Goal: Task Accomplishment & Management: Manage account settings

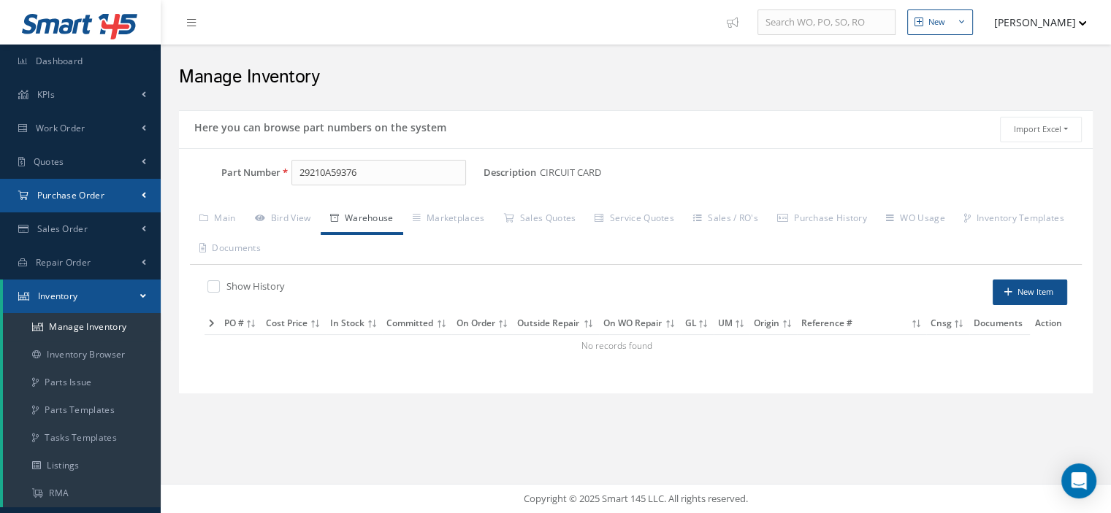
click at [146, 194] on div "Smart 145 Dashboard KPIs Work Order Work Order Work Order Preview" at bounding box center [555, 256] width 1111 height 513
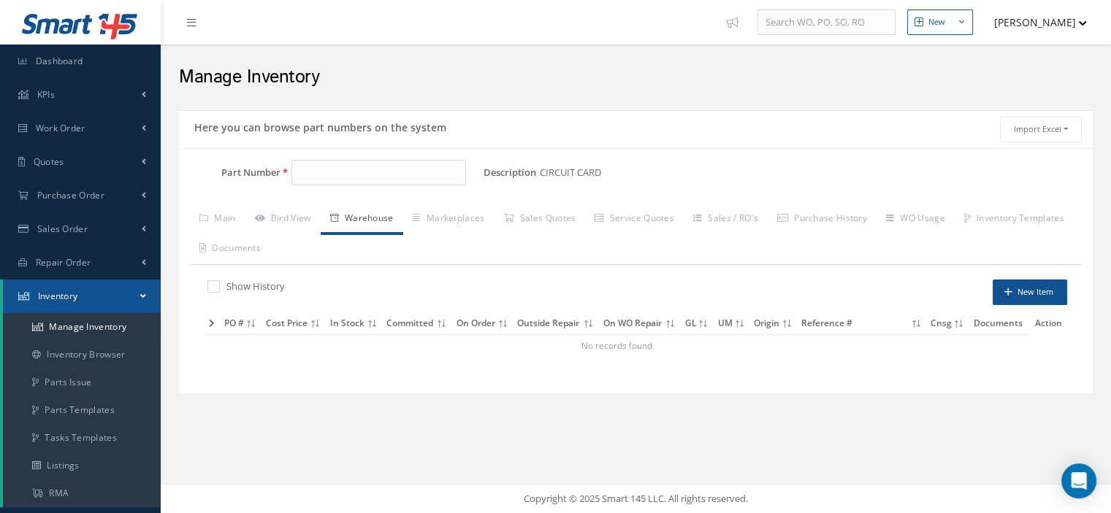
click at [307, 175] on input "Part Number" at bounding box center [378, 173] width 175 height 26
type input "960251-000"
click at [66, 120] on link "Work Order" at bounding box center [80, 129] width 161 height 34
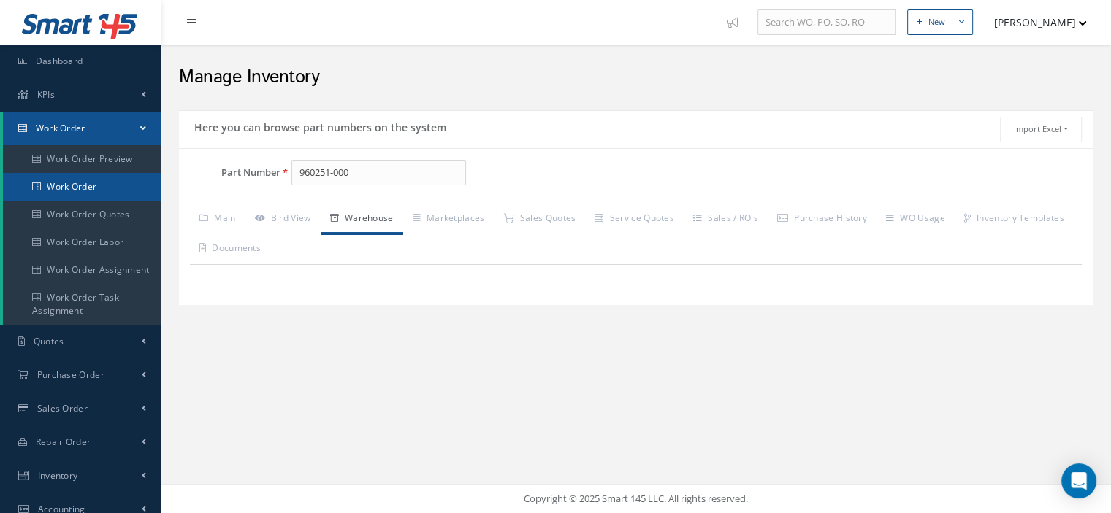
click at [94, 187] on link "Work Order" at bounding box center [82, 187] width 158 height 28
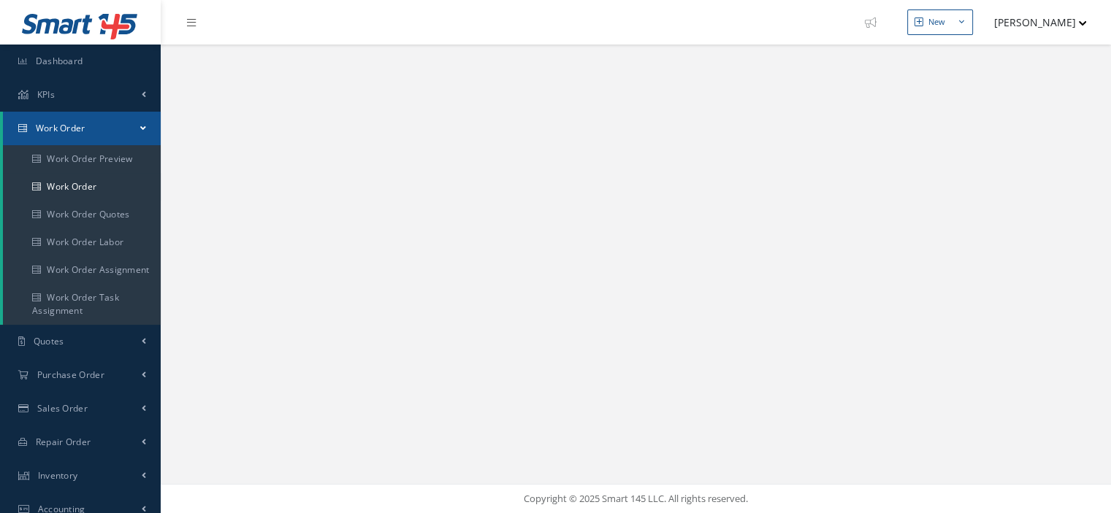
select select "25"
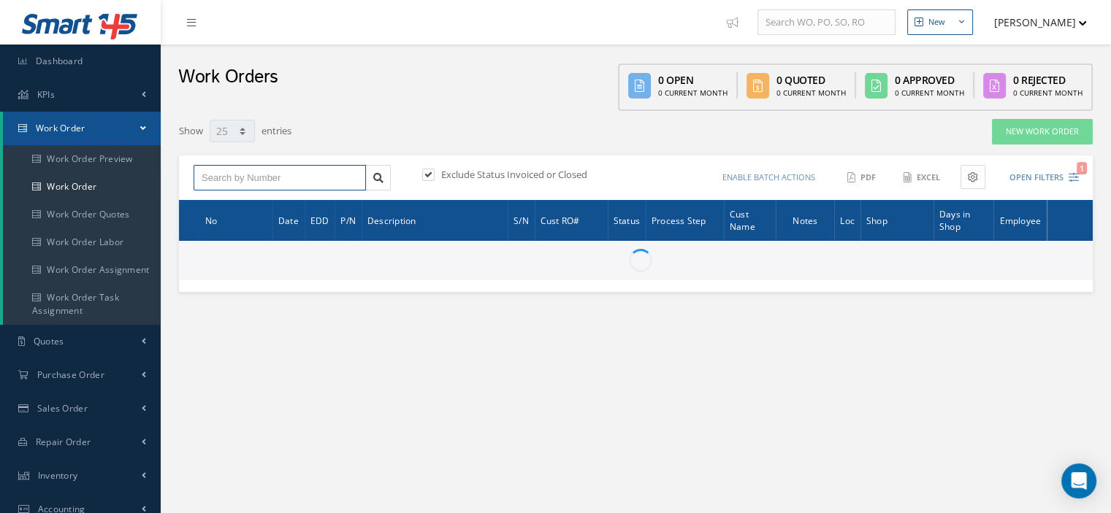
click at [273, 175] on input "text" at bounding box center [280, 178] width 172 height 26
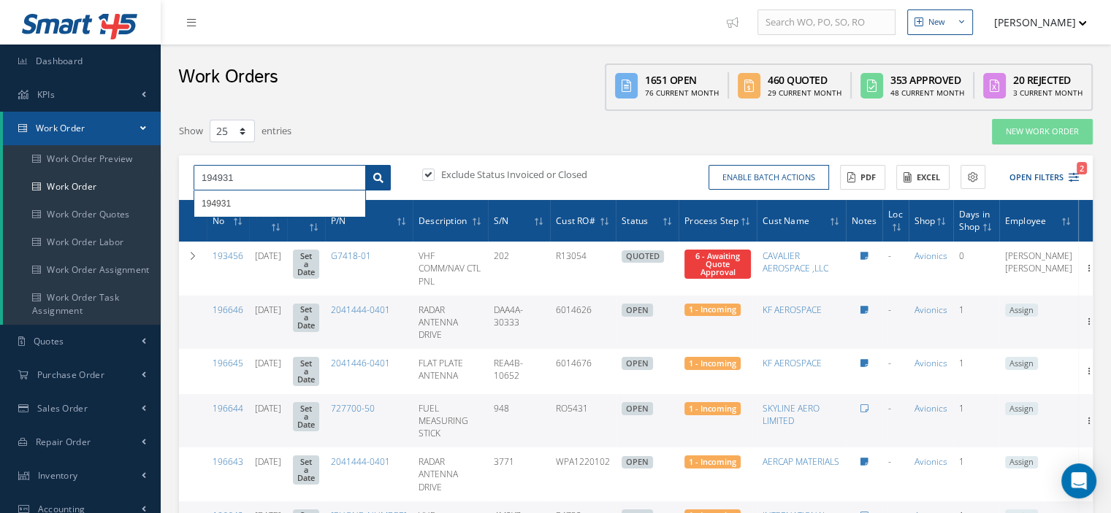
type input "194931"
click at [378, 180] on icon at bounding box center [378, 178] width 10 height 10
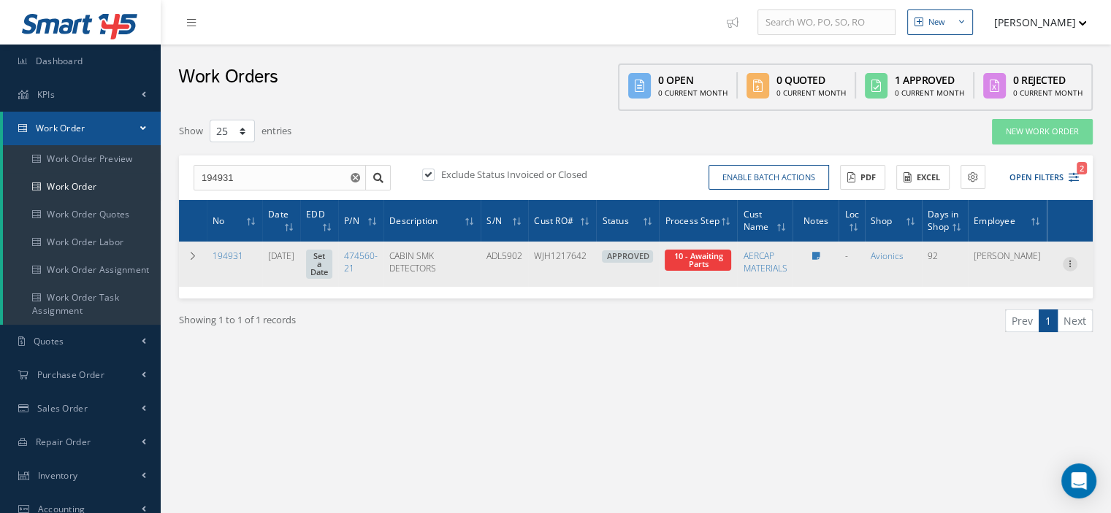
click at [1069, 262] on icon at bounding box center [1069, 263] width 15 height 12
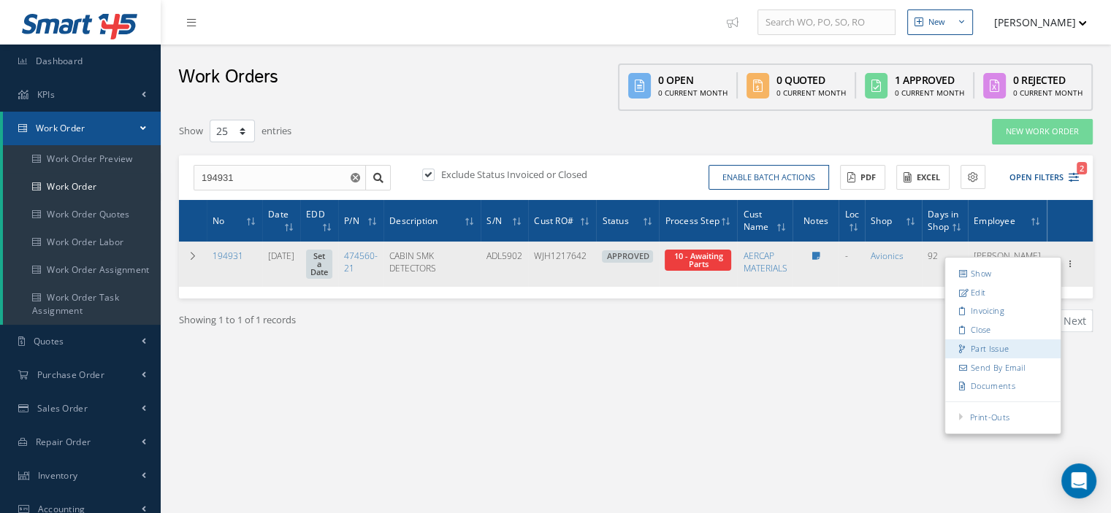
click at [984, 341] on link "Part Issue" at bounding box center [1002, 349] width 115 height 19
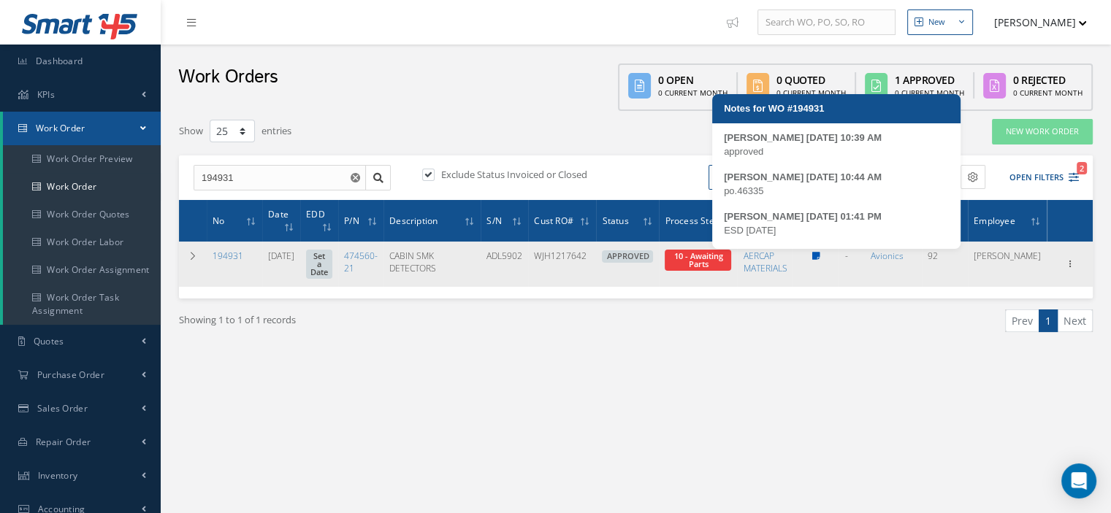
click at [819, 254] on icon at bounding box center [815, 256] width 8 height 9
type textarea "approved -- Oscar Ravelo 06/30/2025 10:39AM po.46335 -- Oscar Ravelo 06/30/2025…"
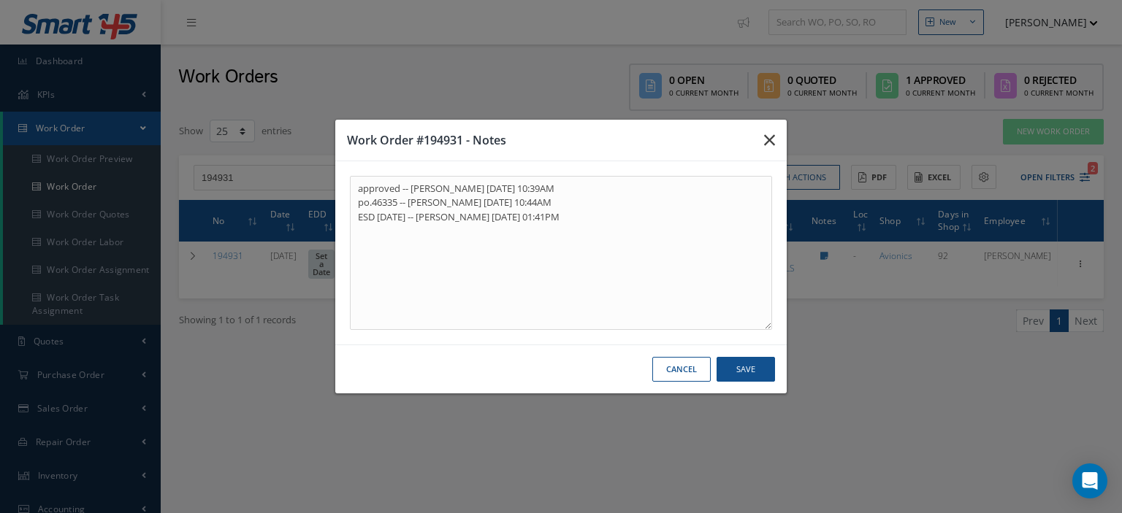
click at [768, 136] on icon "button" at bounding box center [769, 140] width 11 height 18
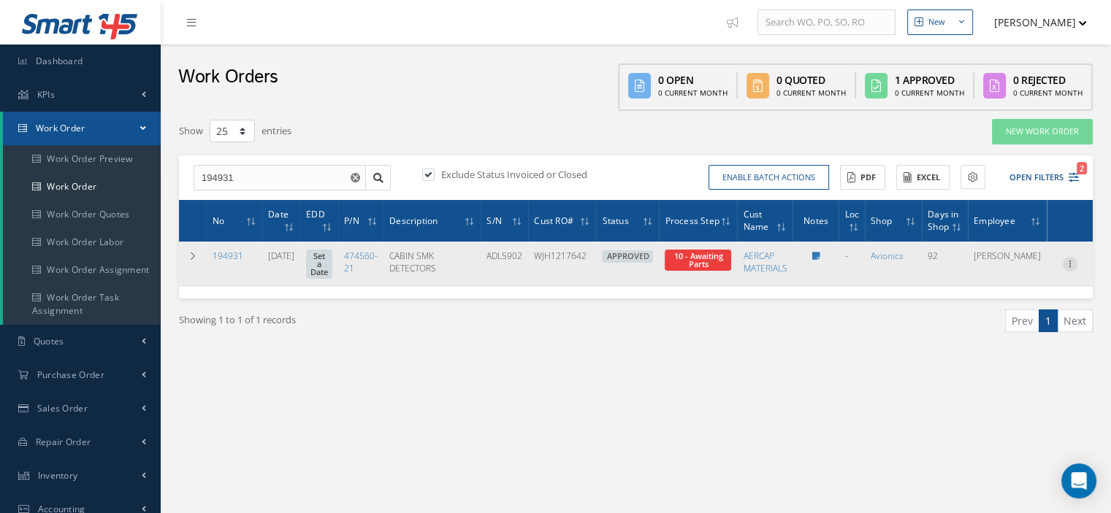
click at [1066, 258] on icon at bounding box center [1069, 263] width 15 height 12
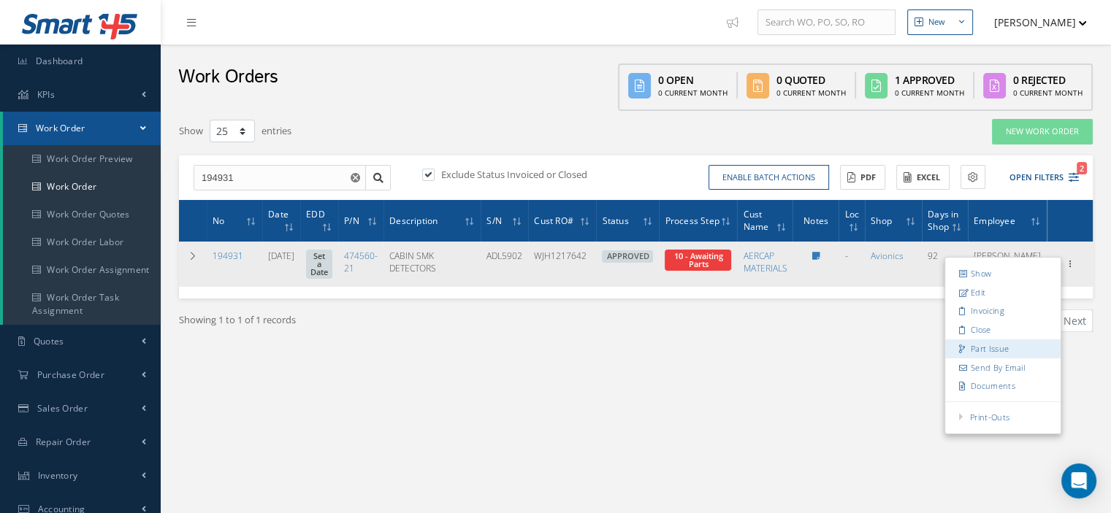
click at [1003, 340] on link "Part Issue" at bounding box center [1002, 349] width 115 height 19
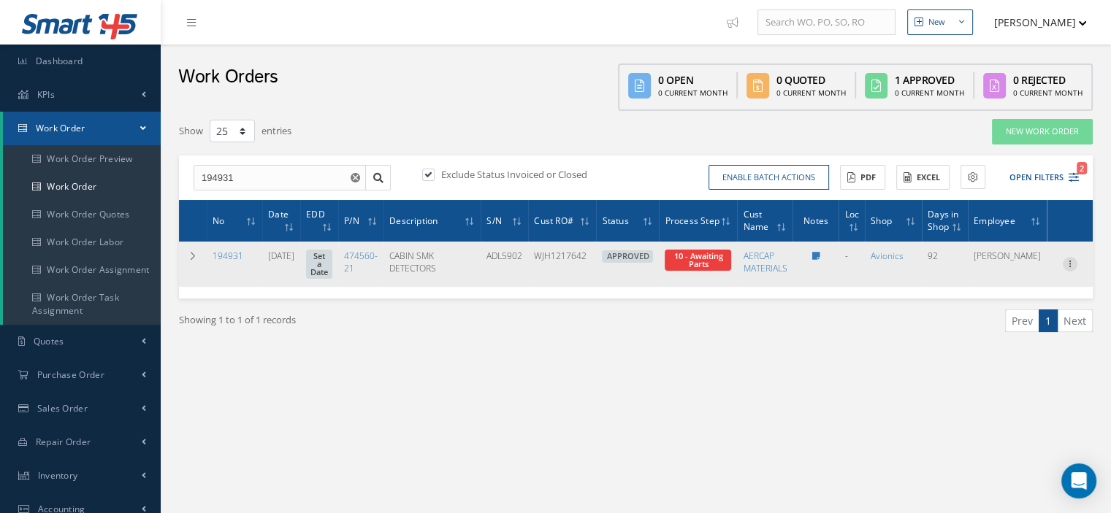
click at [1068, 263] on icon at bounding box center [1069, 263] width 15 height 12
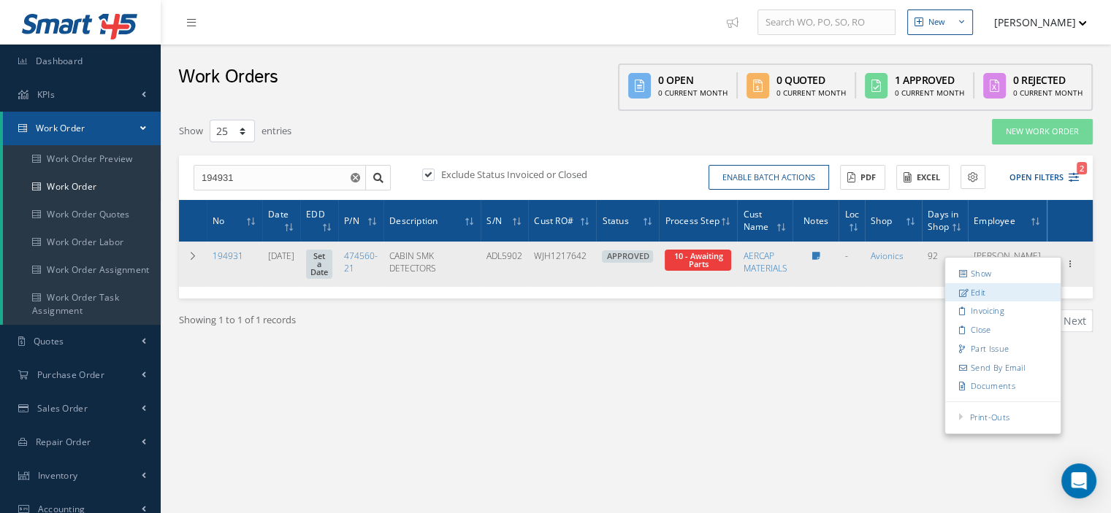
click at [980, 286] on link "Edit" at bounding box center [1002, 292] width 115 height 19
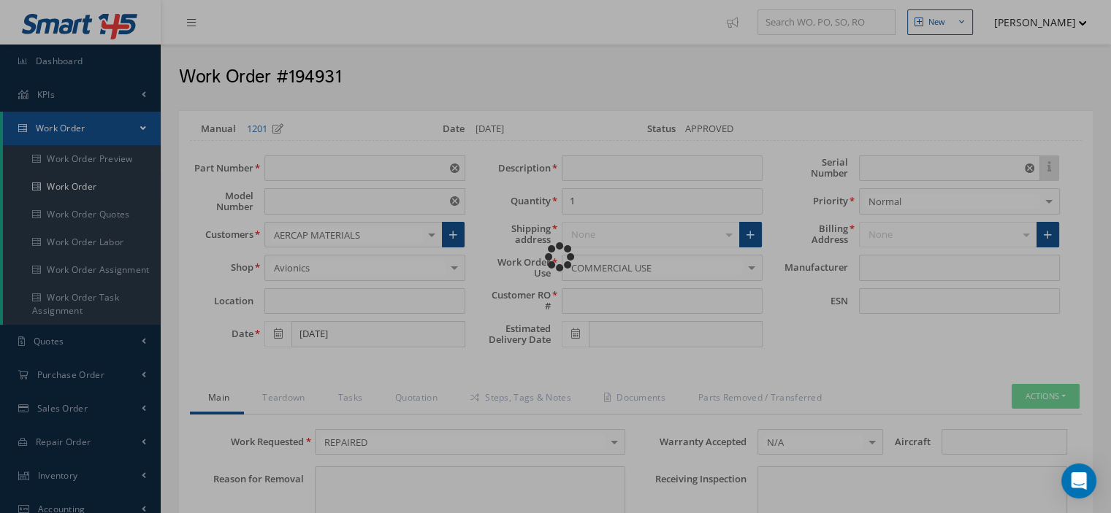
type input "474560-21"
type input "VARIOUS"
type input "06/05/2025"
type input "CABIN SMK DETECTORS"
type input "WJH1217642"
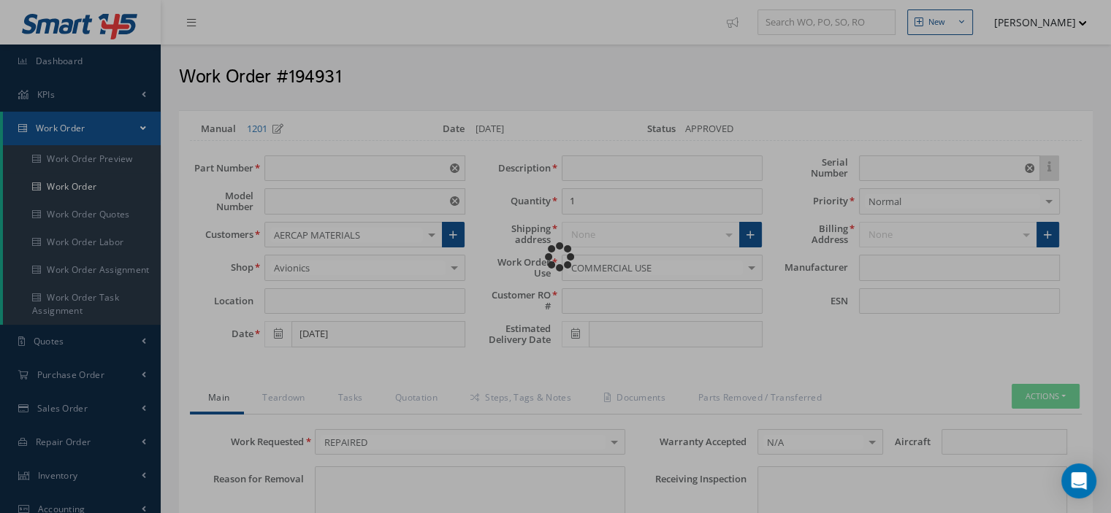
type input "ADL5902"
type textarea "NONE"
type input "NONE"
type textarea "NONE"
type input "NONE"
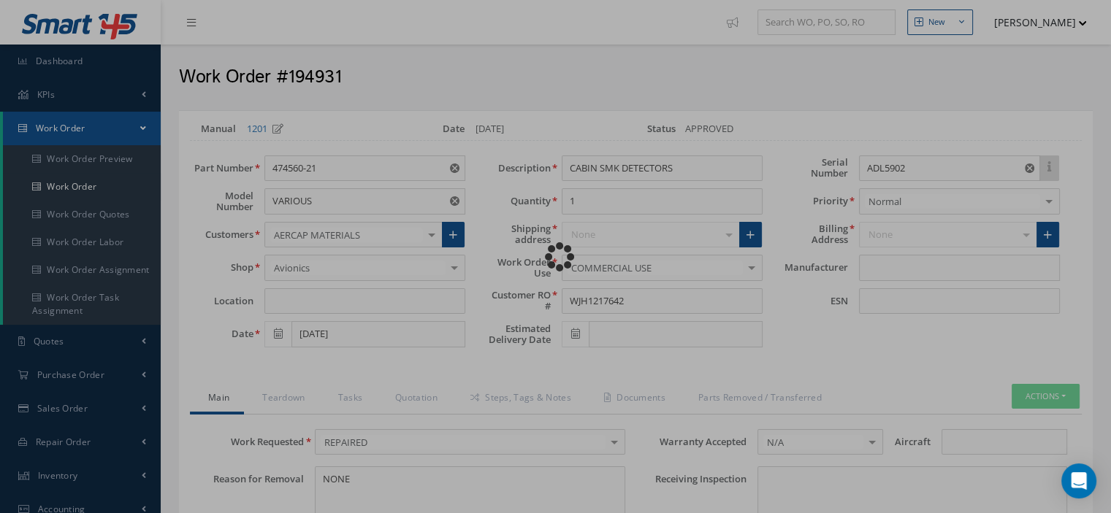
type input "N/A"
checkbox input "true"
type input "KIDDE"
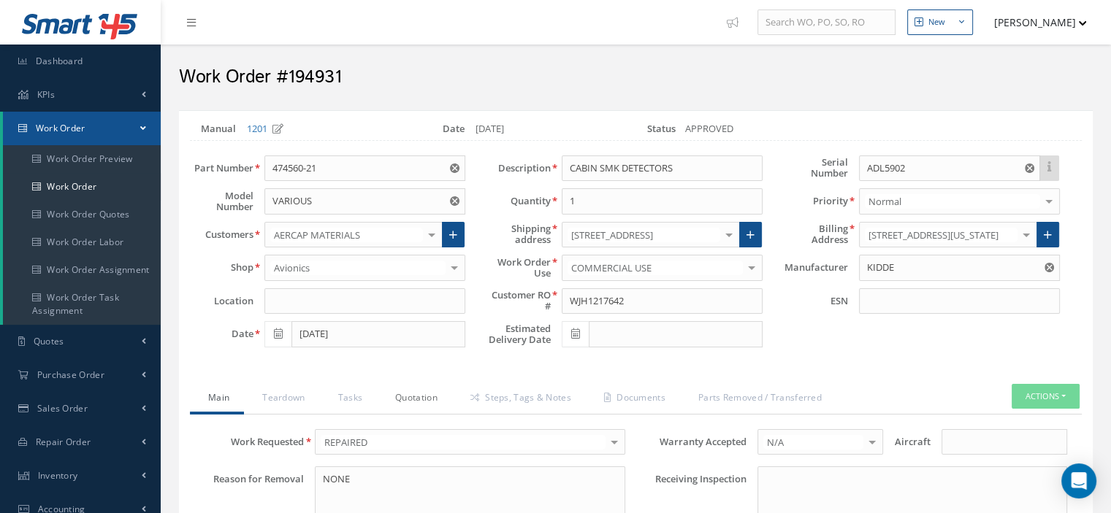
click at [414, 399] on link "Quotation" at bounding box center [414, 399] width 75 height 31
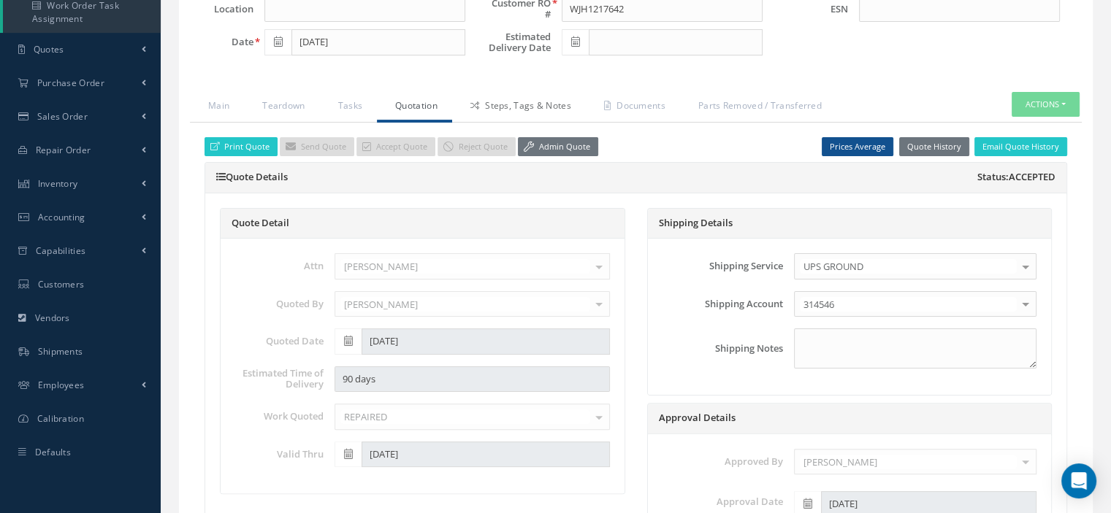
scroll to position [219, 0]
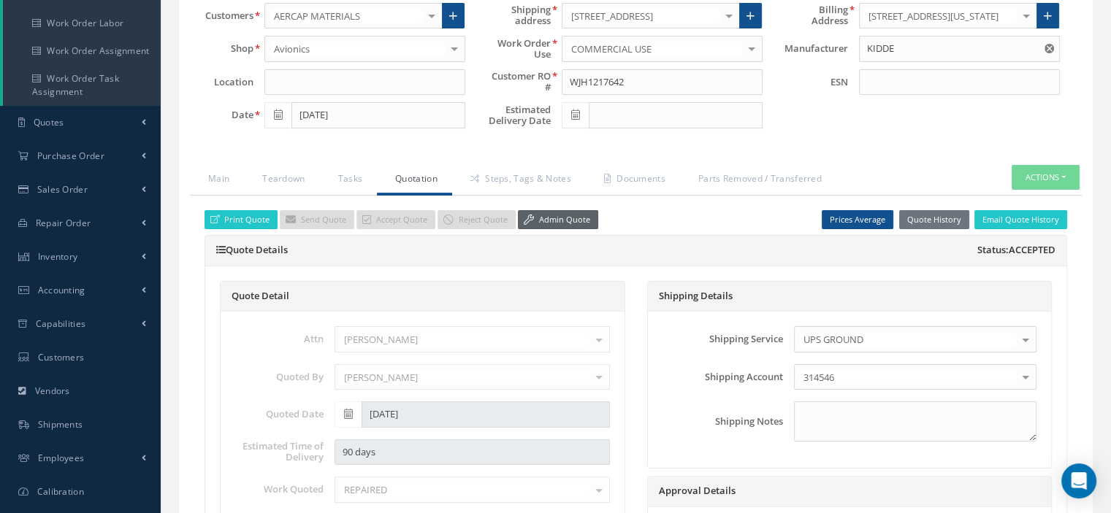
click at [553, 212] on link "Admin Quote" at bounding box center [558, 220] width 80 height 20
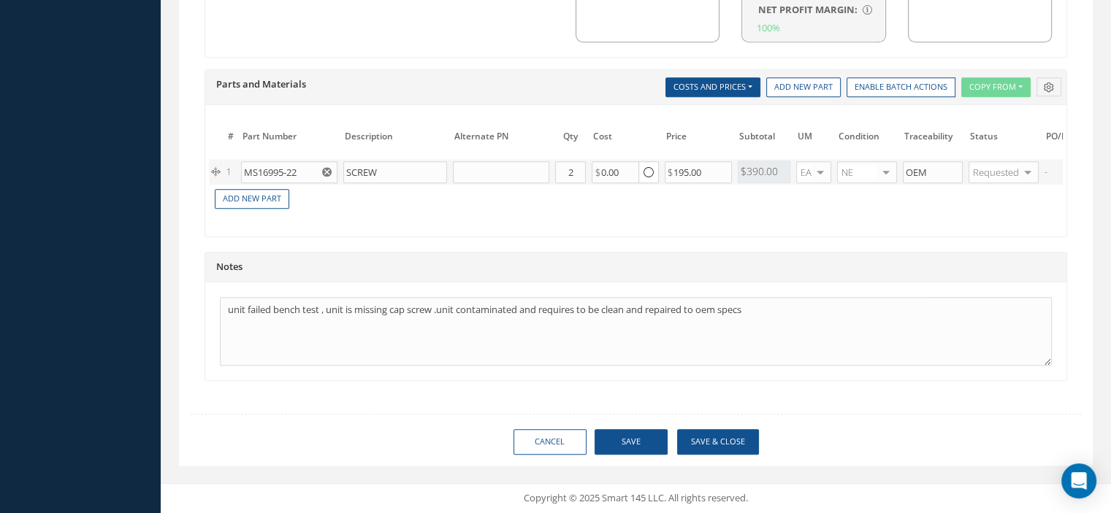
scroll to position [0, 104]
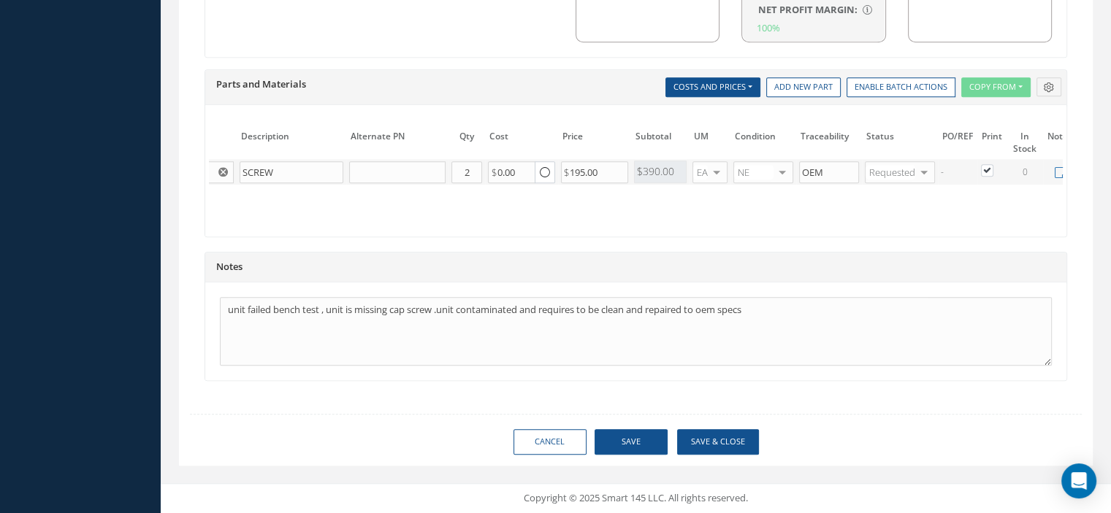
click at [992, 164] on label at bounding box center [994, 170] width 4 height 12
click at [984, 167] on input "checkbox" at bounding box center [987, 171] width 9 height 9
checkbox input "false"
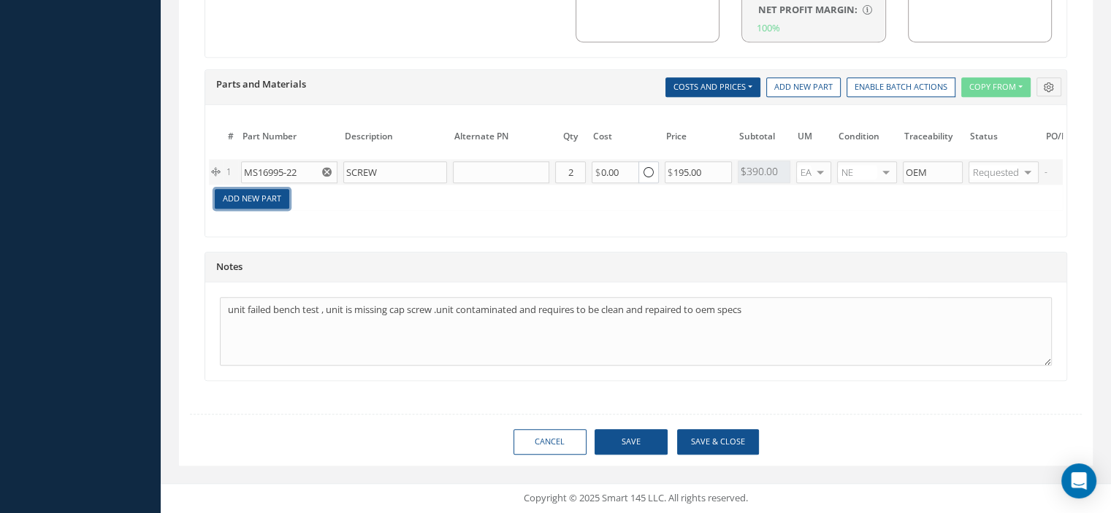
click at [231, 189] on link "Add New Part" at bounding box center [252, 199] width 74 height 20
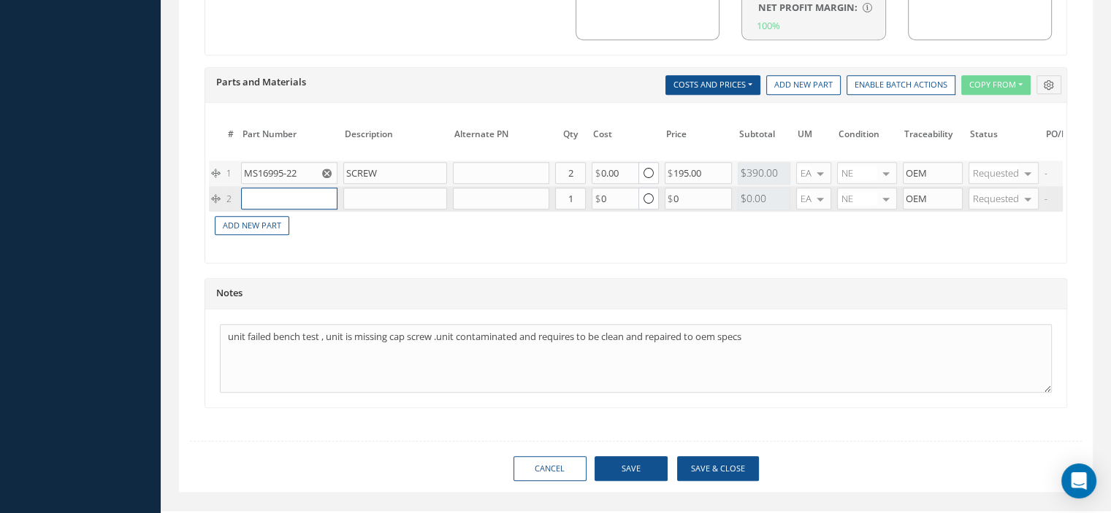
click at [270, 191] on input "text" at bounding box center [289, 199] width 96 height 22
paste input "6059-0622"
type input "6059-0622"
click at [304, 212] on div "6059-0622" at bounding box center [283, 215] width 68 height 12
type input "SCREW"
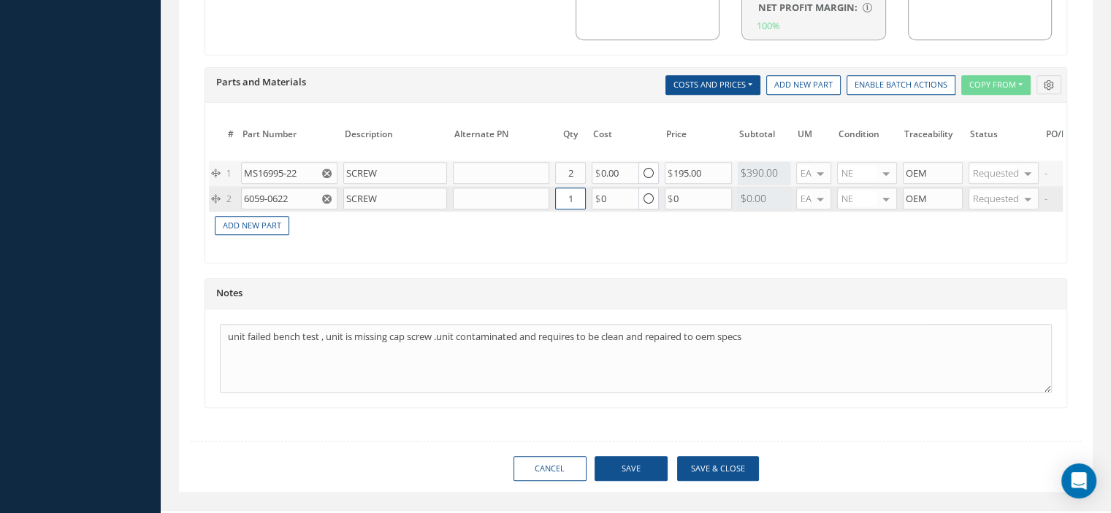
drag, startPoint x: 576, startPoint y: 192, endPoint x: 554, endPoint y: 188, distance: 22.2
click at [555, 188] on input "1" at bounding box center [570, 199] width 31 height 22
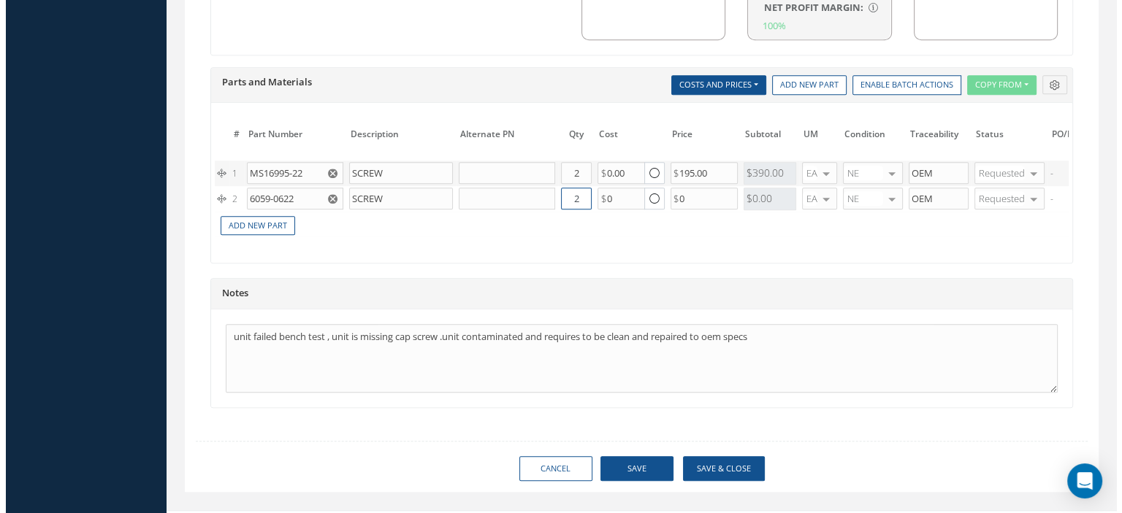
scroll to position [0, 152]
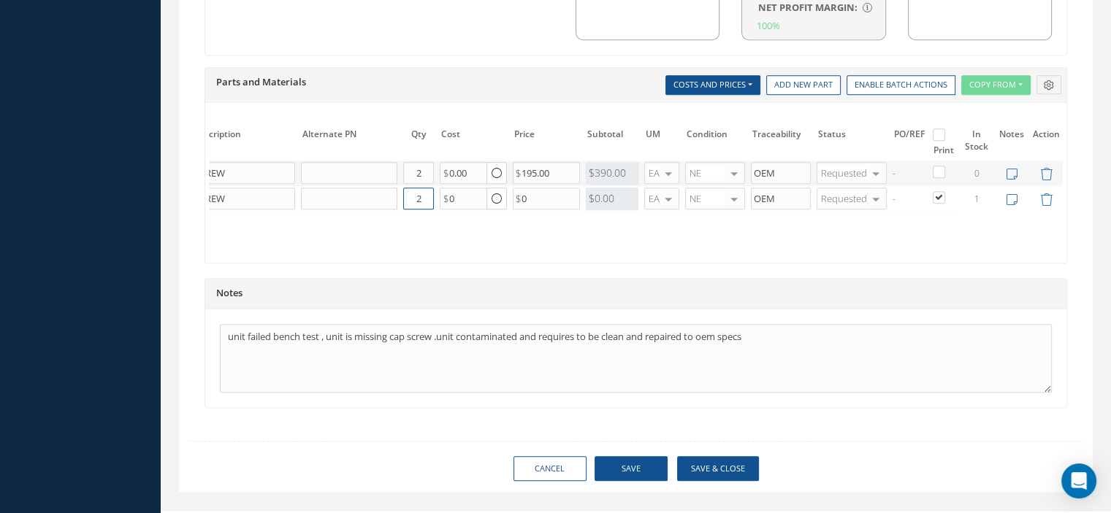
type input "2"
click at [646, 467] on button "Save" at bounding box center [630, 469] width 73 height 26
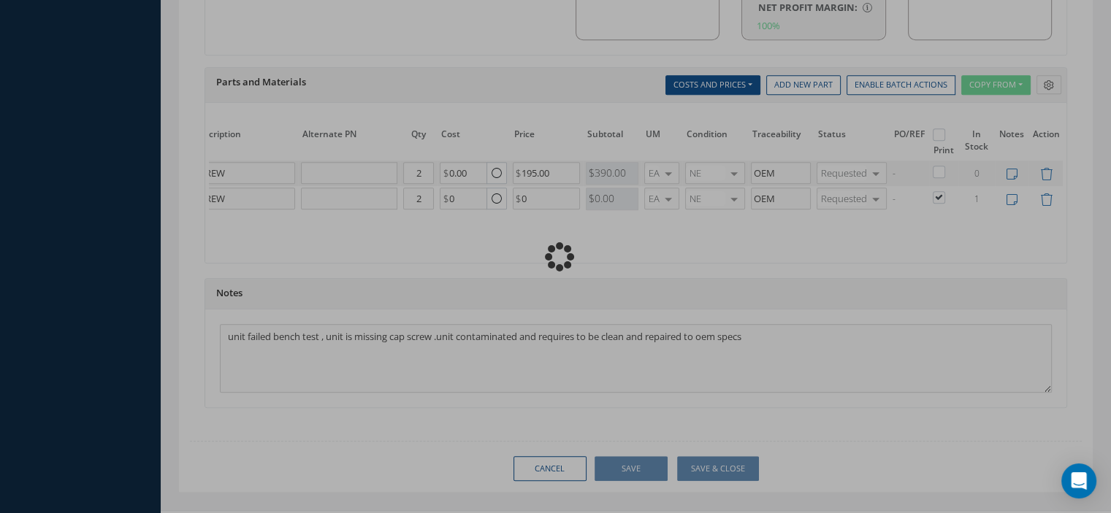
checkbox input "false"
checkbox input "true"
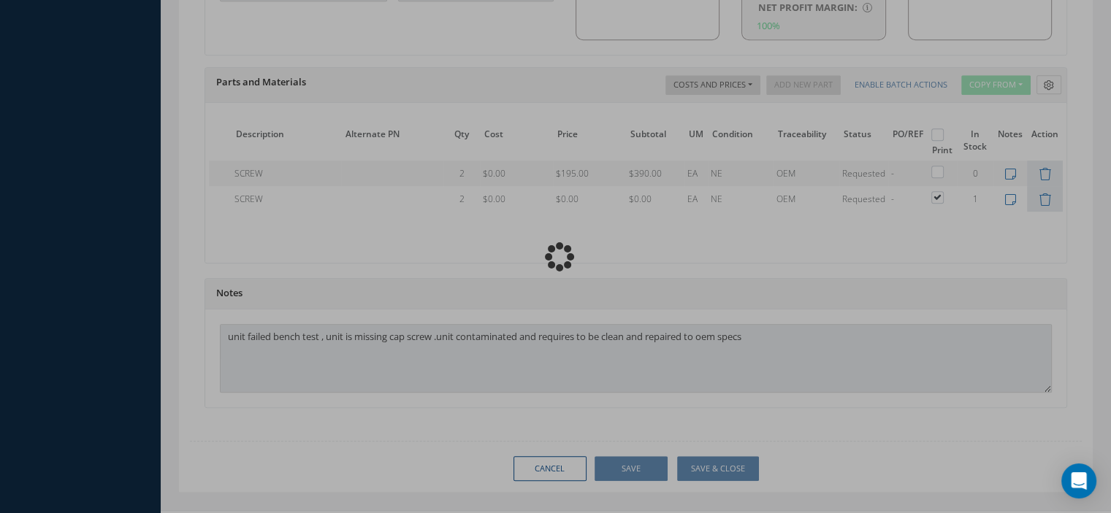
type input "KIDDE"
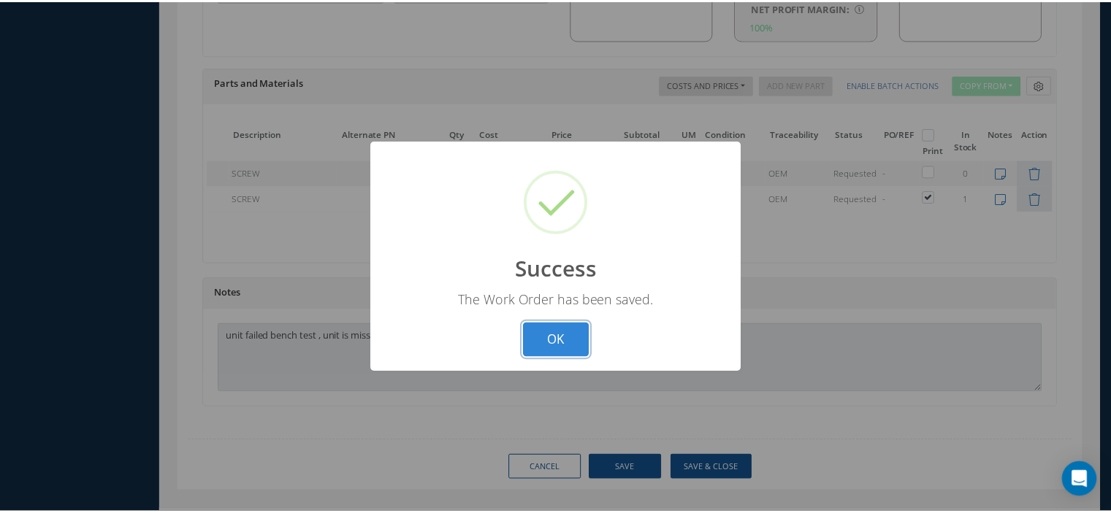
scroll to position [0, 82]
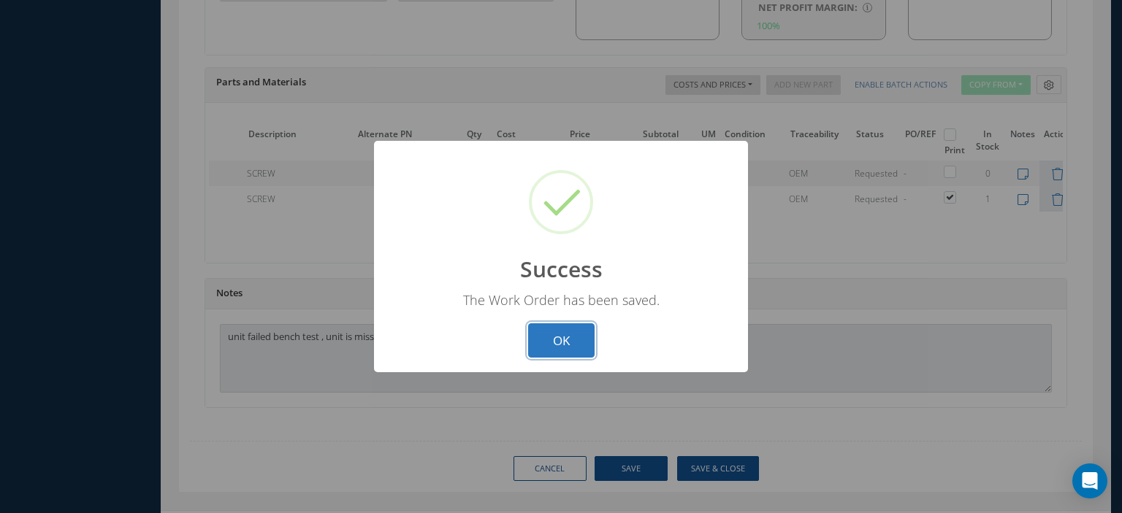
click at [535, 338] on button "OK" at bounding box center [561, 340] width 66 height 34
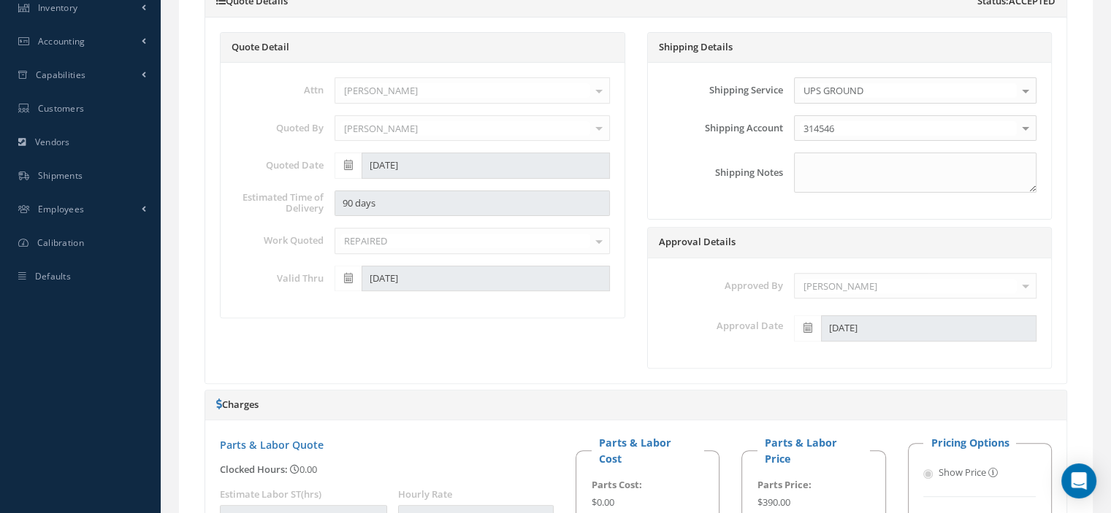
scroll to position [0, 0]
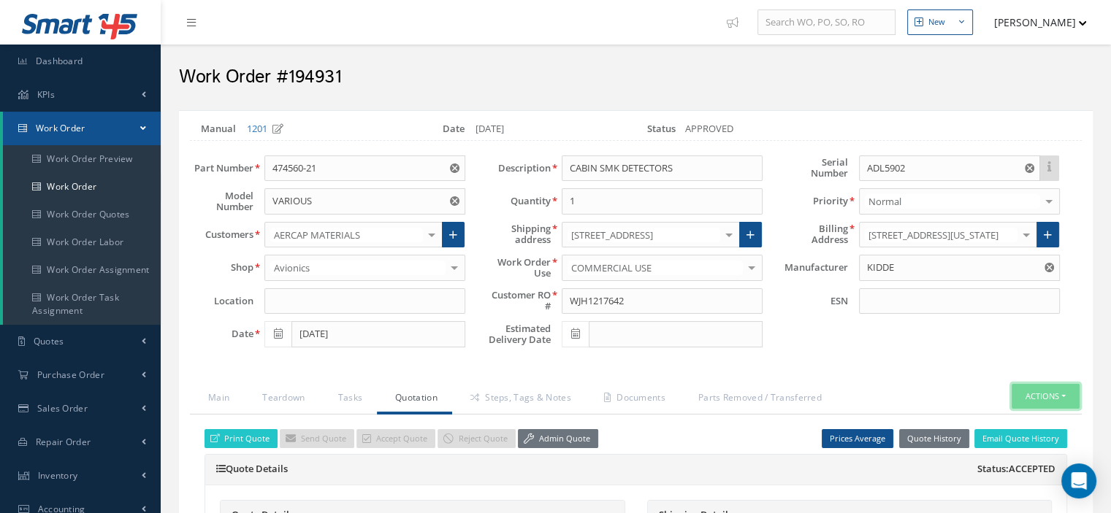
click at [1062, 394] on button "Actions" at bounding box center [1045, 397] width 68 height 26
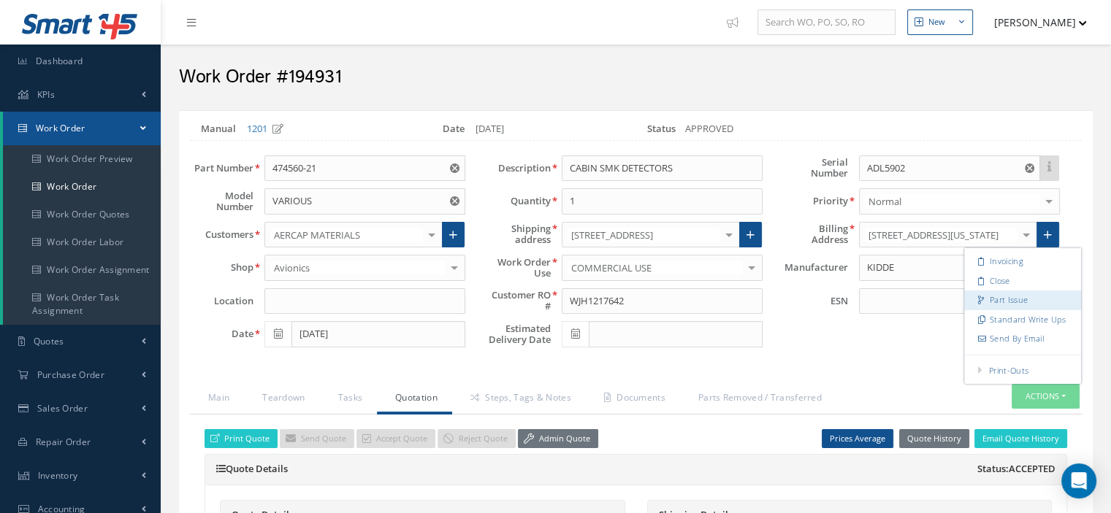
click at [1014, 301] on link "Part Issue" at bounding box center [1022, 301] width 117 height 20
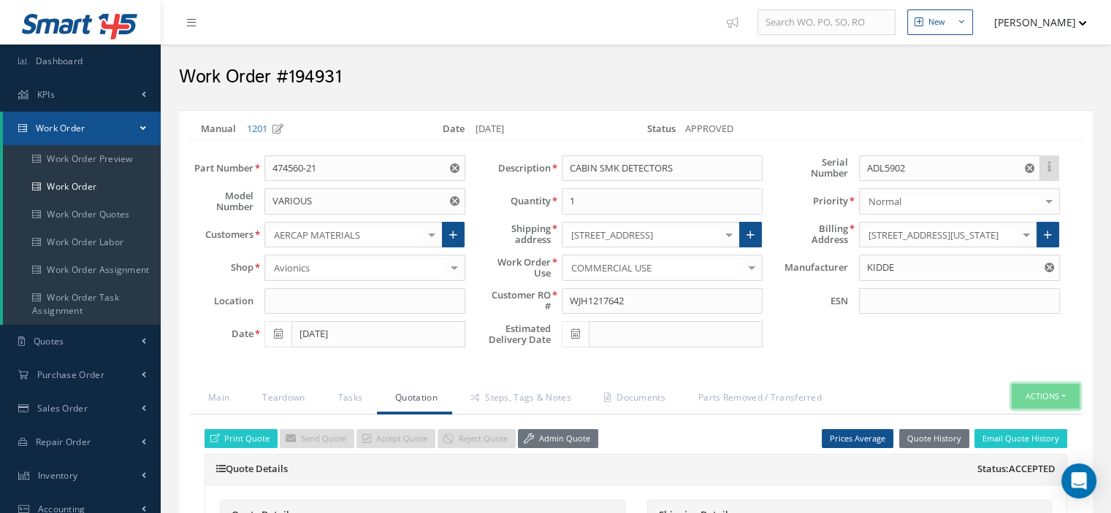
click at [1060, 391] on button "Actions" at bounding box center [1045, 397] width 68 height 26
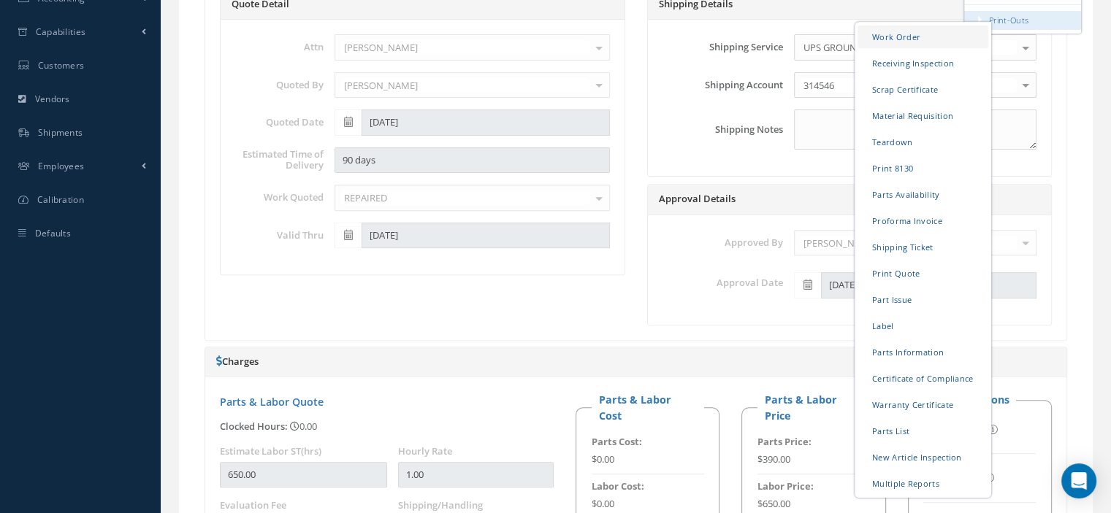
scroll to position [657, 0]
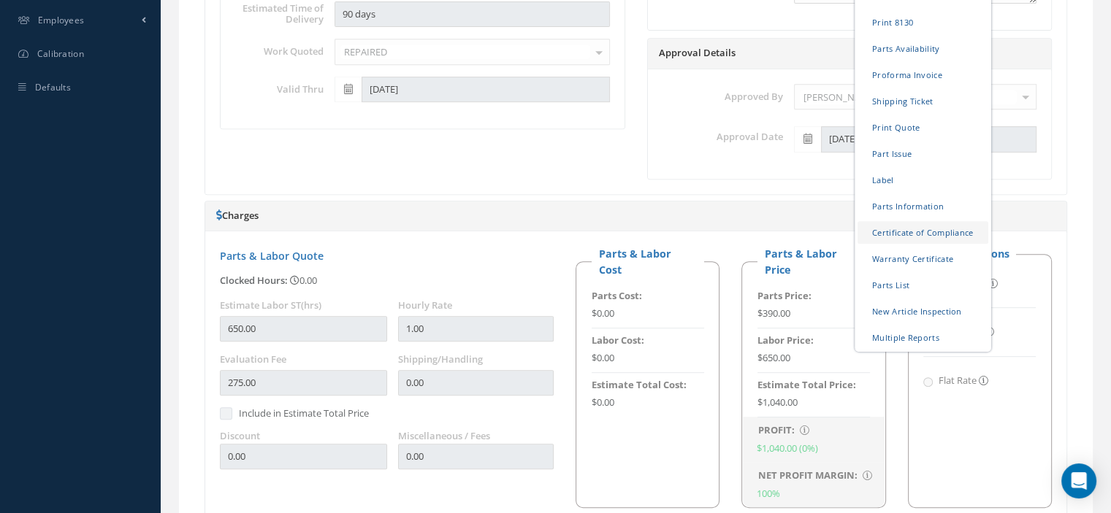
click at [913, 234] on link "Certificate of Compliance" at bounding box center [922, 232] width 131 height 23
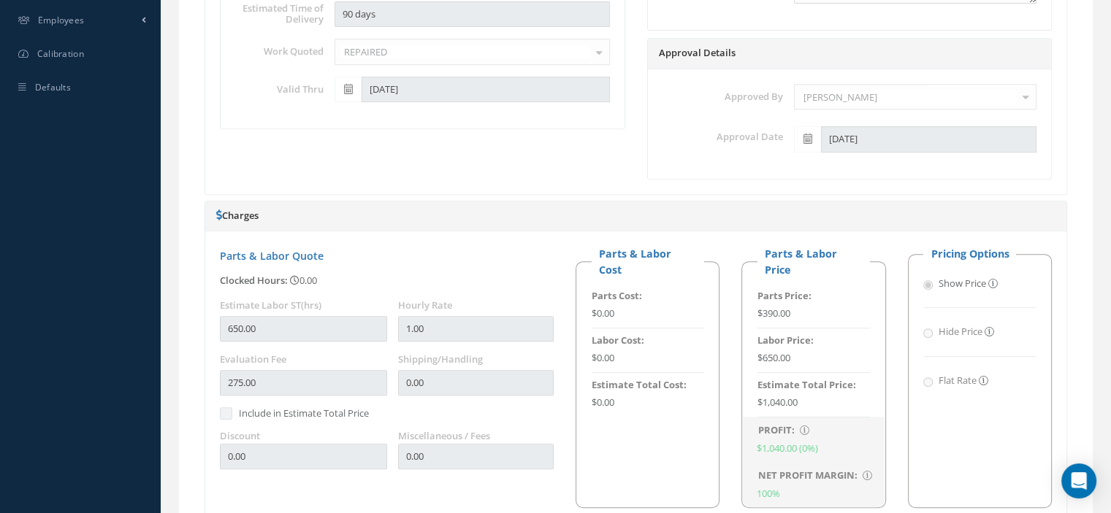
scroll to position [0, 0]
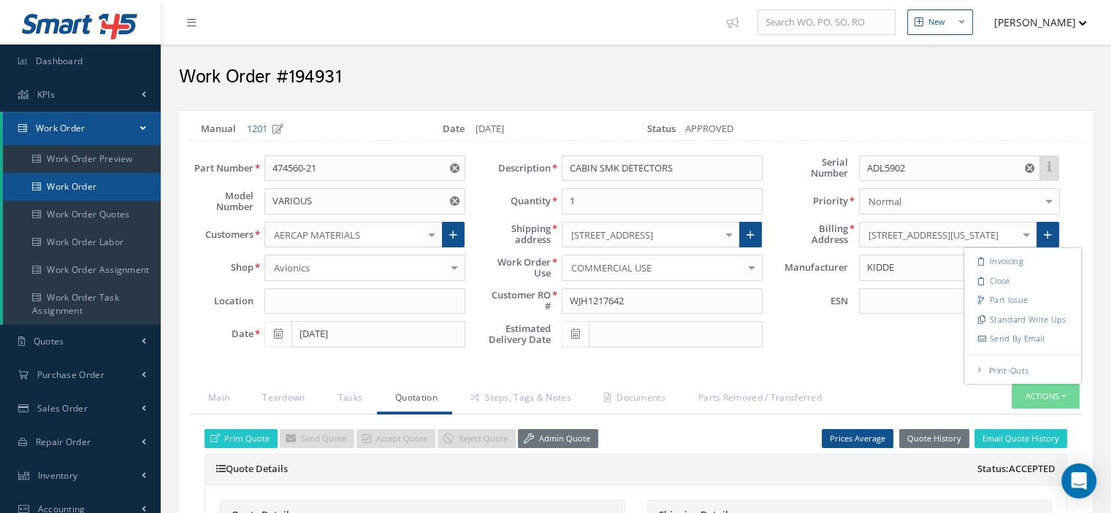
click at [119, 194] on link "Work Order" at bounding box center [82, 187] width 158 height 28
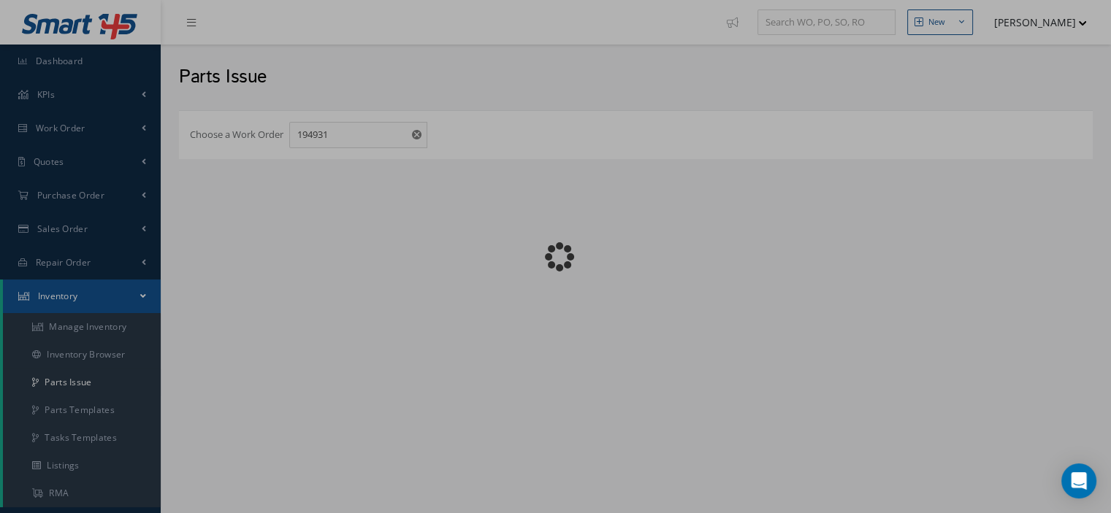
checkbox input "false"
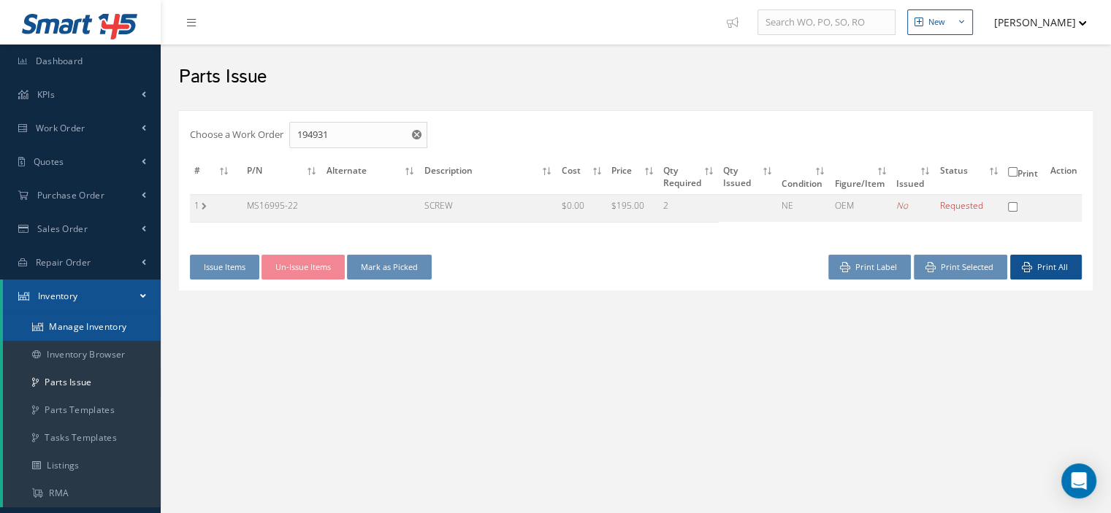
click at [96, 324] on link "Manage Inventory" at bounding box center [82, 327] width 158 height 28
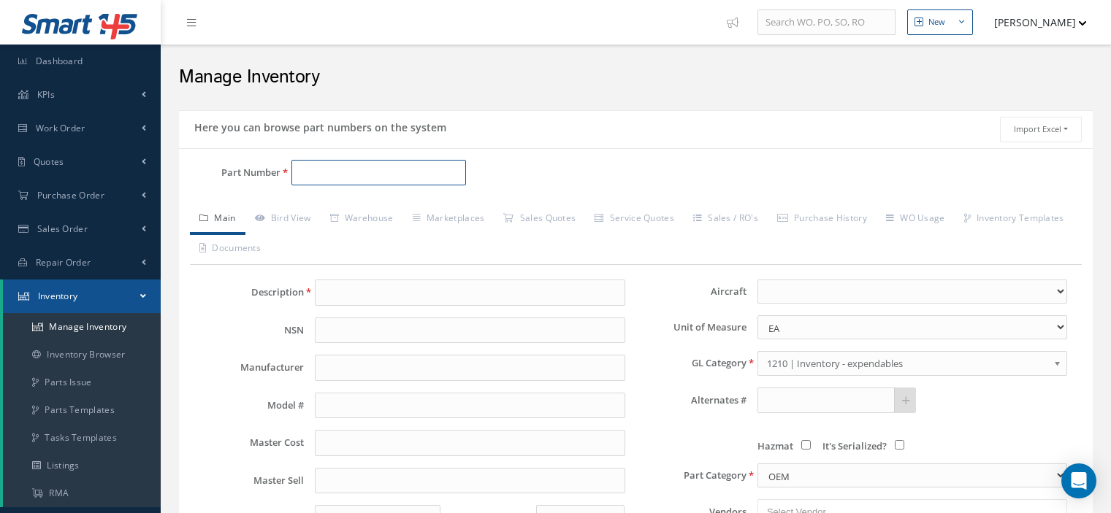
click at [327, 172] on input "Part Number" at bounding box center [378, 173] width 175 height 26
paste input "960251-000"
type input "960251-000"
click at [234, 221] on link "Main" at bounding box center [217, 219] width 55 height 31
click at [285, 220] on link "Bird View" at bounding box center [282, 219] width 75 height 31
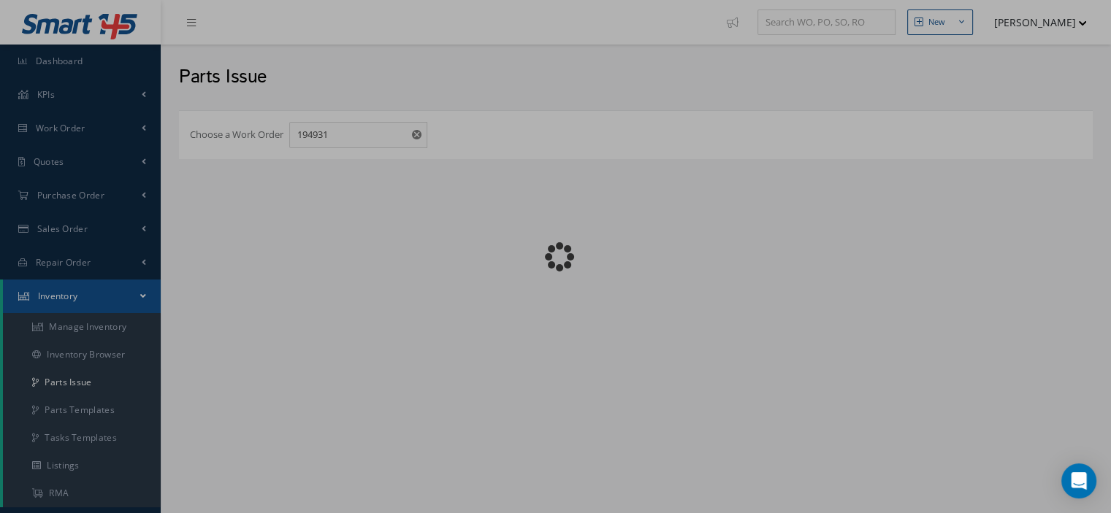
checkbox input "false"
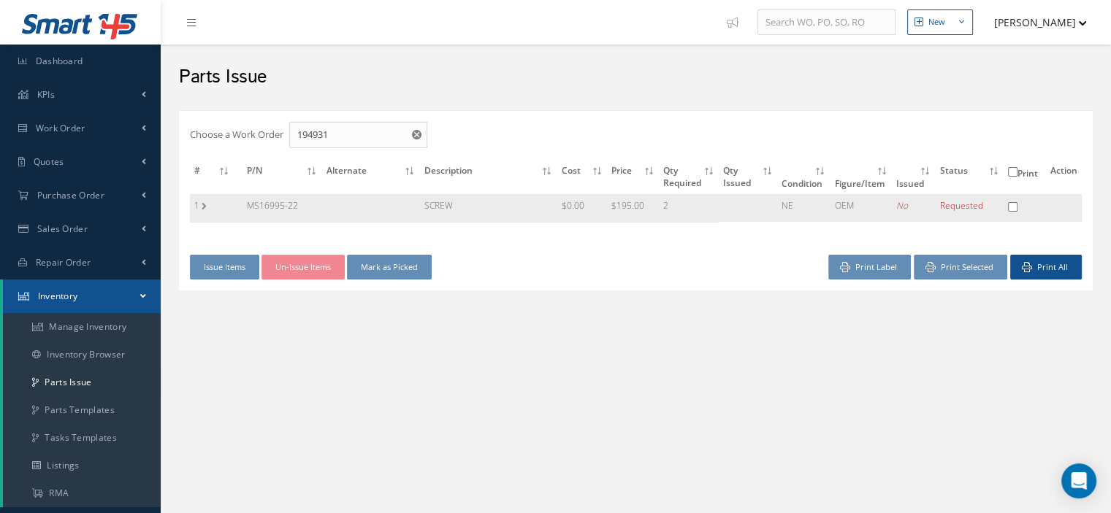
drag, startPoint x: 307, startPoint y: 207, endPoint x: 239, endPoint y: 207, distance: 67.9
click at [239, 207] on tr "1 MS16995-22 SCREW $0.00 $195.00 2 NE OEM No Requested" at bounding box center [636, 208] width 892 height 28
copy tr "MS16995-22"
click at [111, 319] on link "Manage Inventory" at bounding box center [82, 327] width 158 height 28
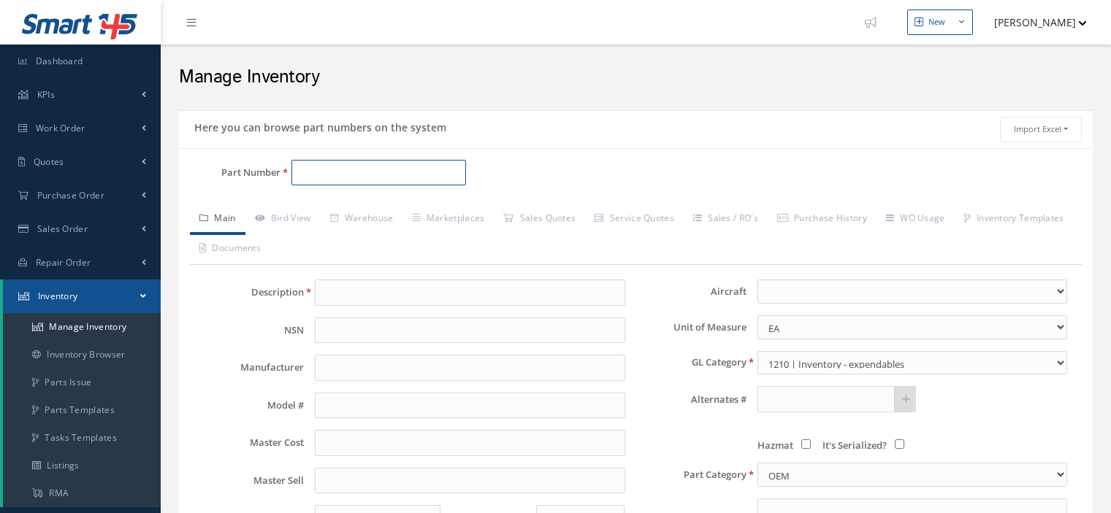
click at [313, 174] on input "Part Number" at bounding box center [378, 173] width 175 height 26
paste input "MS16995-22"
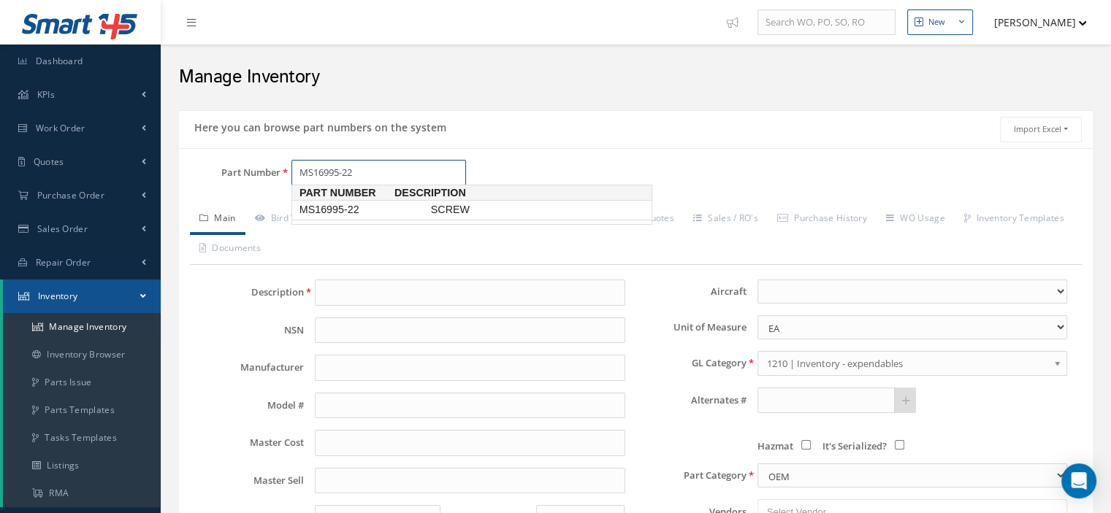
click at [332, 212] on span "MS16995-22" at bounding box center [361, 209] width 131 height 15
type input "MS16995-22"
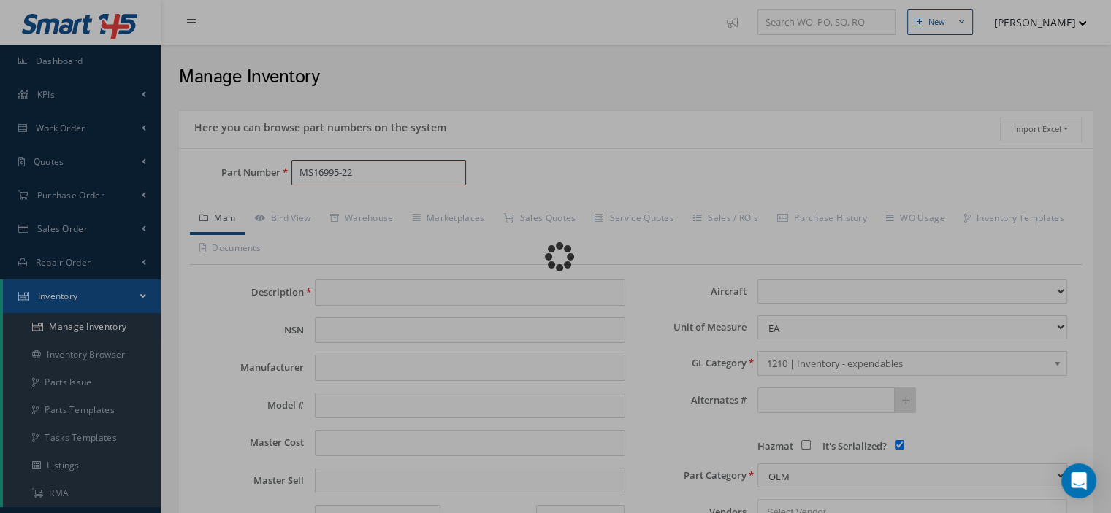
type input "SCREW"
type input "KIDDE"
type input "0.00"
select select
checkbox input "true"
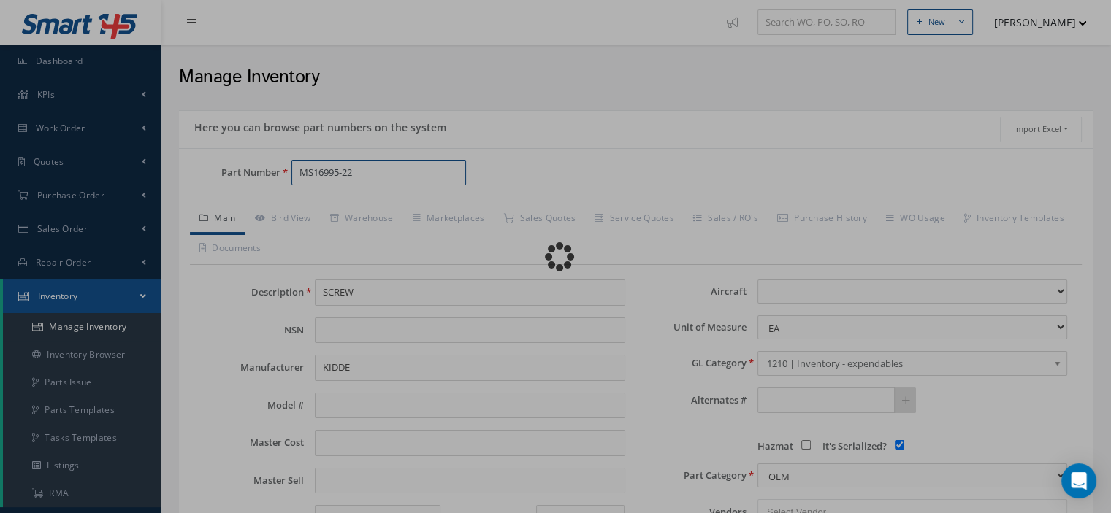
type textarea "FOR P/N 474560-25 & 475571-2 BOTH P/N ARE IN THE CMM -- Oscar 06/27/2024 09:50AM"
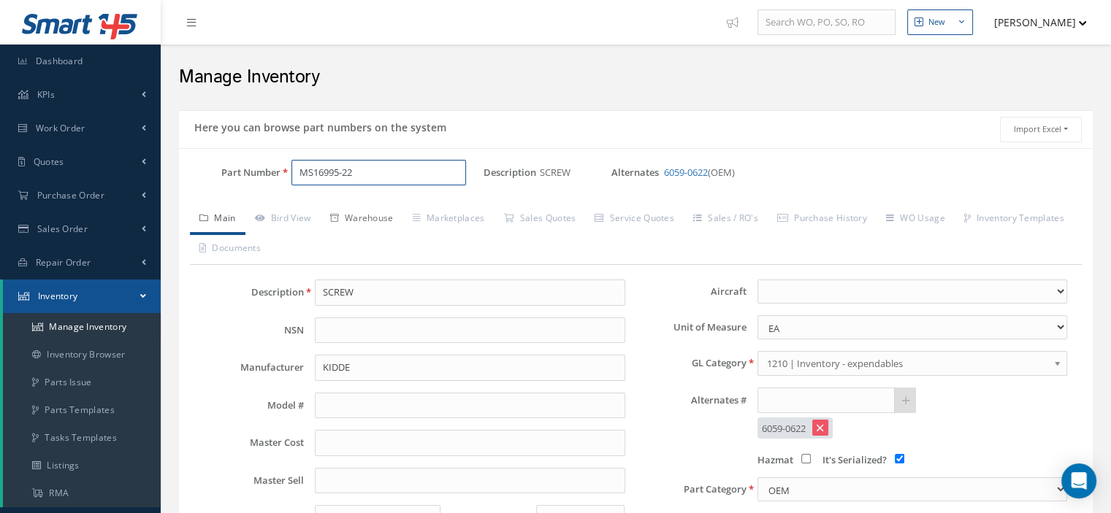
type input "MS16995-22"
click at [380, 218] on link "Warehouse" at bounding box center [362, 219] width 83 height 31
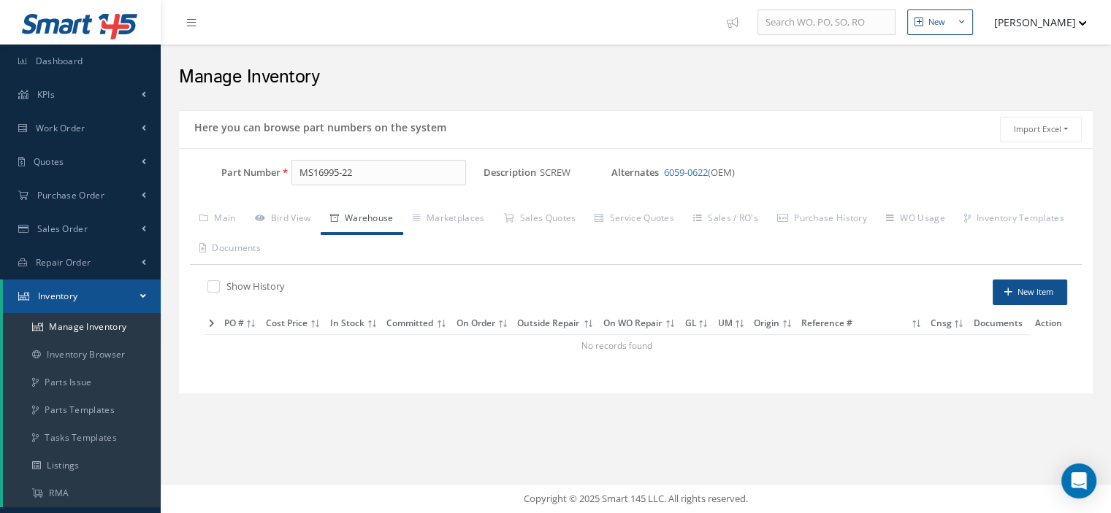
click at [219, 283] on label at bounding box center [221, 286] width 4 height 13
click at [217, 283] on input "checkbox" at bounding box center [211, 287] width 9 height 9
checkbox input "true"
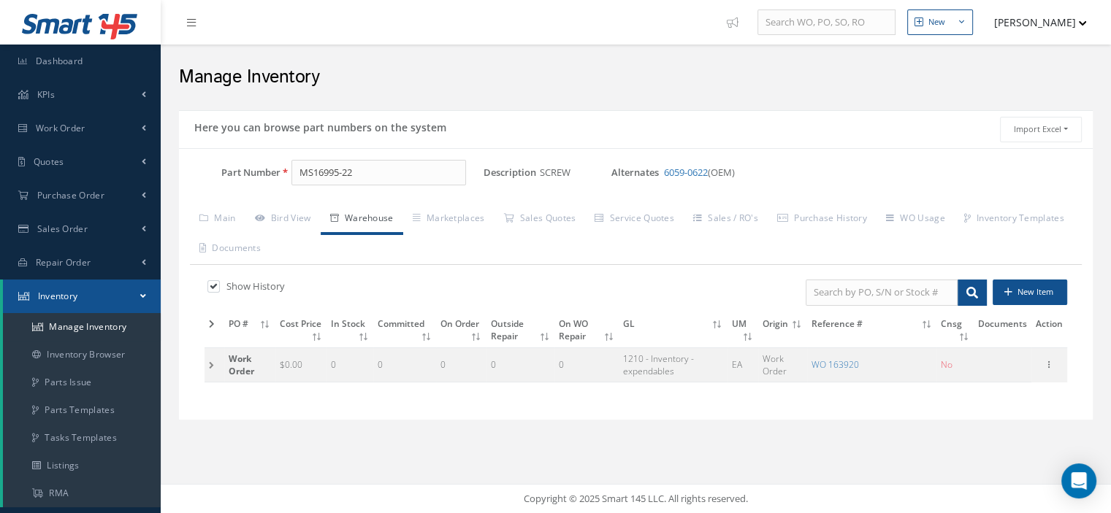
click at [207, 361] on td at bounding box center [214, 365] width 20 height 34
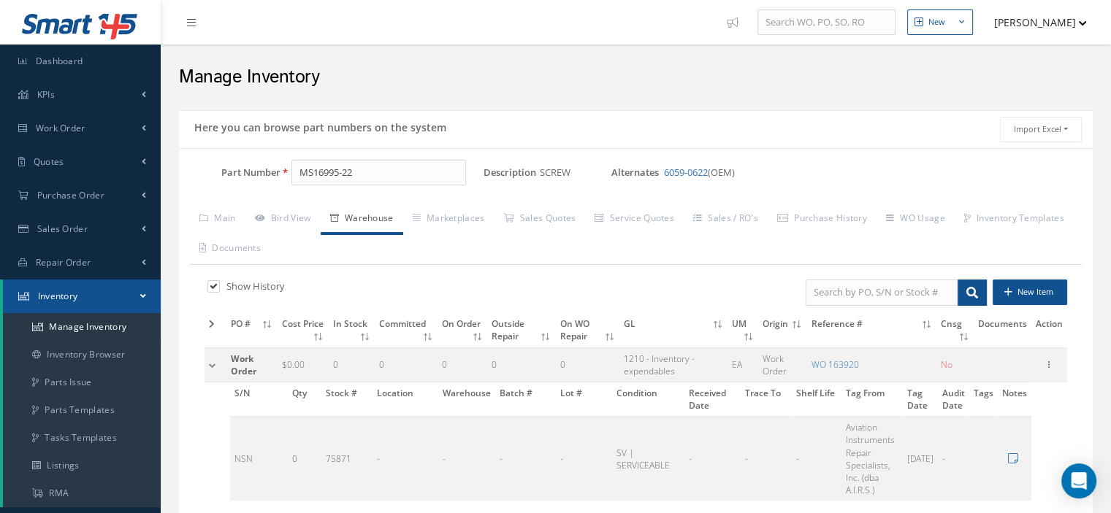
click at [207, 361] on td at bounding box center [215, 365] width 22 height 34
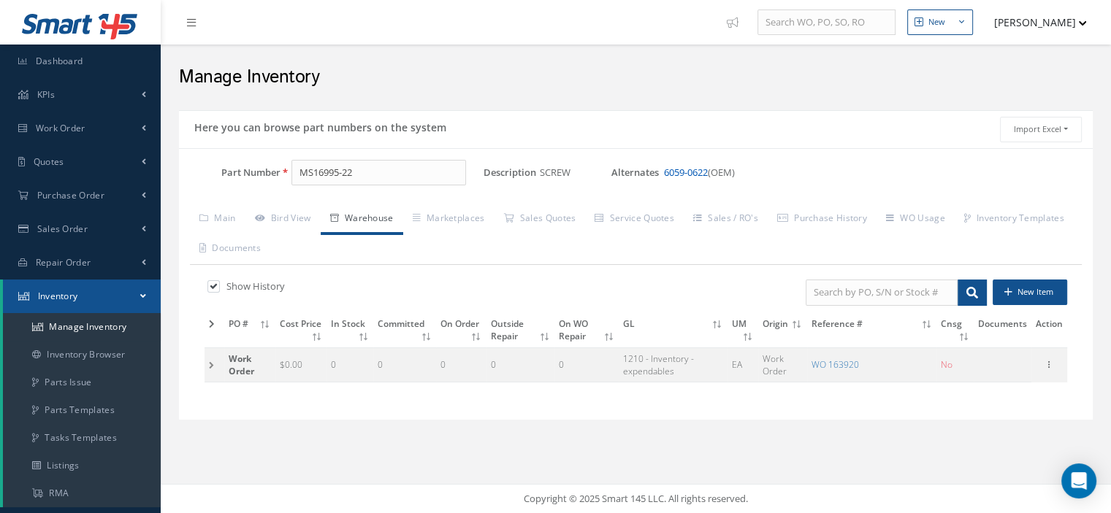
click at [681, 175] on link "6059-0622" at bounding box center [686, 172] width 44 height 13
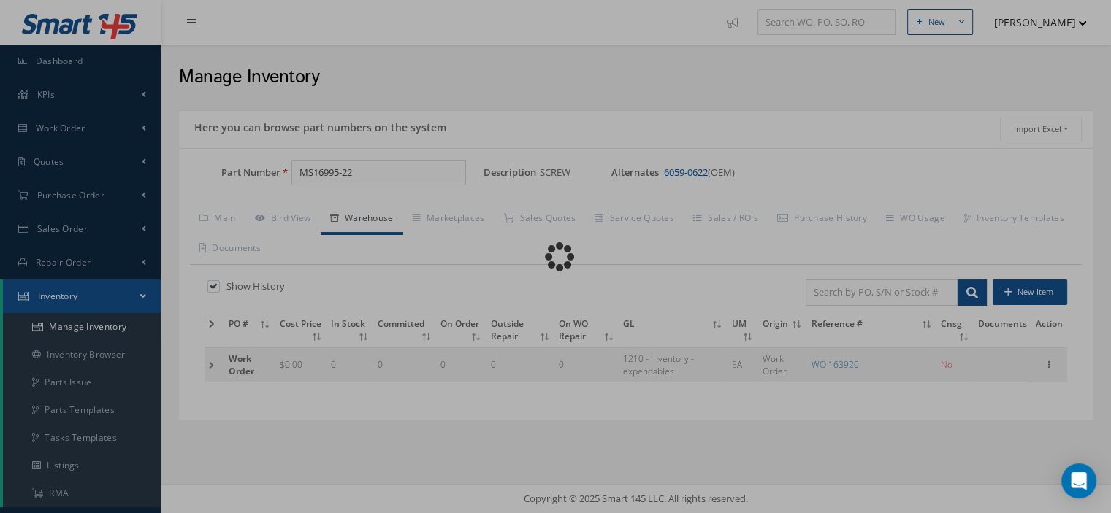
type input "6059-0622"
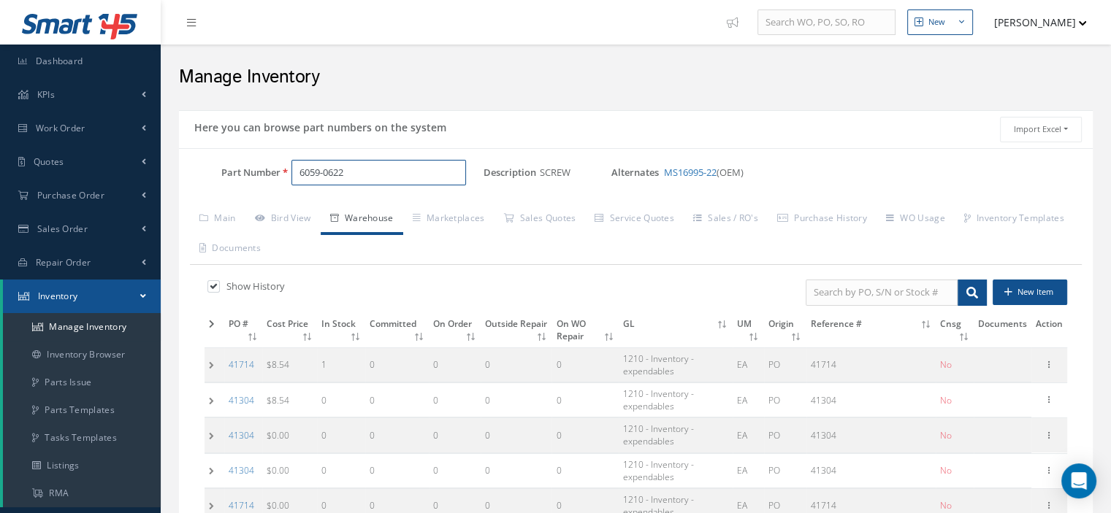
drag, startPoint x: 350, startPoint y: 177, endPoint x: 298, endPoint y: 173, distance: 52.0
click at [298, 173] on input "6059-0622" at bounding box center [378, 173] width 175 height 26
click at [229, 220] on link "Main" at bounding box center [217, 219] width 55 height 31
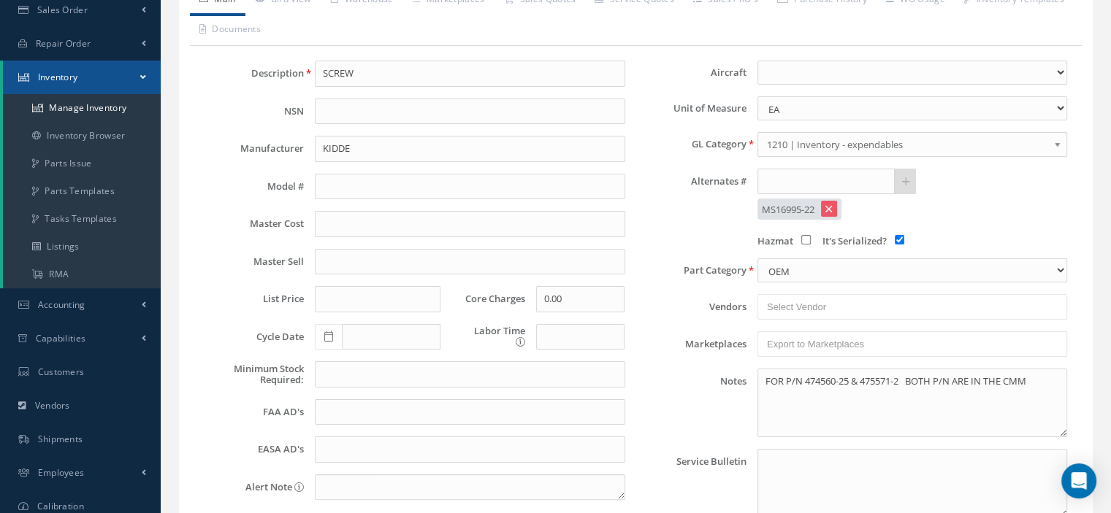
scroll to position [360, 0]
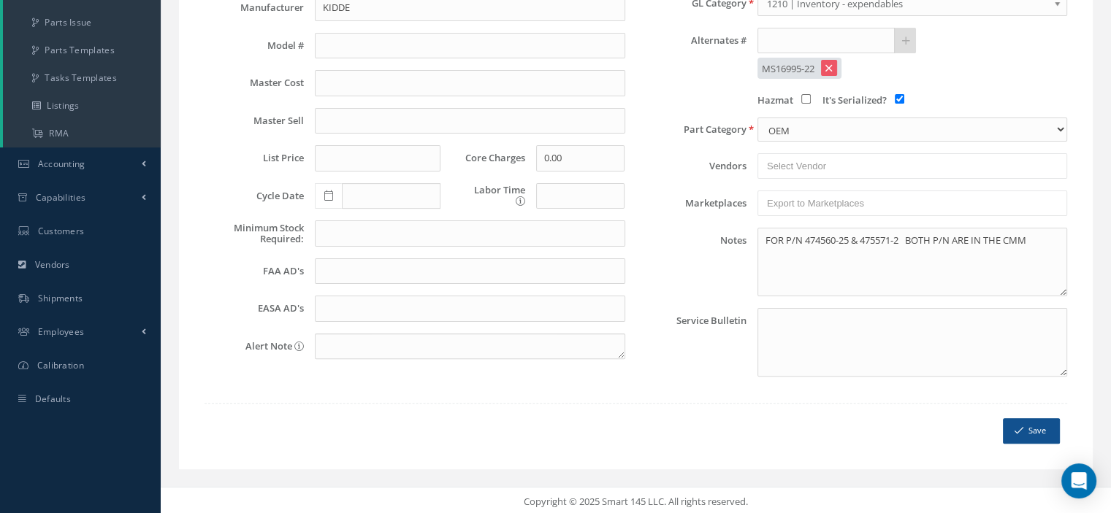
click at [903, 96] on input "It's Serialized?" at bounding box center [898, 98] width 9 height 9
checkbox input "false"
click at [1022, 426] on icon "submit" at bounding box center [1018, 431] width 9 height 10
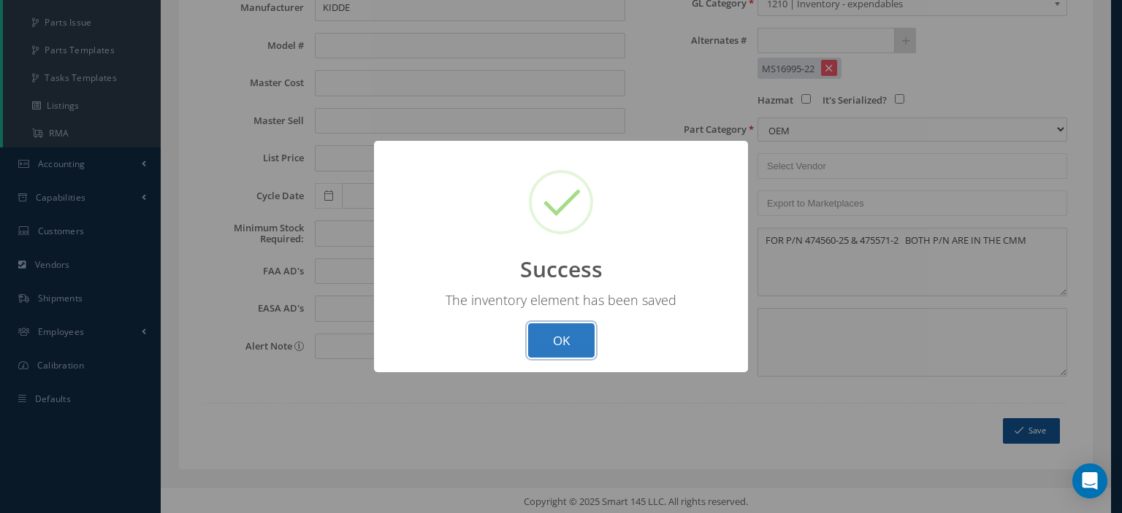
click at [558, 342] on button "OK" at bounding box center [561, 340] width 66 height 34
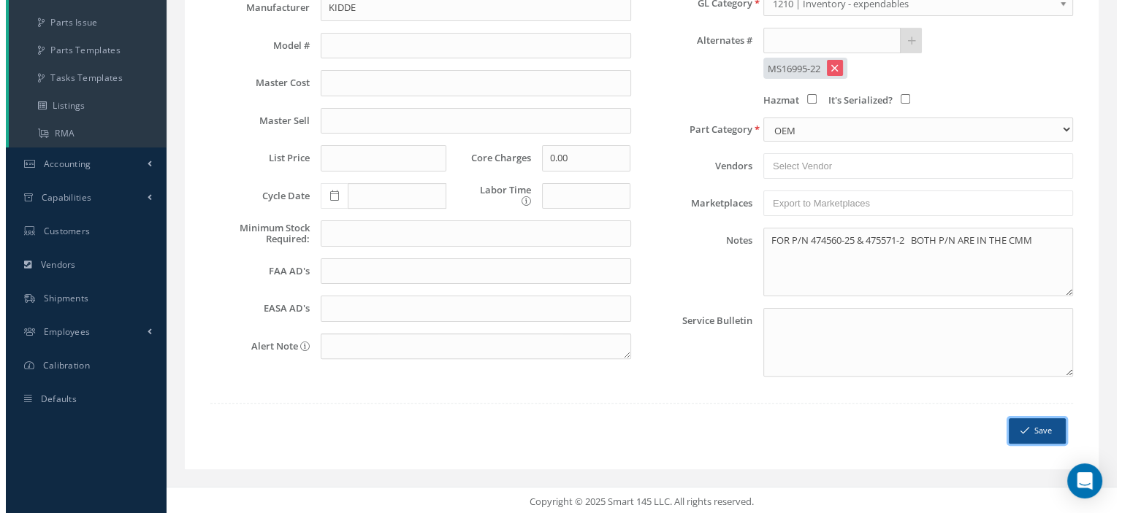
scroll to position [0, 0]
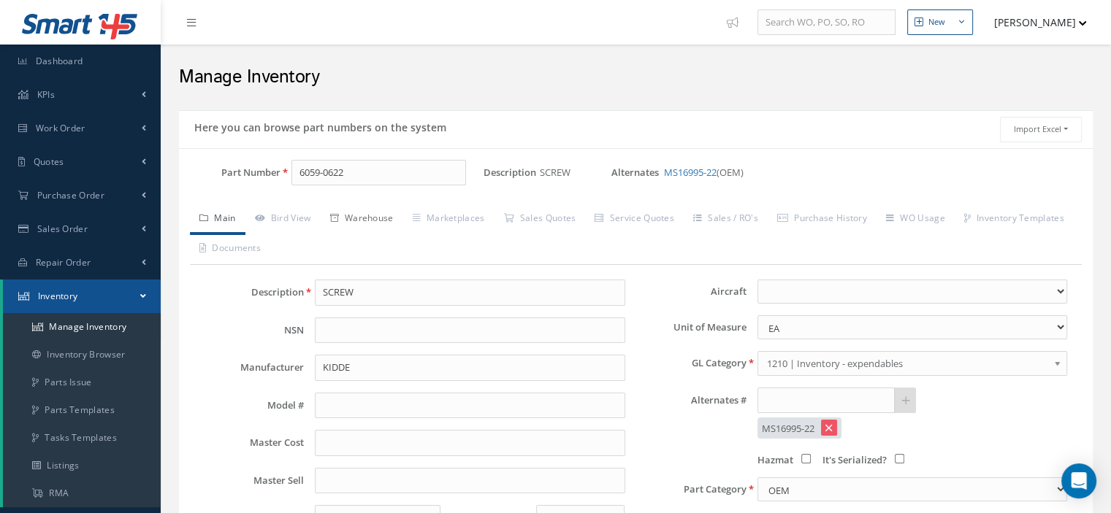
click at [383, 212] on link "Warehouse" at bounding box center [362, 219] width 83 height 31
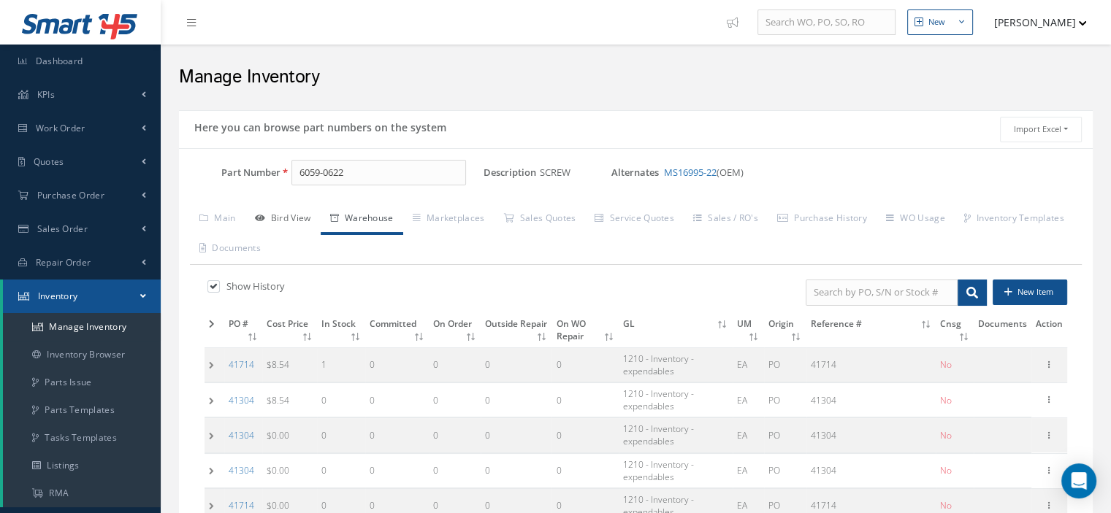
click at [296, 221] on link "Bird View" at bounding box center [282, 219] width 75 height 31
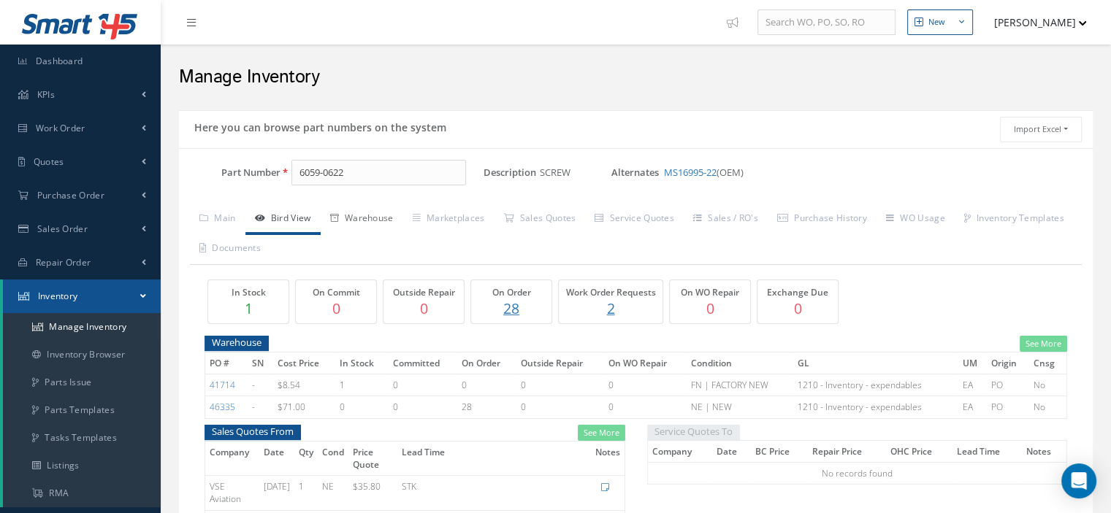
click at [389, 217] on link "Warehouse" at bounding box center [362, 219] width 83 height 31
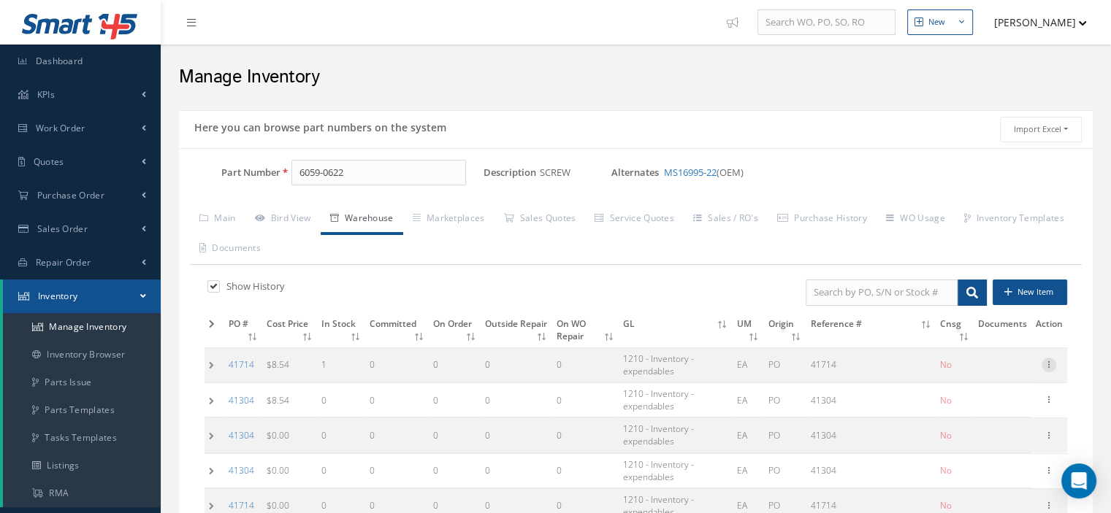
click at [1051, 367] on icon at bounding box center [1048, 364] width 15 height 12
click at [989, 375] on link "Edit" at bounding box center [981, 374] width 115 height 19
type input "8.54"
type input "41714"
checkbox input "false"
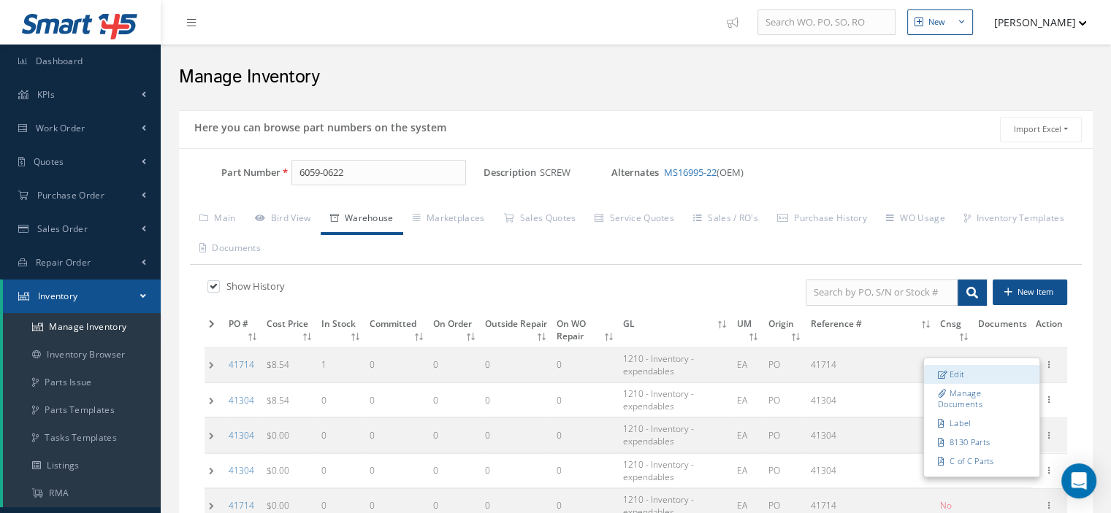
type input "12/16/2021"
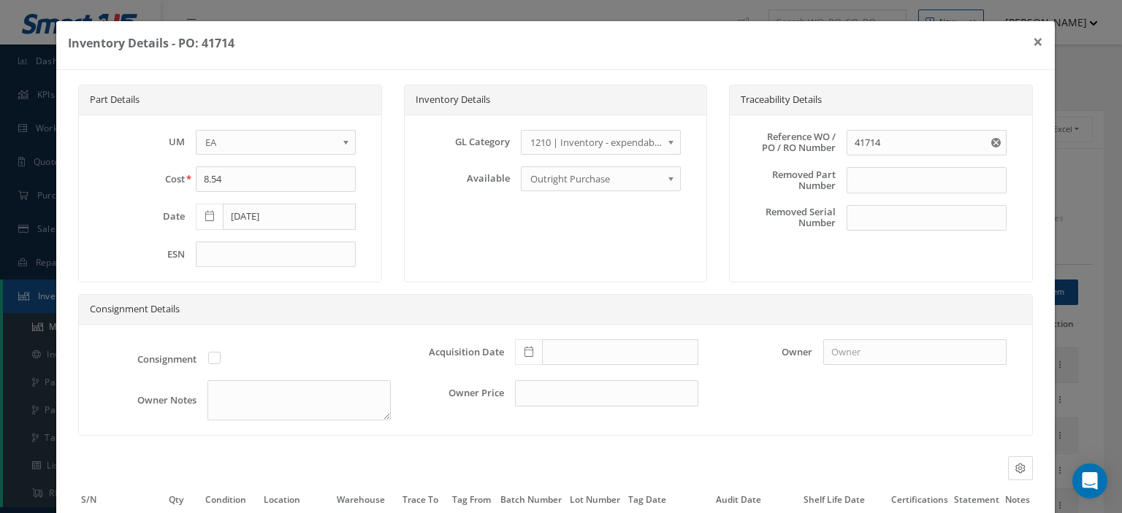
scroll to position [137, 0]
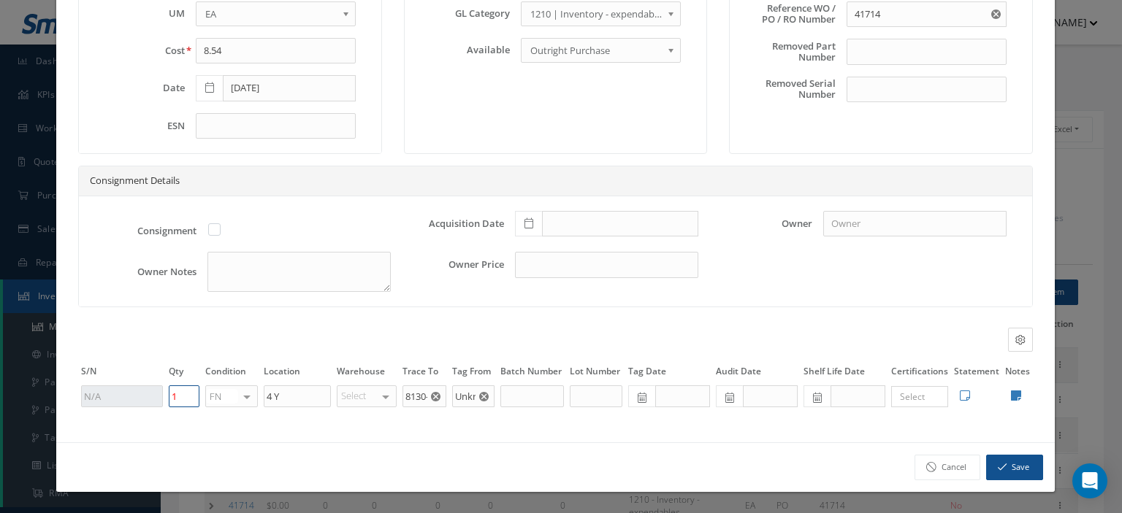
click at [145, 395] on tr "1 FN OH SV RP AR NE FN NS RE FP BER N/A INSP BC No elements found. List is empt…" at bounding box center [555, 396] width 954 height 25
type input "3"
click at [992, 478] on button "Save" at bounding box center [1014, 468] width 57 height 26
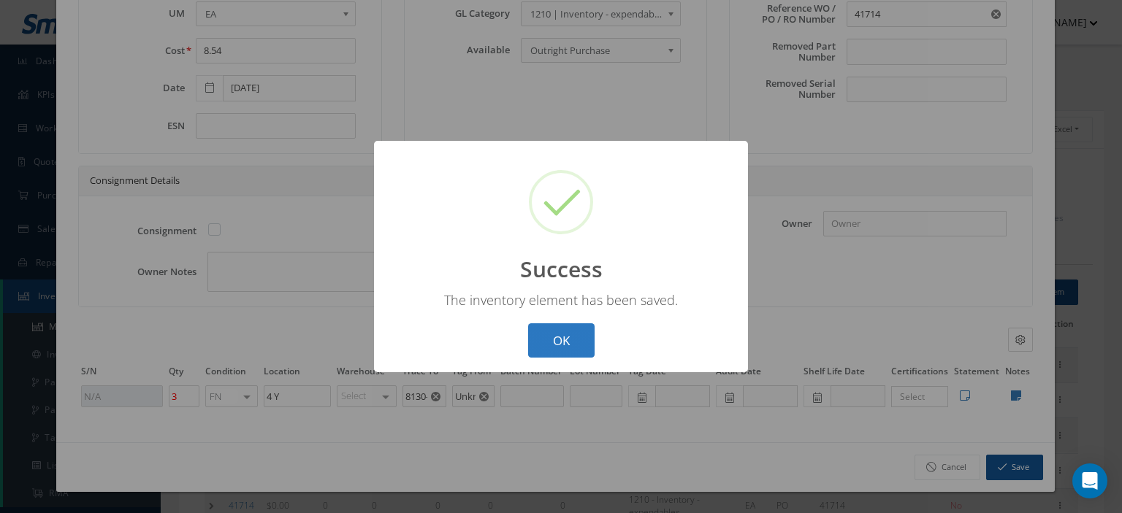
click at [568, 350] on button "OK" at bounding box center [561, 340] width 66 height 34
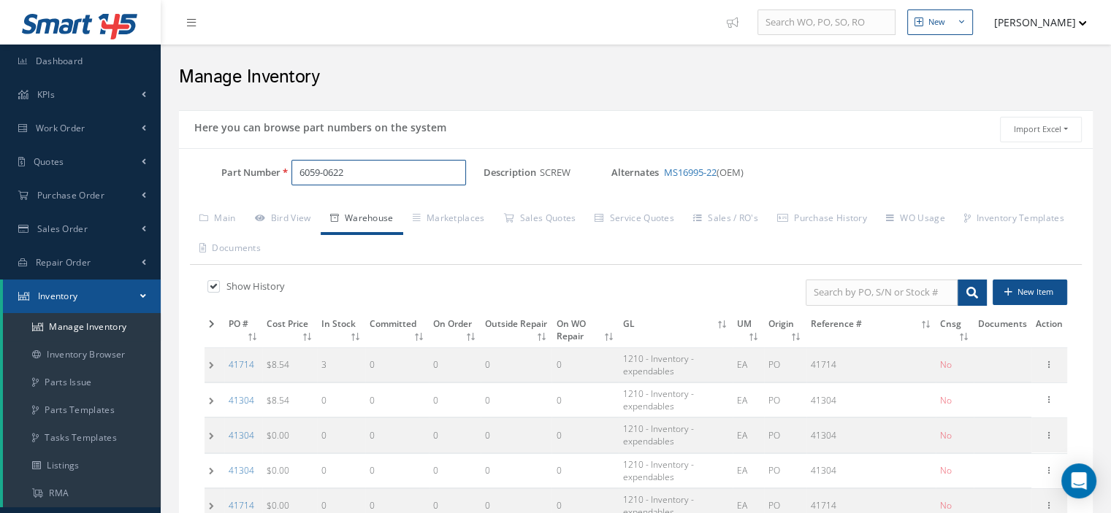
drag, startPoint x: 374, startPoint y: 169, endPoint x: 234, endPoint y: 191, distance: 141.2
click at [241, 189] on div "Part Number 6059-0622" at bounding box center [331, 179] width 304 height 38
click at [320, 176] on input "Part Number" at bounding box center [378, 173] width 175 height 26
paste input "29210A59376"
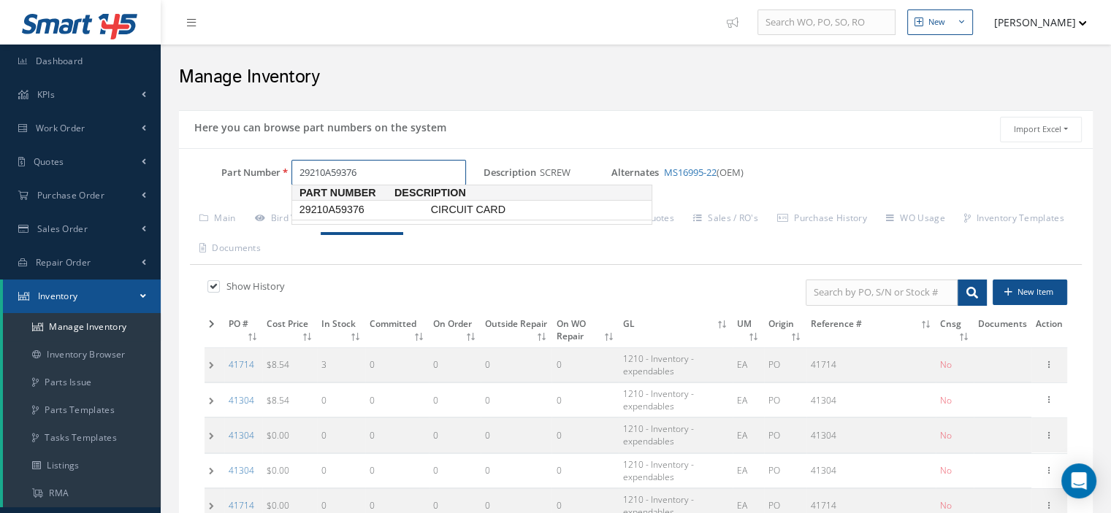
click at [345, 207] on span "29210A59376" at bounding box center [361, 209] width 131 height 15
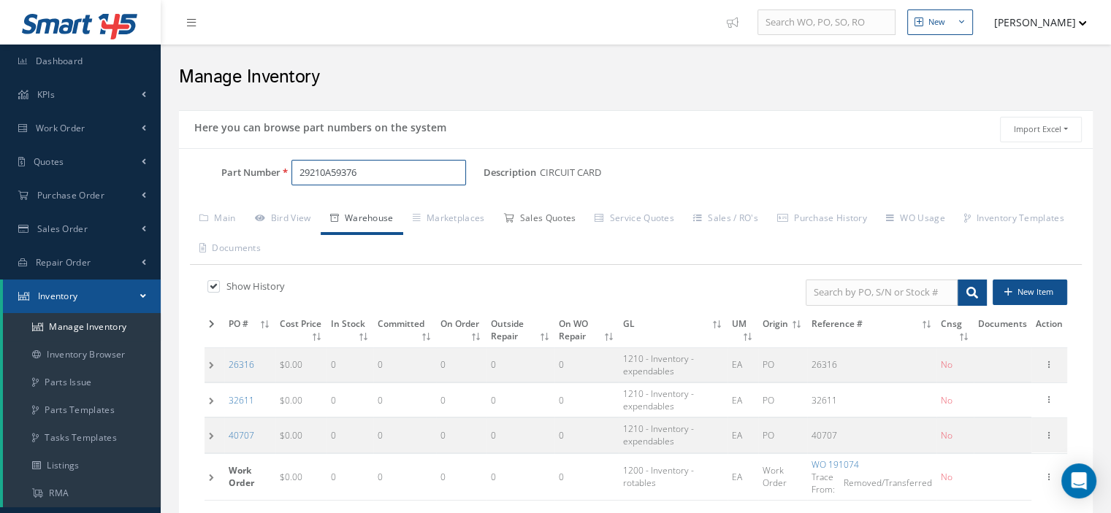
type input "29210A59376"
click at [524, 221] on link "Sales Quotes" at bounding box center [539, 219] width 91 height 31
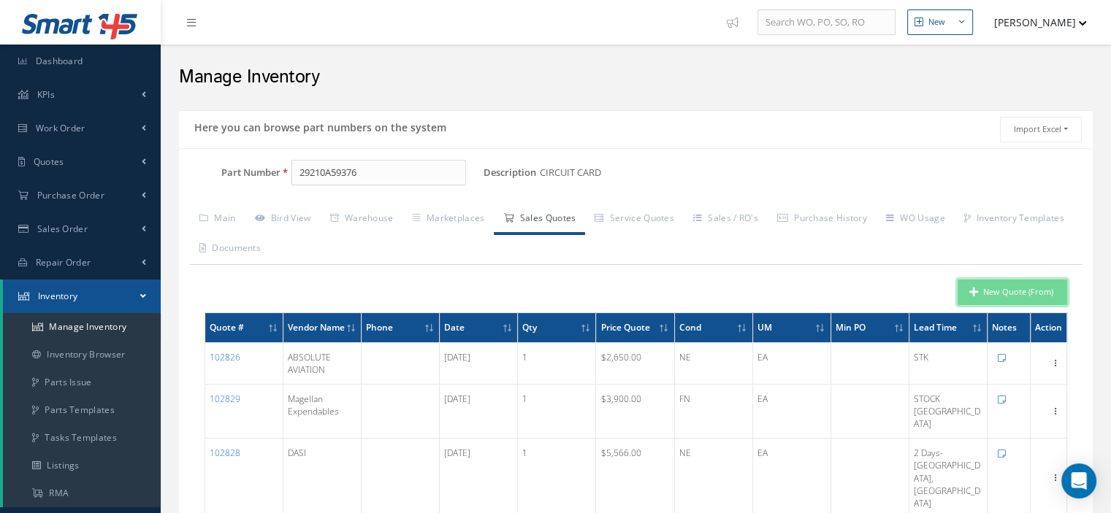
click at [968, 288] on button "New Quote (From)" at bounding box center [1012, 293] width 110 height 26
type input "CIRCUIT CARD"
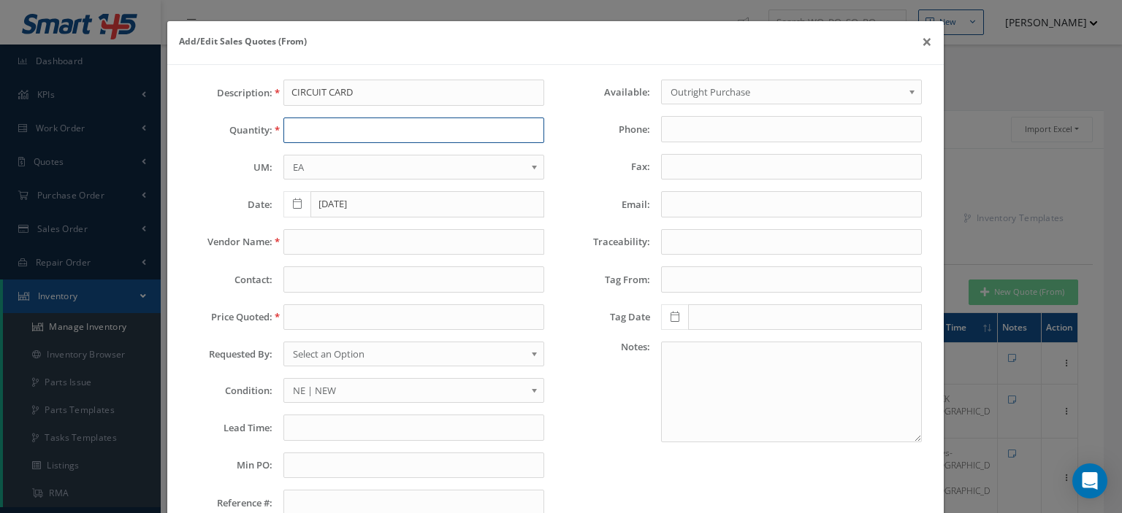
click at [300, 134] on input "text" at bounding box center [413, 131] width 261 height 26
type input "2"
click at [288, 238] on input "text" at bounding box center [413, 242] width 261 height 26
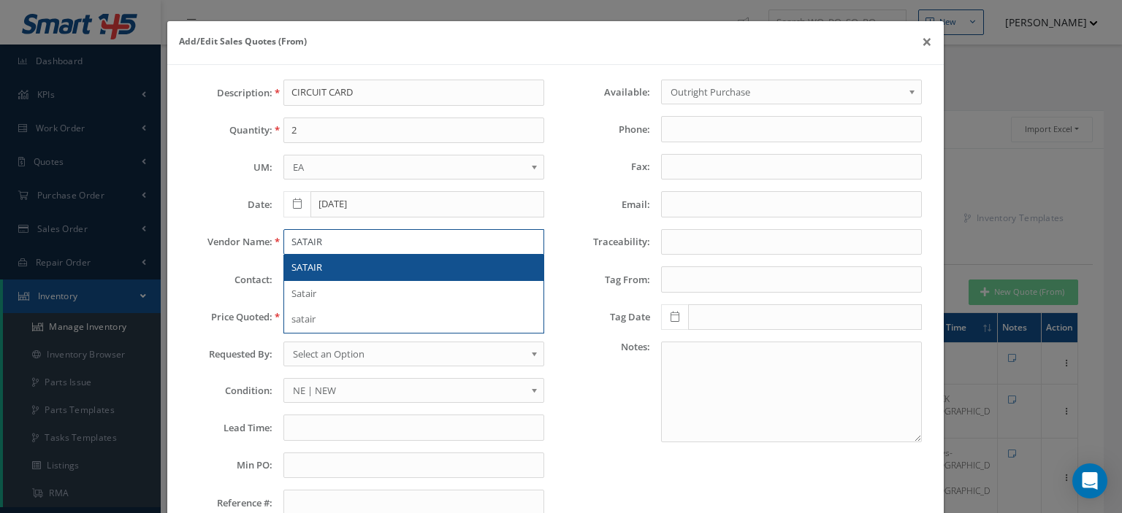
type input "SATAIR"
click at [297, 261] on span "SATAIR" at bounding box center [306, 267] width 31 height 13
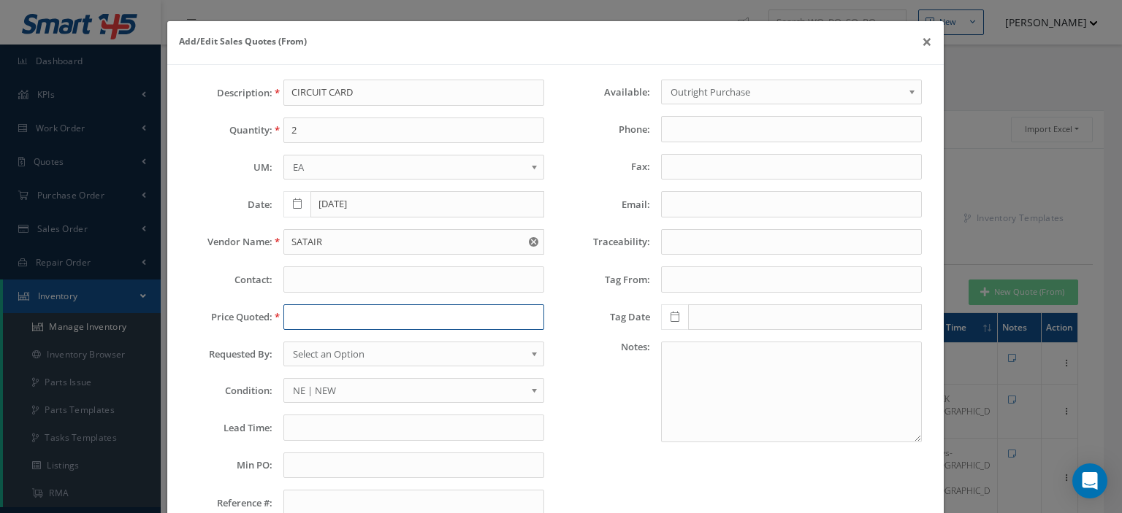
click at [292, 308] on input "text" at bounding box center [413, 317] width 261 height 26
click at [321, 321] on input "text" at bounding box center [413, 317] width 261 height 26
paste input "1,437.31"
click at [295, 318] on input "1,437.31" at bounding box center [413, 317] width 261 height 26
type input "1437.31"
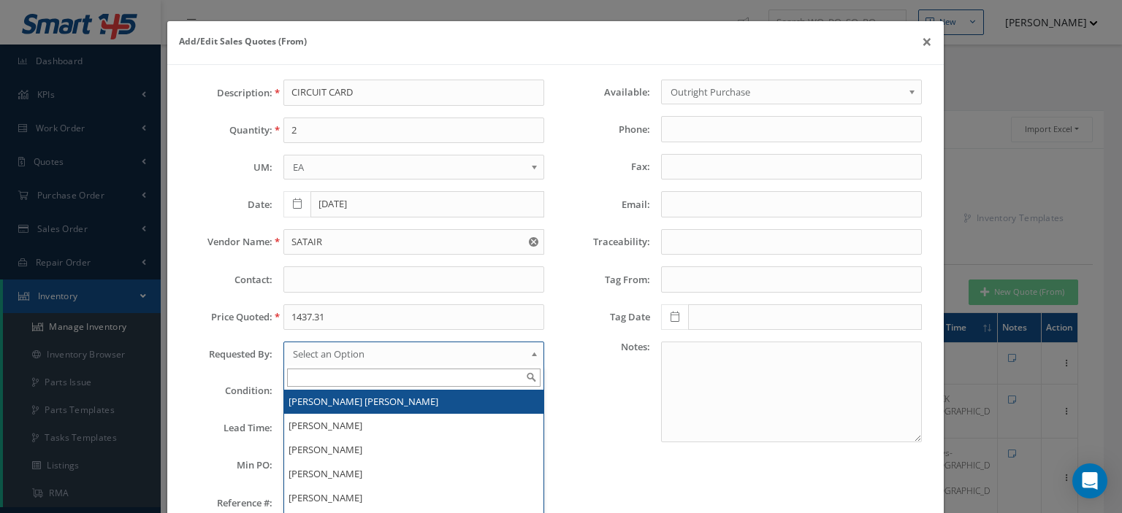
click at [313, 350] on span "Select an Option" at bounding box center [409, 354] width 232 height 18
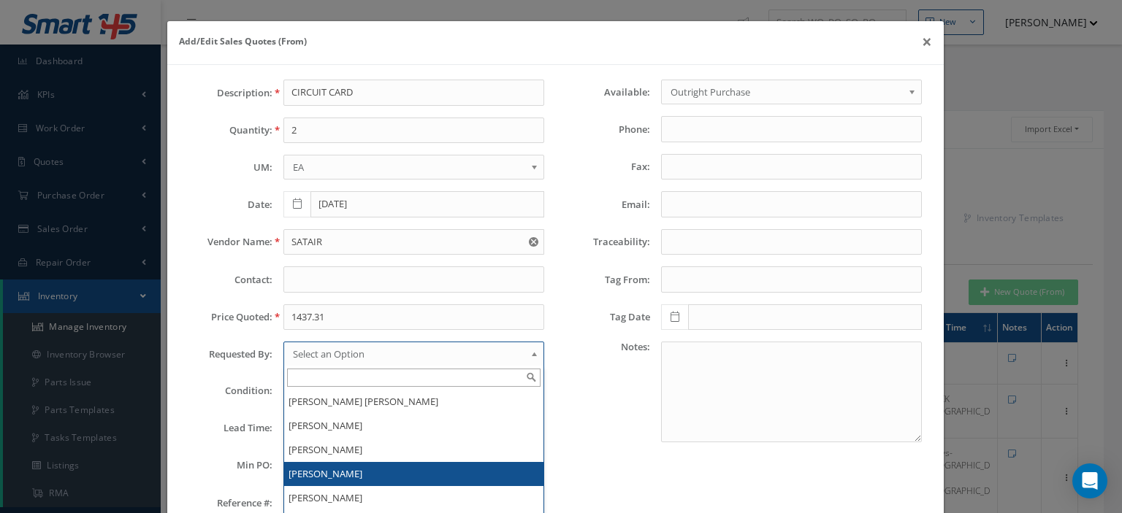
click at [320, 467] on li "[PERSON_NAME]" at bounding box center [413, 474] width 259 height 24
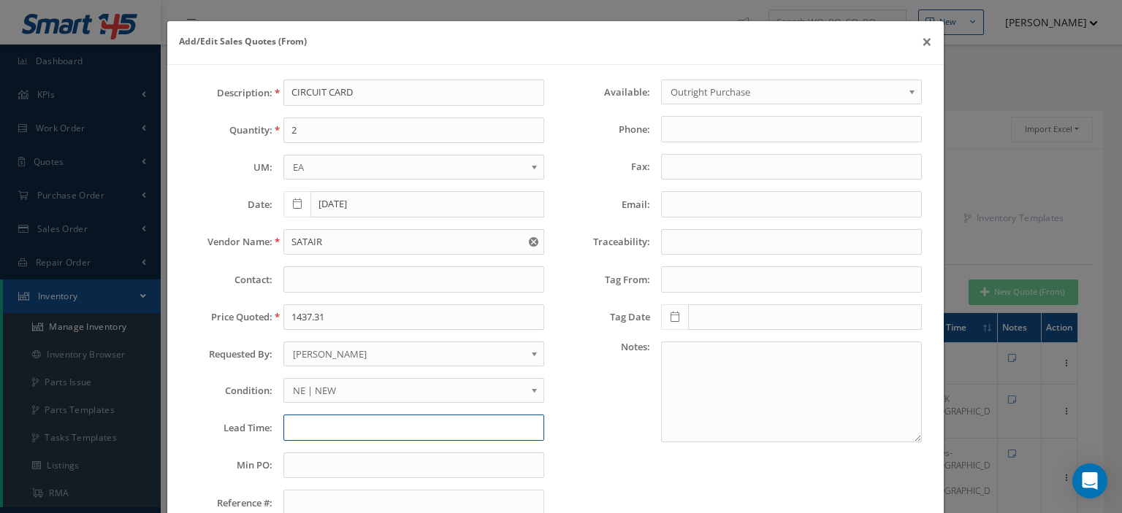
click at [324, 421] on input "text" at bounding box center [413, 428] width 261 height 26
paste input "120 days"
type input "120 days"
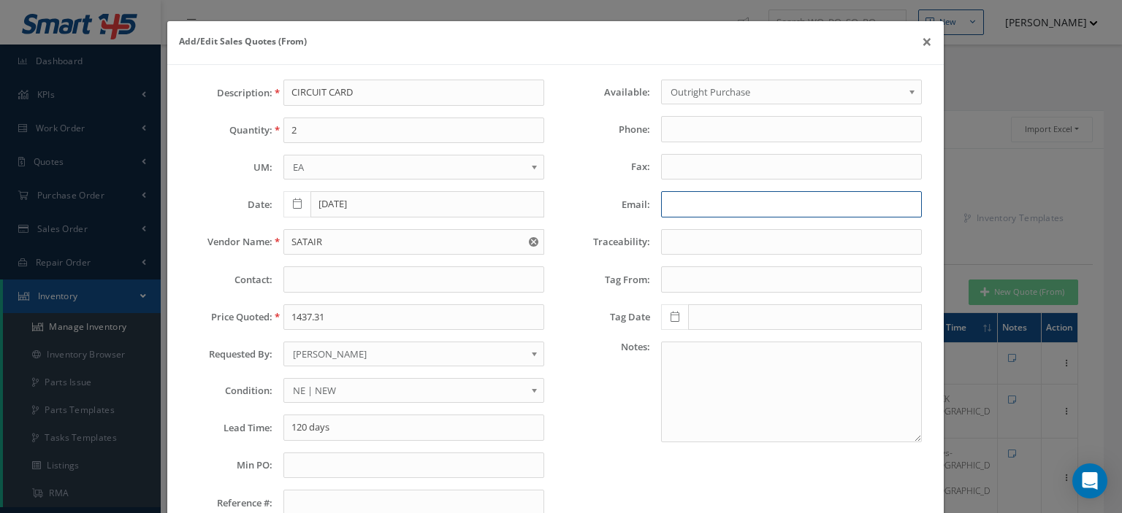
click at [670, 197] on input "Email:" at bounding box center [791, 204] width 261 height 26
paste input "spares.americas@satair.com"
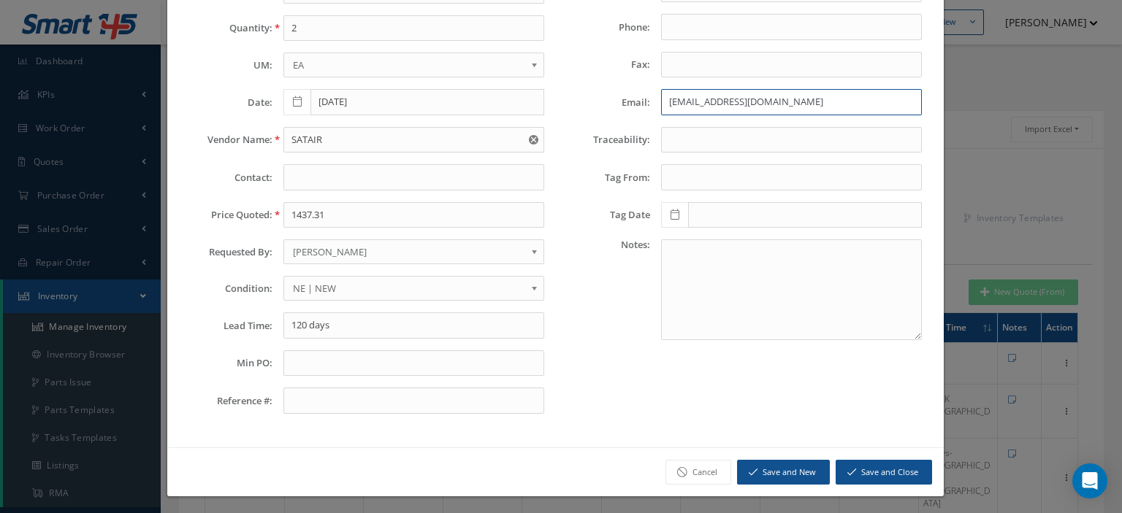
type input "spares.americas@satair.com"
click at [838, 460] on button "Save and Close" at bounding box center [883, 473] width 96 height 26
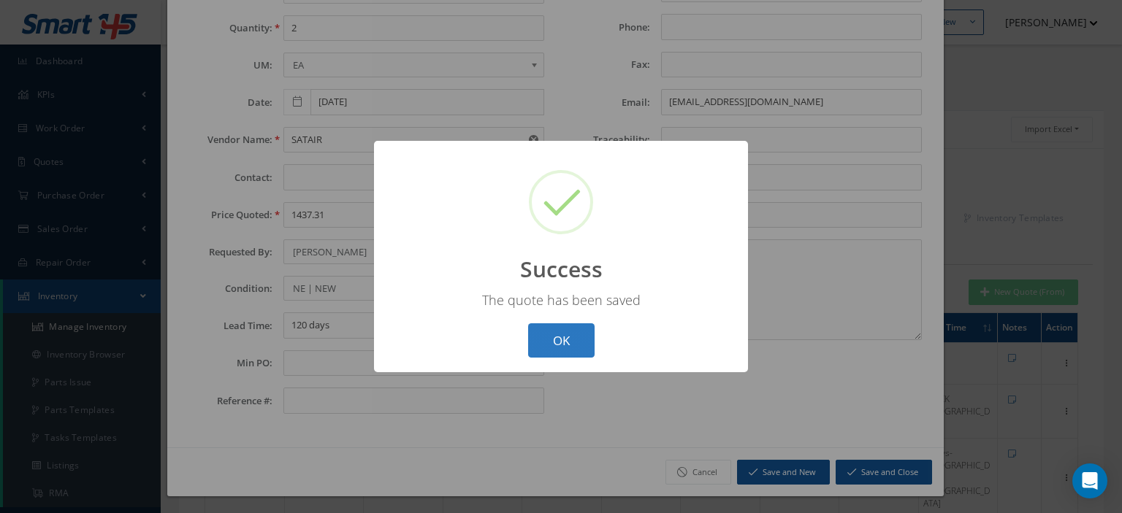
click at [567, 346] on button "OK" at bounding box center [561, 340] width 66 height 34
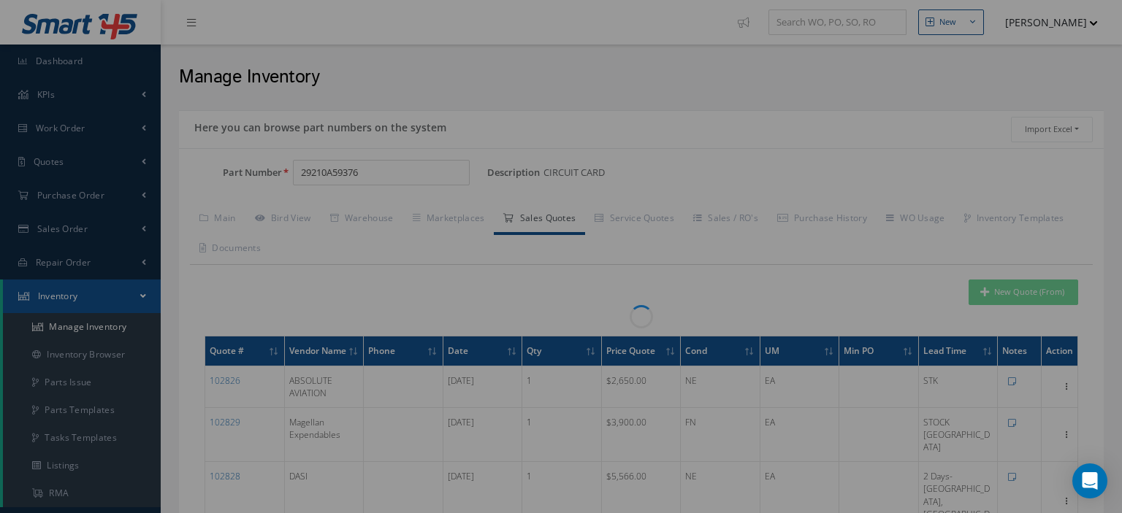
scroll to position [0, 0]
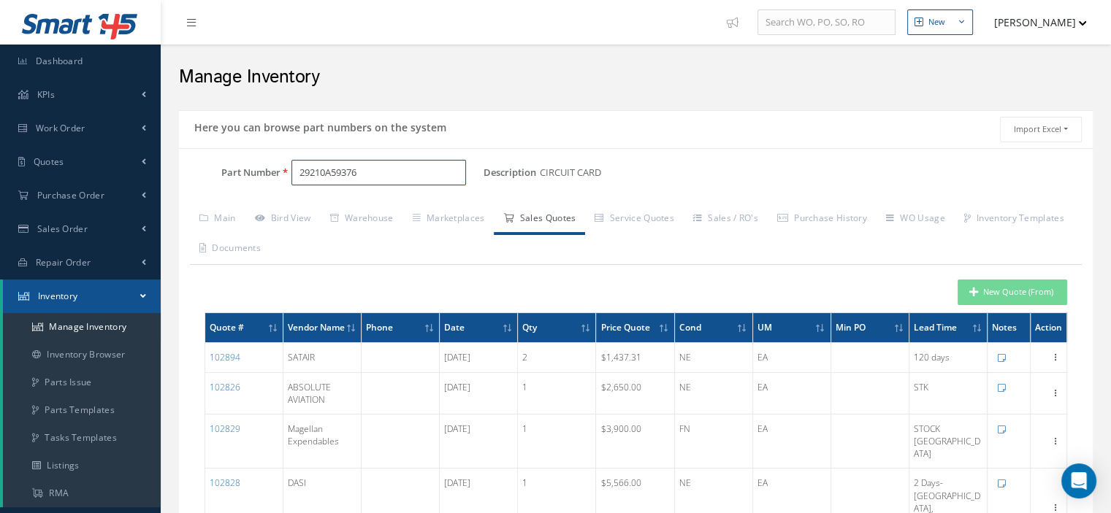
drag, startPoint x: 374, startPoint y: 174, endPoint x: 323, endPoint y: 170, distance: 51.2
click at [327, 171] on input "29210A59376" at bounding box center [378, 173] width 175 height 26
type input "2"
paste input "29211B2140221G"
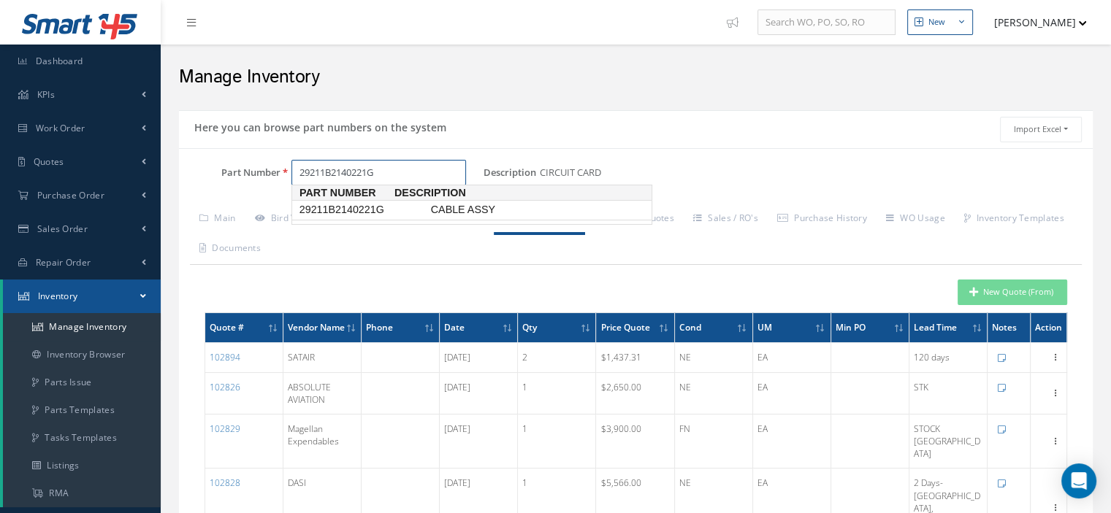
click at [361, 208] on span "29211B2140221G" at bounding box center [361, 209] width 131 height 15
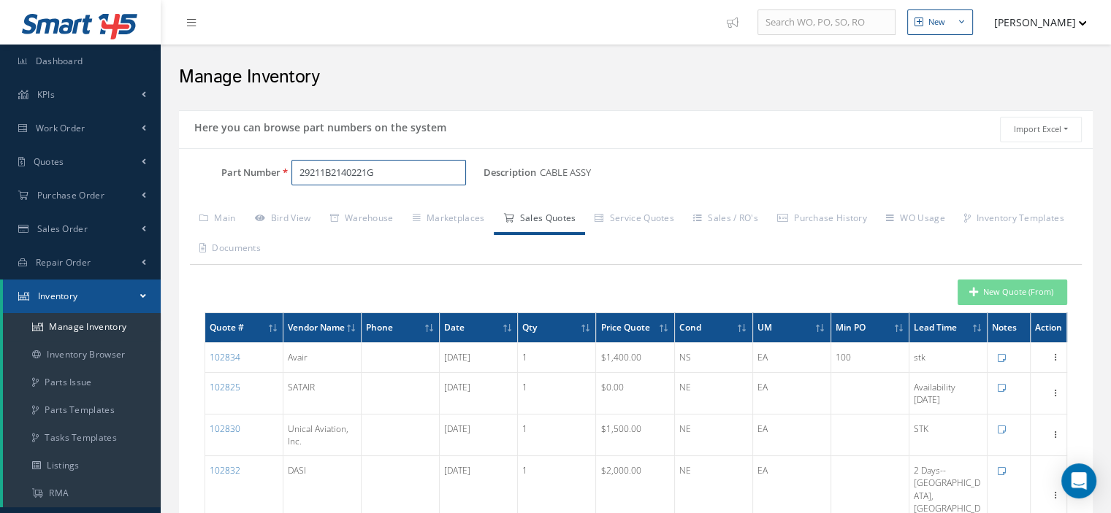
type input "29211B2140221G"
click at [1008, 296] on button "New Quote (From)" at bounding box center [1012, 293] width 110 height 26
type input "CABLE ASSY"
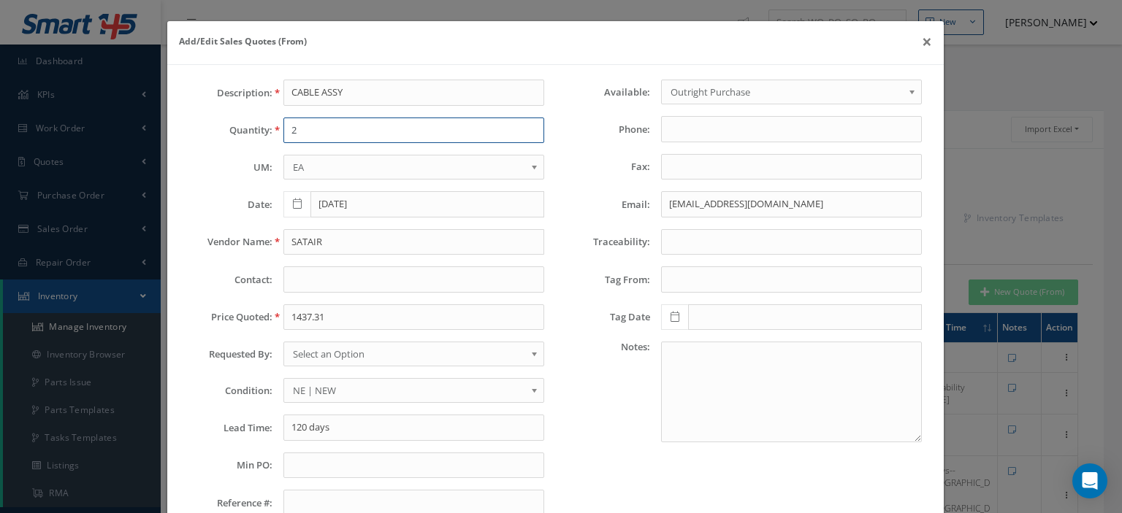
click at [328, 138] on input "2" at bounding box center [413, 131] width 261 height 26
type input "2"
click at [294, 242] on input "SATAIR" at bounding box center [413, 242] width 261 height 26
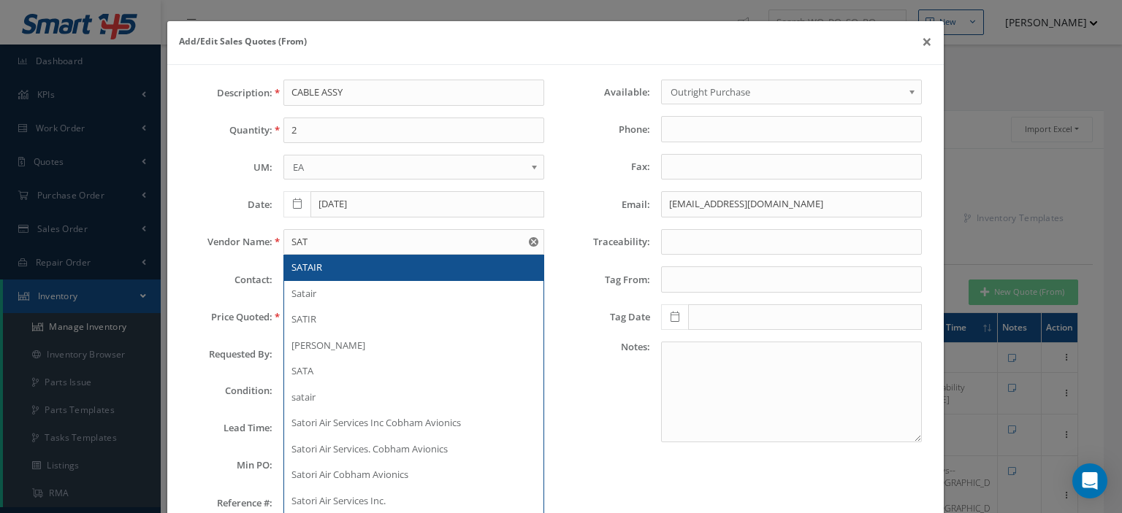
click at [304, 261] on span "SATAIR" at bounding box center [306, 267] width 31 height 13
type input "SATAIR"
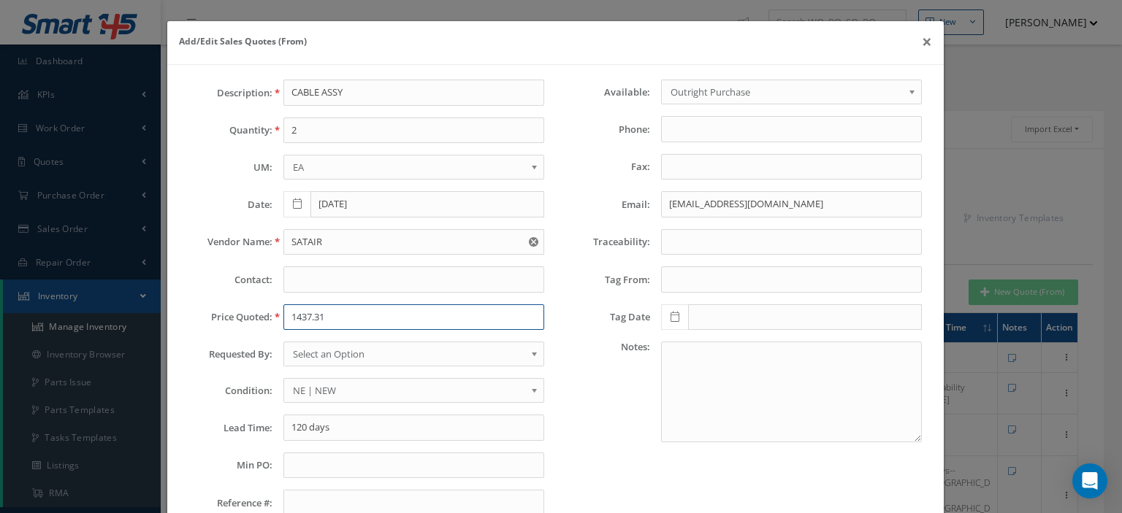
click at [289, 315] on input "1437.31" at bounding box center [413, 317] width 261 height 26
paste input "4,073.23"
click at [296, 319] on input "4,073.23" at bounding box center [413, 317] width 261 height 26
type input "4073.23"
click at [317, 350] on span "Select an Option" at bounding box center [409, 354] width 232 height 18
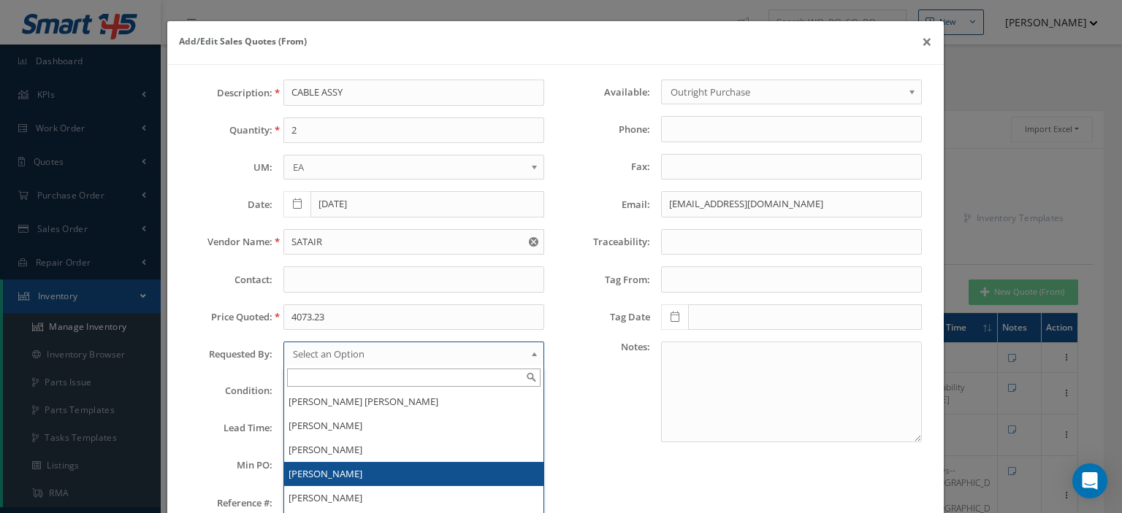
click at [324, 467] on li "[PERSON_NAME]" at bounding box center [413, 474] width 259 height 24
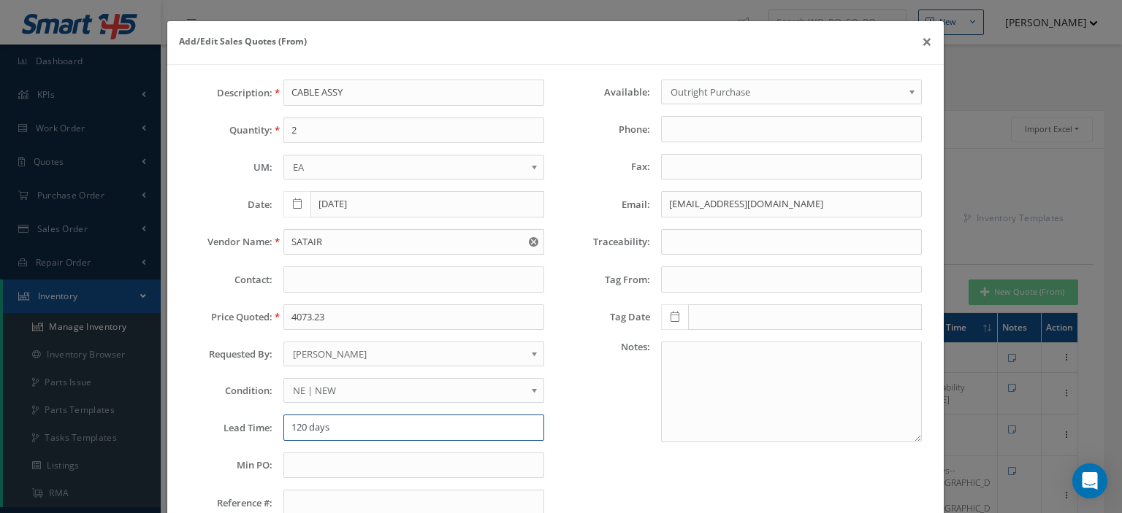
click at [307, 426] on input "120 days" at bounding box center [413, 428] width 261 height 26
paste input "text"
type input "120 days"
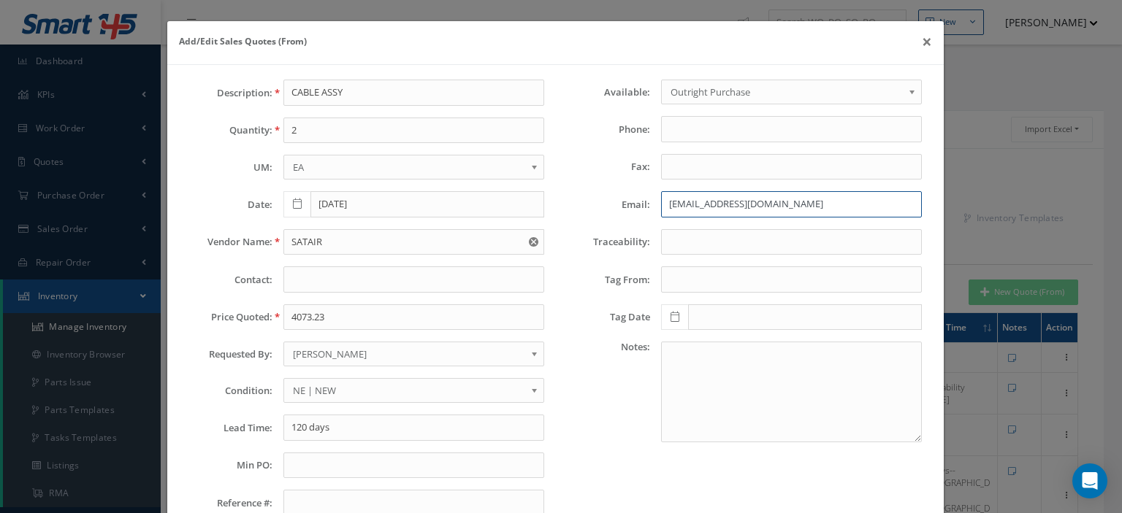
click at [661, 199] on input "spares.americas@satair.com" at bounding box center [791, 204] width 261 height 26
paste input "US-ASW-Distribution@us.thalesgroup"
type input "US-ASW-Distribution@us.thalesgroup.com"
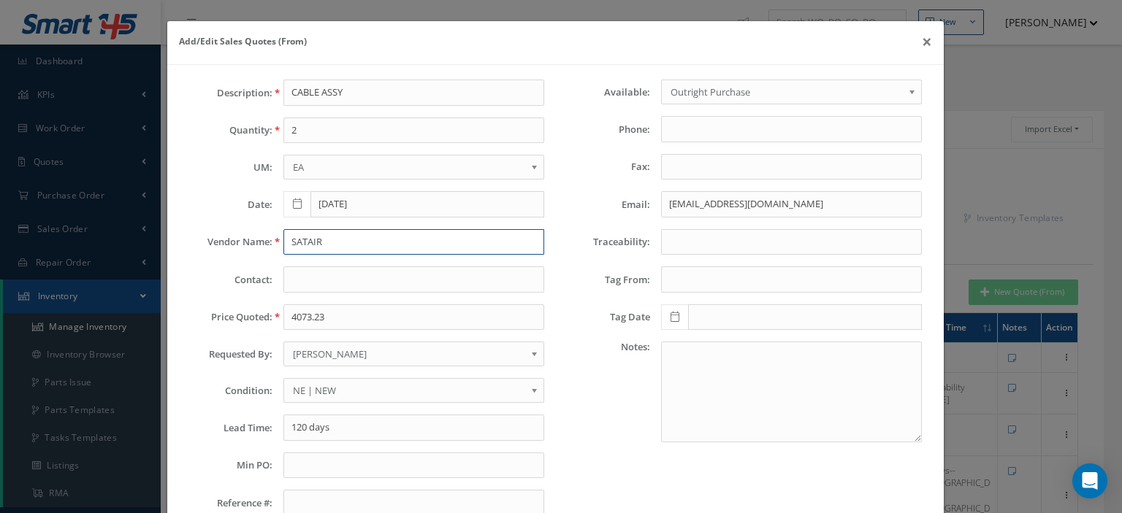
drag, startPoint x: 324, startPoint y: 244, endPoint x: 245, endPoint y: 242, distance: 78.9
click at [245, 242] on div "Vendor Name: SATAIR" at bounding box center [366, 242] width 377 height 26
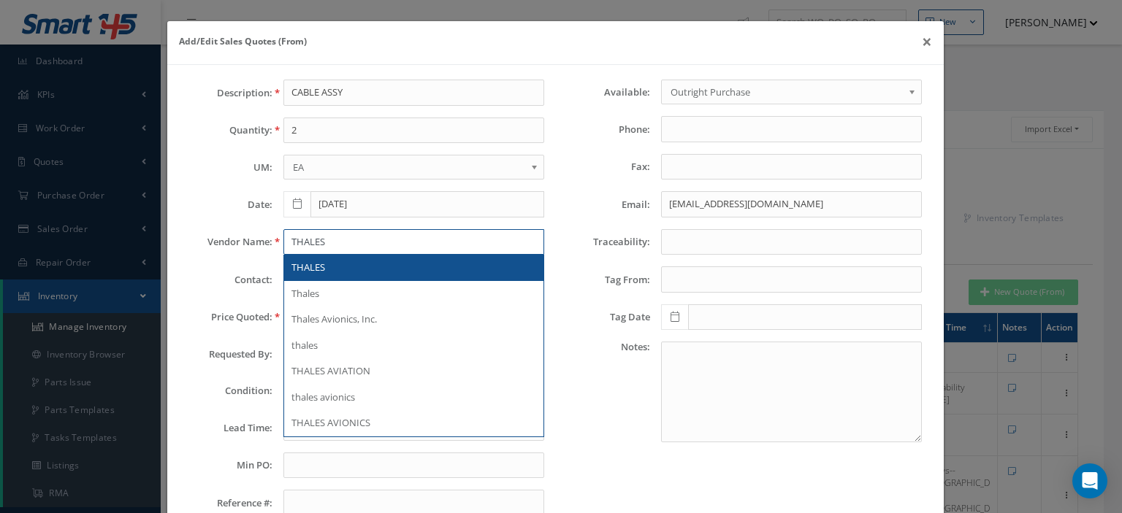
type input "THALES"
click at [371, 263] on div "THALES" at bounding box center [413, 268] width 245 height 15
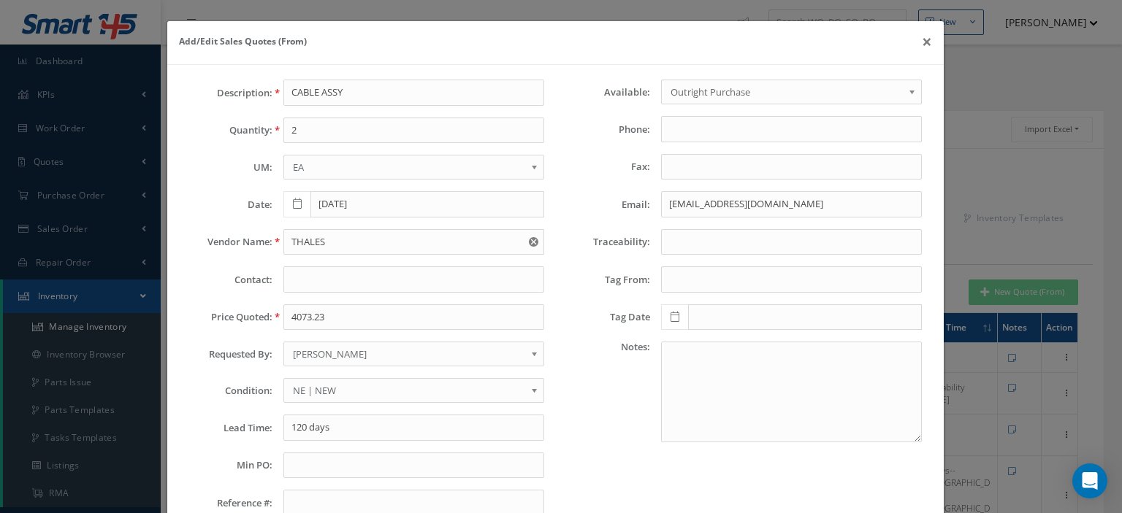
scroll to position [102, 0]
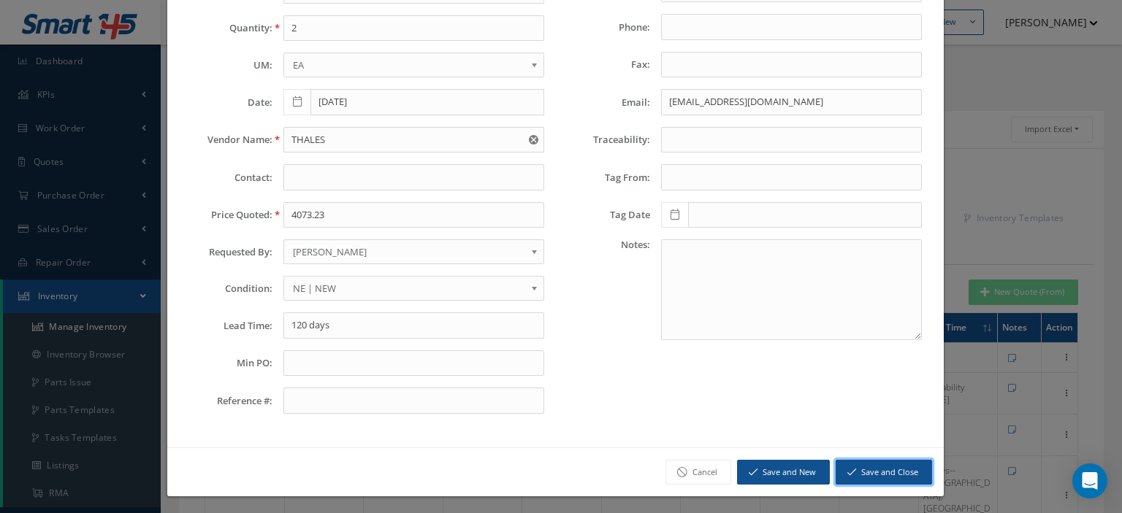
click at [856, 472] on button "Save and Close" at bounding box center [883, 473] width 96 height 26
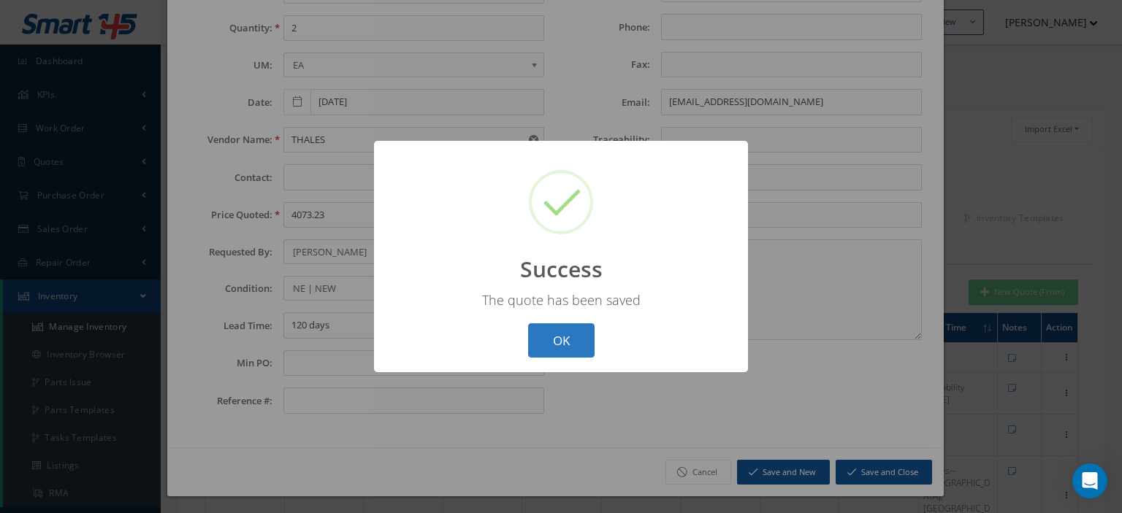
click at [570, 337] on button "OK" at bounding box center [561, 340] width 66 height 34
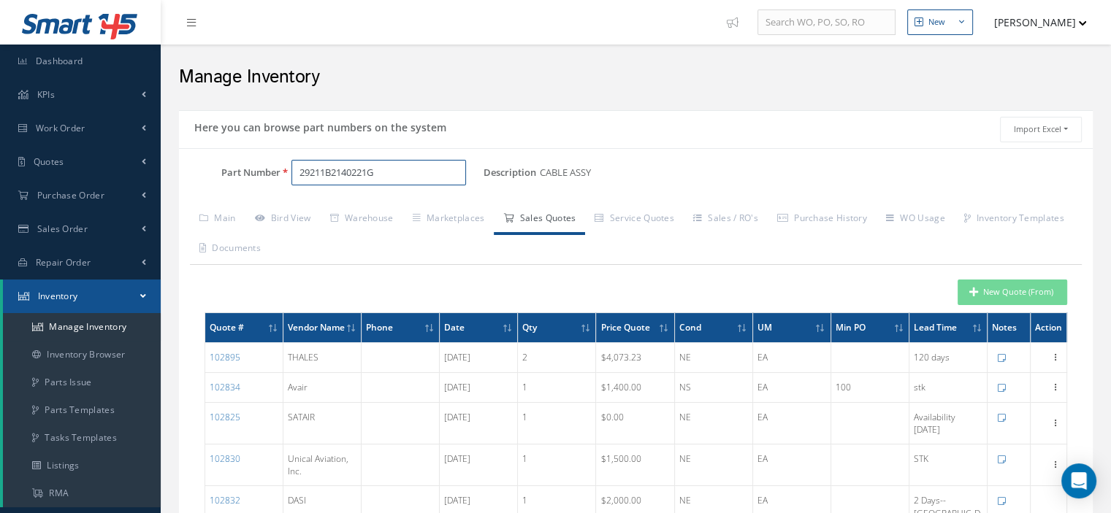
drag, startPoint x: 386, startPoint y: 167, endPoint x: 242, endPoint y: 161, distance: 143.2
click at [242, 161] on div "Part Number 29211B2140221G" at bounding box center [331, 173] width 304 height 26
click at [313, 169] on input "Part Number" at bounding box center [378, 173] width 175 height 26
paste input "29210A59376"
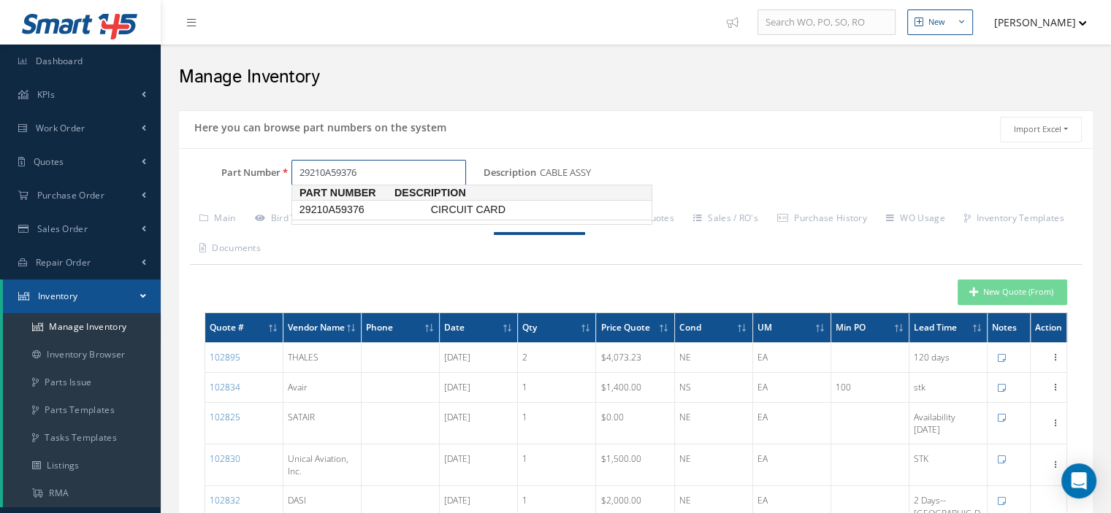
click at [364, 208] on span "29210A59376" at bounding box center [361, 209] width 131 height 15
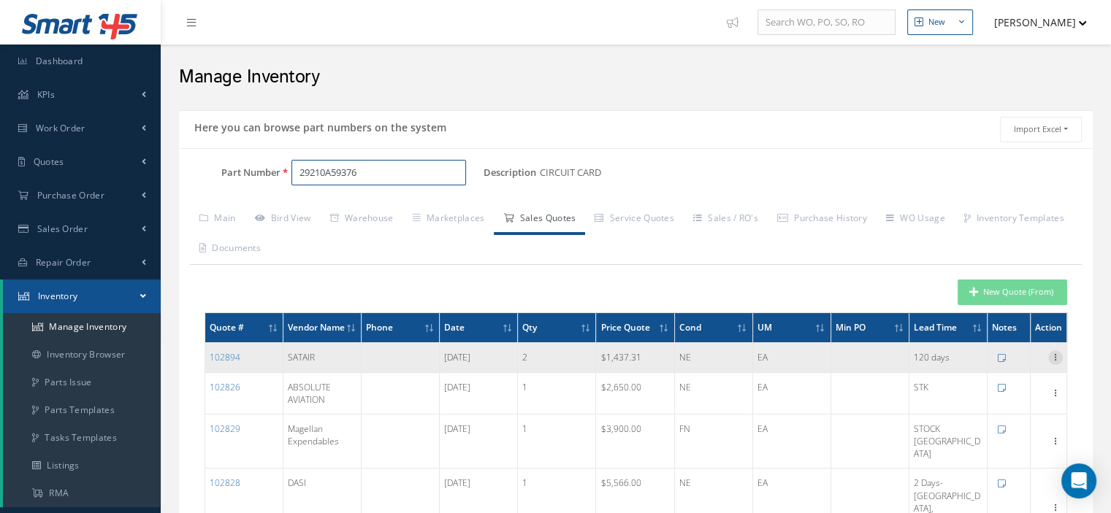
type input "29210A59376"
click at [1051, 362] on icon at bounding box center [1055, 356] width 15 height 12
click at [993, 377] on link "Edit" at bounding box center [987, 367] width 115 height 19
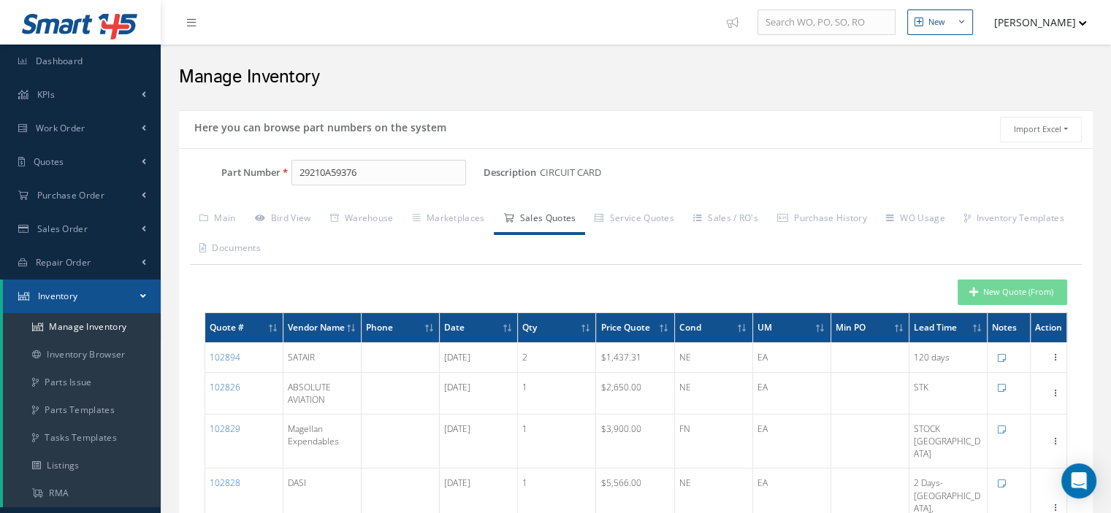
type input "SATAIR"
type input "spares.americas@satair.com"
type input "CIRCUIT CARD"
type input "1437.3100"
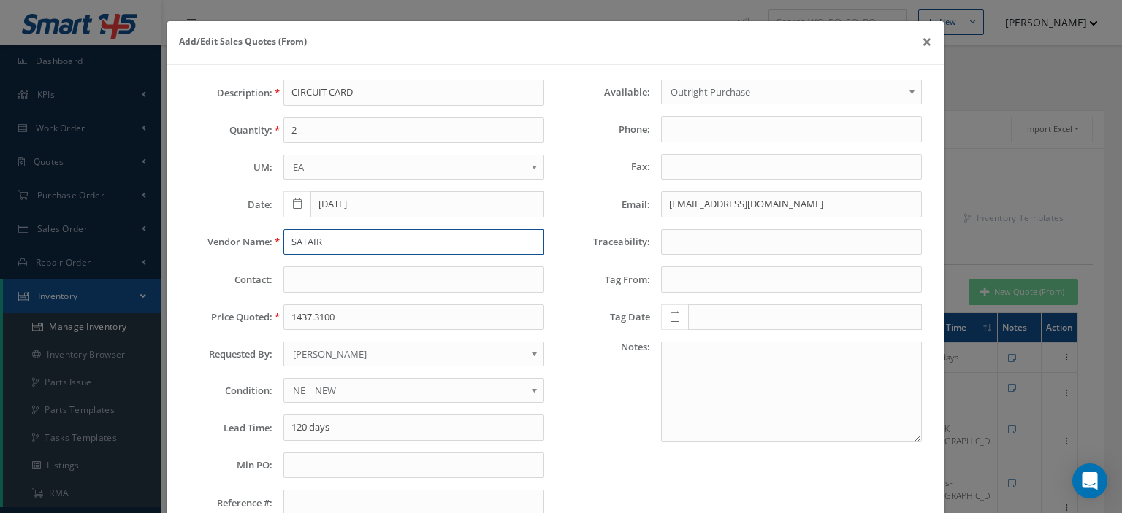
drag, startPoint x: 328, startPoint y: 245, endPoint x: 234, endPoint y: 244, distance: 94.2
click at [234, 244] on div "Vendor Name: SATAIR" at bounding box center [366, 242] width 377 height 26
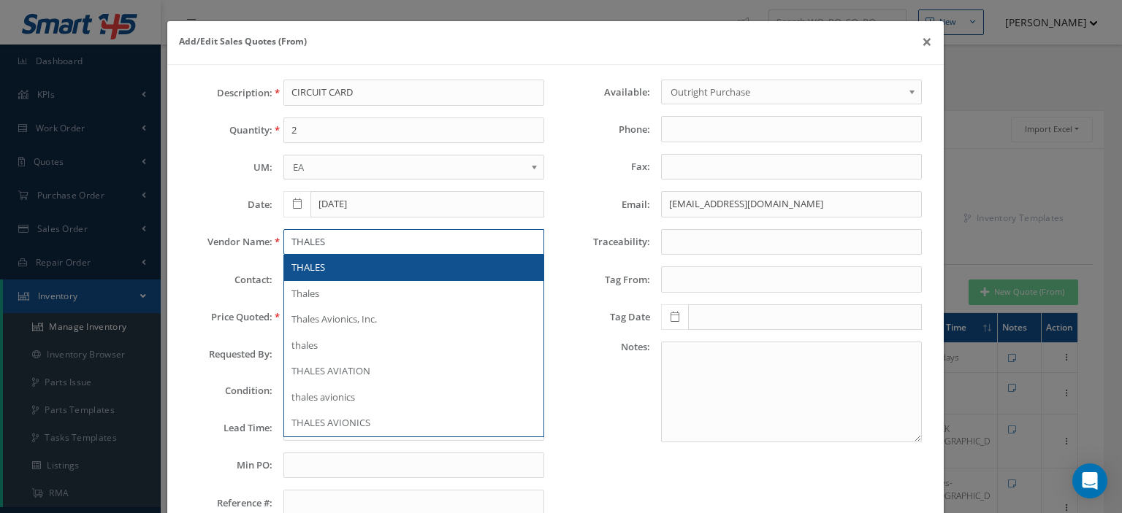
type input "THALES"
click at [291, 272] on span "THALES" at bounding box center [308, 267] width 34 height 13
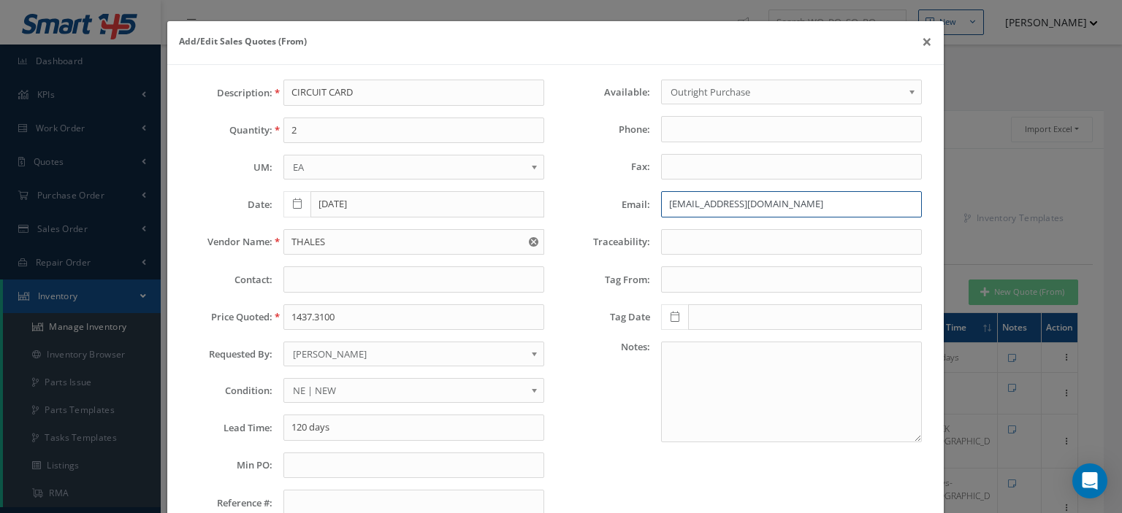
drag, startPoint x: 794, startPoint y: 202, endPoint x: 497, endPoint y: 209, distance: 296.5
click at [521, 202] on div "Description: CIRCUIT CARD Quantity: 2 UM: EA FT IN LB EA Date: 09/05/2025 Vendo…" at bounding box center [555, 304] width 754 height 448
click at [666, 201] on input "Email:" at bounding box center [791, 204] width 261 height 26
paste input "US-ASW-Distribution@us.thalesgroup.com"
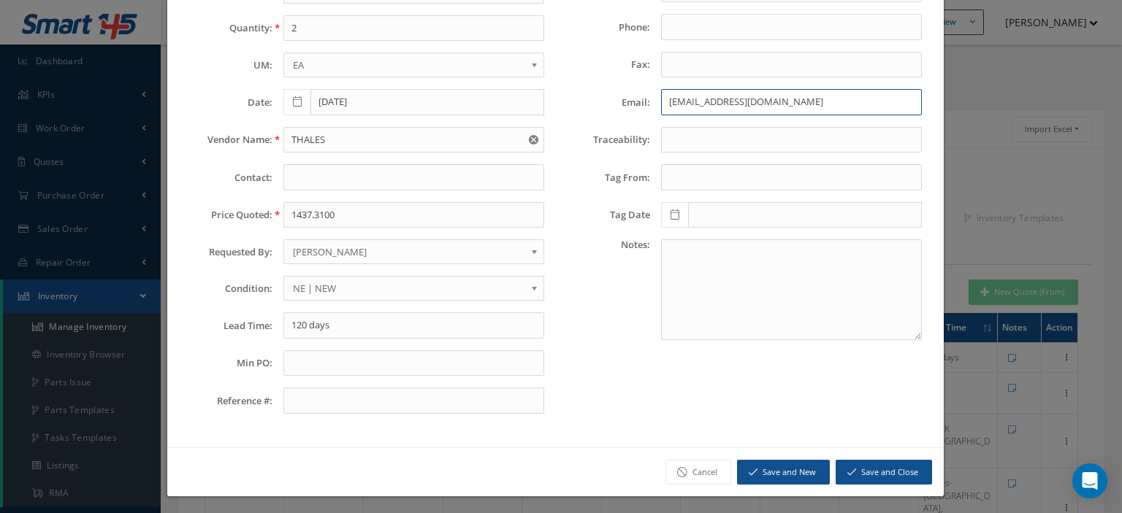
type input "US-ASW-Distribution@us.thalesgroup.com"
click at [858, 464] on button "Save and Close" at bounding box center [883, 473] width 96 height 26
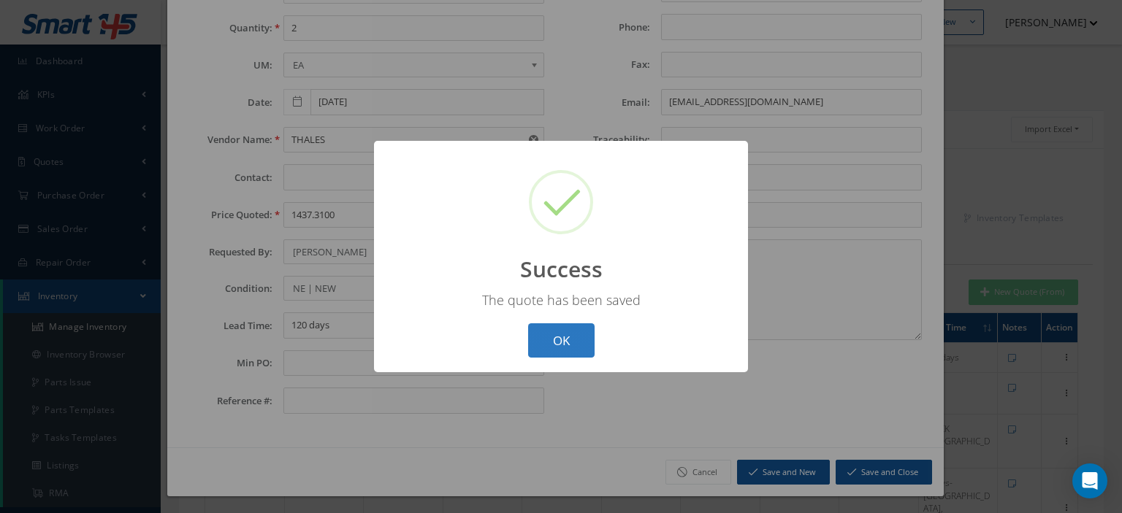
click at [576, 345] on button "OK" at bounding box center [561, 340] width 66 height 34
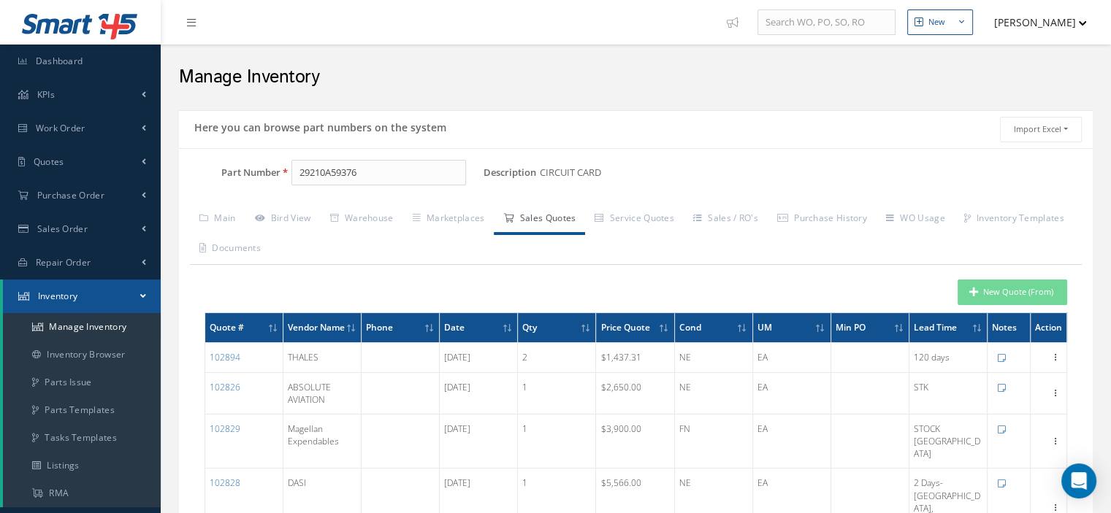
scroll to position [146, 0]
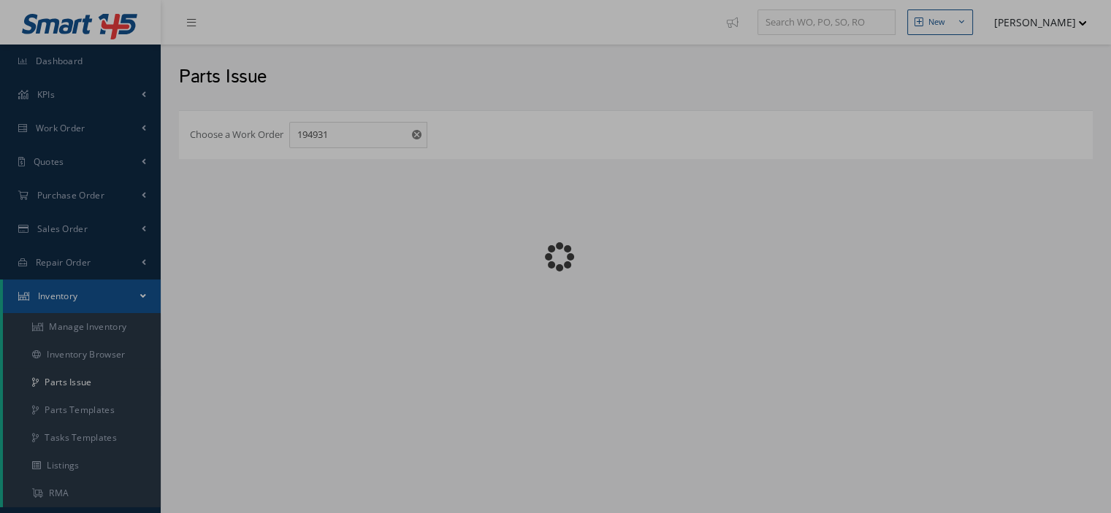
checkbox input "false"
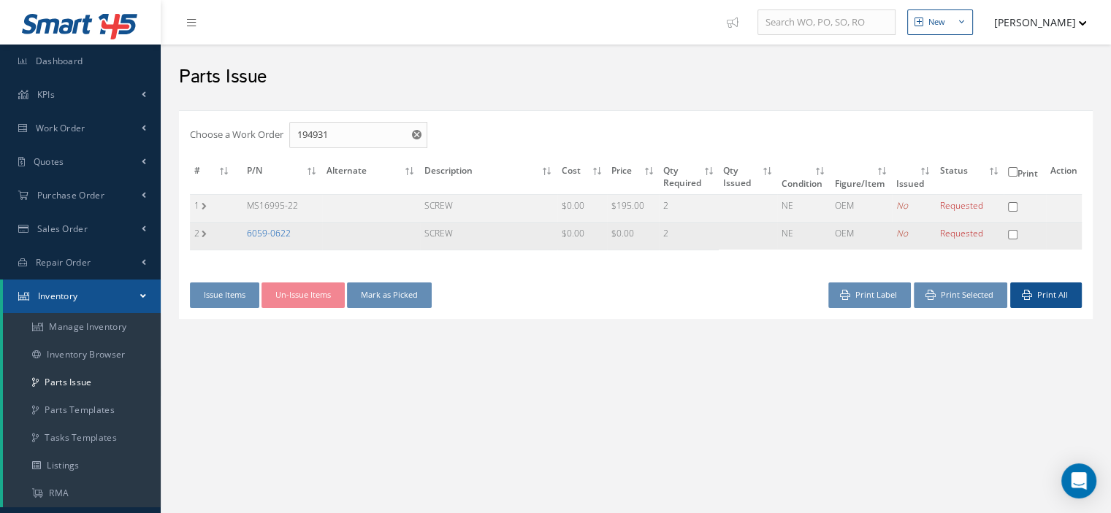
click at [275, 231] on link "6059-0622" at bounding box center [269, 233] width 44 height 12
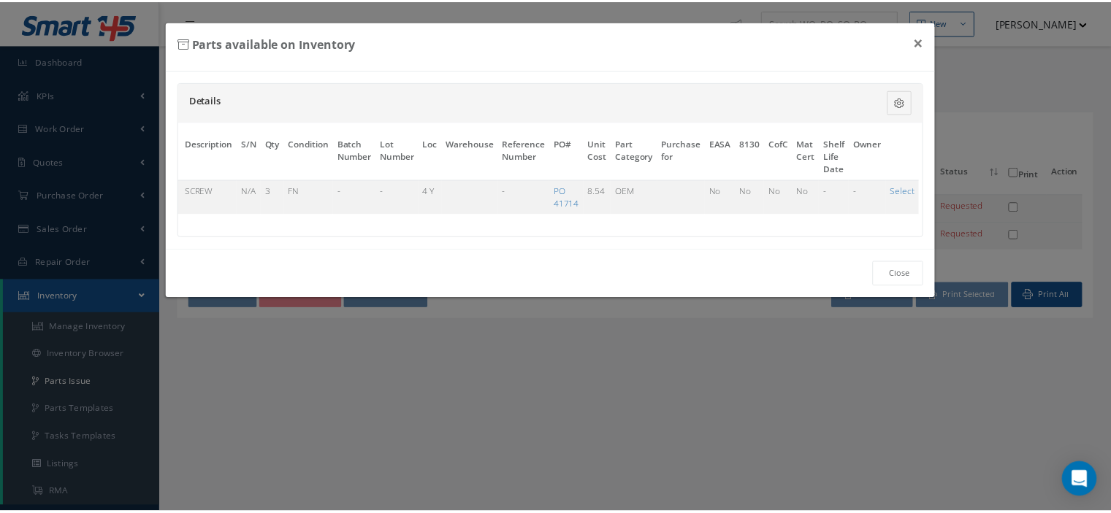
scroll to position [0, 85]
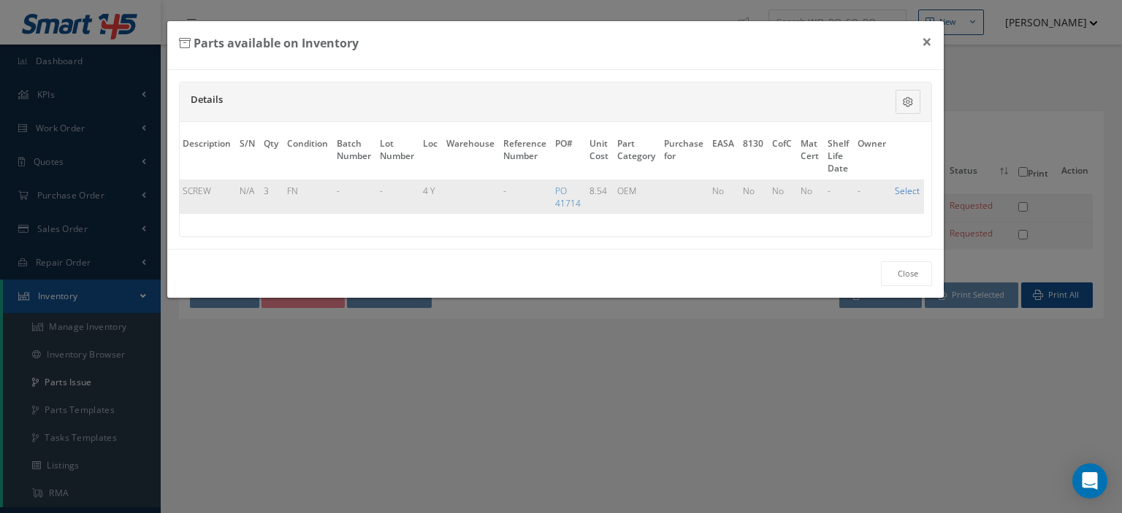
click at [894, 192] on link "Select" at bounding box center [906, 191] width 25 height 12
checkbox input "true"
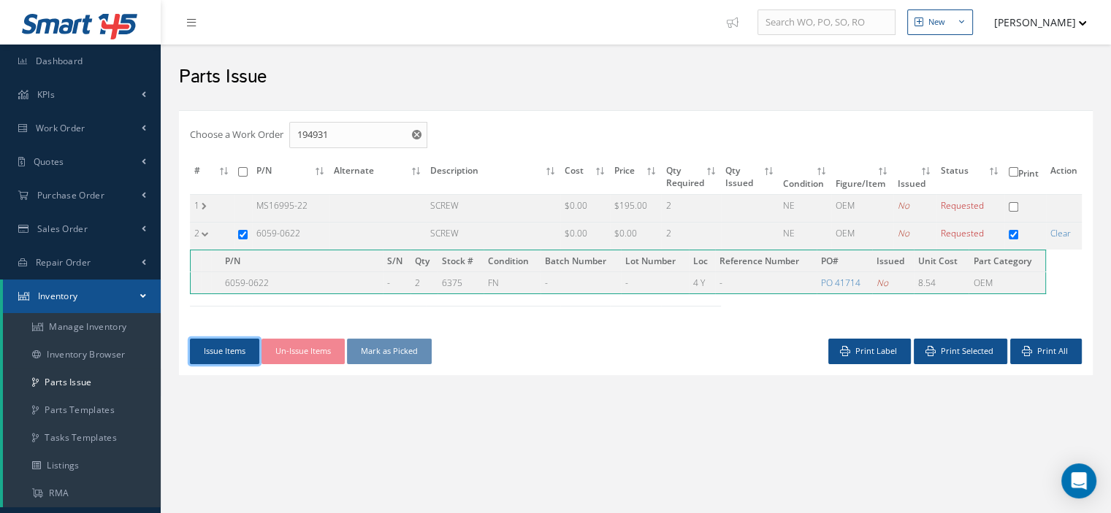
click at [231, 350] on button "Issue Items" at bounding box center [224, 352] width 69 height 26
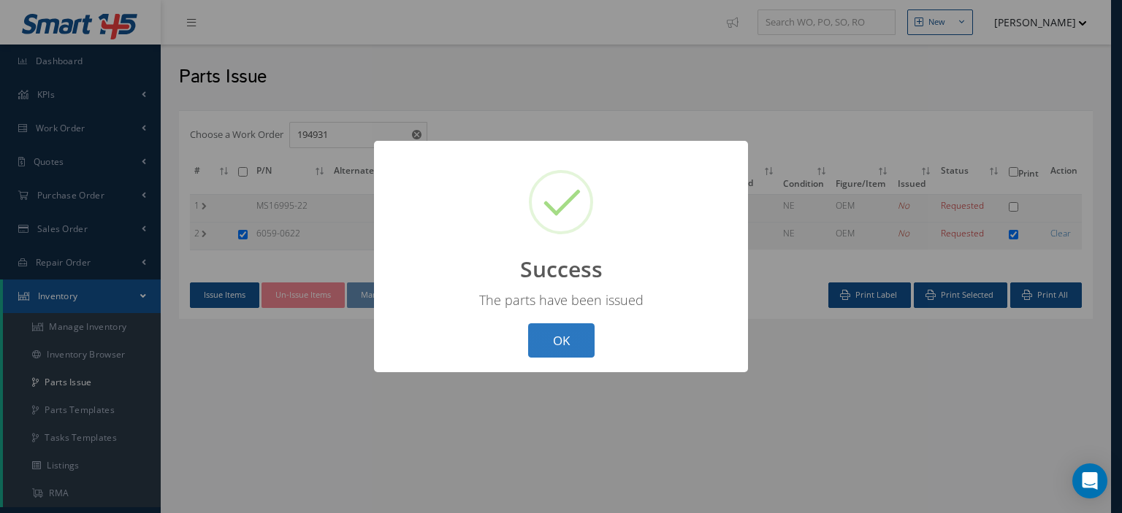
click at [545, 350] on button "OK" at bounding box center [561, 340] width 66 height 34
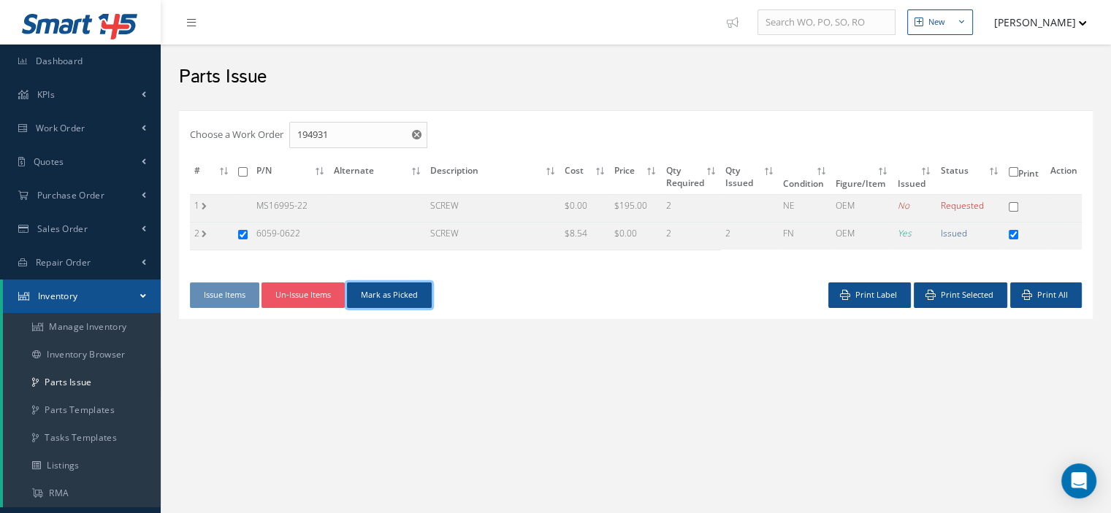
click at [422, 302] on button "Mark as Picked" at bounding box center [389, 296] width 85 height 26
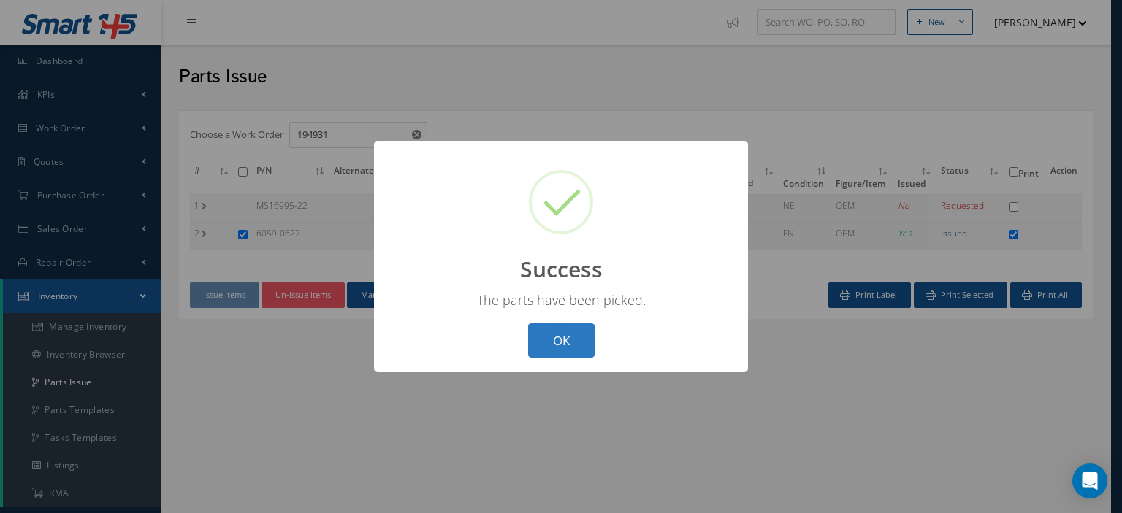
click at [543, 340] on button "OK" at bounding box center [561, 340] width 66 height 34
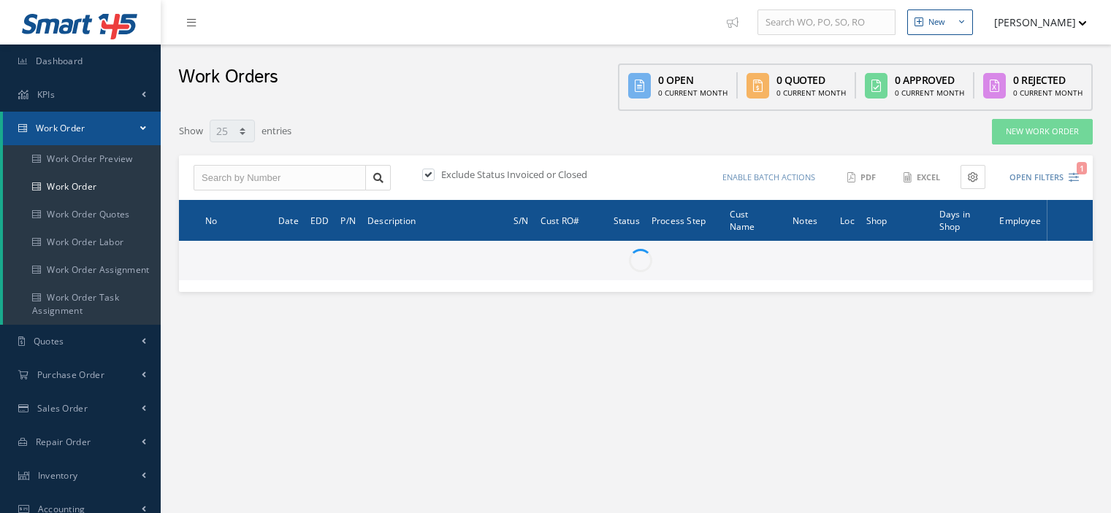
select select "25"
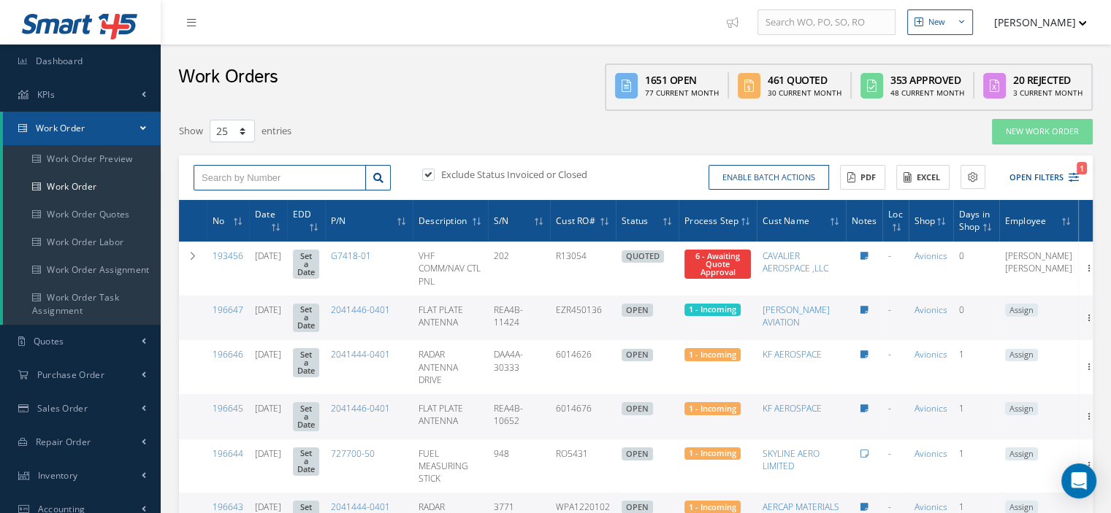
click at [258, 174] on input "text" at bounding box center [280, 178] width 172 height 26
type input "195639"
click at [372, 183] on link at bounding box center [378, 178] width 26 height 26
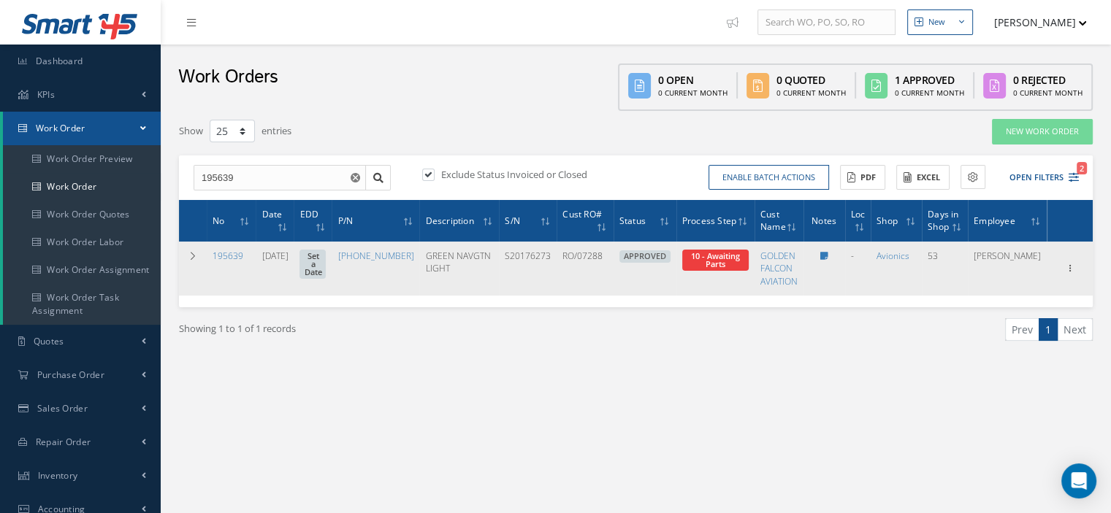
click at [738, 264] on span "Elapsed Time: 7d 1h 36m Attached At: 08/29/2025 Attached By: Oscar Ravelo 10 - …" at bounding box center [715, 260] width 66 height 21
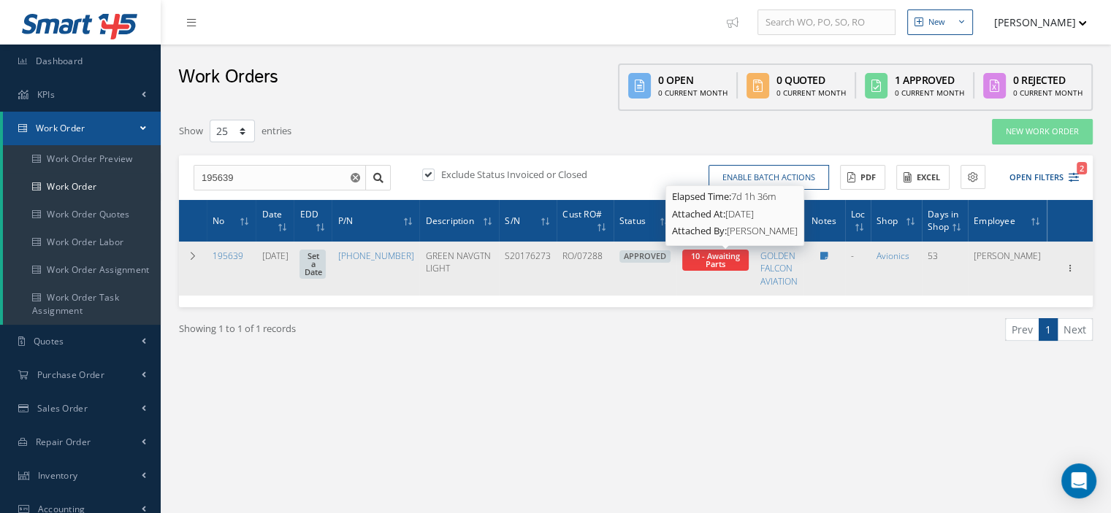
click at [711, 253] on span "10 - Awaiting Parts" at bounding box center [715, 259] width 49 height 19
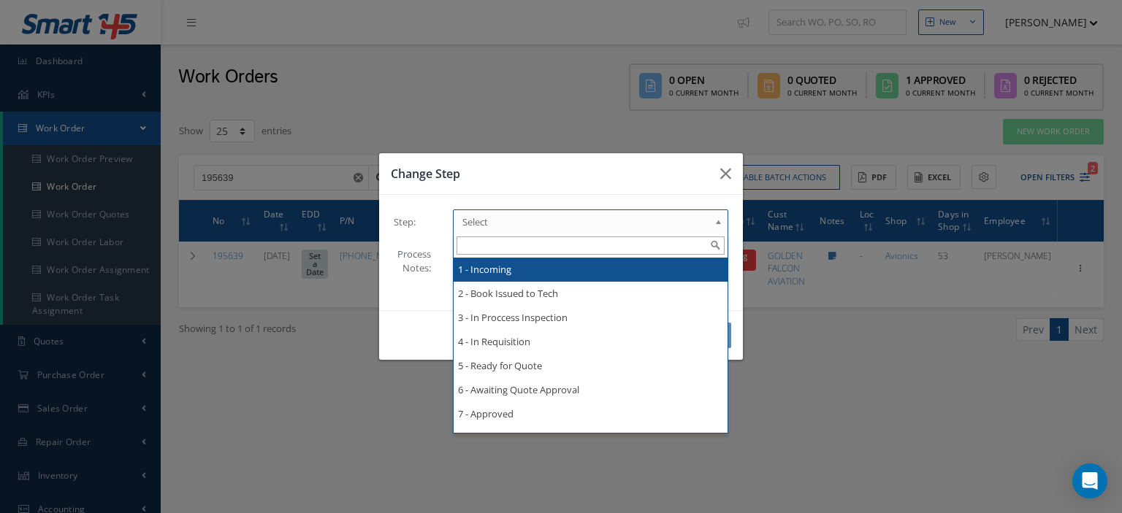
click at [714, 217] on b at bounding box center [720, 225] width 13 height 23
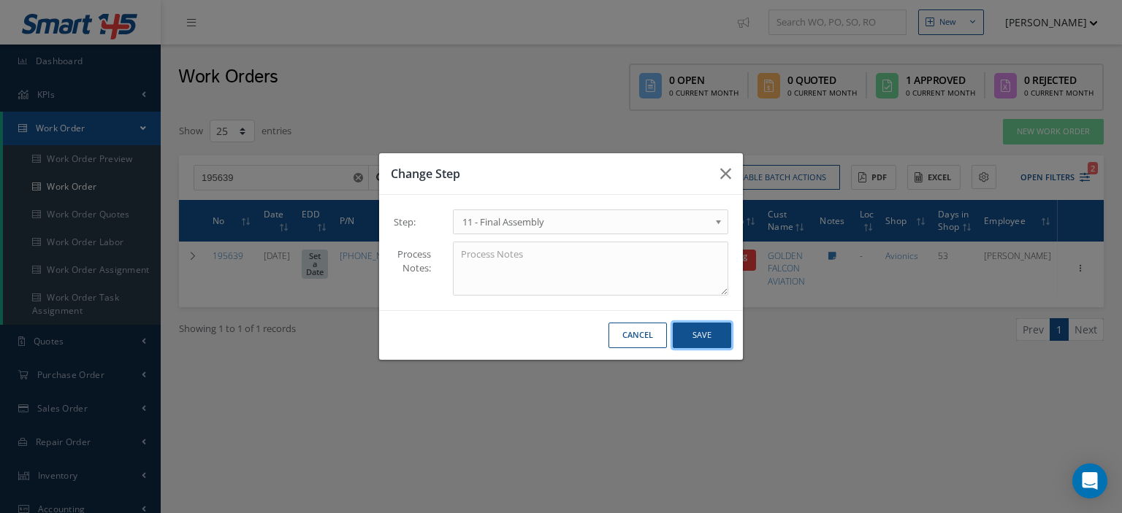
click at [705, 332] on button "Save" at bounding box center [702, 336] width 58 height 26
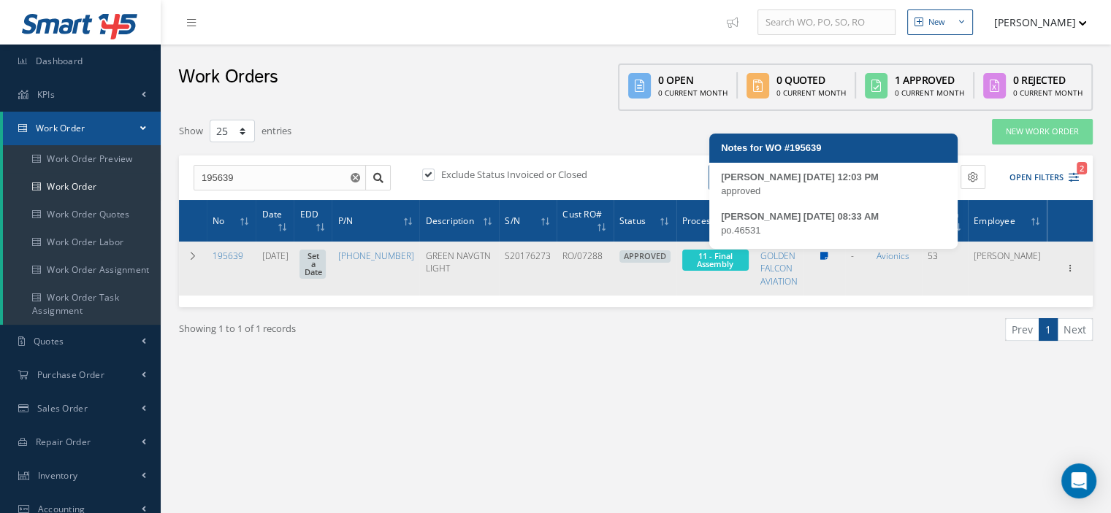
click at [828, 256] on icon at bounding box center [824, 256] width 8 height 9
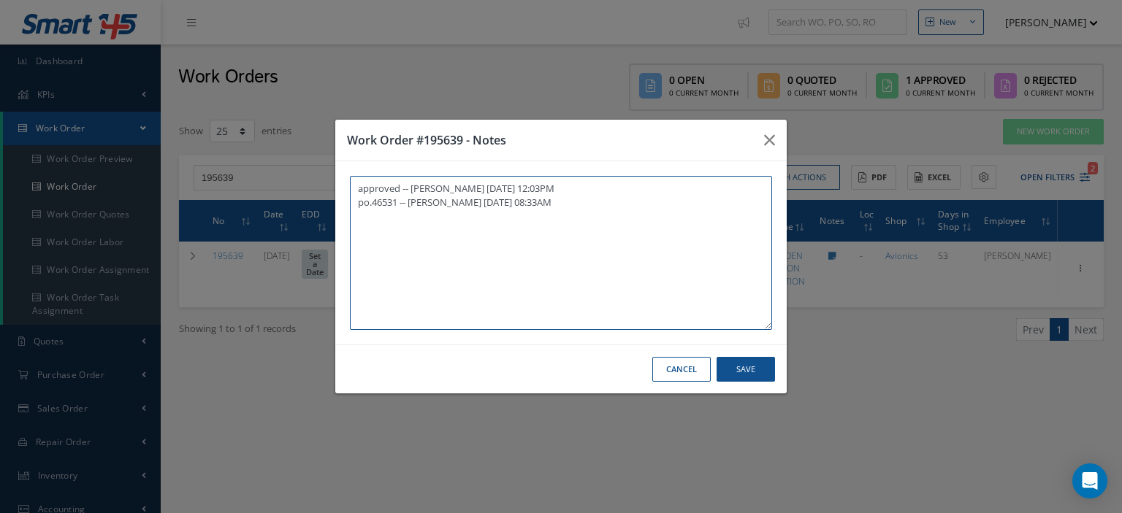
paste textarea "I already gave them to the technician"
type textarea "approved -- Oscar Ravelo 08/25/2025 12:03PM po.46531 -- Oscar Ravelo 08/29/2025…"
click at [754, 370] on button "Save" at bounding box center [745, 370] width 58 height 26
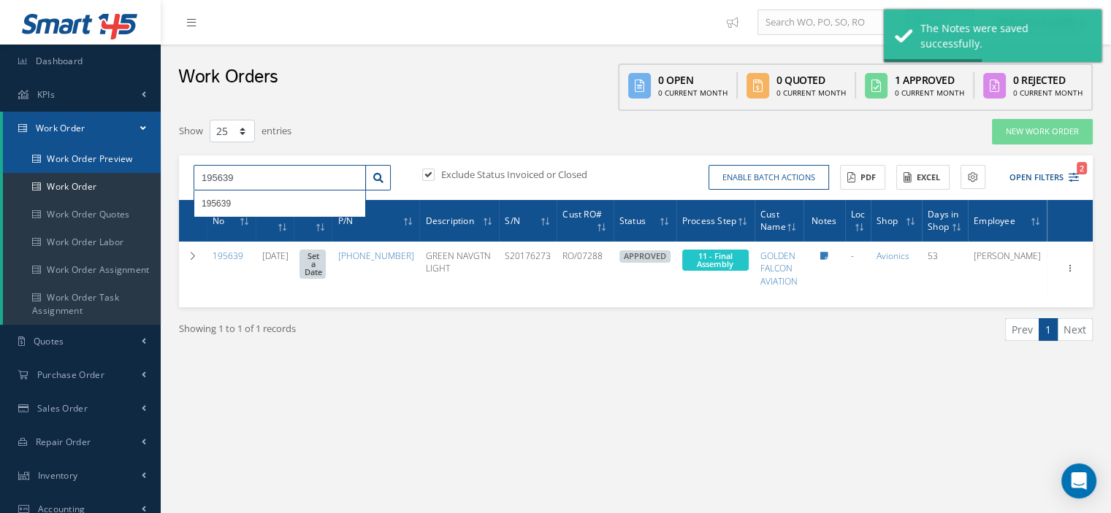
drag, startPoint x: 190, startPoint y: 165, endPoint x: 156, endPoint y: 167, distance: 33.7
click at [156, 167] on div "Smart 145 Dashboard KPIs Work Order Work Order Work Order Preview Work Order Wo…" at bounding box center [555, 381] width 1111 height 762
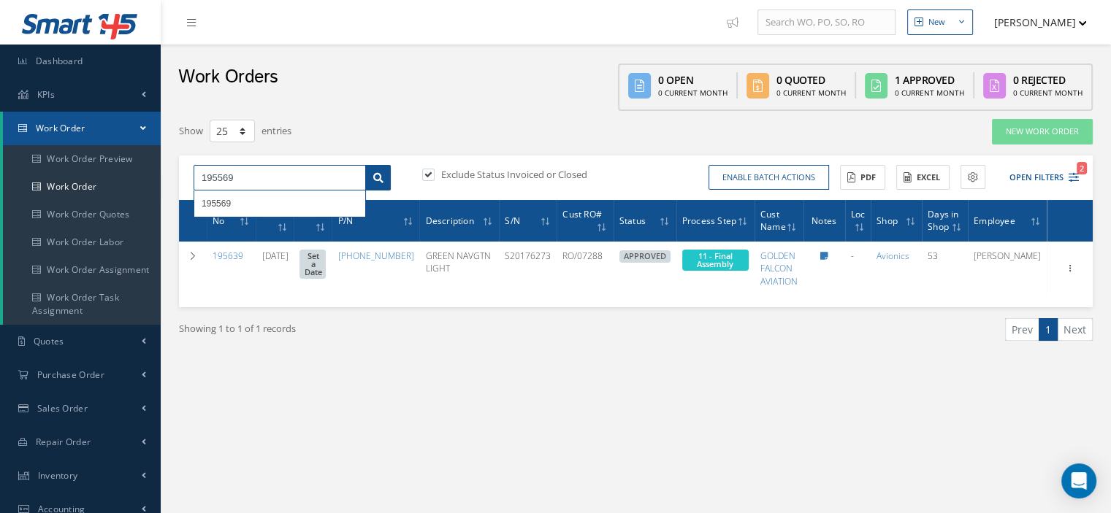
type input "195569"
click at [377, 177] on icon at bounding box center [378, 178] width 10 height 10
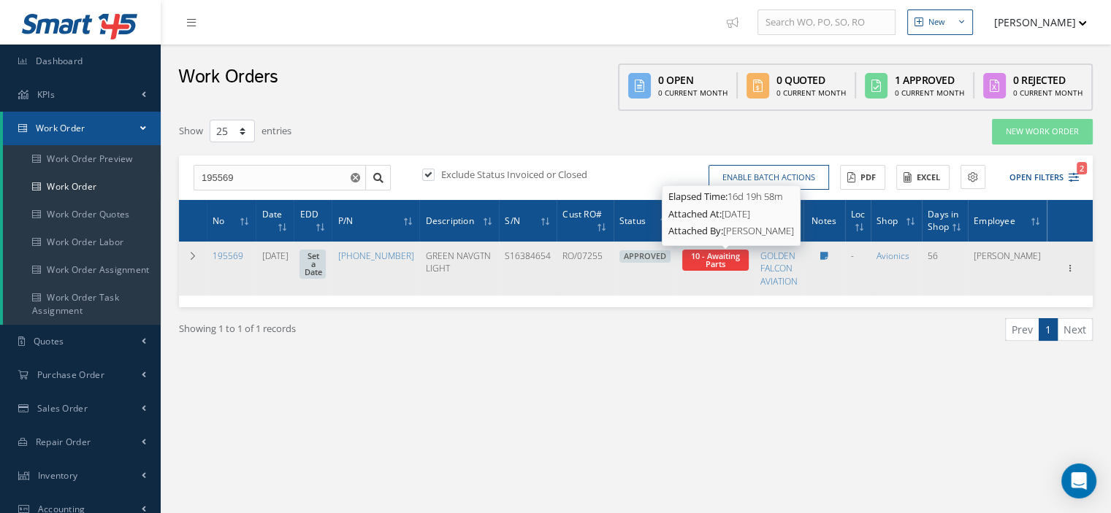
click at [727, 261] on span "10 - Awaiting Parts" at bounding box center [715, 259] width 49 height 19
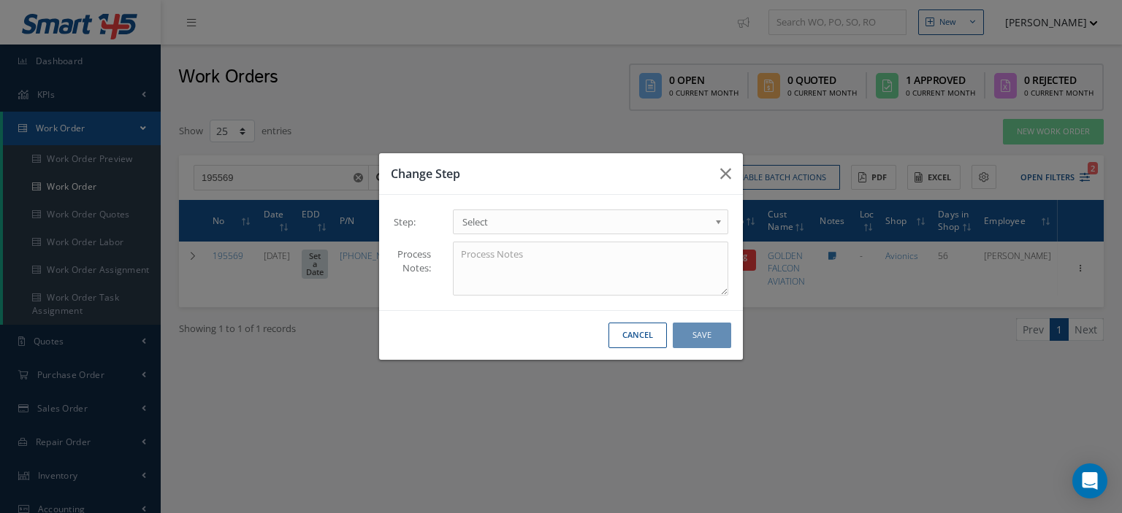
click at [719, 227] on b at bounding box center [720, 225] width 13 height 23
click at [677, 340] on button "Save" at bounding box center [702, 336] width 58 height 26
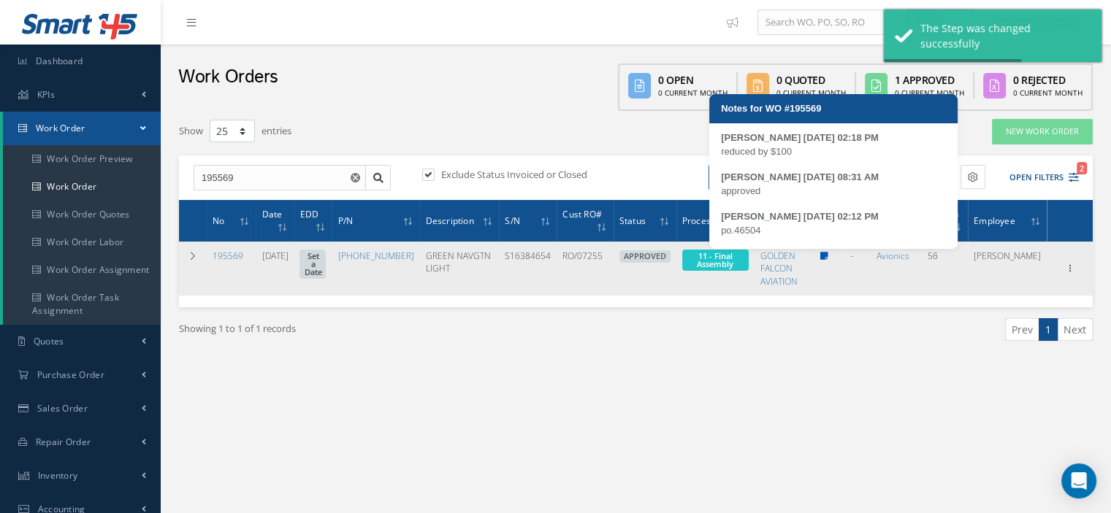
click at [828, 258] on icon at bounding box center [824, 256] width 8 height 9
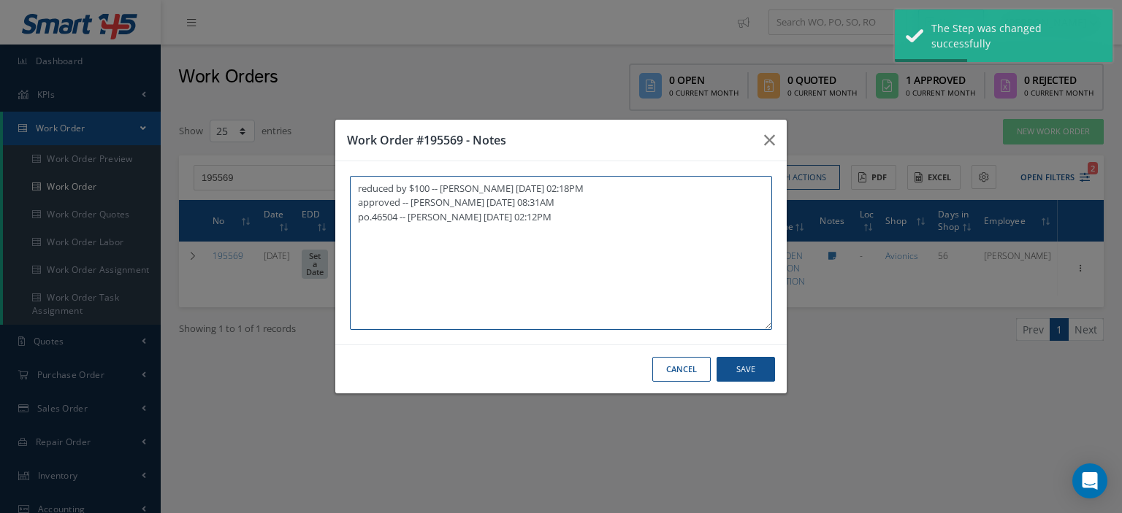
paste textarea "I already gave them to the technician"
type textarea "reduced by $100 -- Oscar Ravelo 08/14/2025 02:18PM approved -- Oscar Ravelo 08/…"
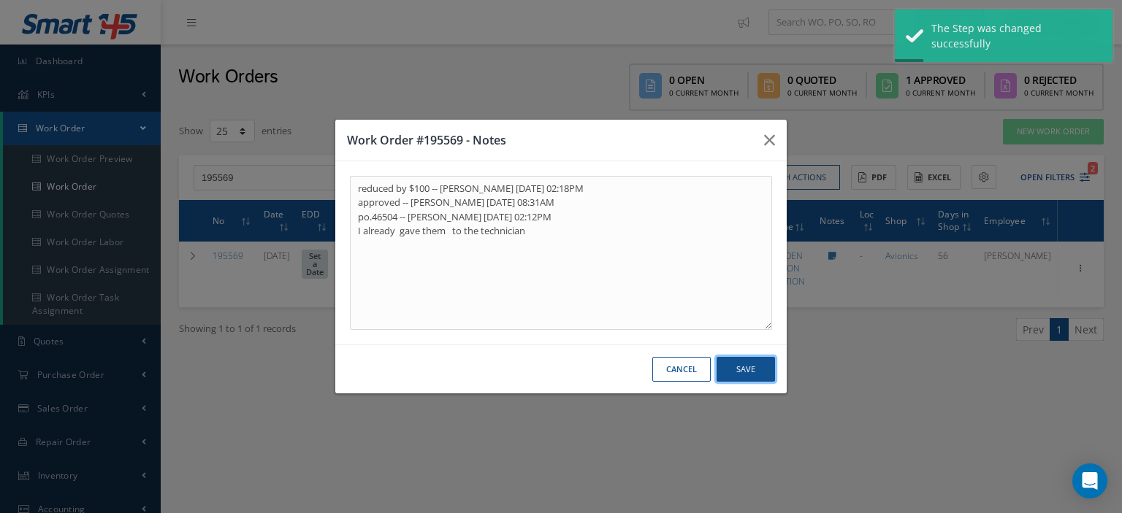
click at [753, 369] on button "Save" at bounding box center [745, 370] width 58 height 26
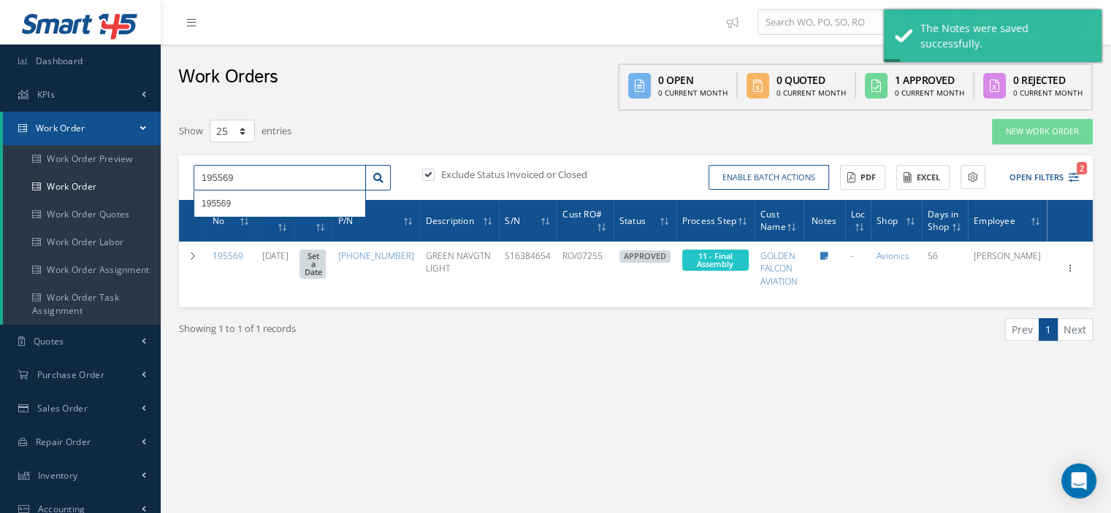
drag, startPoint x: 232, startPoint y: 177, endPoint x: 190, endPoint y: 175, distance: 42.5
click at [190, 175] on div "195569 195569" at bounding box center [292, 178] width 219 height 26
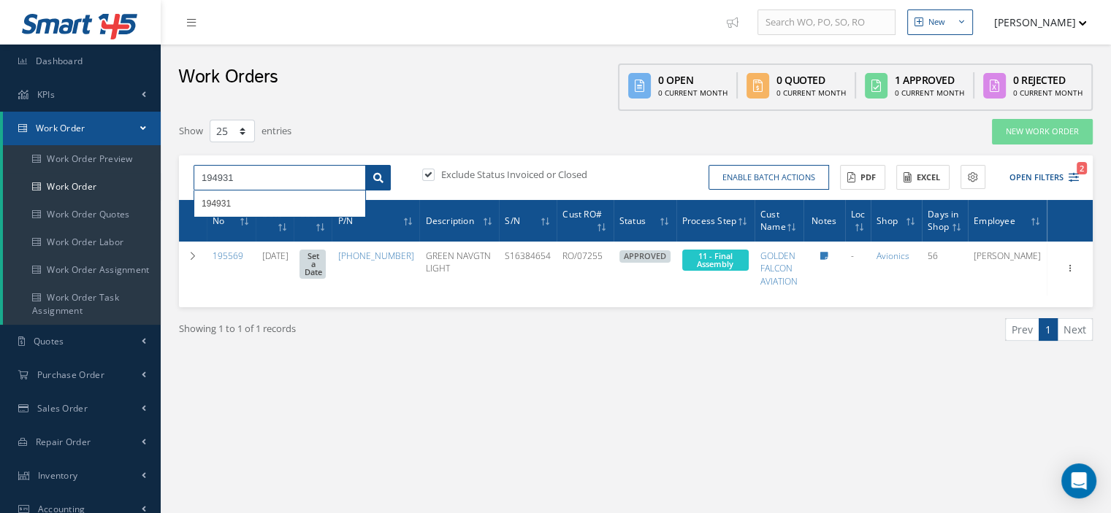
type input "194931"
click at [382, 184] on link at bounding box center [378, 178] width 26 height 26
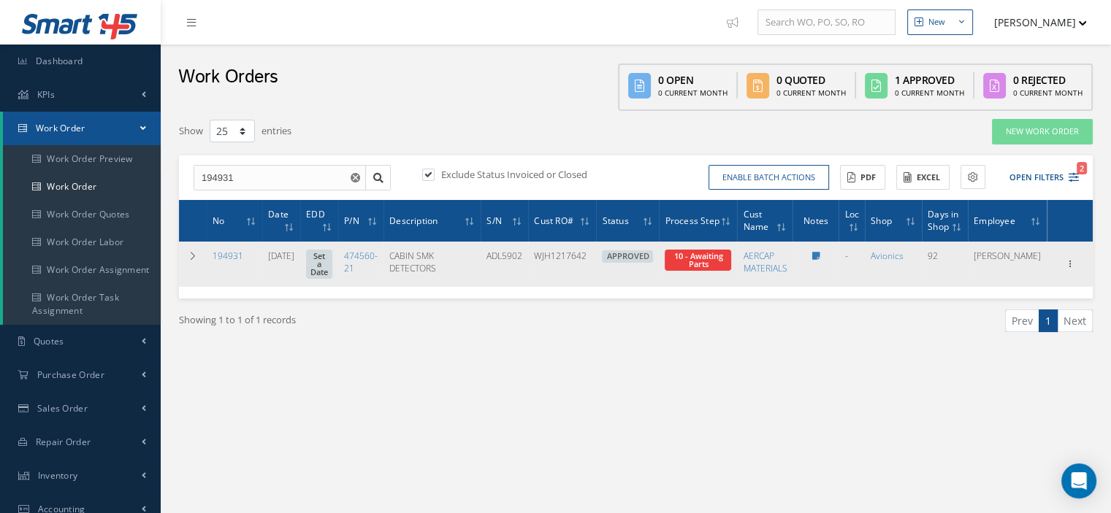
click at [731, 261] on span "10 - Awaiting Parts" at bounding box center [697, 260] width 66 height 21
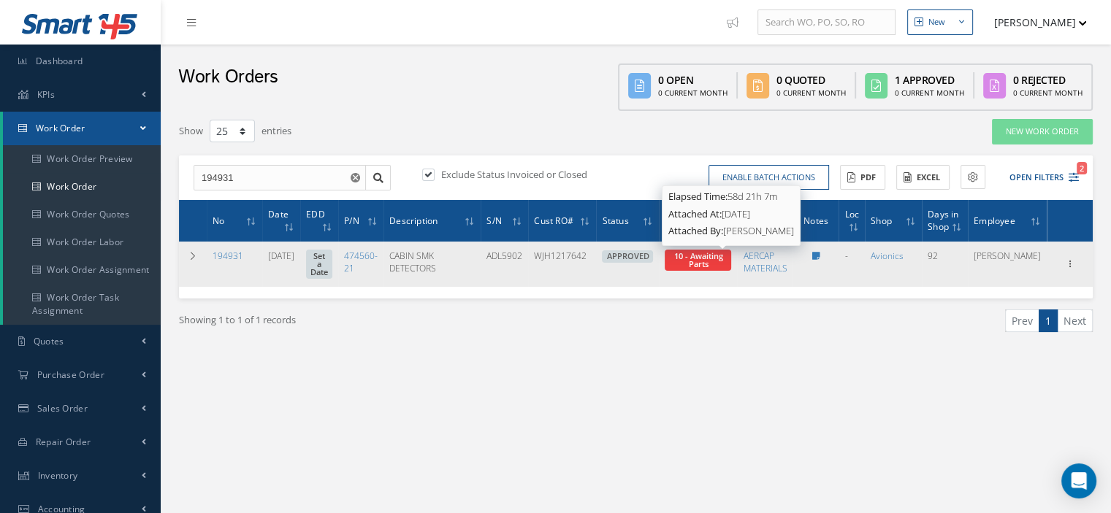
click at [722, 255] on span "10 - Awaiting Parts" at bounding box center [697, 259] width 49 height 19
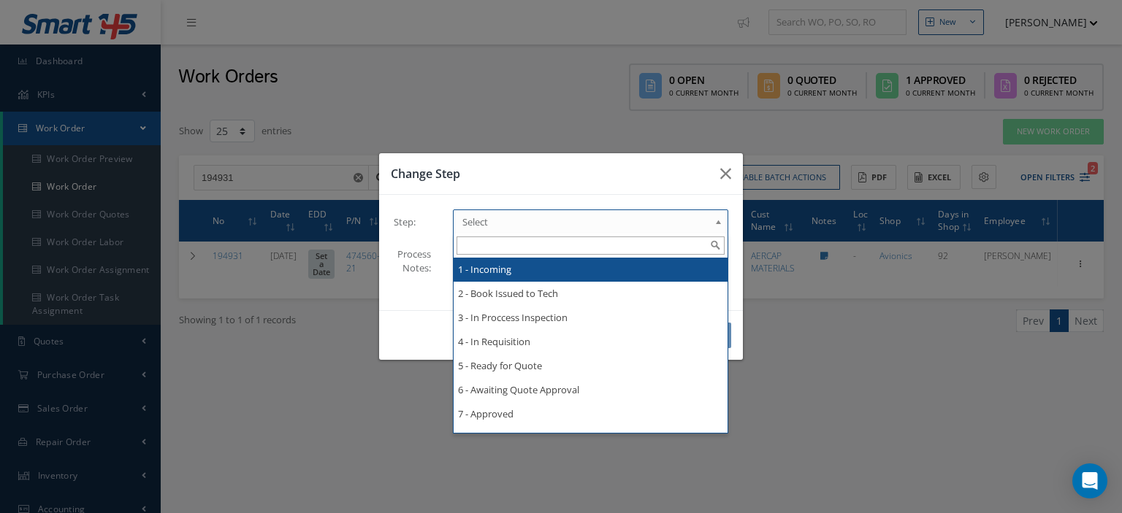
click at [721, 222] on b at bounding box center [720, 225] width 13 height 23
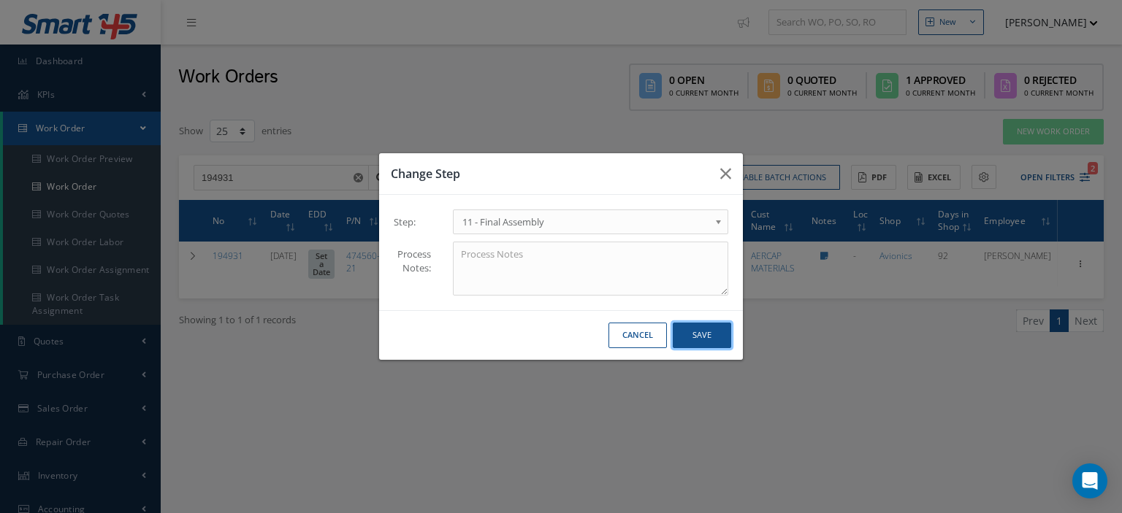
click at [697, 345] on button "Save" at bounding box center [702, 336] width 58 height 26
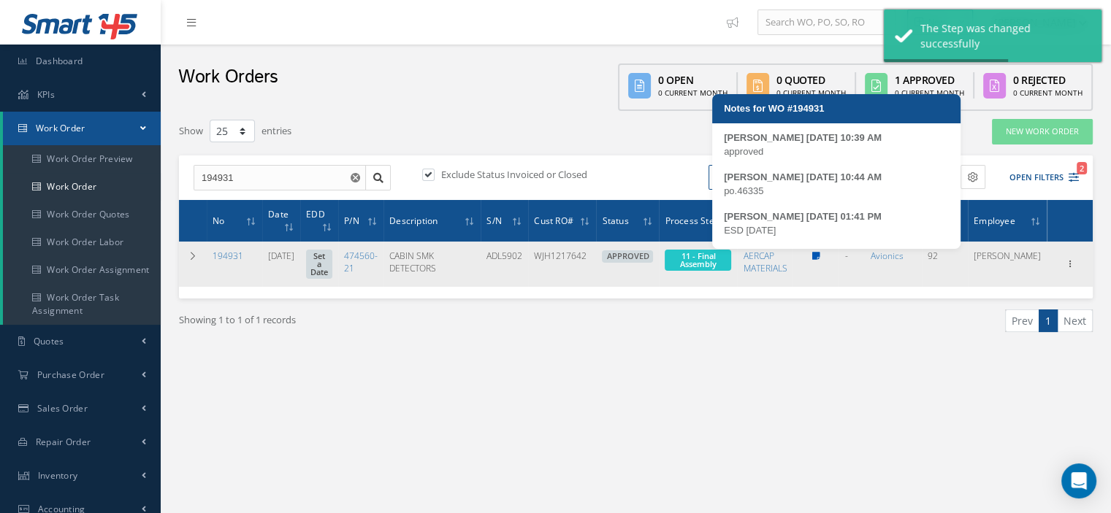
click at [819, 256] on icon at bounding box center [815, 256] width 8 height 9
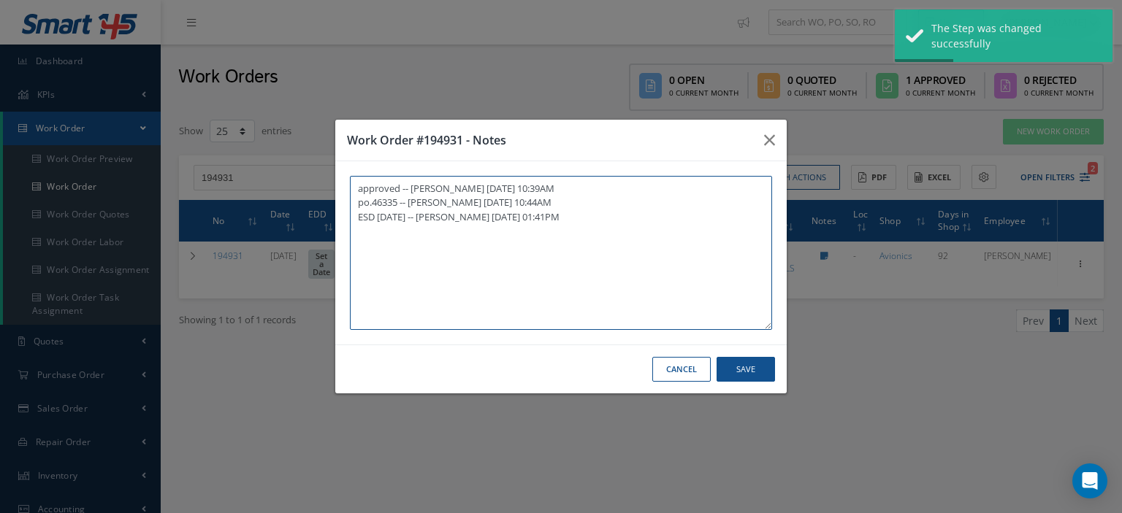
paste textarea "I already gave them to the technician"
type textarea "approved -- Oscar Ravelo 06/30/2025 10:39AM po.46335 -- Oscar Ravelo 06/30/2025…"
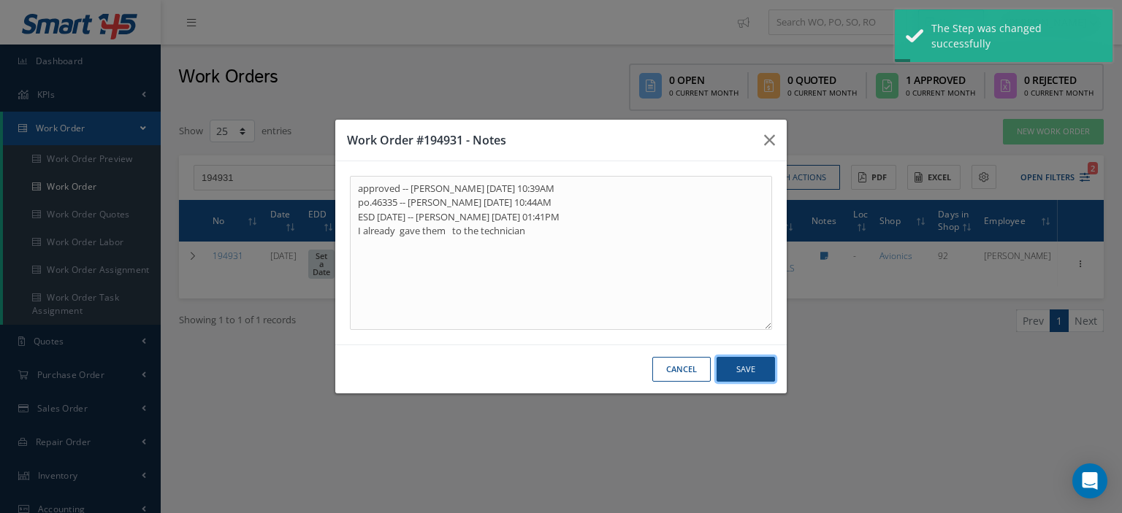
click at [746, 370] on button "Save" at bounding box center [745, 370] width 58 height 26
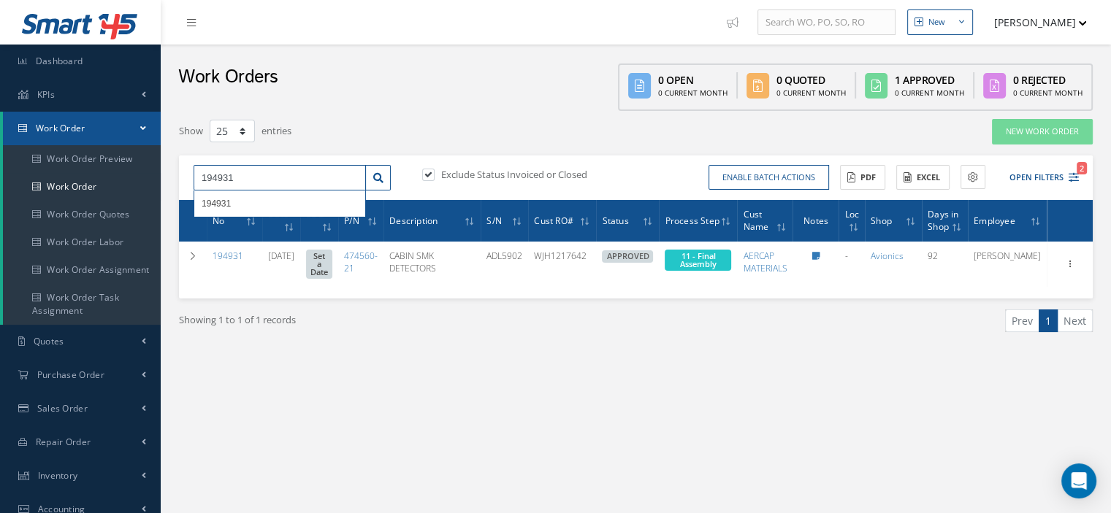
drag, startPoint x: 280, startPoint y: 186, endPoint x: 187, endPoint y: 177, distance: 93.9
click at [187, 177] on div "194931 194931" at bounding box center [292, 178] width 219 height 26
type input "196555"
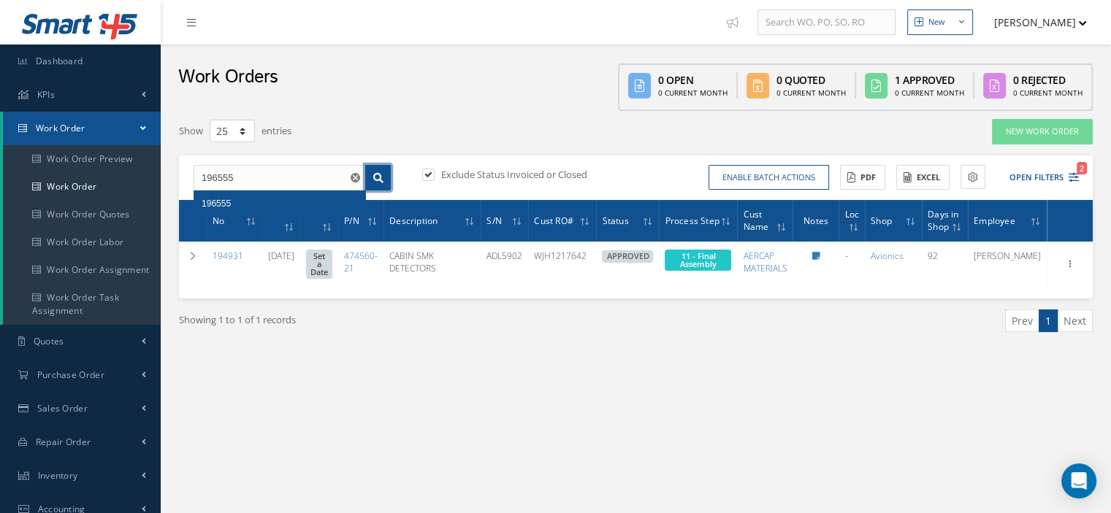
click at [382, 177] on icon at bounding box center [378, 178] width 10 height 10
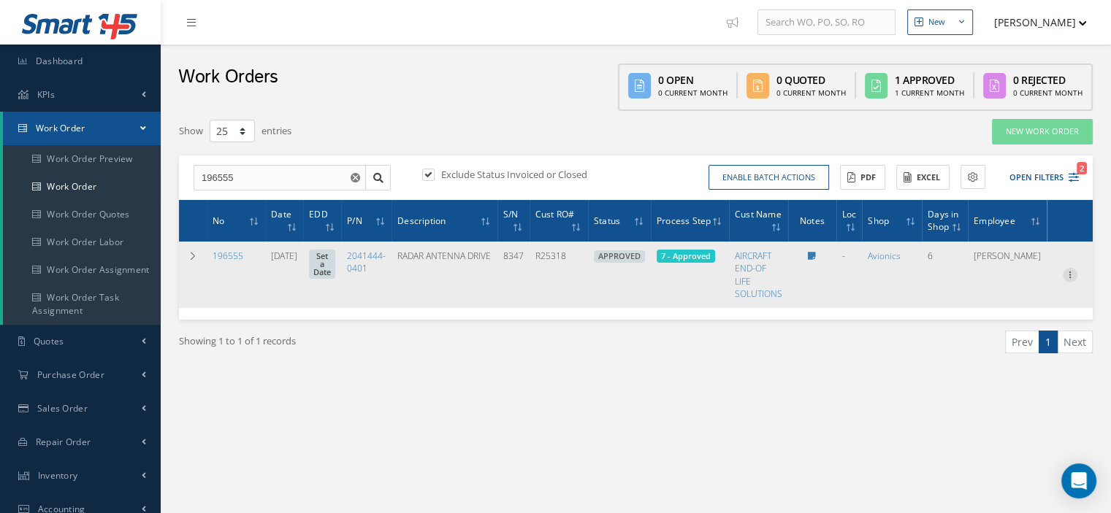
click at [1070, 277] on icon at bounding box center [1069, 274] width 15 height 12
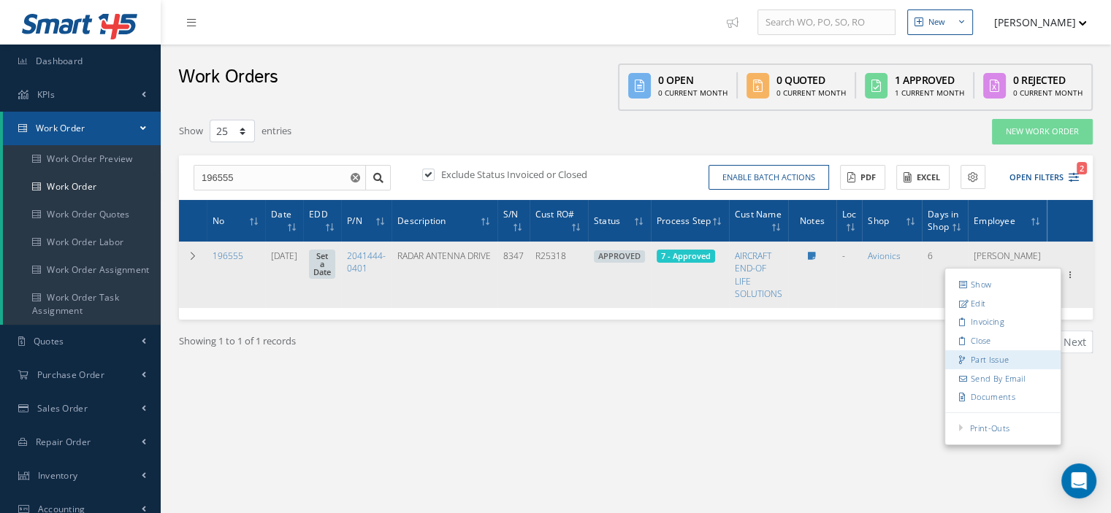
click at [1009, 350] on link "Part Issue" at bounding box center [1002, 359] width 115 height 19
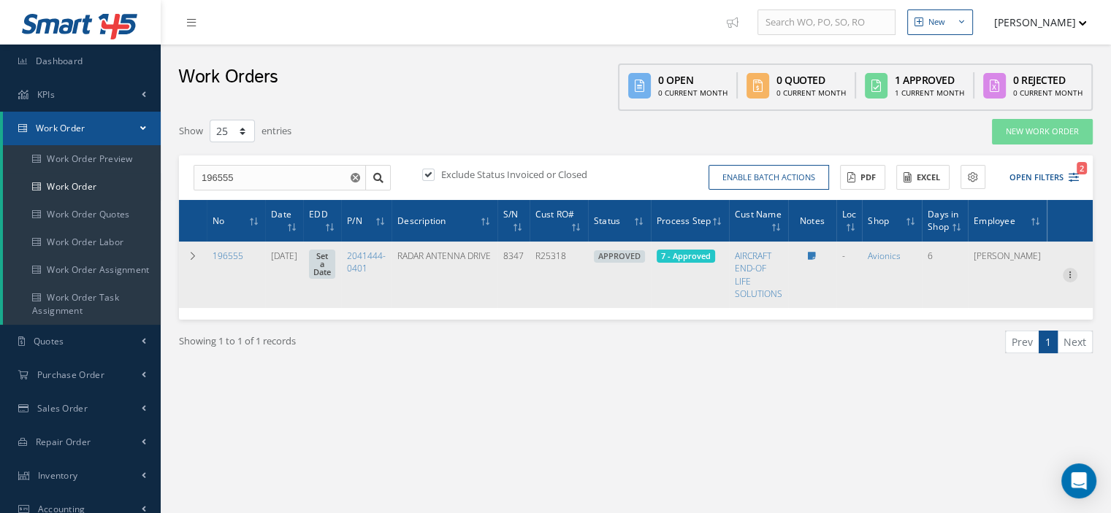
click at [1066, 271] on icon at bounding box center [1069, 274] width 15 height 12
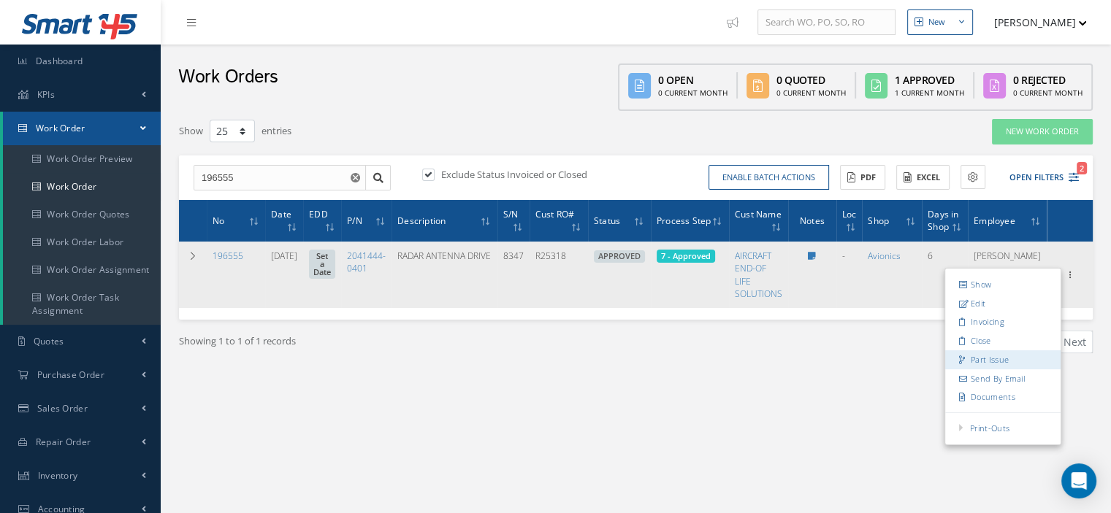
click at [984, 353] on link "Part Issue" at bounding box center [1002, 359] width 115 height 19
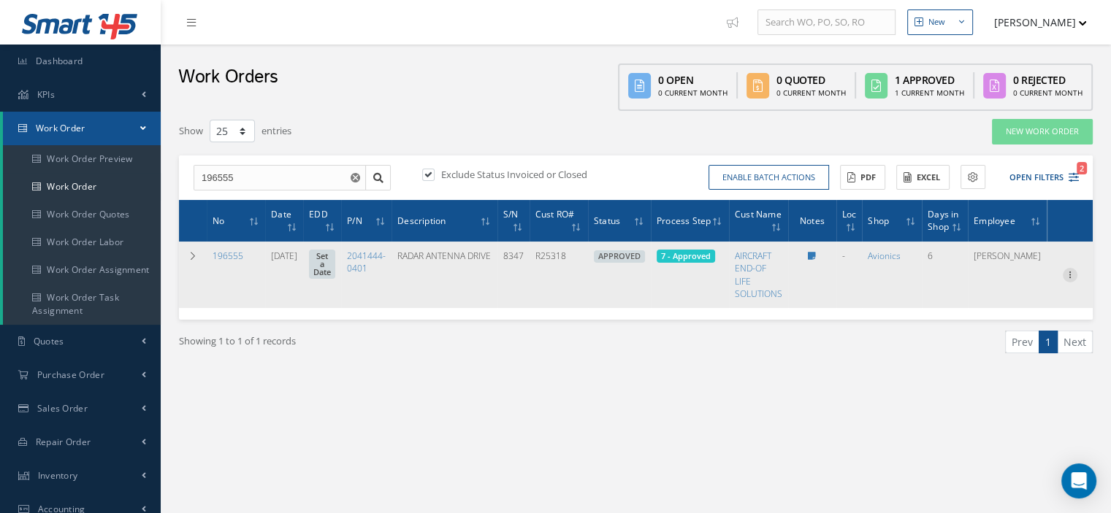
click at [1072, 268] on icon at bounding box center [1069, 274] width 15 height 12
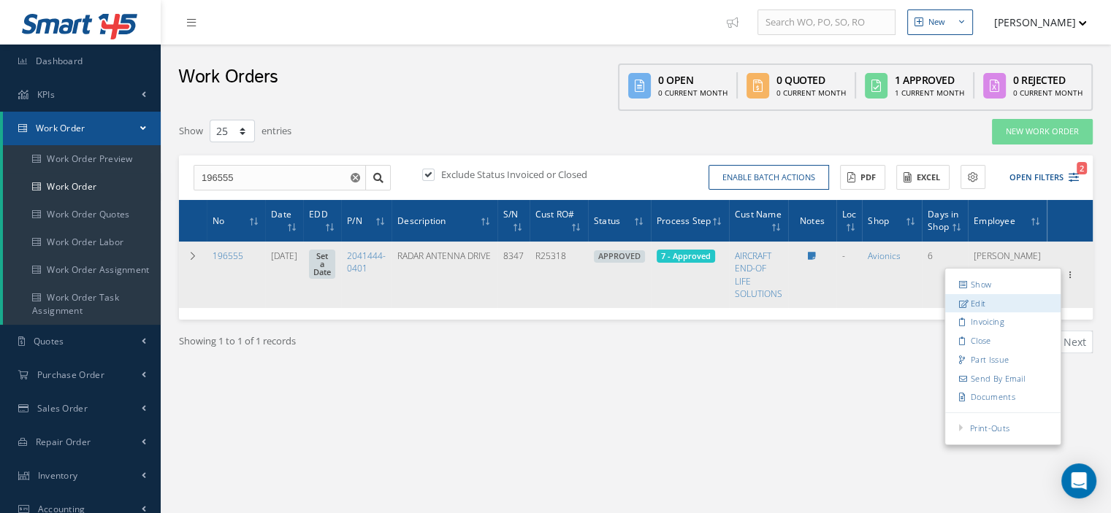
click at [983, 299] on link "Edit" at bounding box center [1002, 303] width 115 height 19
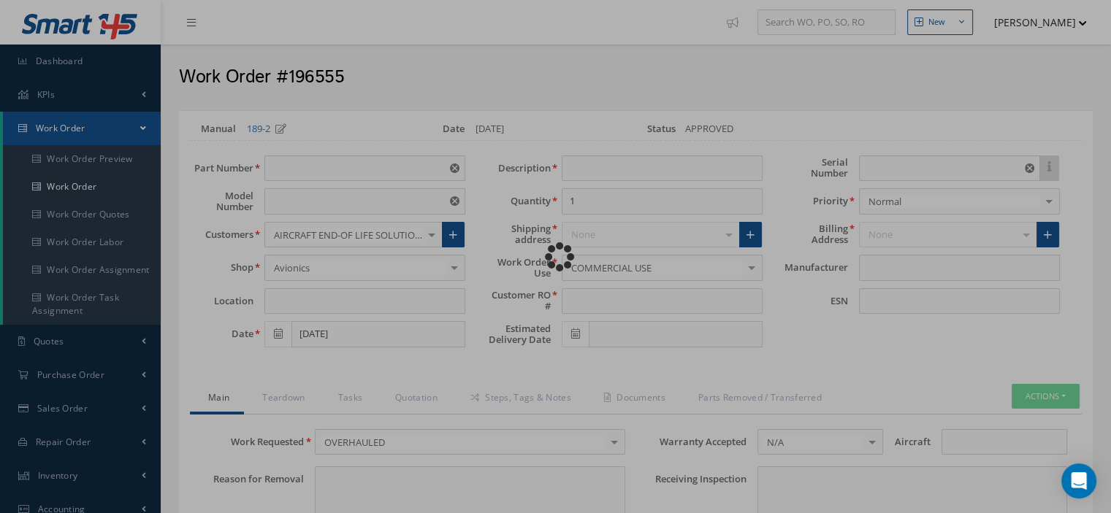
type input "2041444-0401"
type input "DAA-4A"
type input "08/30/2025"
type input "RADAR ANTENNA DRIVE"
type input "R25318"
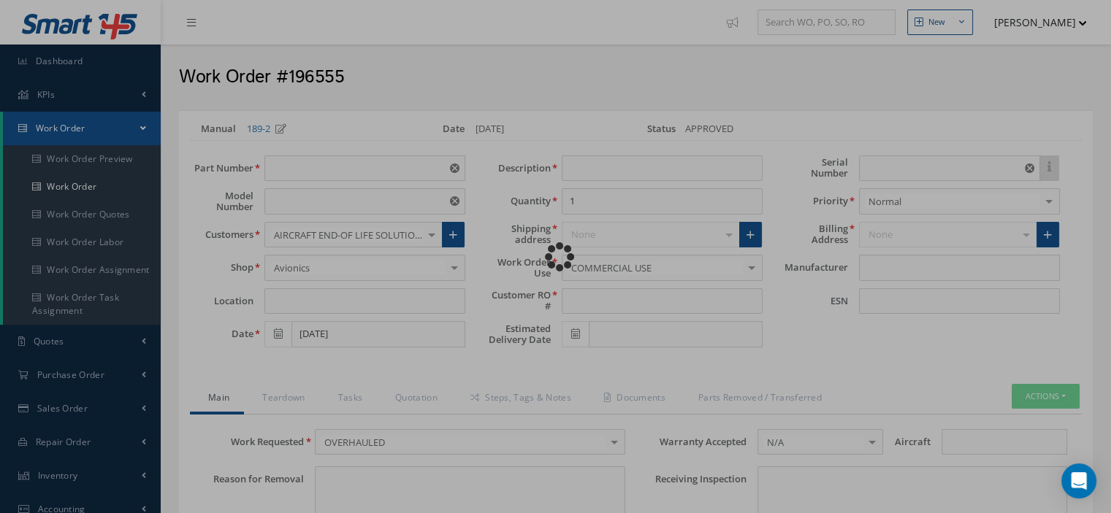
type input "8347"
type textarea "NONE"
type input "NONE"
type textarea "NONE"
type input "NONE"
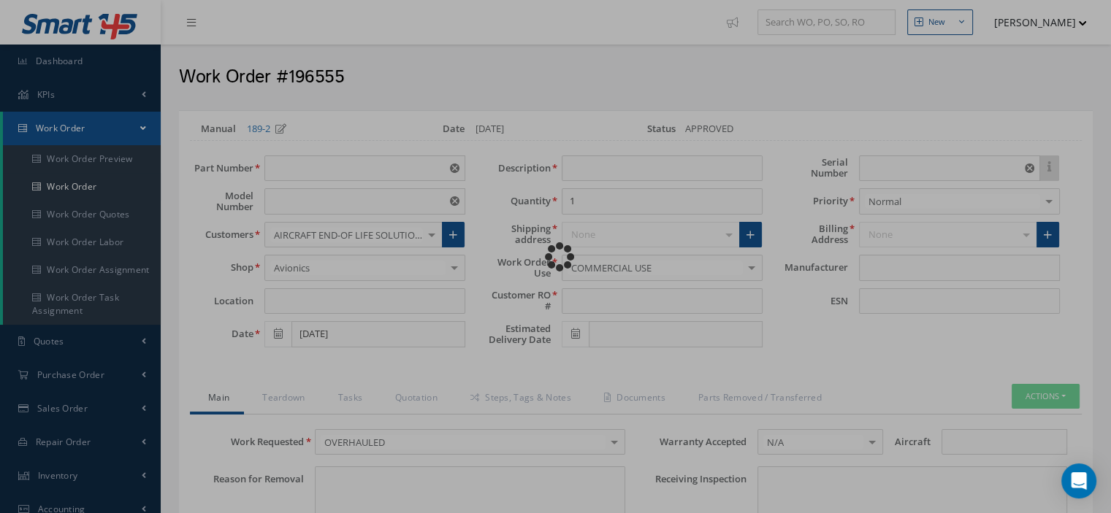
type input "1-15,17"
checkbox input "true"
type input "HONEYWELL"
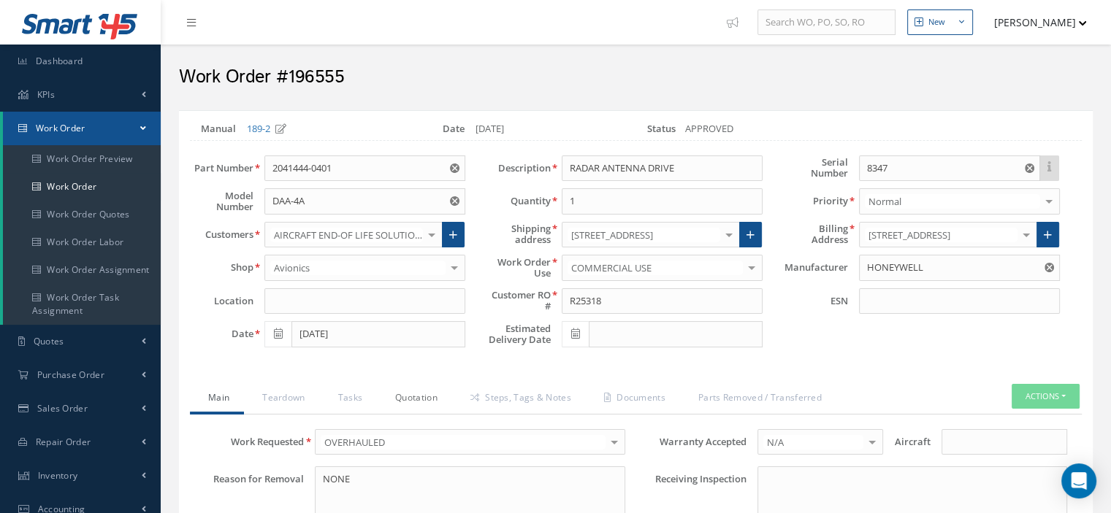
click at [421, 397] on link "Quotation" at bounding box center [414, 399] width 75 height 31
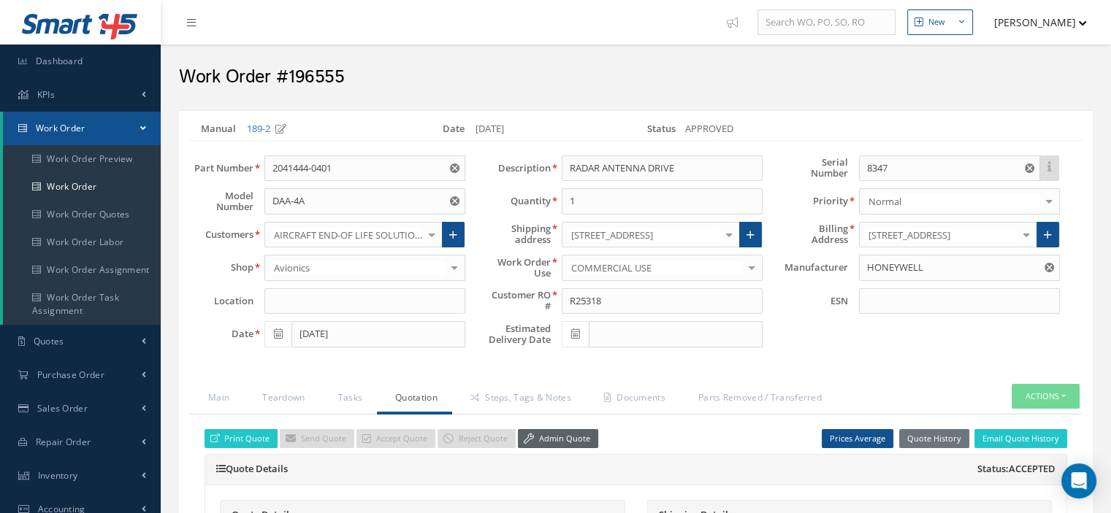
click at [573, 433] on link "Admin Quote" at bounding box center [558, 439] width 80 height 20
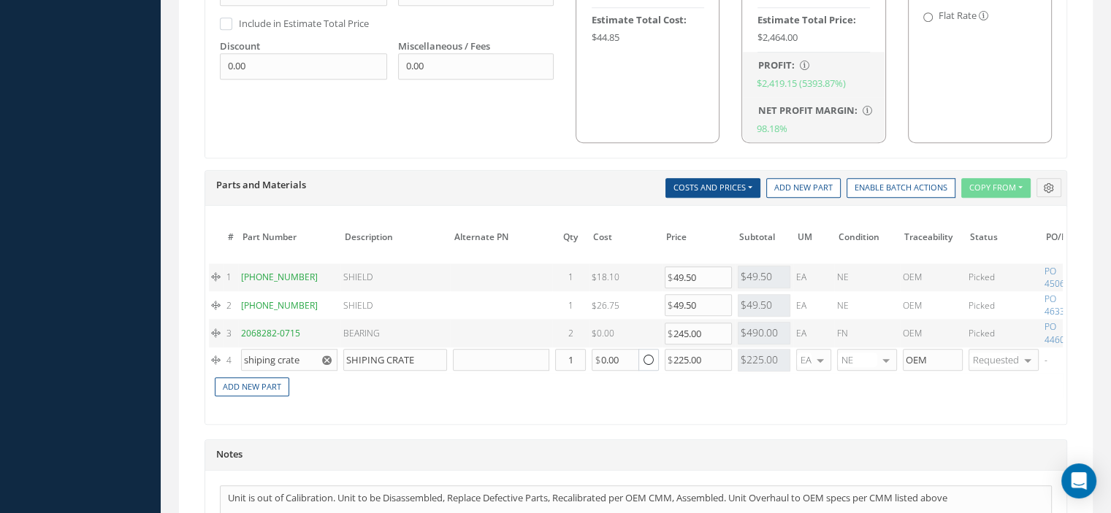
scroll to position [0, 152]
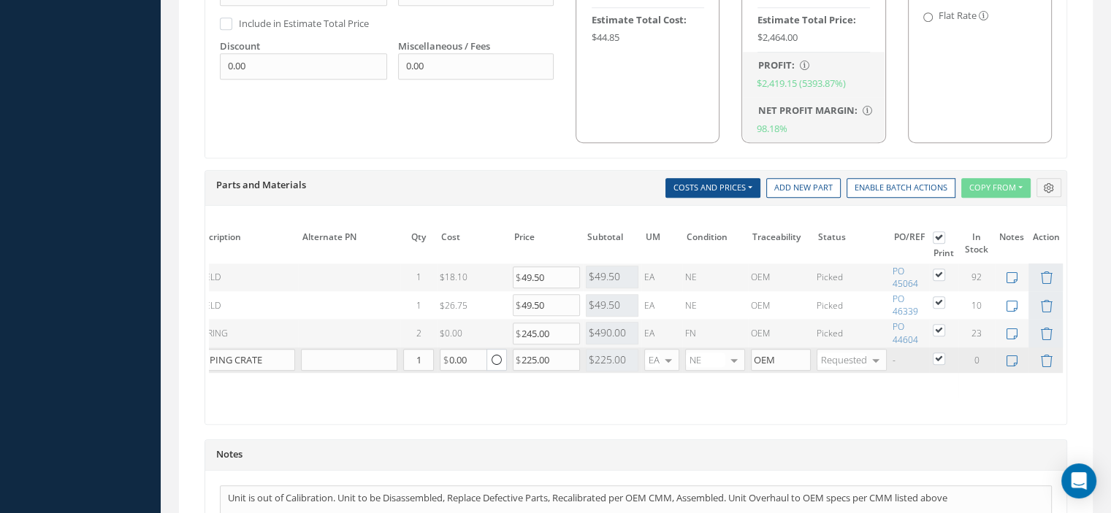
click at [944, 353] on label at bounding box center [946, 358] width 4 height 12
click at [935, 355] on input "checkbox" at bounding box center [939, 359] width 9 height 9
checkbox input "false"
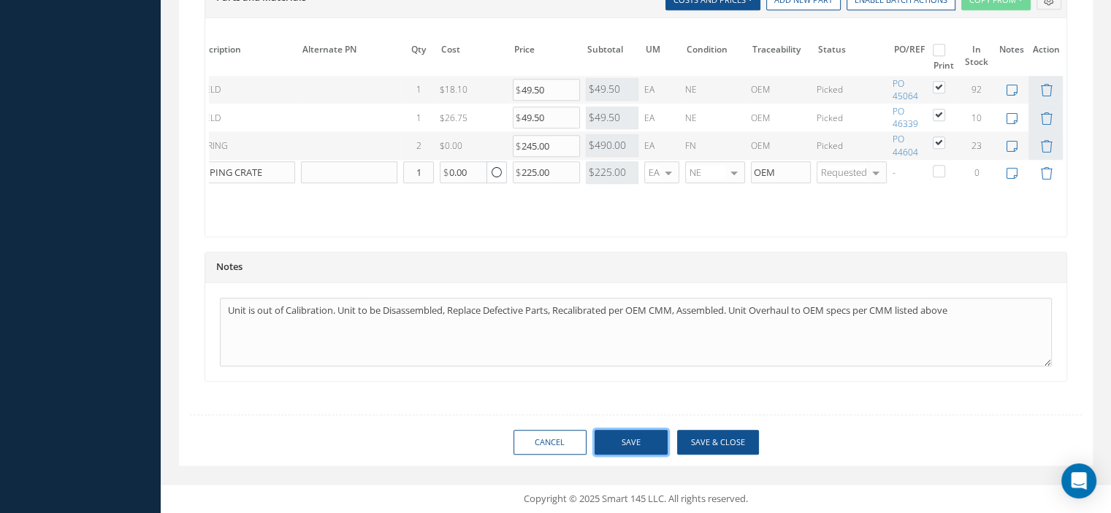
click at [643, 451] on button "Save" at bounding box center [630, 443] width 73 height 26
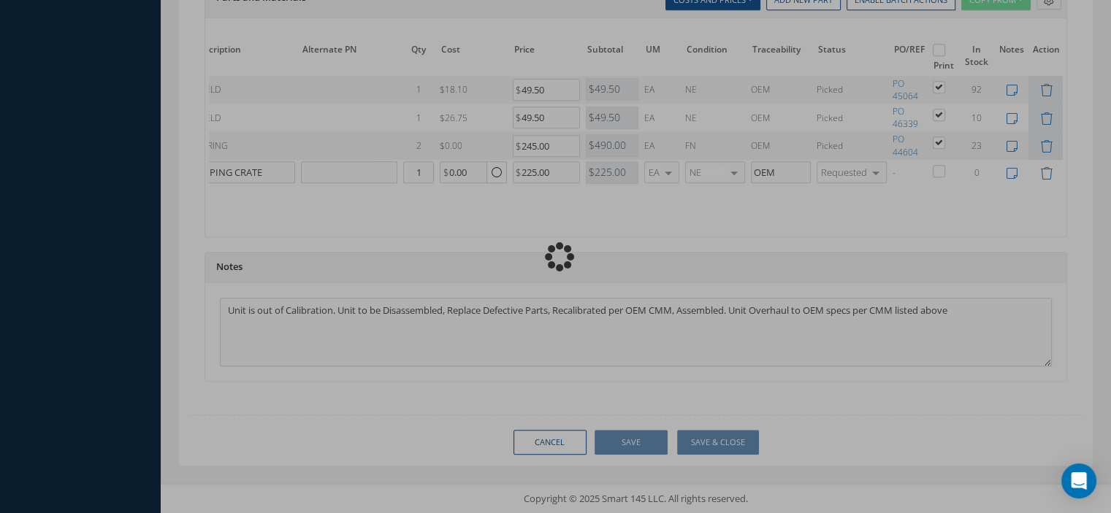
checkbox input "false"
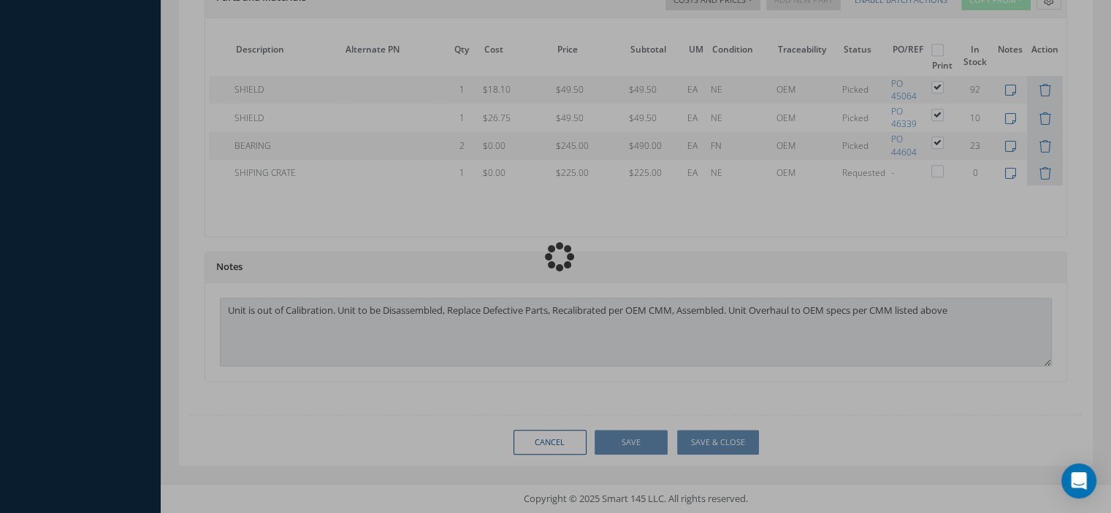
scroll to position [0, 93]
type input "HONEYWELL"
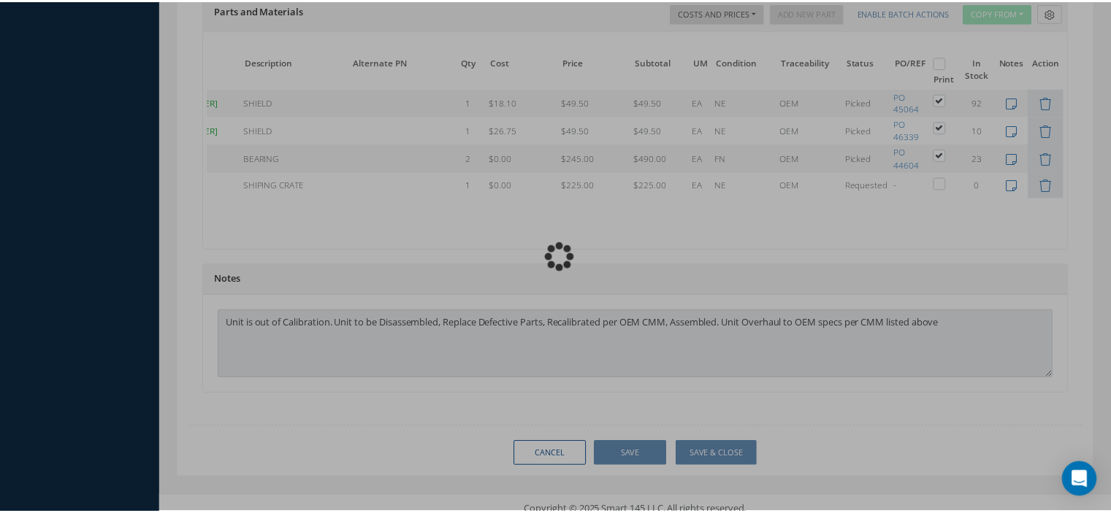
scroll to position [0, 82]
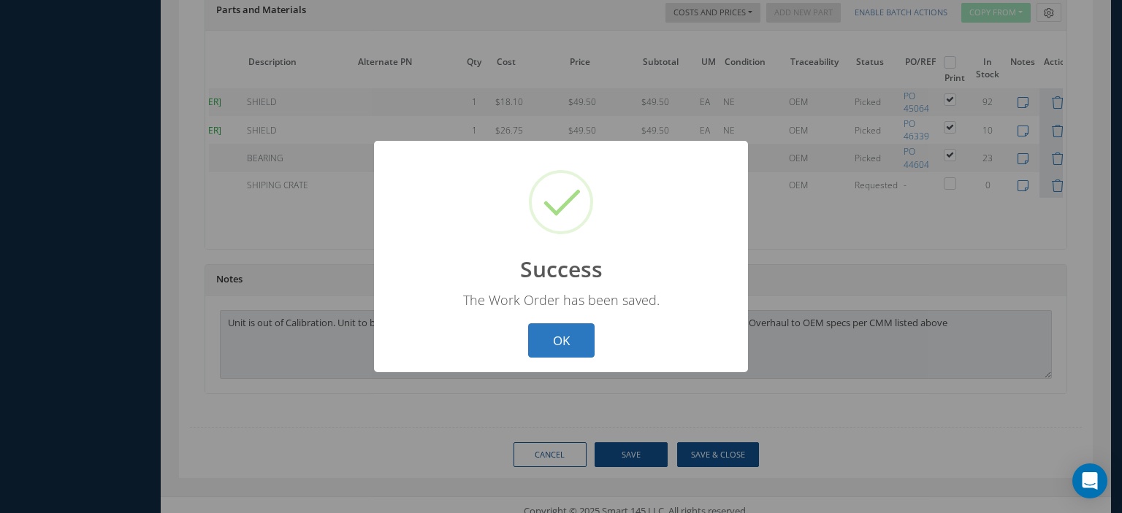
click at [581, 344] on button "OK" at bounding box center [561, 340] width 66 height 34
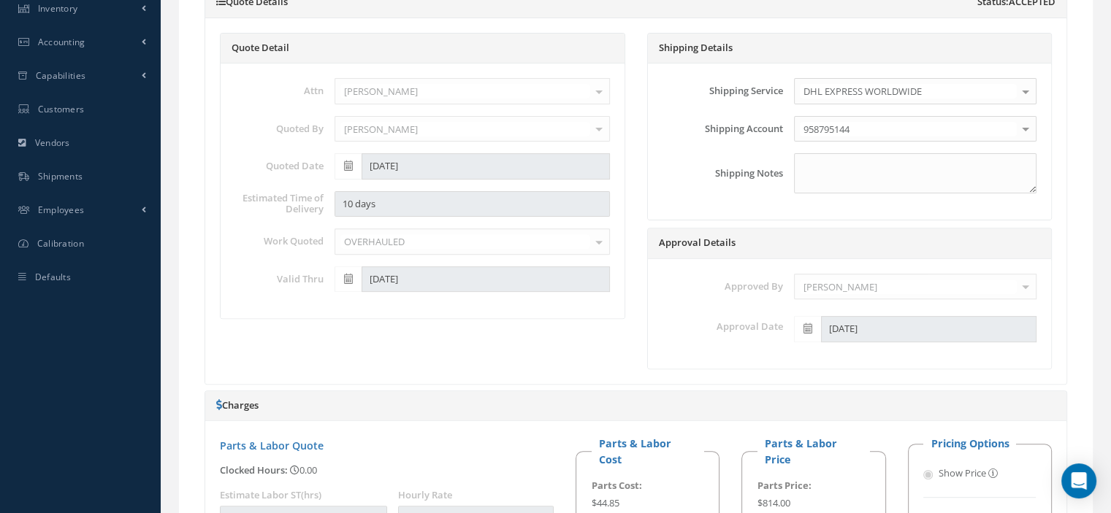
scroll to position [0, 0]
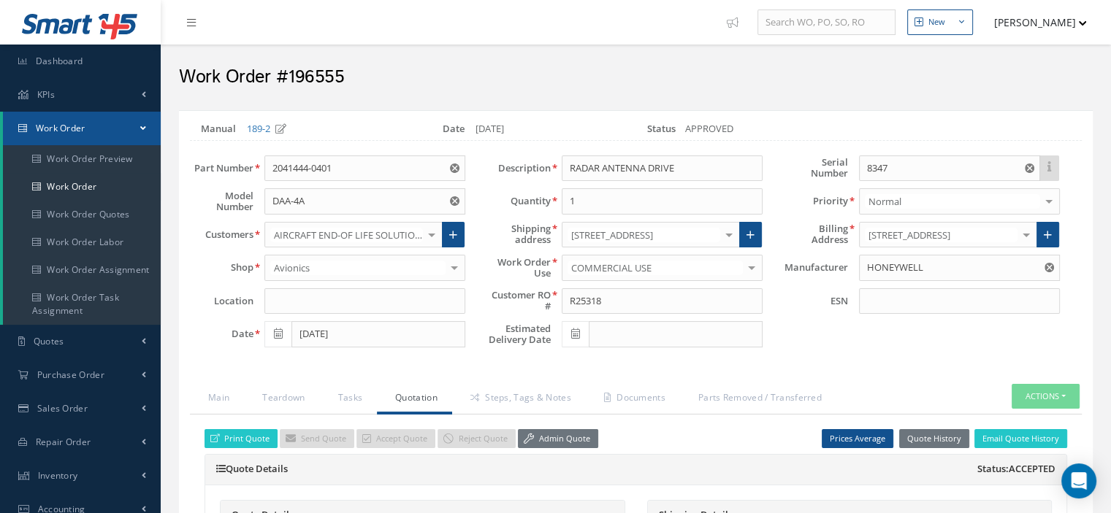
click at [1082, 25] on icon "button" at bounding box center [1081, 23] width 7 height 4
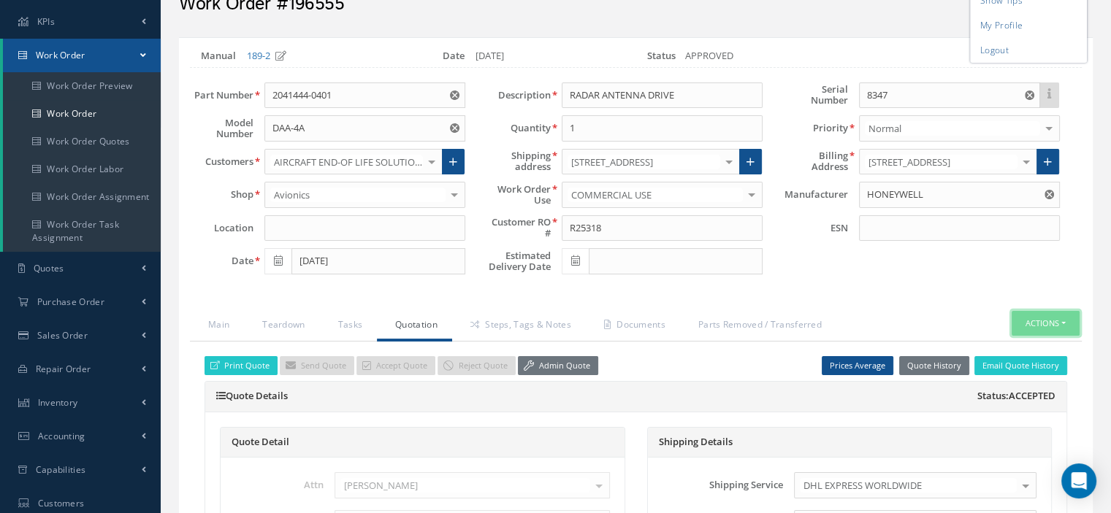
click at [1065, 322] on button "Actions" at bounding box center [1045, 324] width 68 height 26
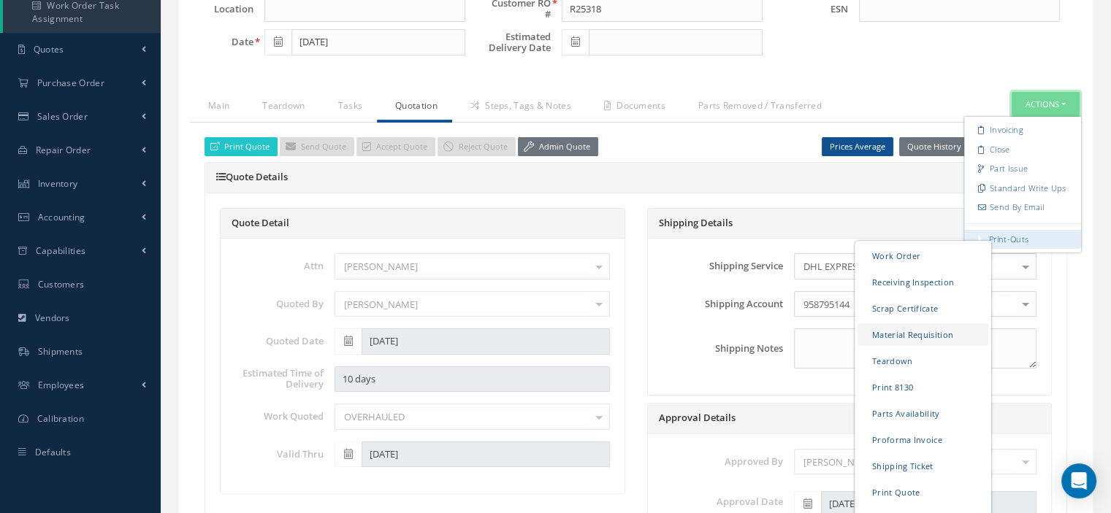
scroll to position [438, 0]
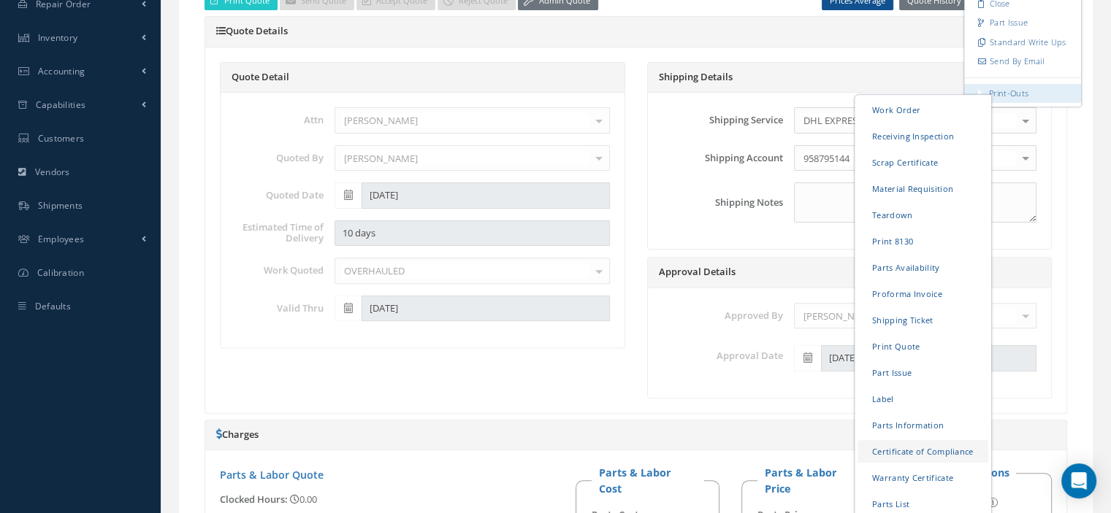
click at [932, 452] on link "Certificate of Compliance" at bounding box center [922, 451] width 131 height 23
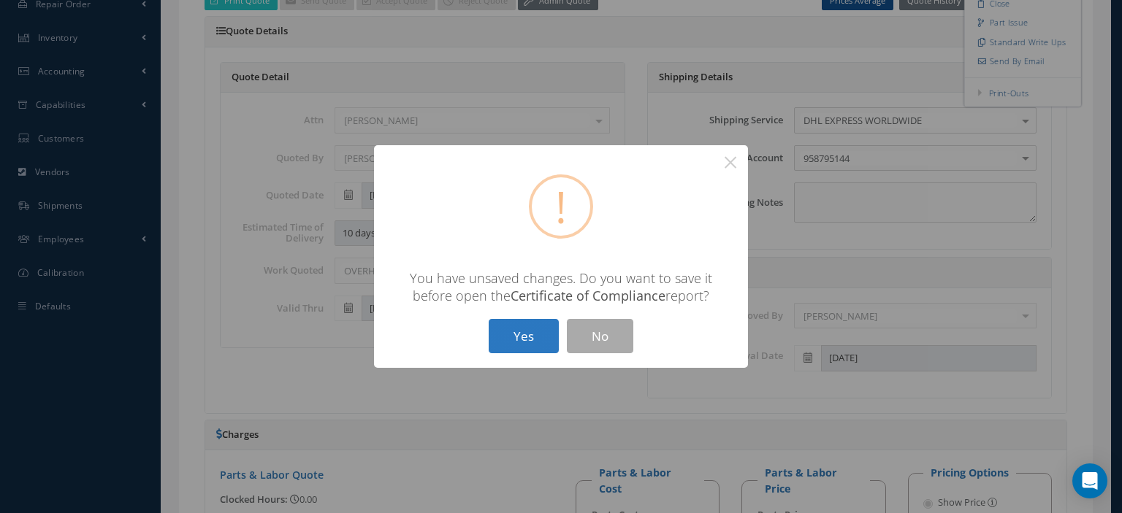
click at [510, 345] on button "Yes" at bounding box center [523, 336] width 70 height 34
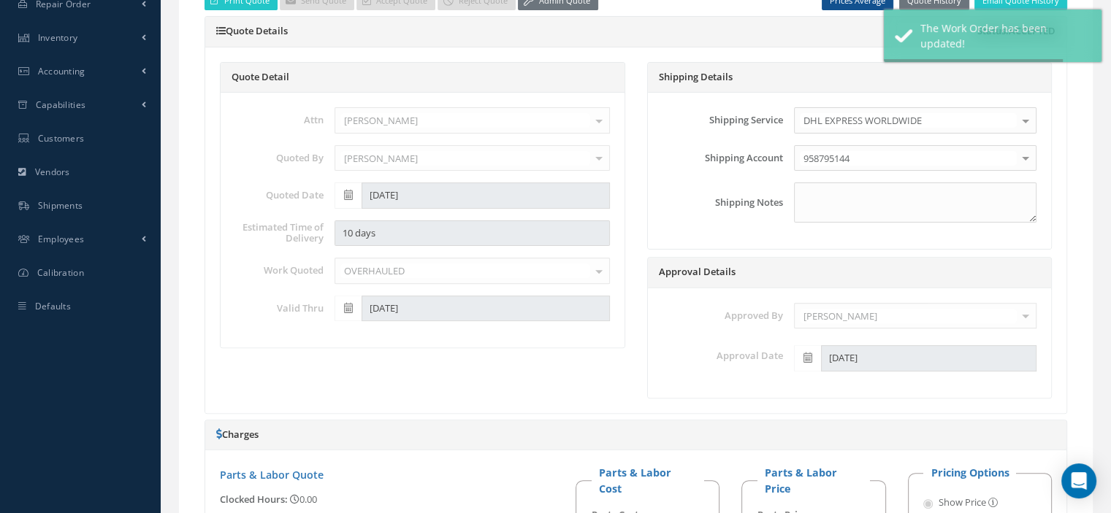
type input "HONEYWELL"
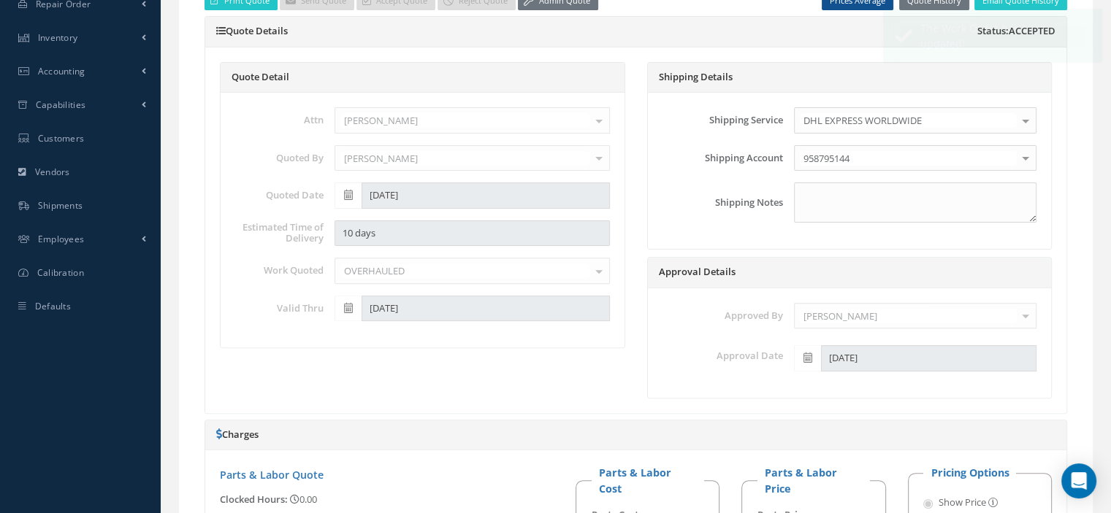
scroll to position [0, 0]
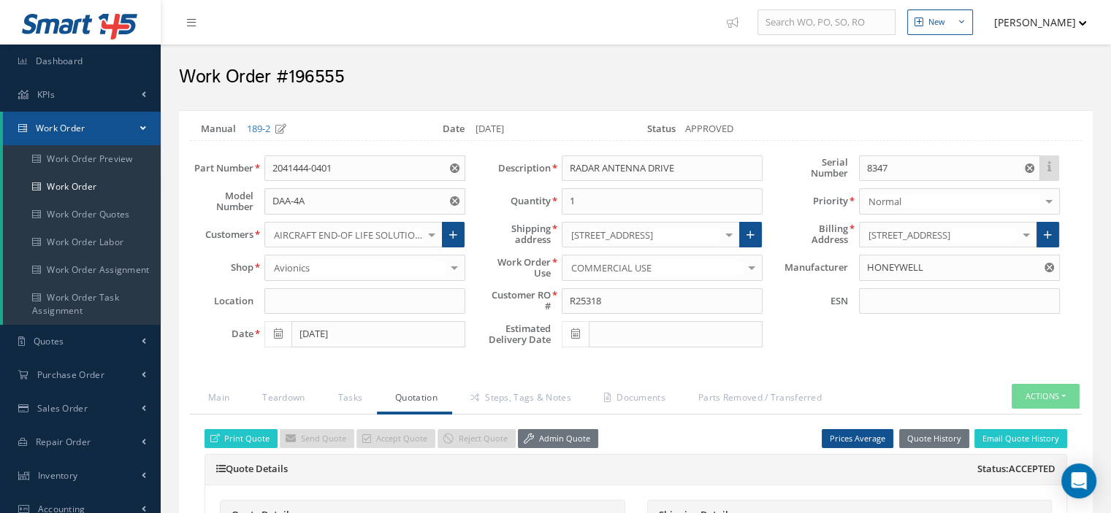
select select "25"
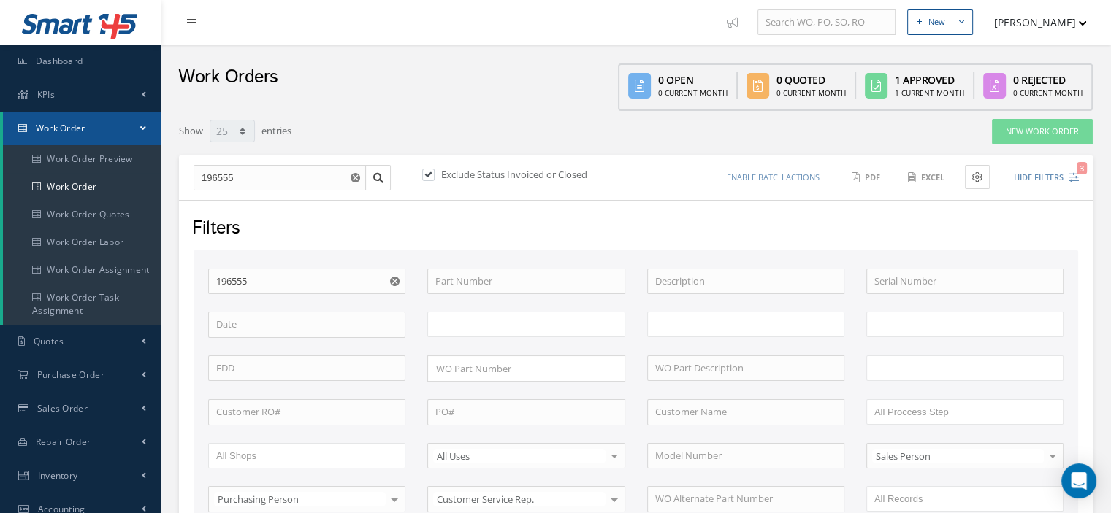
type input "All Work Request"
type input "All Work Performed"
type input "All Status"
type input "WO Part Status"
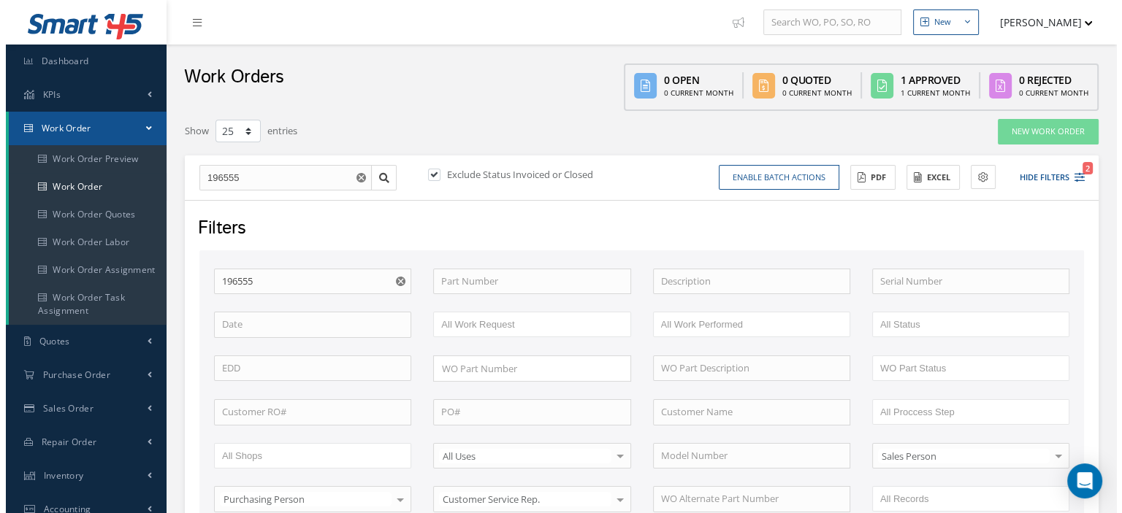
scroll to position [460, 0]
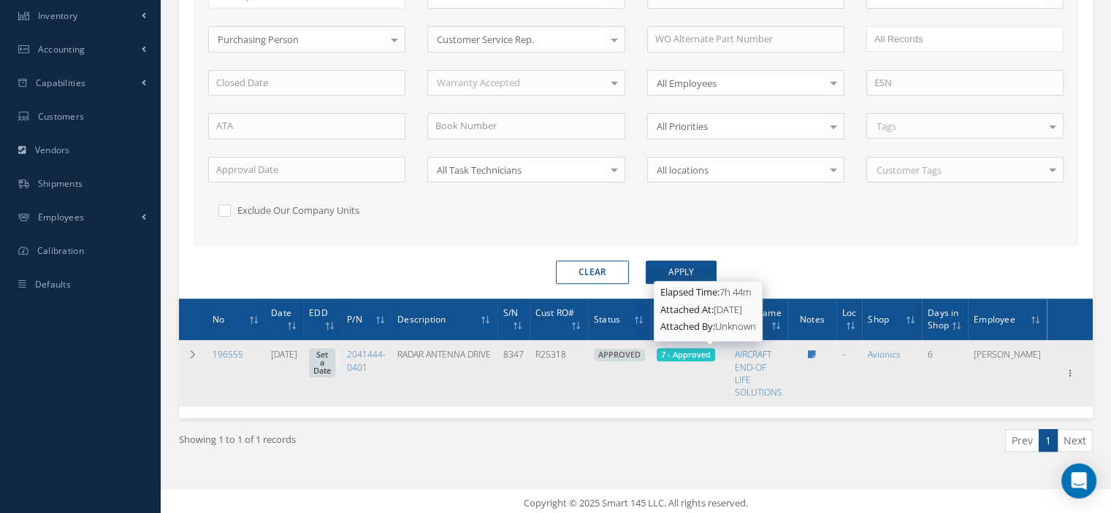
click at [710, 353] on span "7 - Approved" at bounding box center [686, 354] width 50 height 11
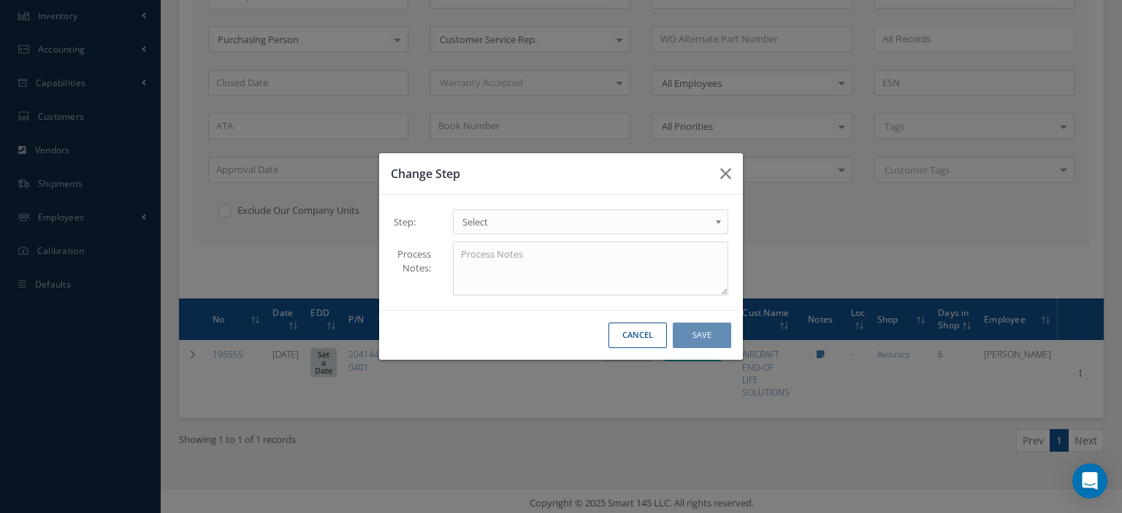
click at [713, 224] on link "Select" at bounding box center [590, 222] width 275 height 25
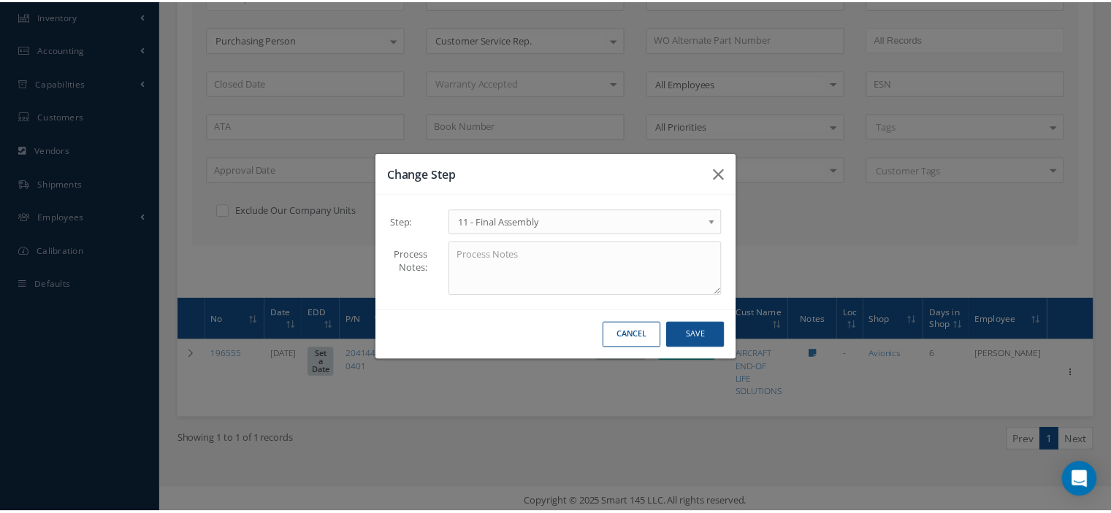
scroll to position [0, 0]
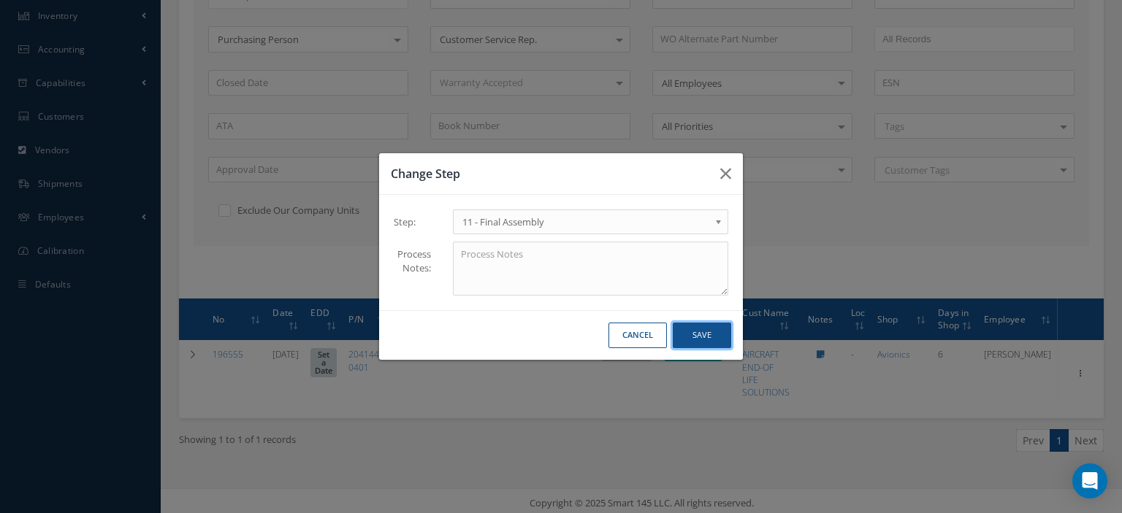
click at [713, 341] on button "Save" at bounding box center [702, 336] width 58 height 26
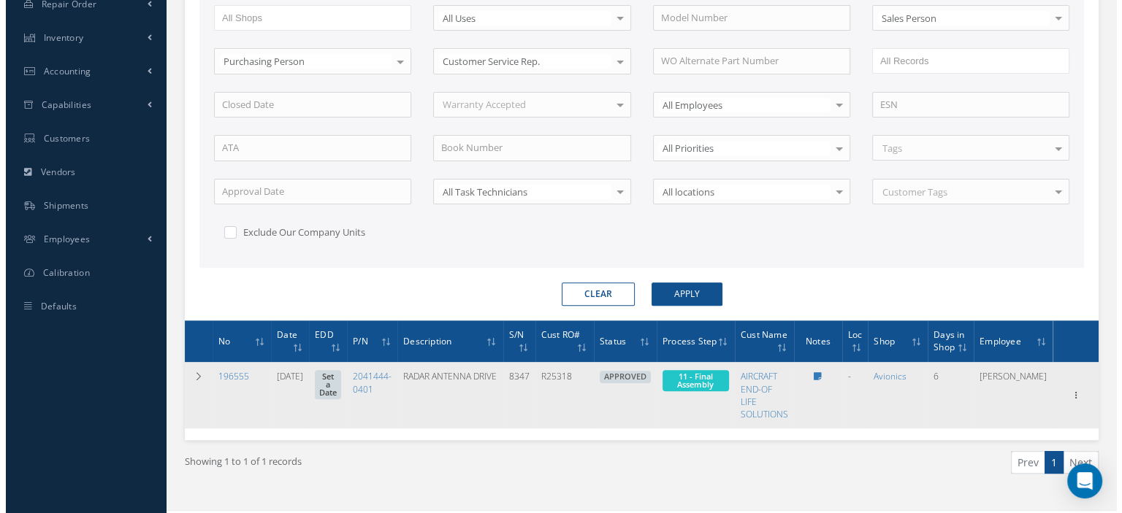
scroll to position [460, 0]
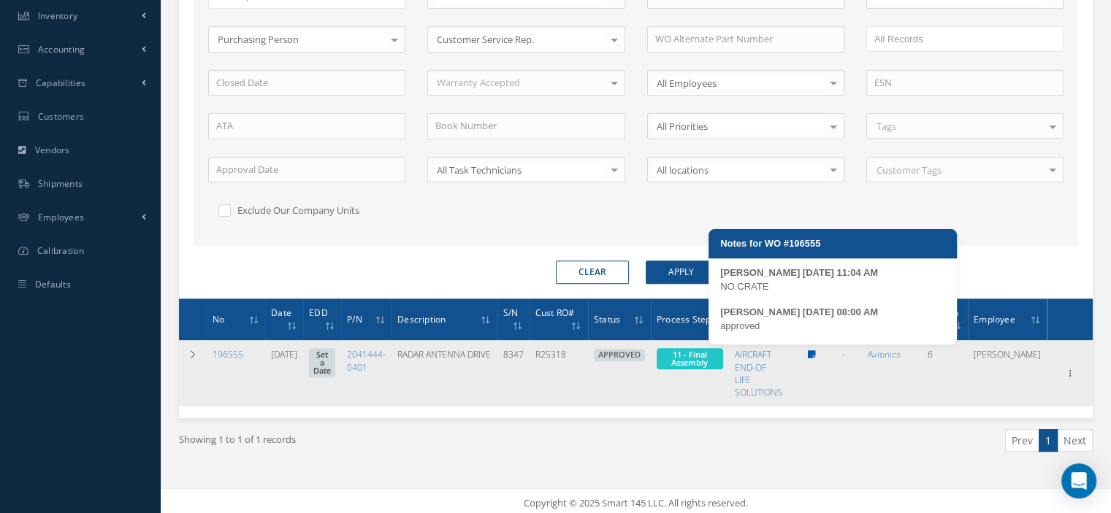
click at [816, 354] on icon at bounding box center [812, 354] width 8 height 9
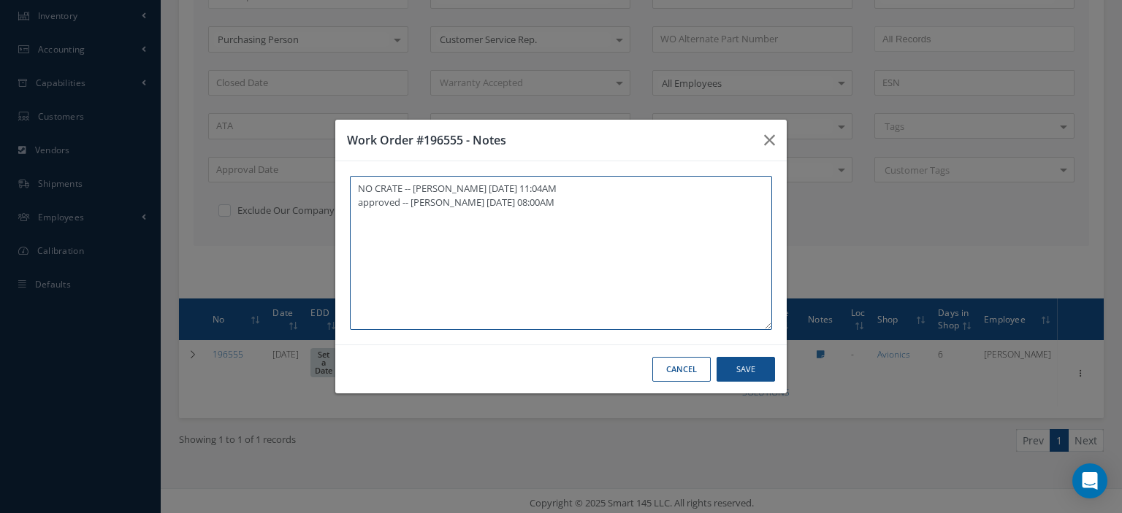
paste textarea "I already gave them to the technician"
type textarea "NO CRATE -- Frankie Flores 08/30/2025 11:04AM approved -- Oscar Ravelo 09/05/20…"
click at [731, 369] on button "Save" at bounding box center [745, 370] width 58 height 26
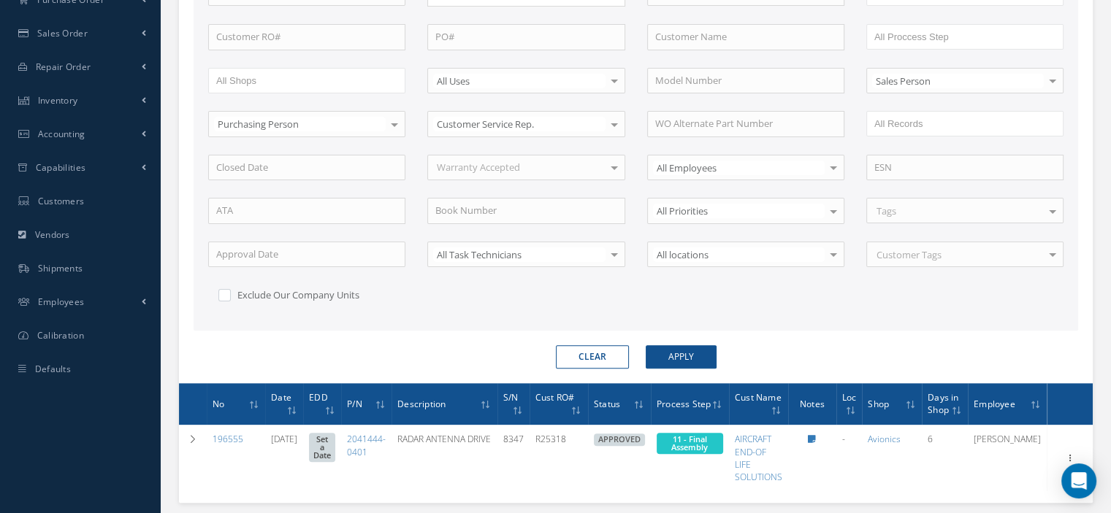
scroll to position [0, 0]
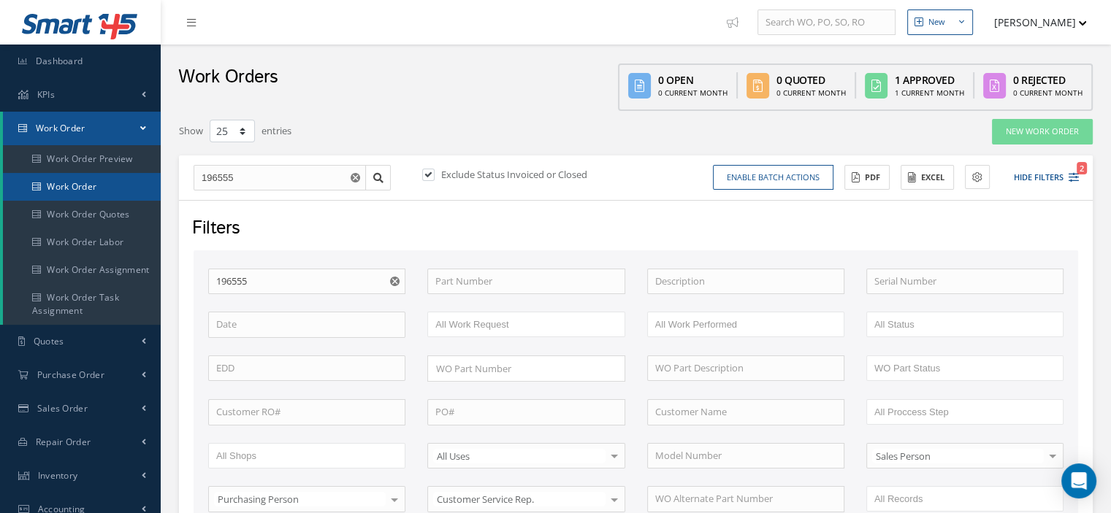
click at [70, 191] on link "Work Order" at bounding box center [82, 187] width 158 height 28
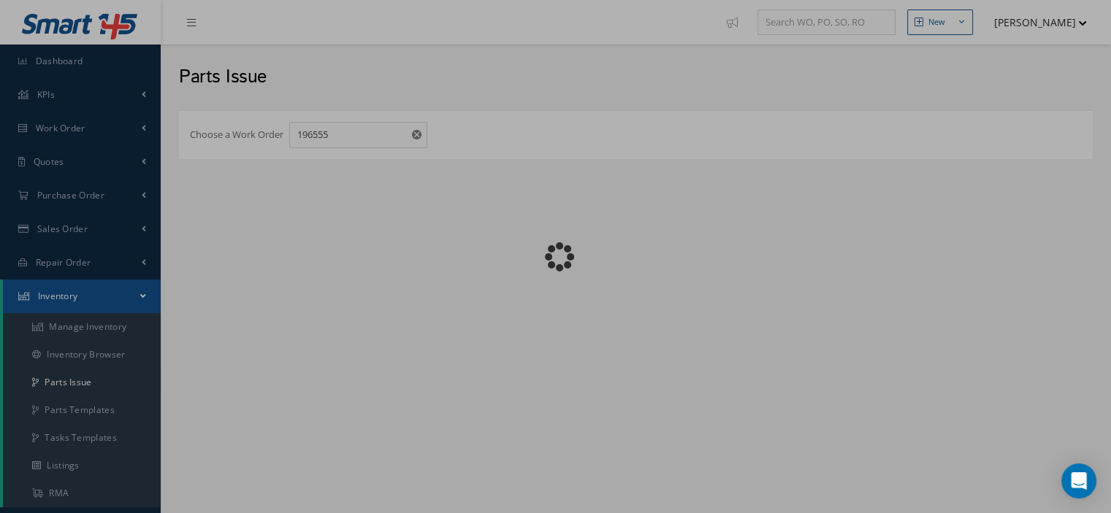
checkbox input "false"
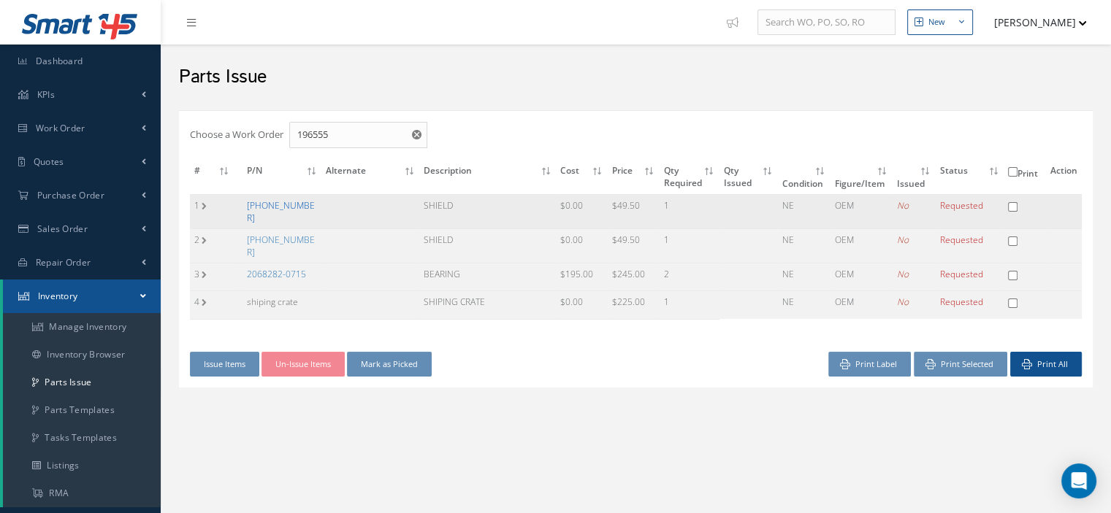
click at [265, 204] on link "[PHONE_NUMBER]" at bounding box center [281, 211] width 68 height 25
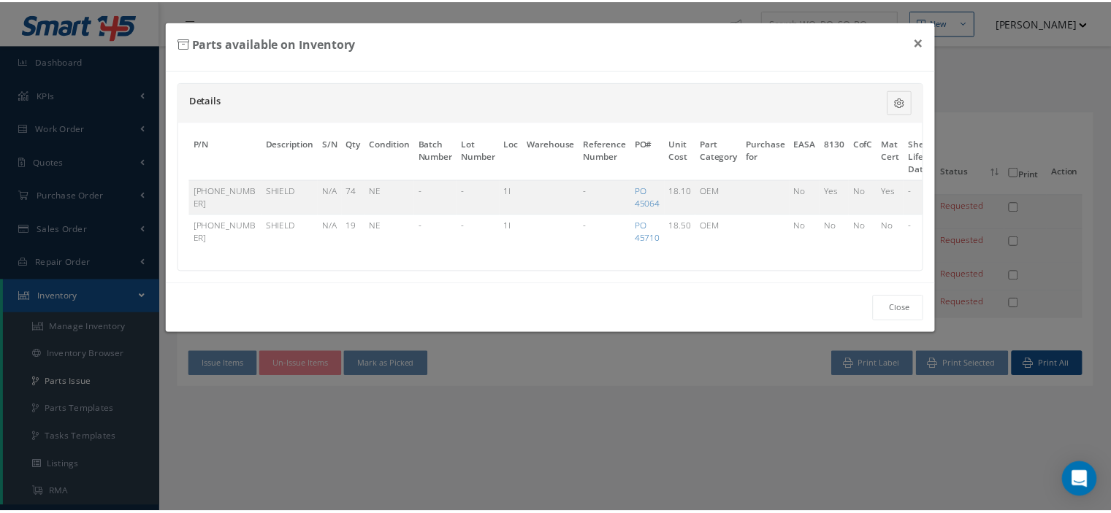
scroll to position [0, 89]
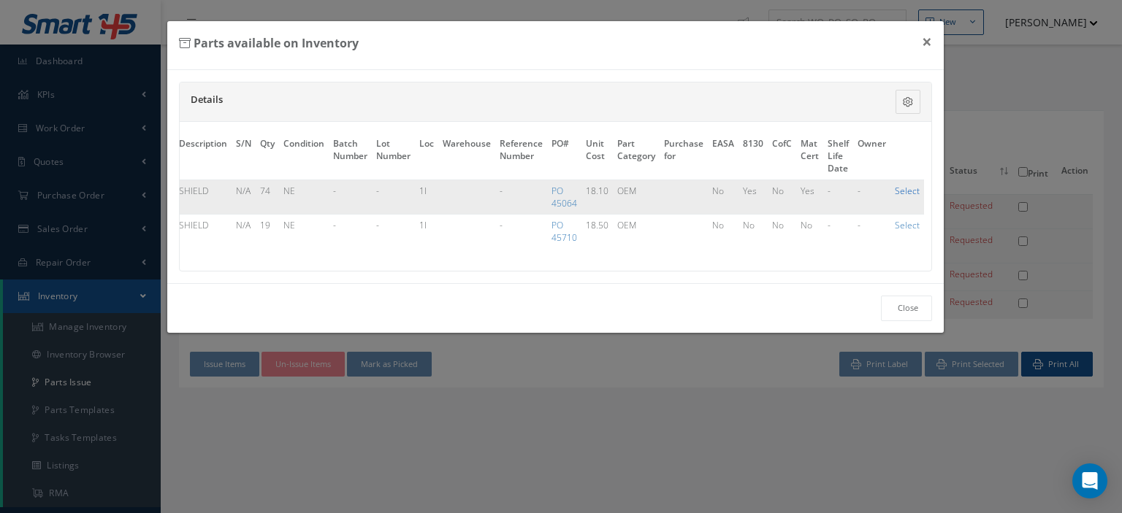
click at [895, 189] on link "Select" at bounding box center [906, 191] width 25 height 12
checkbox input "true"
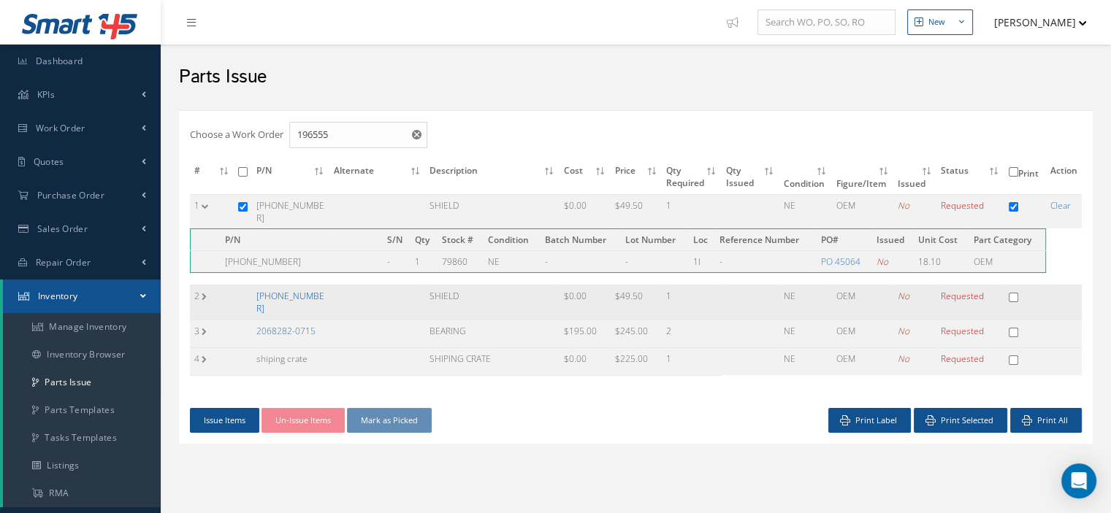
click at [307, 290] on link "[PHONE_NUMBER]" at bounding box center [290, 302] width 68 height 25
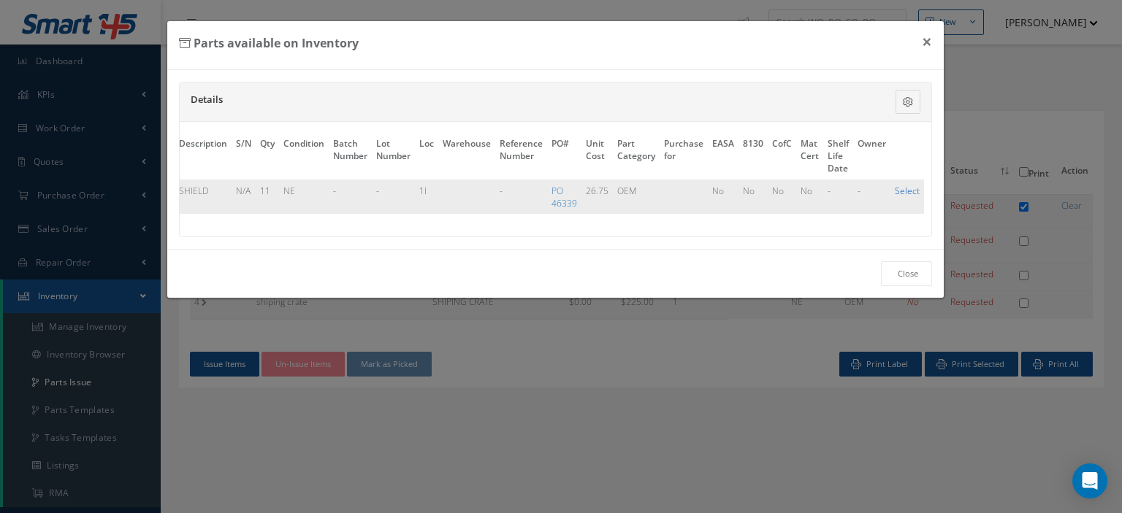
click at [899, 190] on link "Select" at bounding box center [906, 191] width 25 height 12
checkbox input "true"
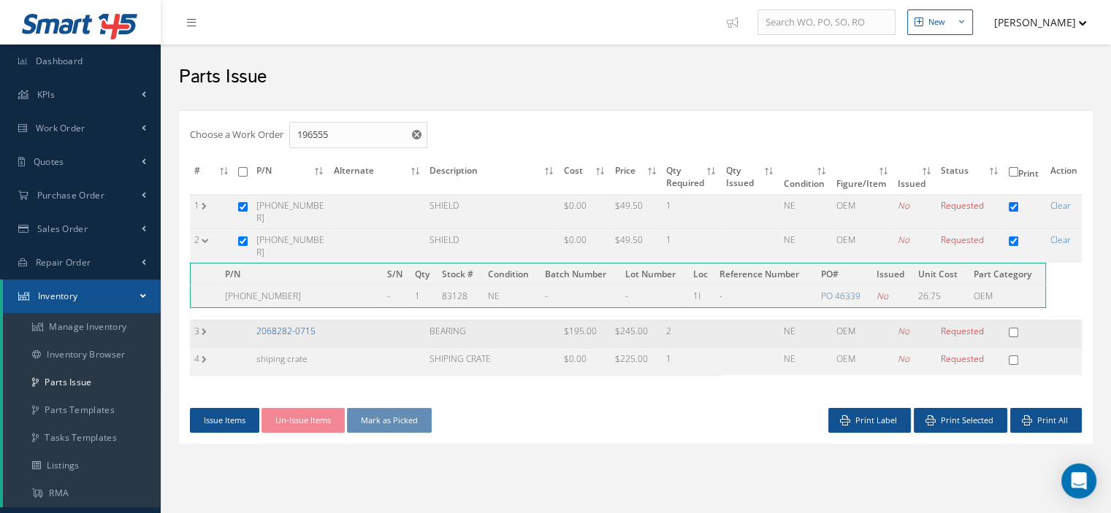
click at [302, 325] on link "2068282-0715" at bounding box center [285, 331] width 59 height 12
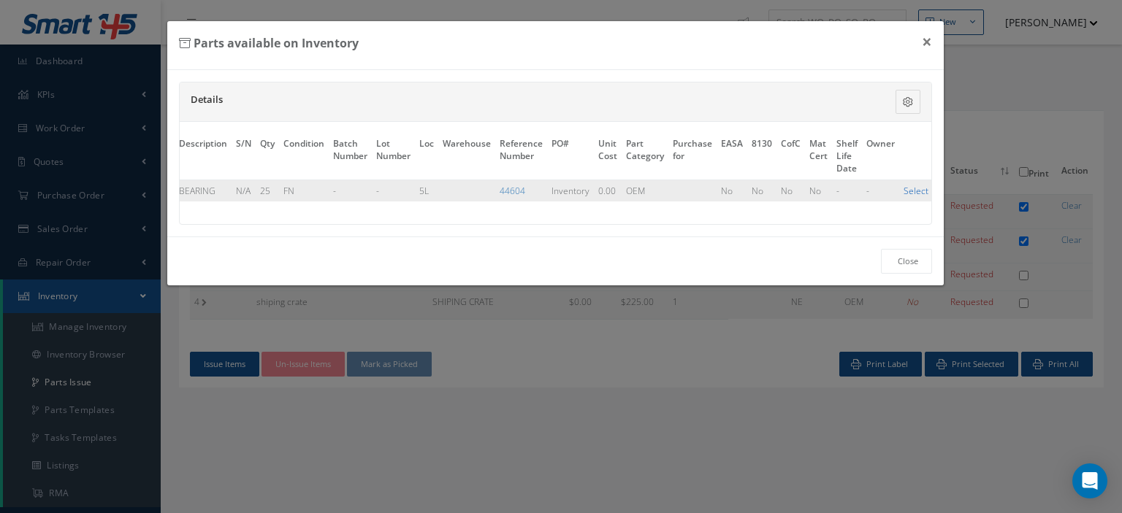
click at [907, 192] on link "Select" at bounding box center [915, 191] width 25 height 12
checkbox input "true"
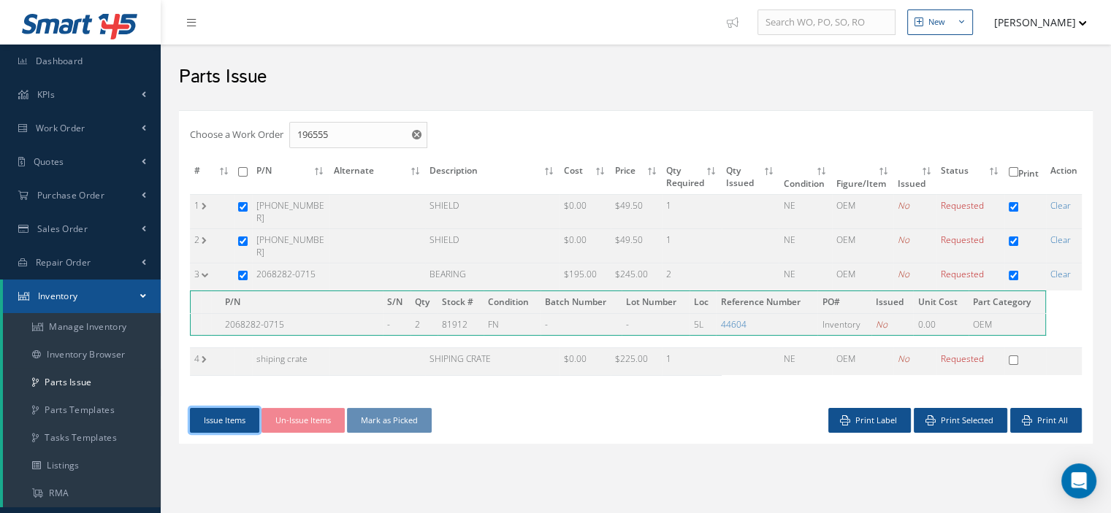
click at [234, 409] on button "Issue Items" at bounding box center [224, 421] width 69 height 26
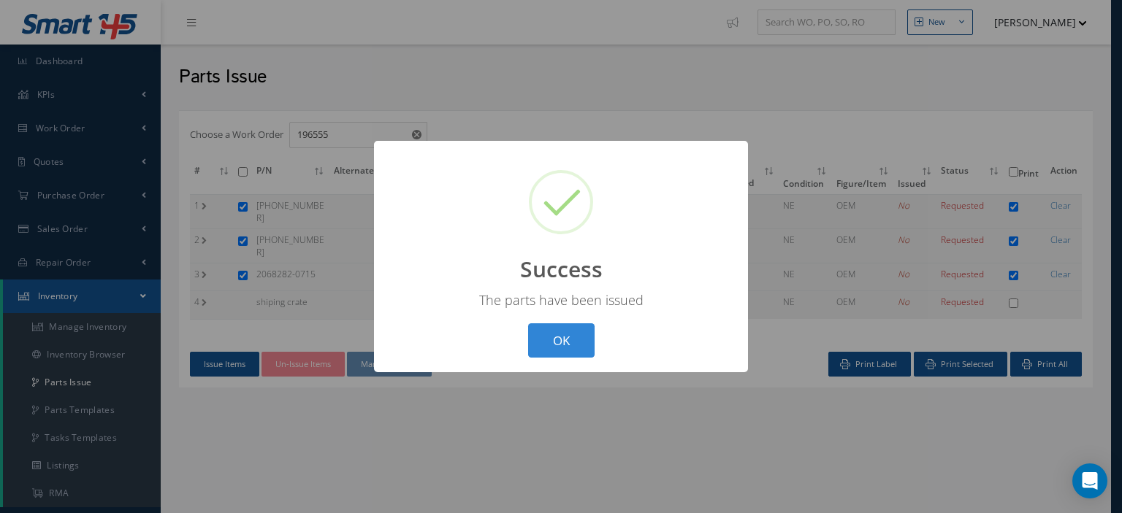
click at [547, 350] on button "OK" at bounding box center [561, 340] width 66 height 34
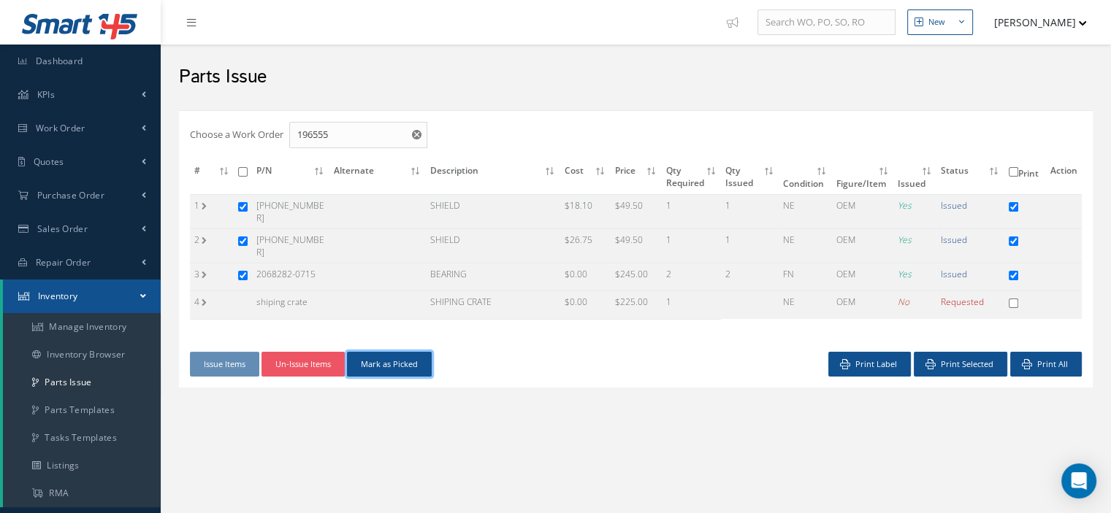
click at [394, 352] on button "Mark as Picked" at bounding box center [389, 365] width 85 height 26
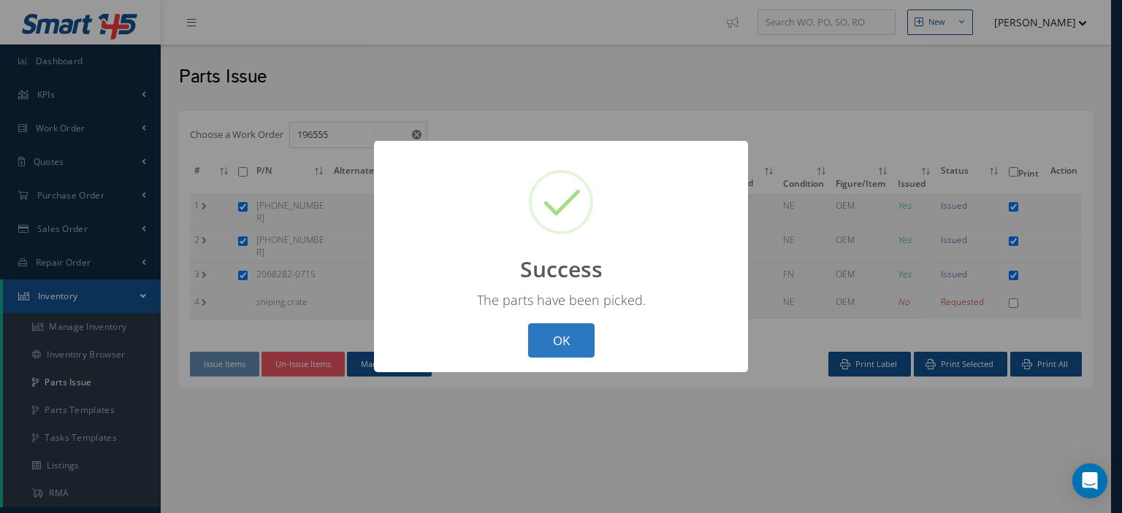
click at [541, 337] on button "OK" at bounding box center [561, 340] width 66 height 34
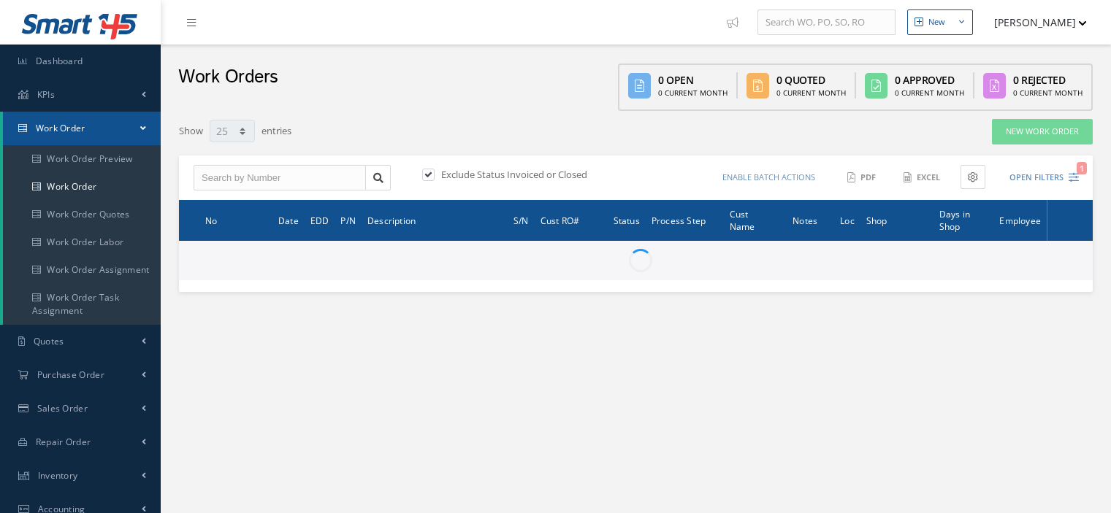
select select "25"
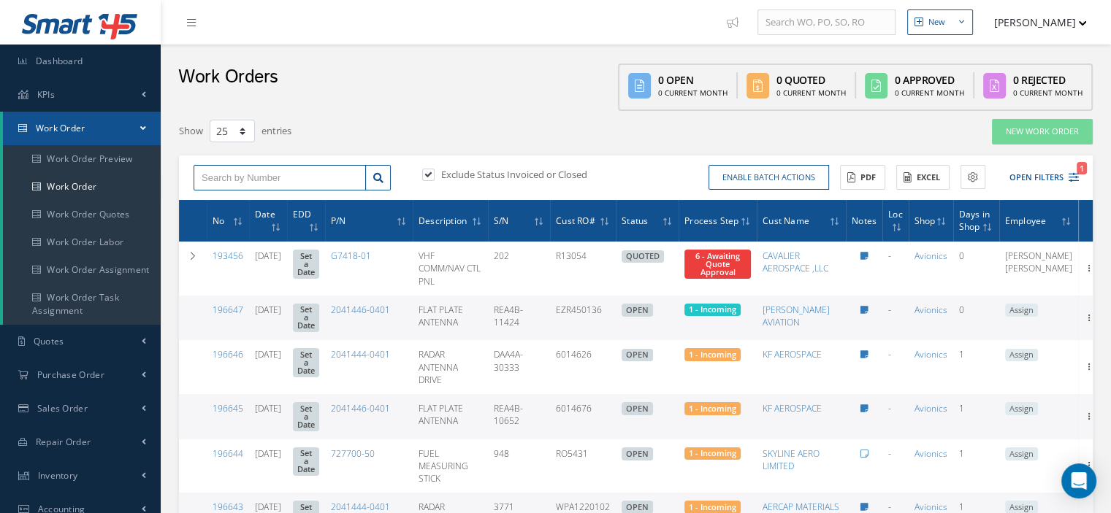
click at [225, 180] on input "text" at bounding box center [280, 178] width 172 height 26
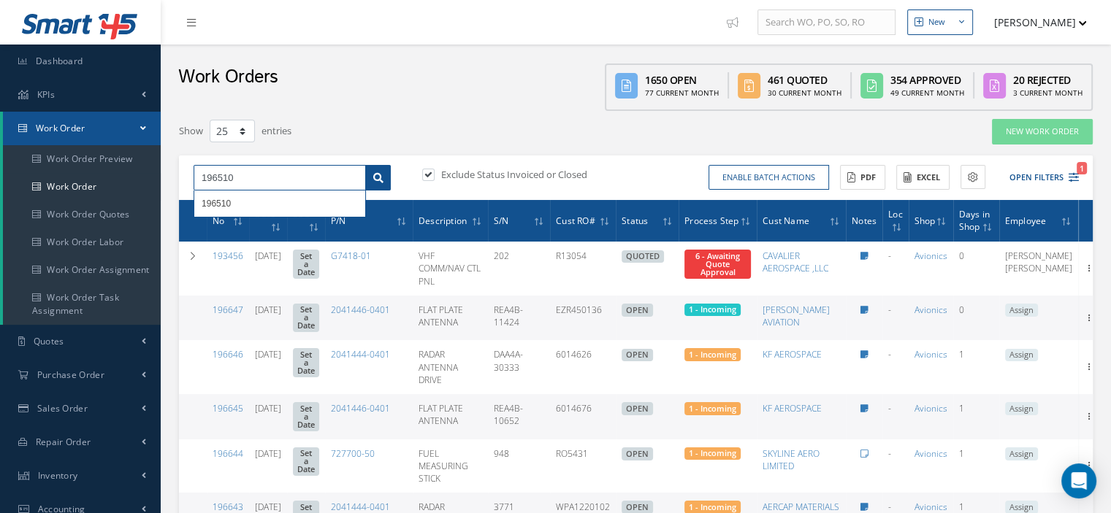
type input "196510"
click at [370, 175] on link at bounding box center [378, 178] width 26 height 26
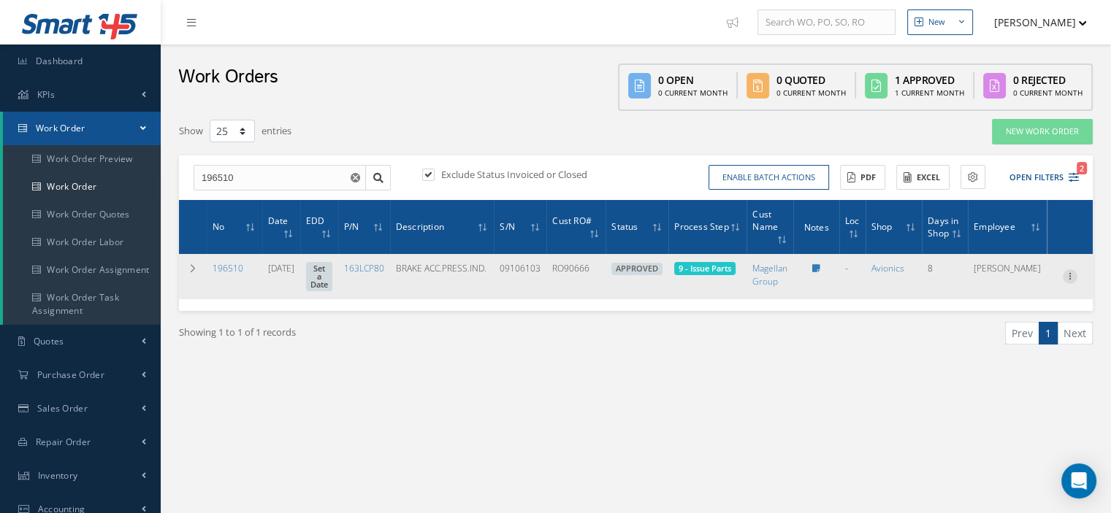
click at [1068, 281] on icon at bounding box center [1069, 275] width 15 height 12
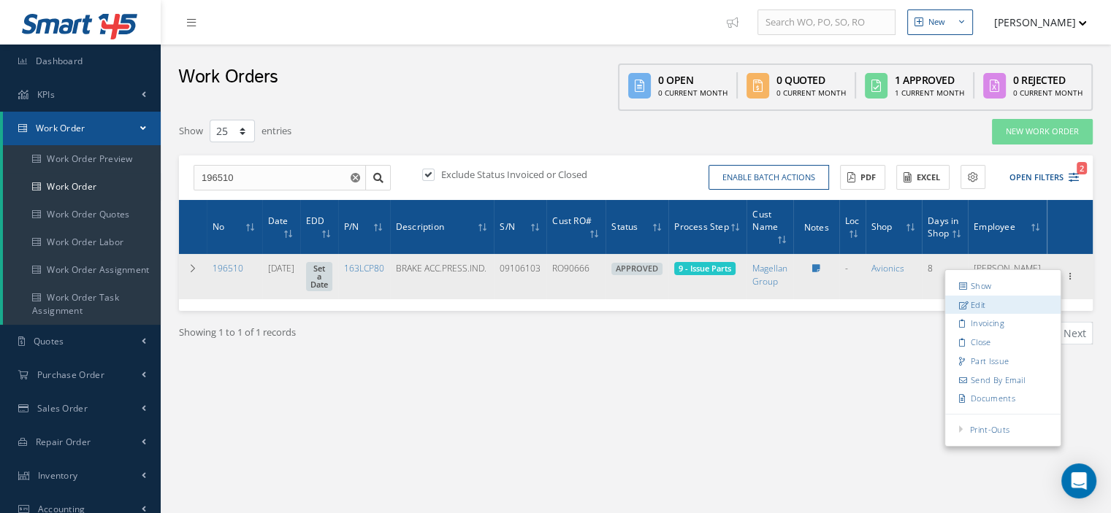
click at [976, 312] on link "Edit" at bounding box center [1002, 305] width 115 height 19
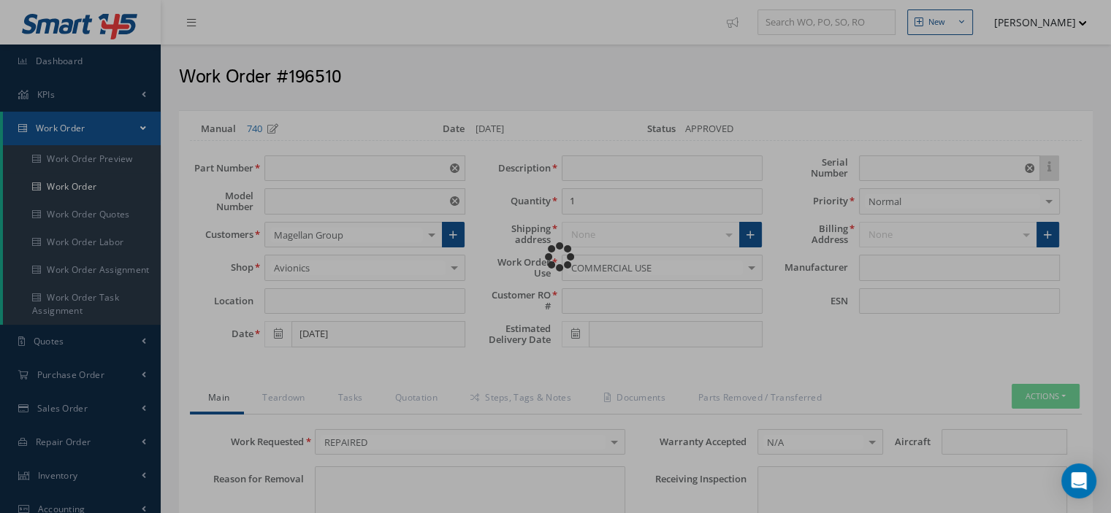
type input "163LCP80"
type input "VARIOUS"
type input "[DATE]"
type input "BRAKE ACC.PRESS.IND."
type input "RO90666"
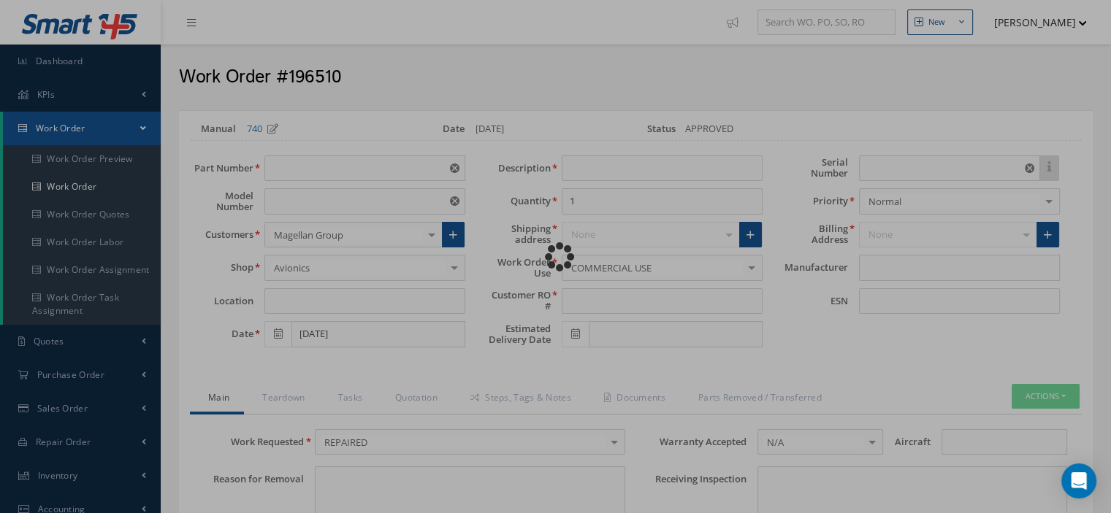
type input "09106103"
type textarea "NONE"
type input "NONE"
type textarea "NONE"
type input "NONE"
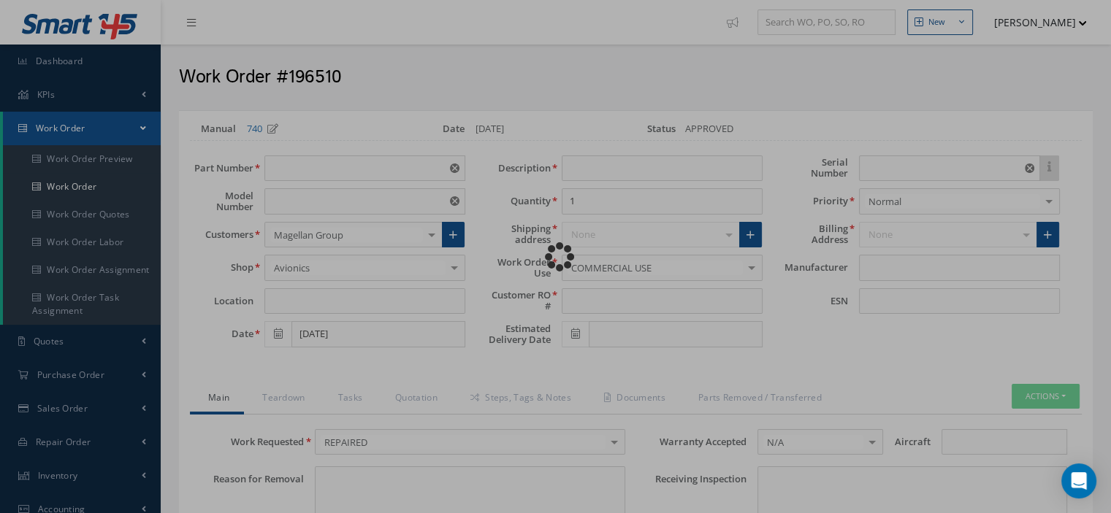
type input "N/A"
checkbox input "true"
type input "ULTRA ELECTRONICS"
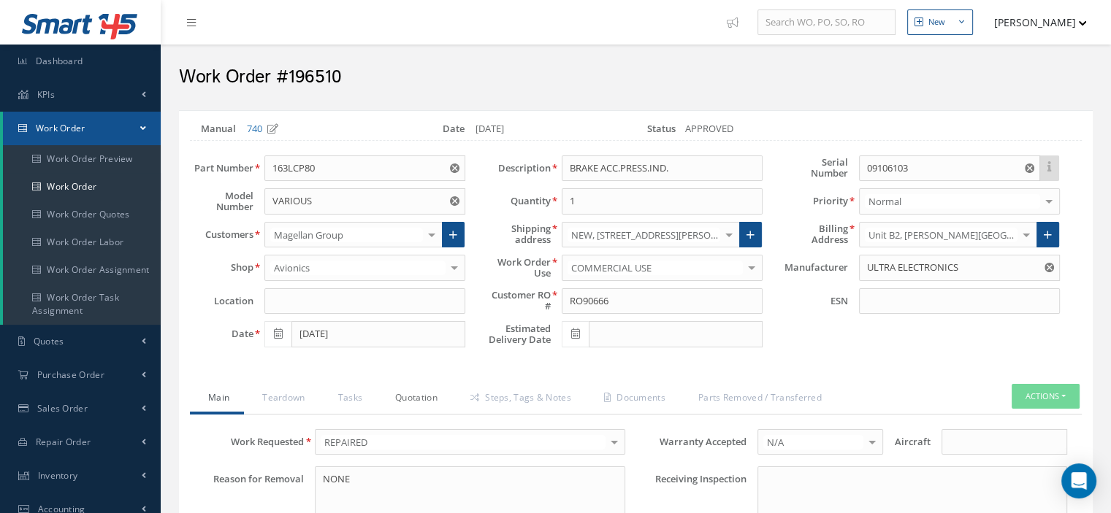
click at [427, 400] on link "Quotation" at bounding box center [414, 399] width 75 height 31
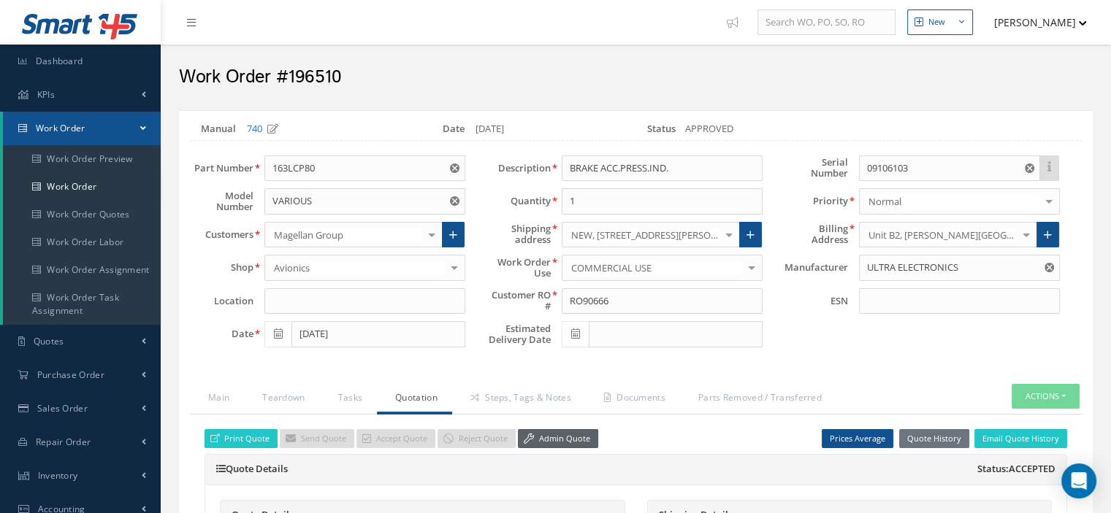
click at [540, 437] on link "Admin Quote" at bounding box center [558, 439] width 80 height 20
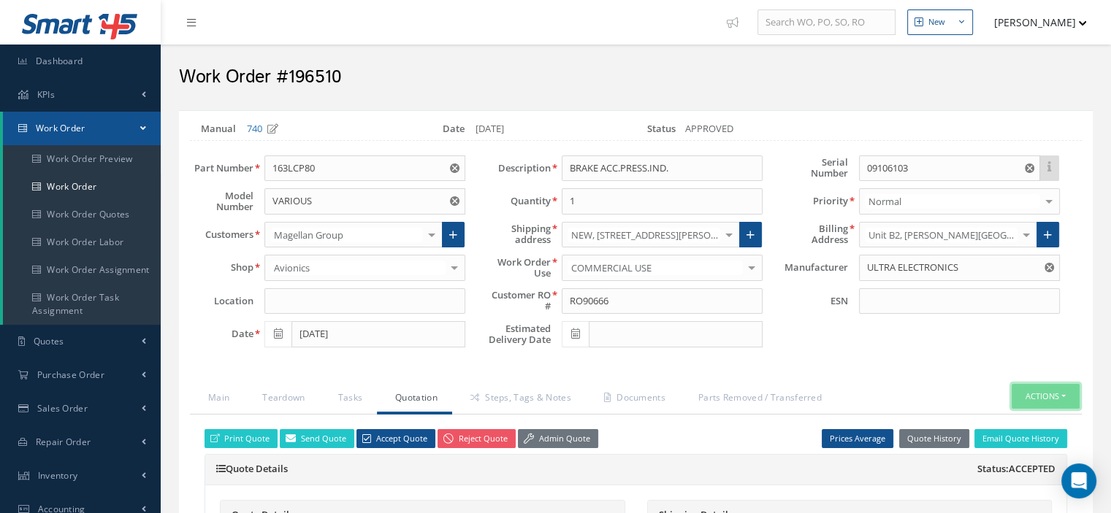
click at [1065, 389] on button "Actions" at bounding box center [1045, 397] width 68 height 26
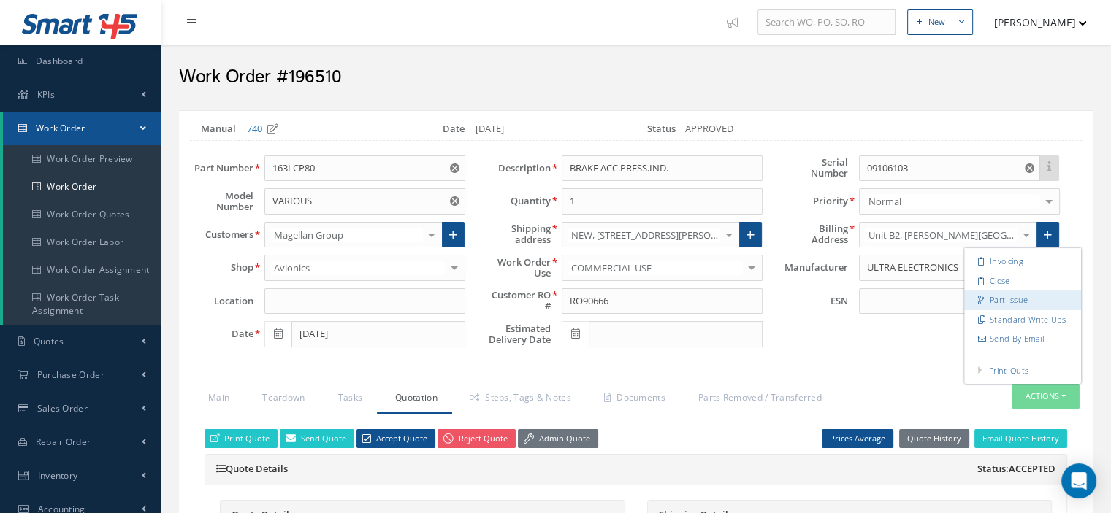
click at [1024, 300] on link "Part Issue" at bounding box center [1022, 301] width 117 height 20
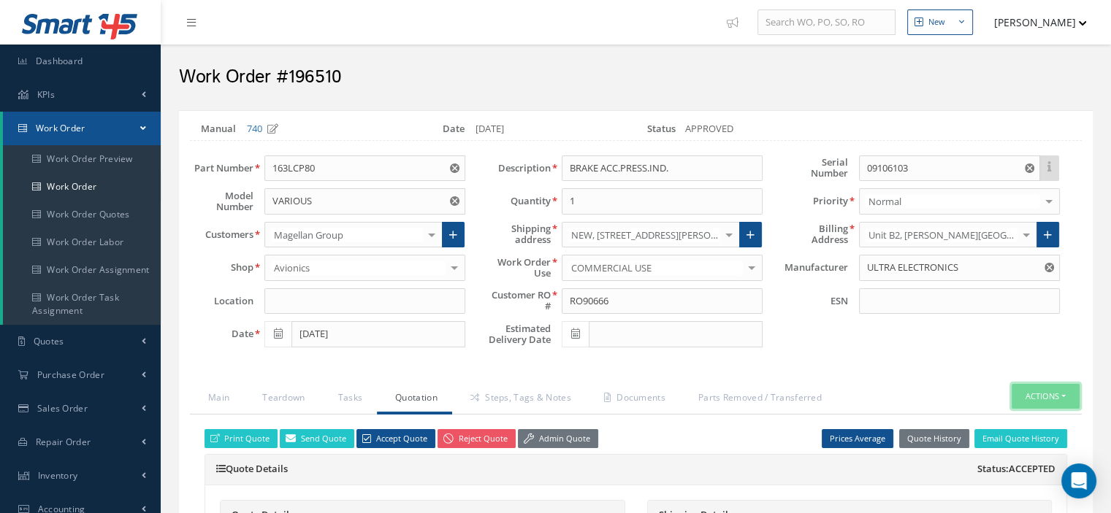
click at [1064, 388] on button "Actions" at bounding box center [1045, 397] width 68 height 26
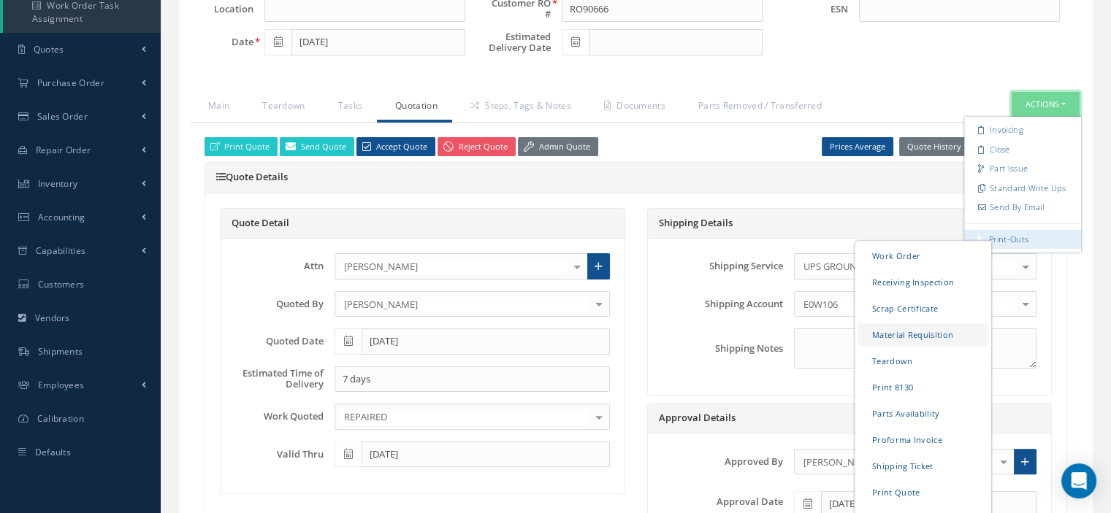
scroll to position [511, 0]
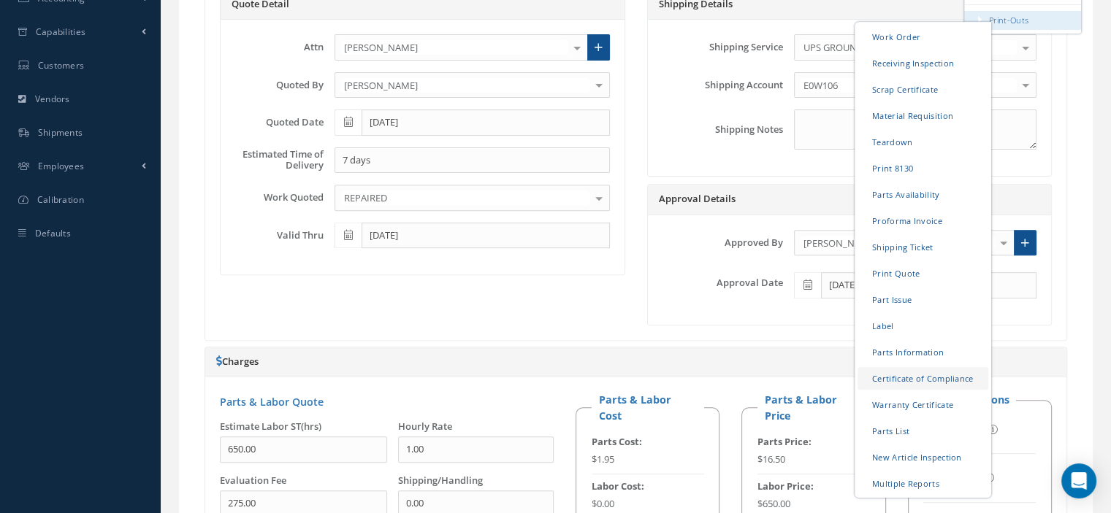
click at [911, 374] on link "Certificate of Compliance" at bounding box center [922, 378] width 131 height 23
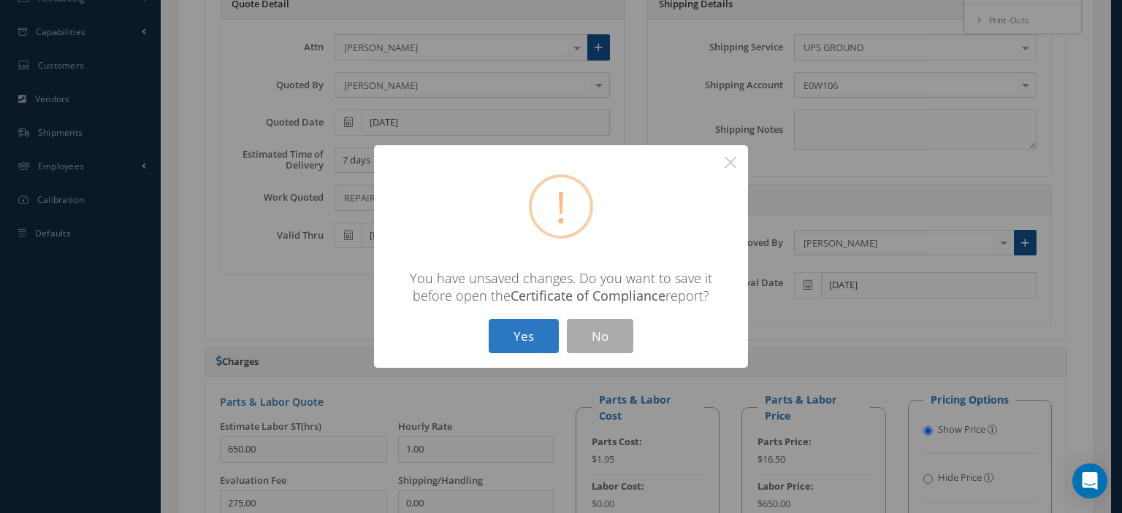
click at [521, 344] on button "Yes" at bounding box center [523, 336] width 70 height 34
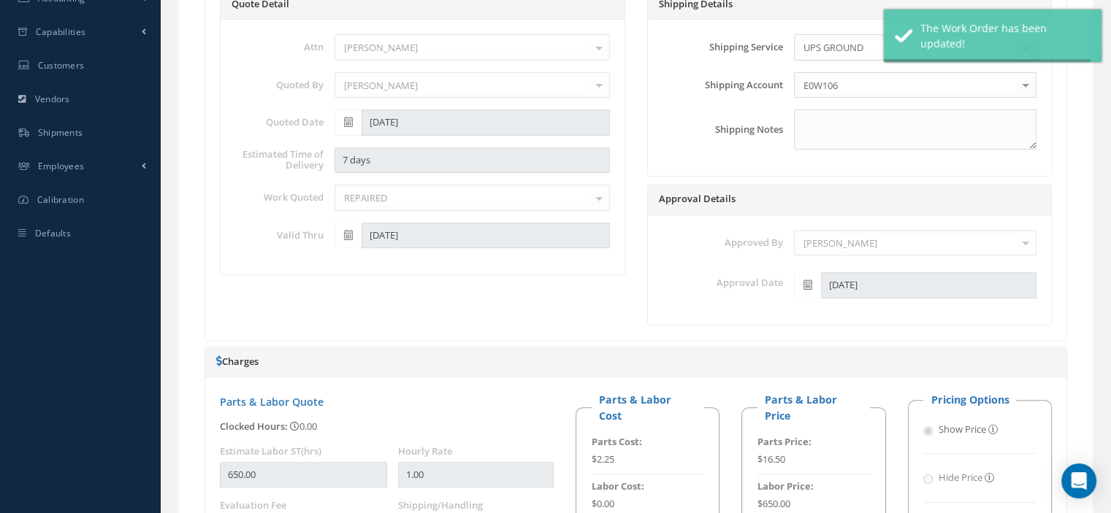
type input "ULTRA ELECTRONICS"
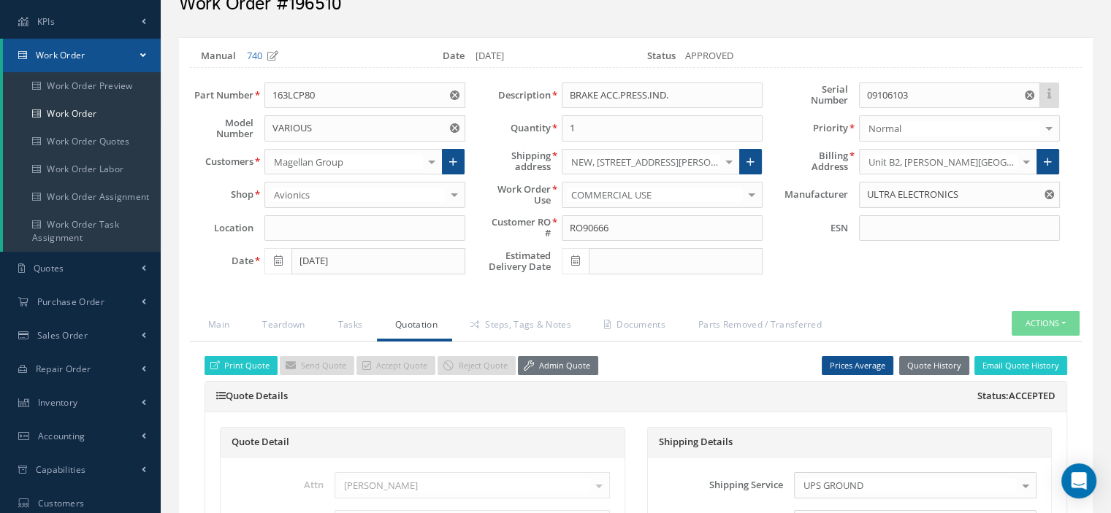
scroll to position [0, 0]
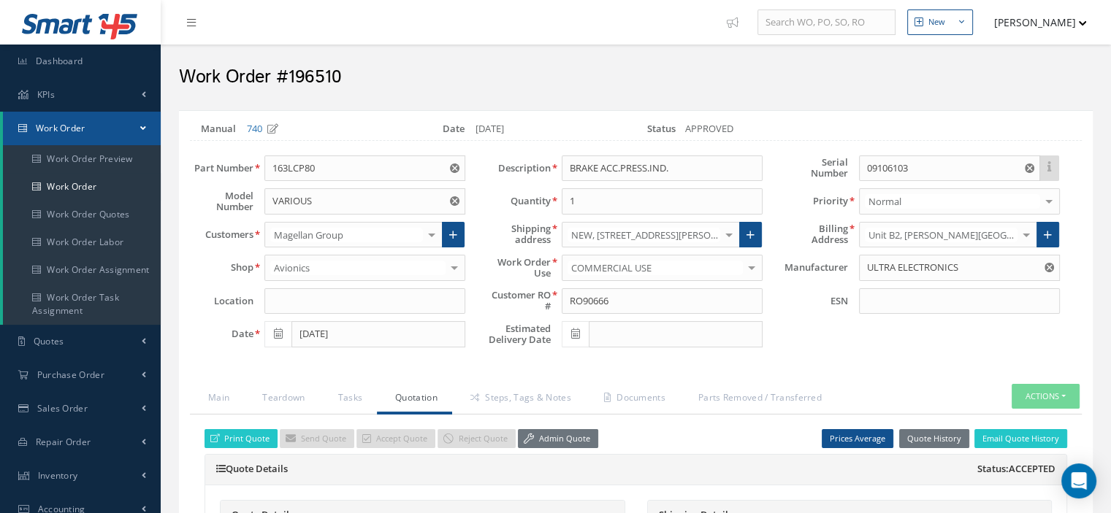
click at [142, 126] on span at bounding box center [143, 128] width 6 height 12
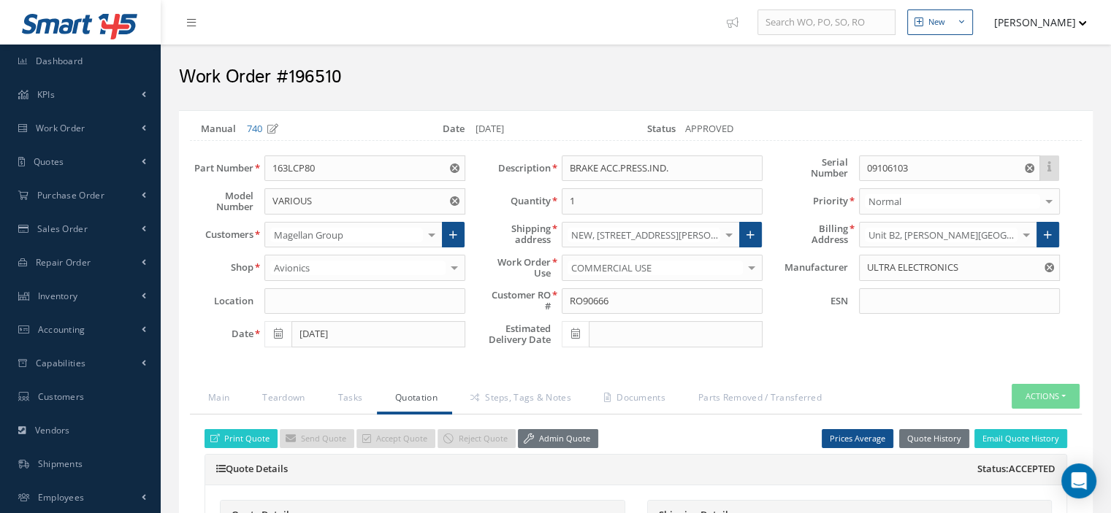
drag, startPoint x: 319, startPoint y: 78, endPoint x: 293, endPoint y: 77, distance: 26.3
click at [286, 80] on h2 "Work Order #196510" at bounding box center [635, 77] width 913 height 22
copy h2 "196510"
click at [103, 126] on link "Work Order" at bounding box center [80, 129] width 161 height 34
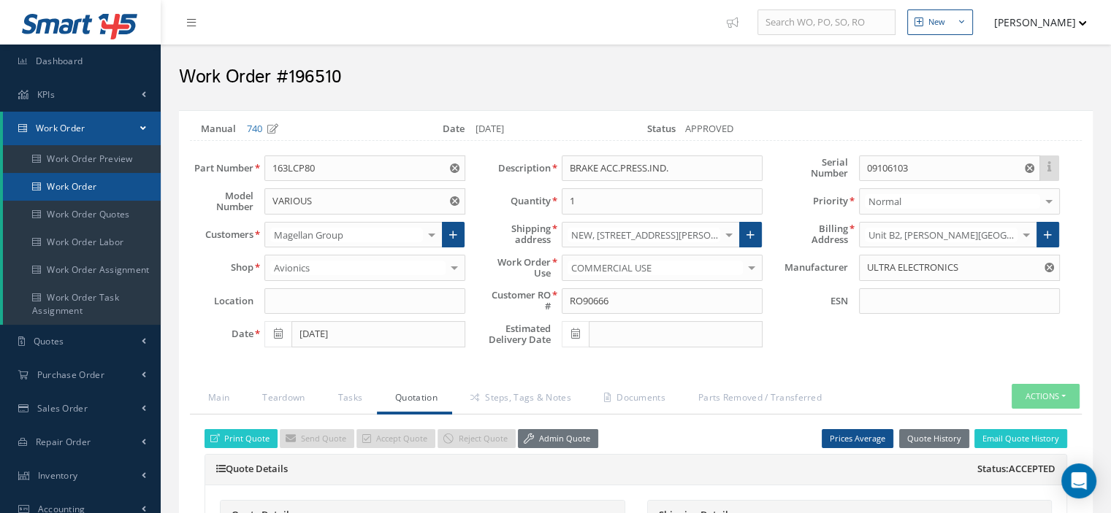
click at [110, 183] on link "Work Order" at bounding box center [82, 187] width 158 height 28
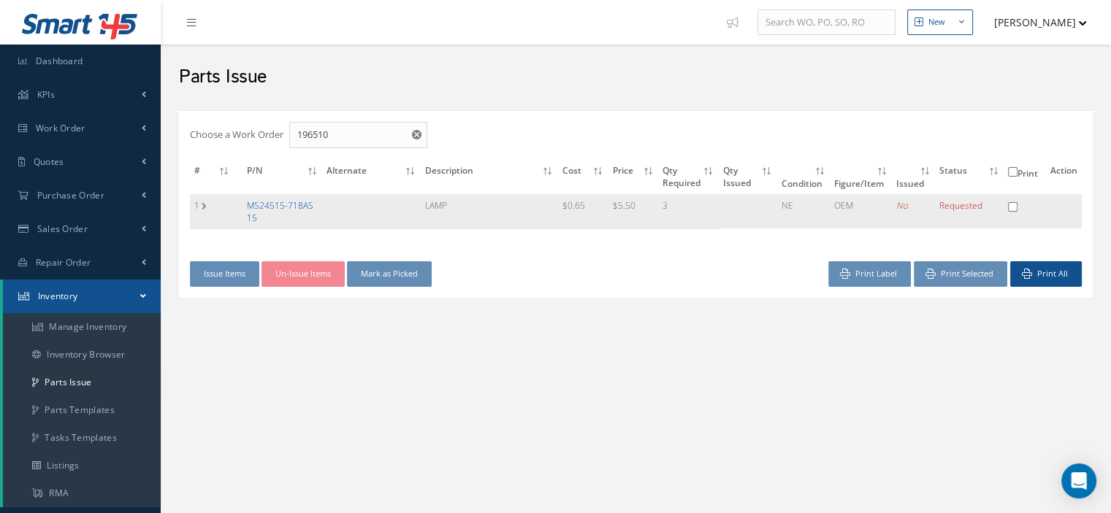
click at [299, 200] on link "MS24515-718AS15" at bounding box center [280, 211] width 66 height 25
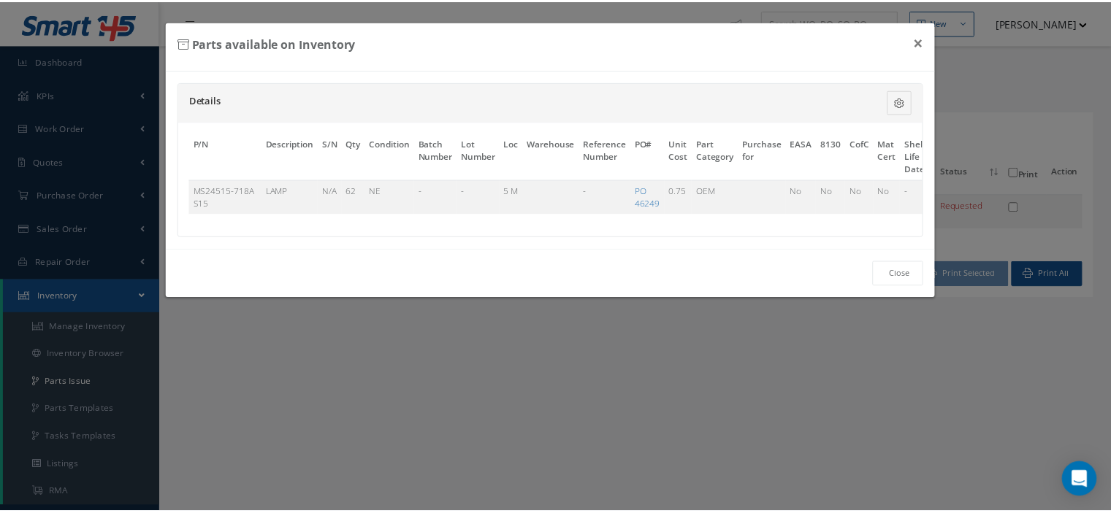
scroll to position [0, 85]
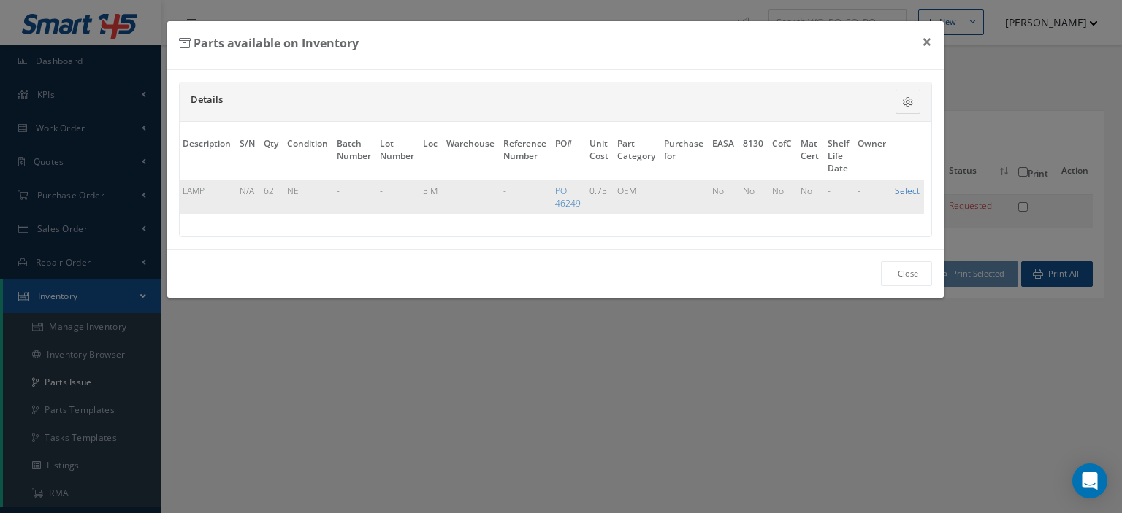
click at [897, 188] on link "Select" at bounding box center [906, 191] width 25 height 12
checkbox input "true"
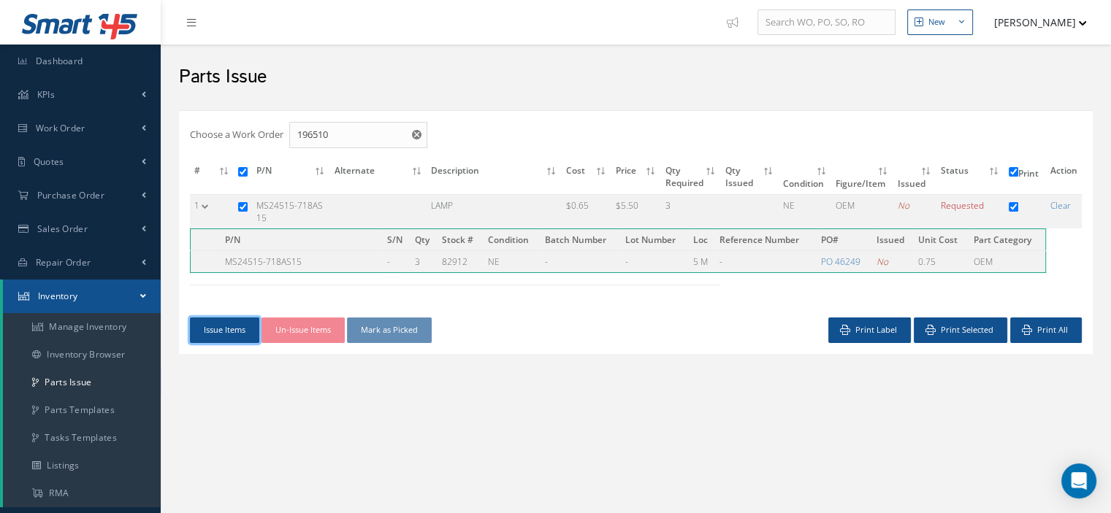
click at [215, 331] on button "Issue Items" at bounding box center [224, 331] width 69 height 26
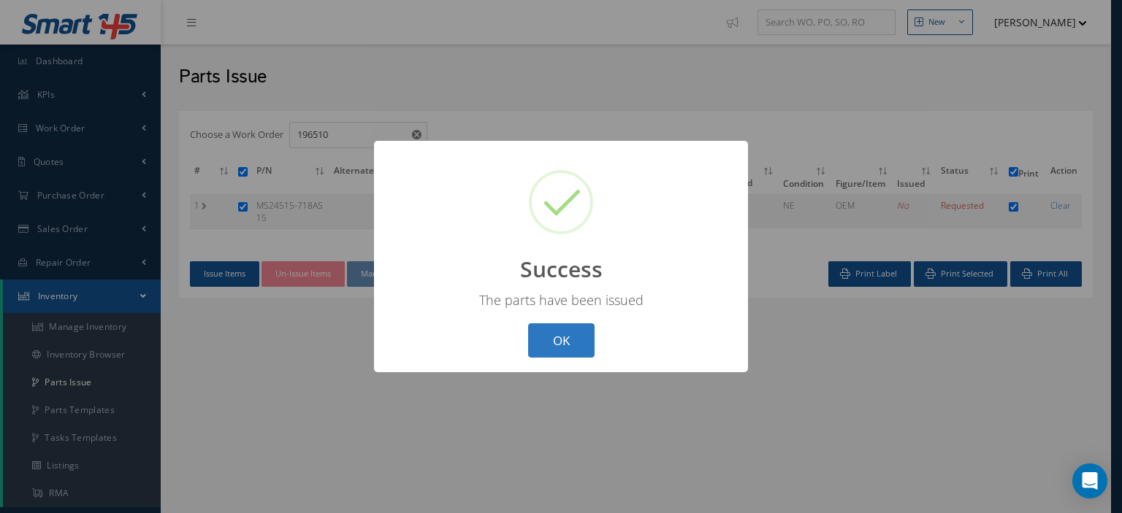
click at [574, 350] on button "OK" at bounding box center [561, 340] width 66 height 34
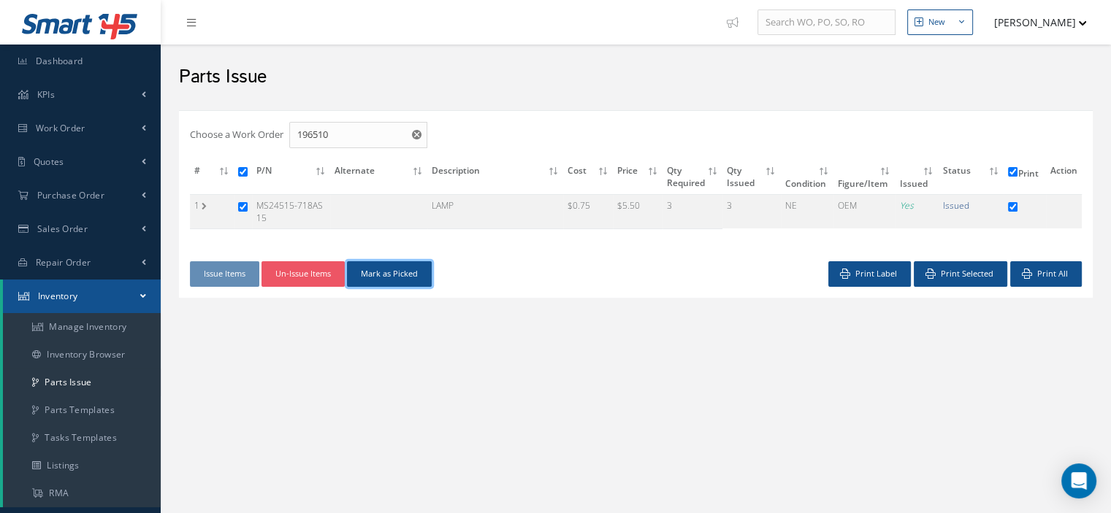
click at [418, 275] on button "Mark as Picked" at bounding box center [389, 274] width 85 height 26
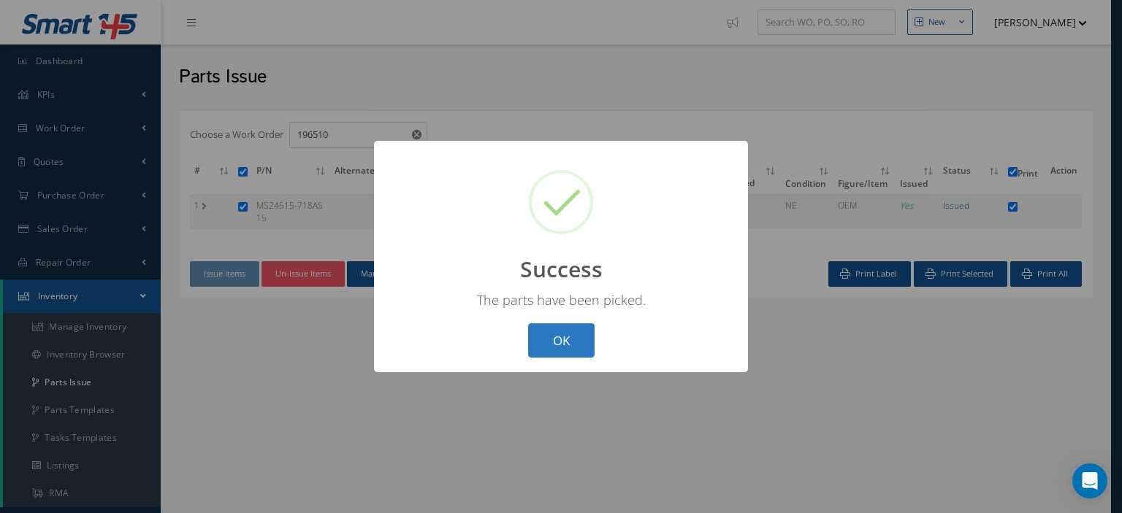
click at [546, 335] on button "OK" at bounding box center [561, 340] width 66 height 34
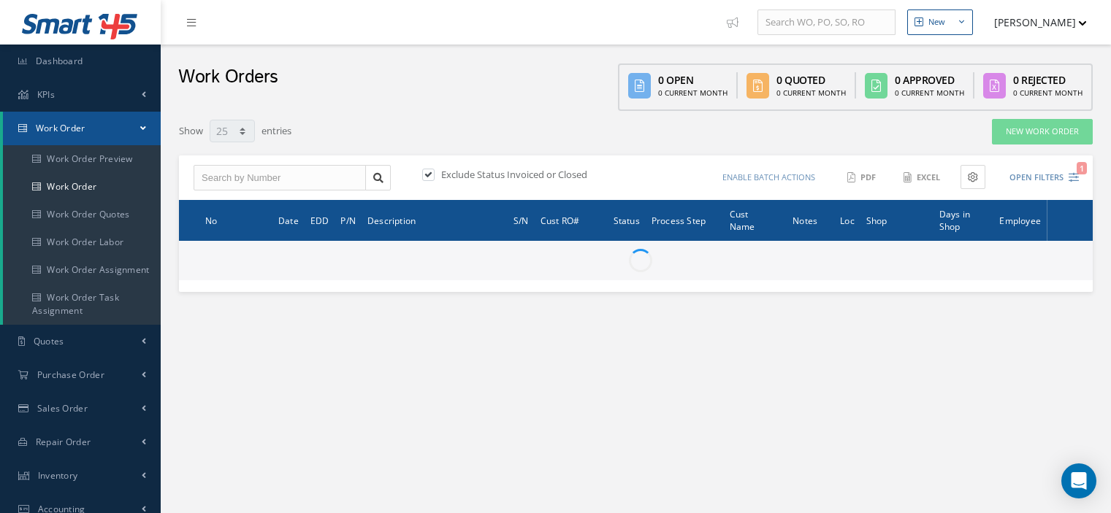
select select "25"
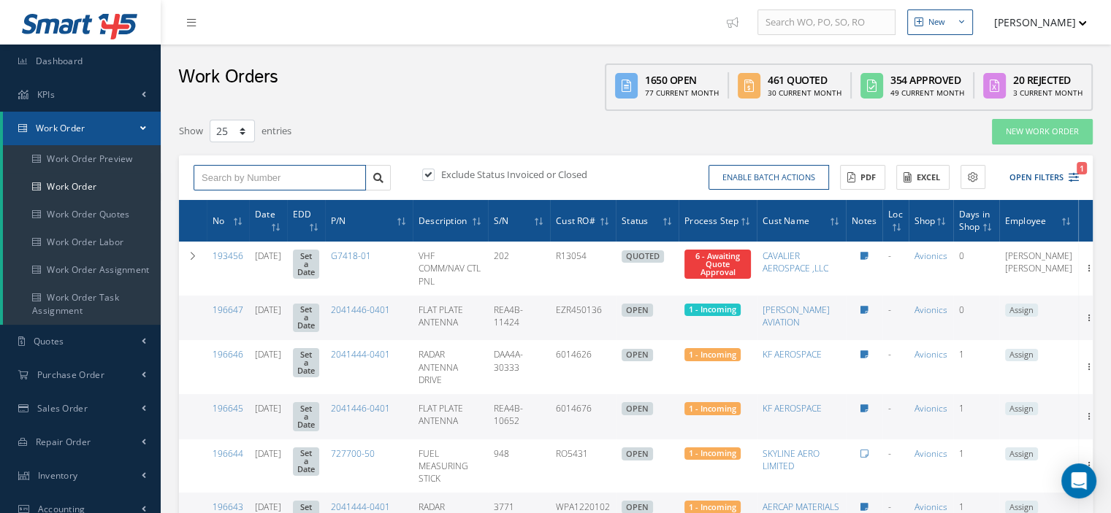
click at [222, 171] on input "text" at bounding box center [280, 178] width 172 height 26
paste input "196510"
type input "196510"
click at [375, 174] on icon at bounding box center [378, 178] width 10 height 10
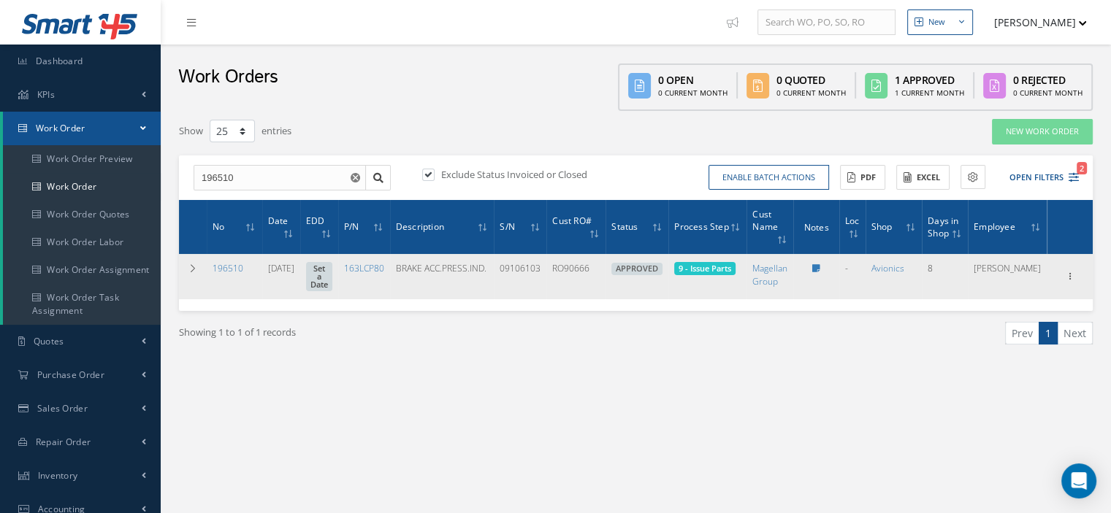
click at [731, 272] on span "9 - Issue Parts" at bounding box center [704, 268] width 53 height 11
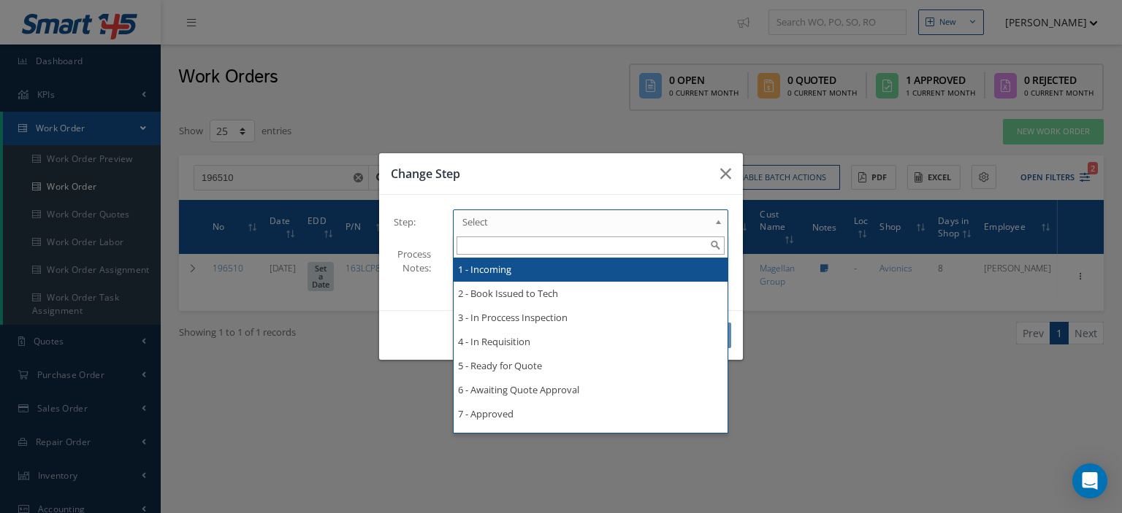
click at [715, 227] on b at bounding box center [720, 225] width 13 height 23
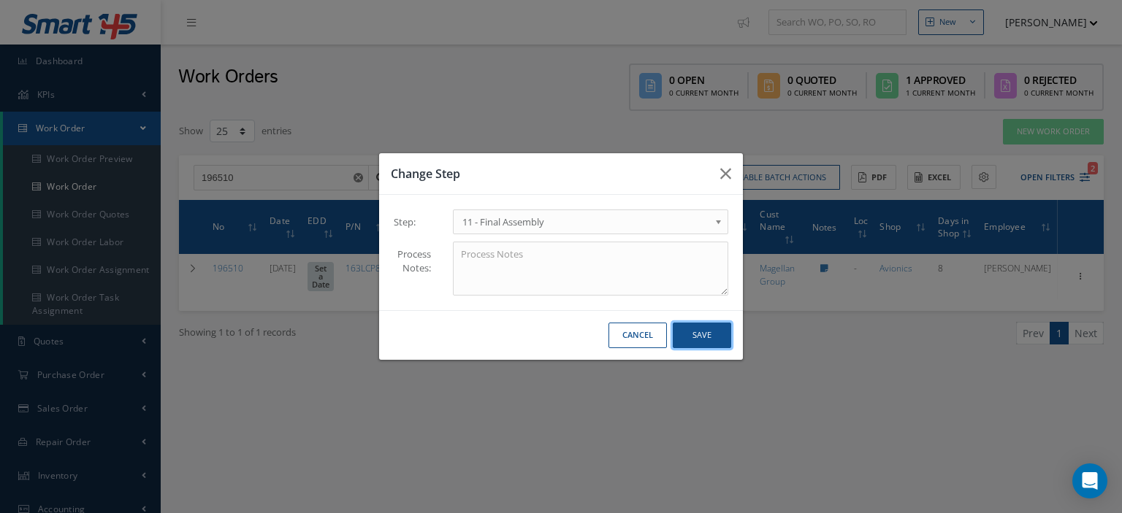
click at [687, 343] on button "Save" at bounding box center [702, 336] width 58 height 26
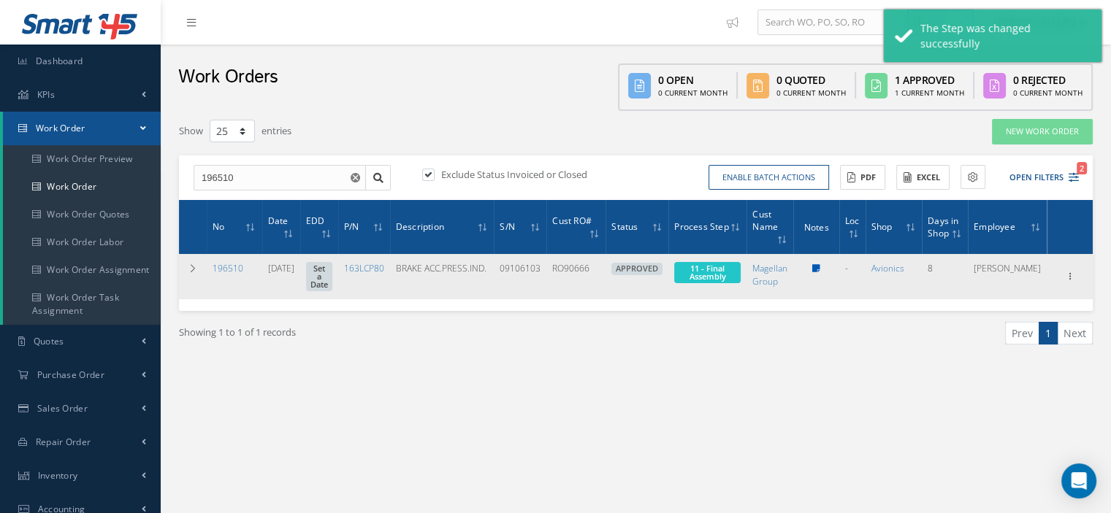
click at [820, 269] on icon at bounding box center [816, 268] width 8 height 9
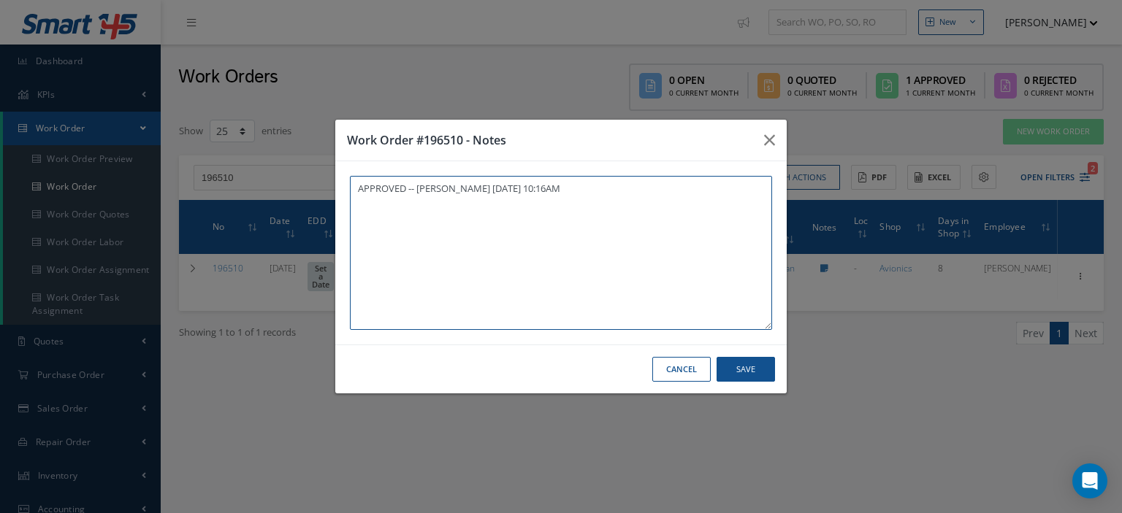
paste textarea "I already gave them to the technician"
click at [752, 361] on button "Save" at bounding box center [745, 370] width 58 height 26
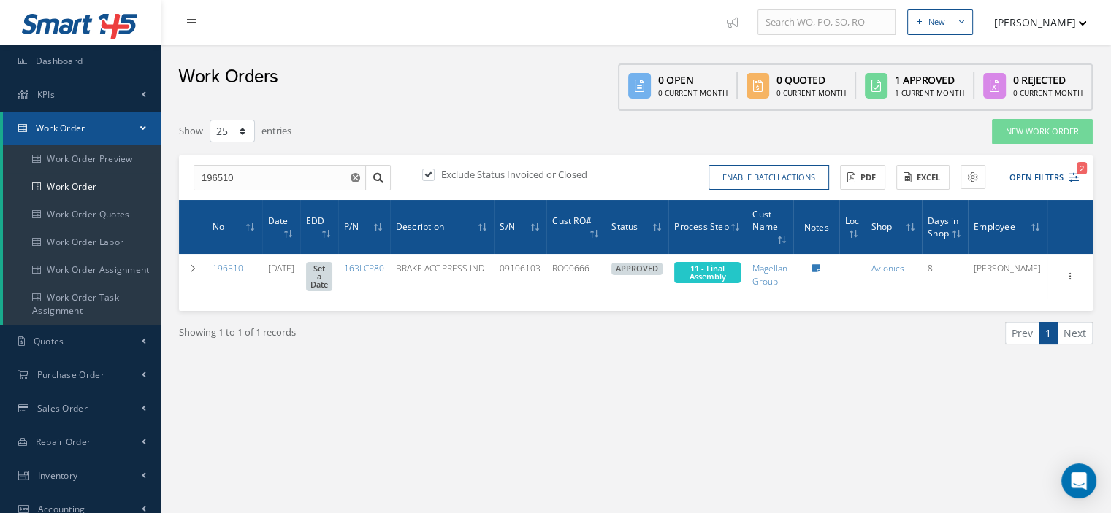
click at [719, 440] on div "New New Work Order New Purchase Order New Customer Quote New Sales Order New Re…" at bounding box center [636, 381] width 950 height 762
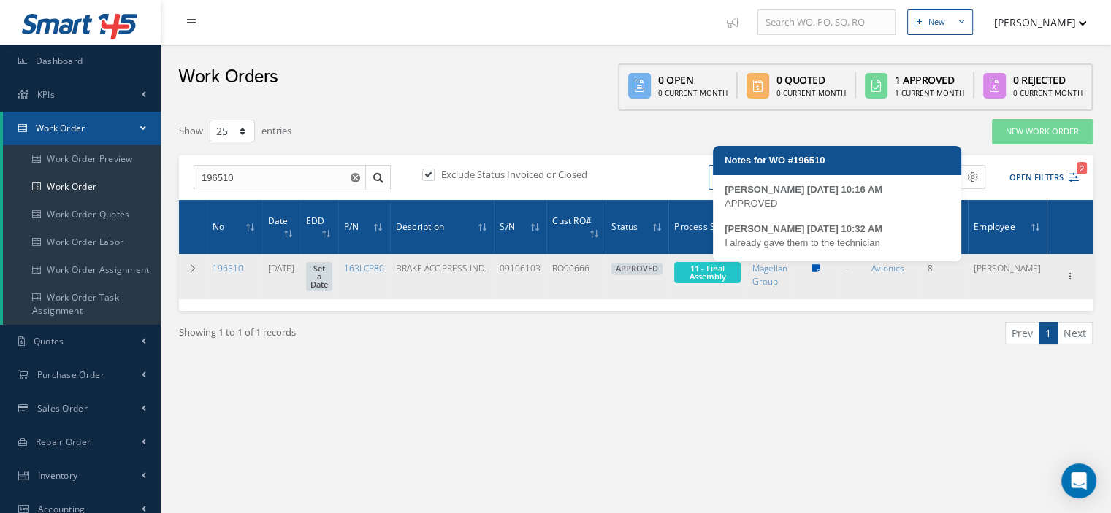
click at [820, 268] on icon at bounding box center [816, 268] width 8 height 9
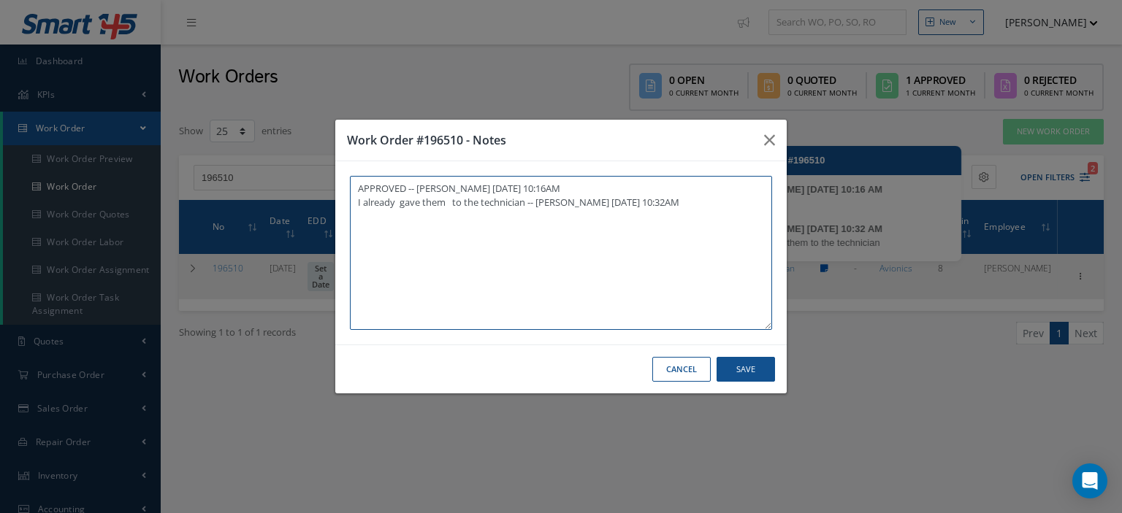
type textarea "APPROVED -- Oscar Ravelo 09/05/2025 10:16AM I already gave them to the technici…"
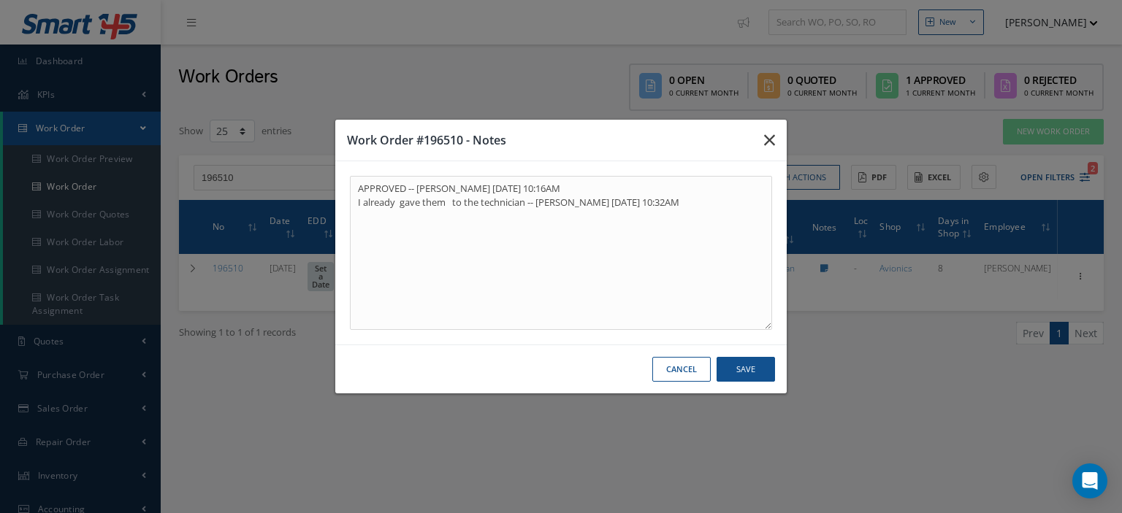
click at [764, 139] on icon "button" at bounding box center [769, 140] width 11 height 18
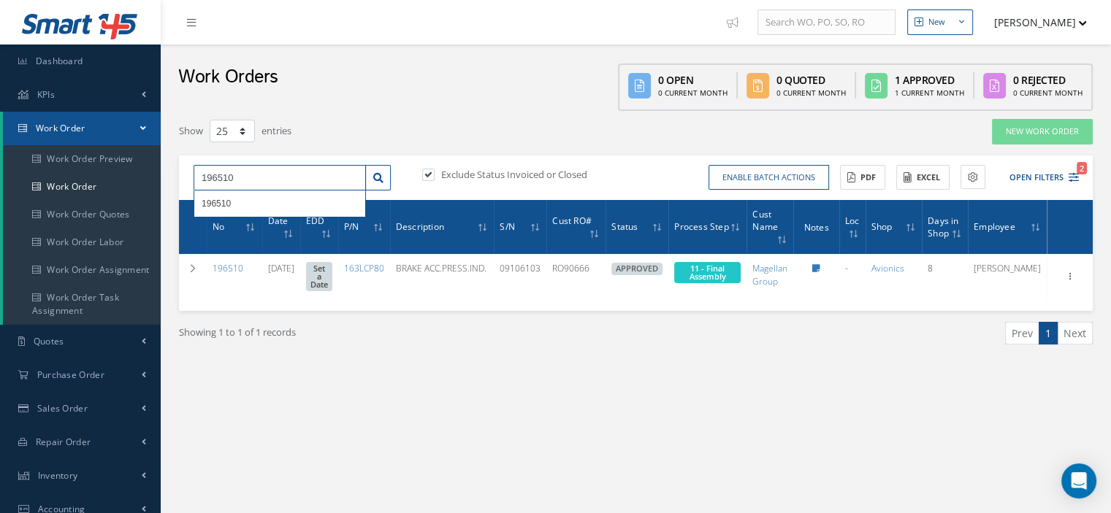
drag, startPoint x: 256, startPoint y: 166, endPoint x: 199, endPoint y: 181, distance: 59.0
click at [199, 181] on input "196510" at bounding box center [280, 178] width 172 height 26
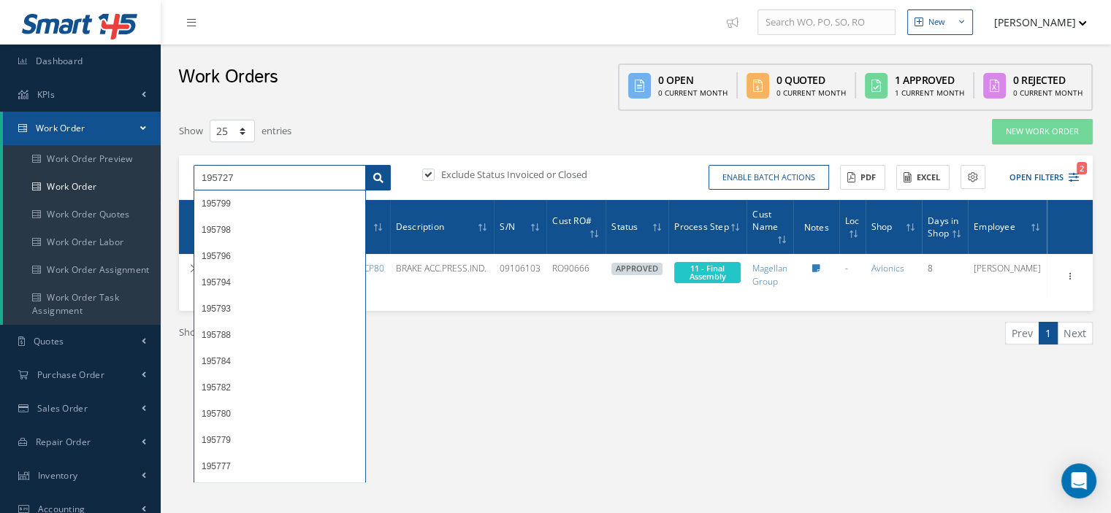
type input "195727"
click at [380, 183] on link at bounding box center [378, 178] width 26 height 26
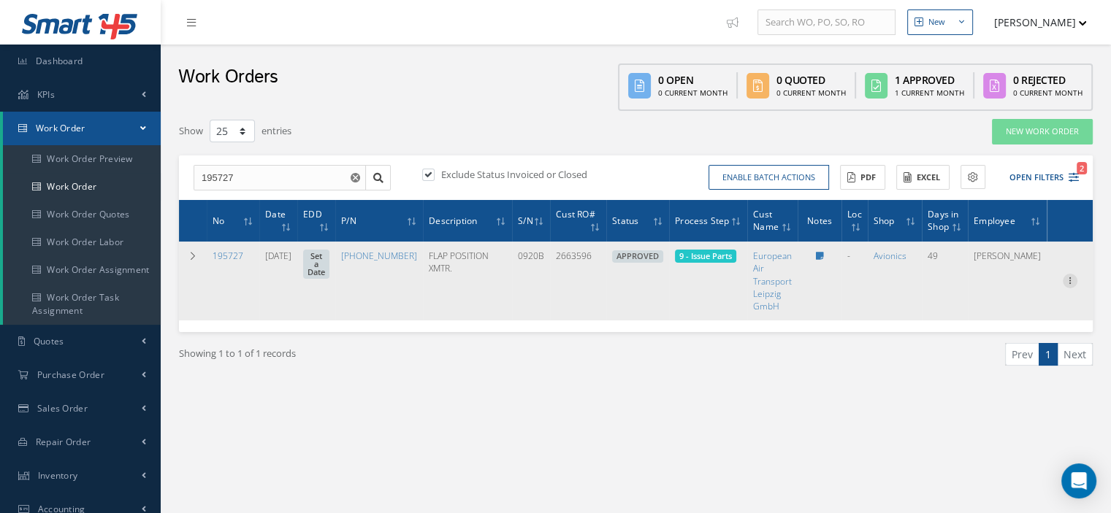
click at [1072, 280] on icon at bounding box center [1069, 280] width 15 height 12
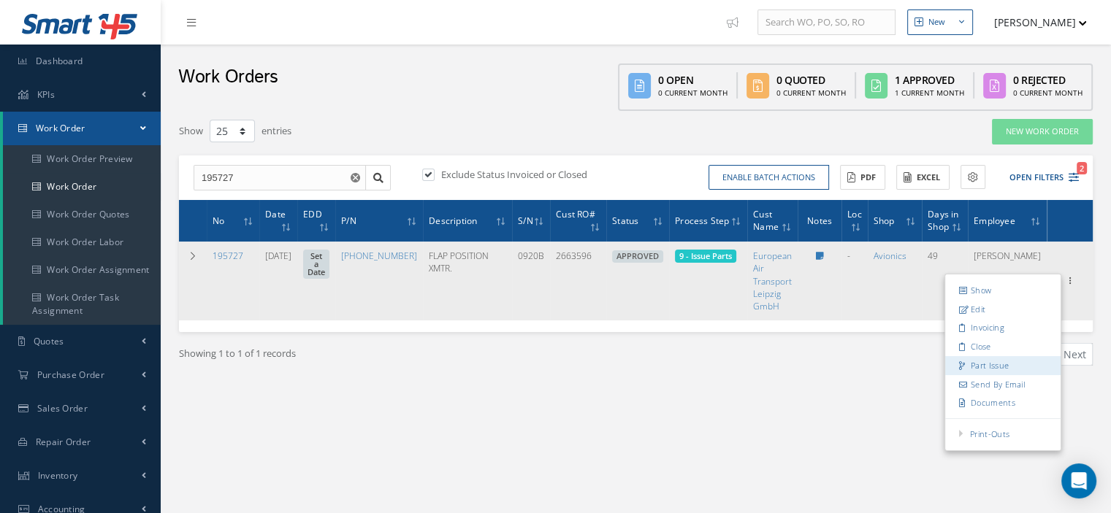
click at [996, 364] on link "Part Issue" at bounding box center [1002, 365] width 115 height 19
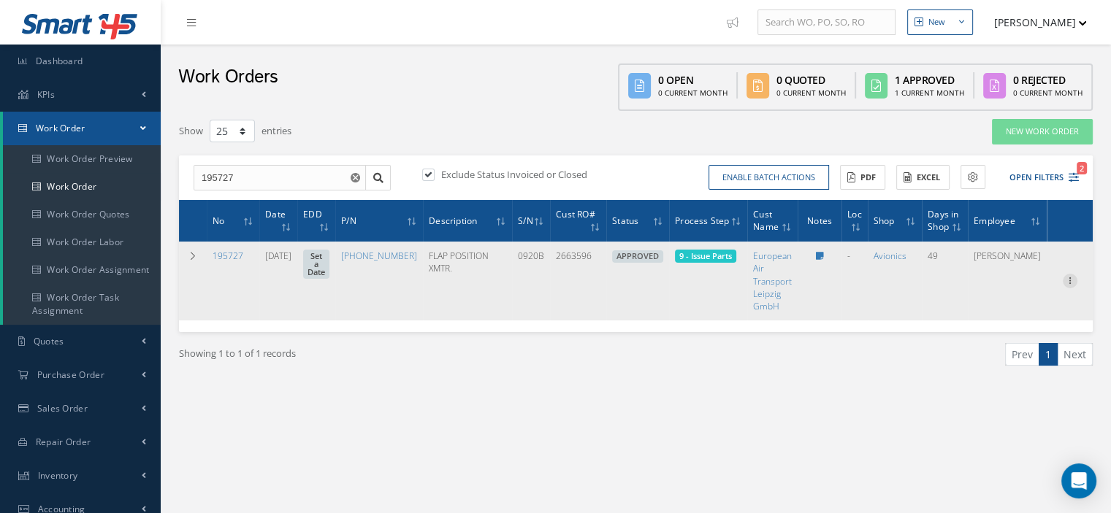
click at [1072, 280] on icon at bounding box center [1069, 280] width 15 height 12
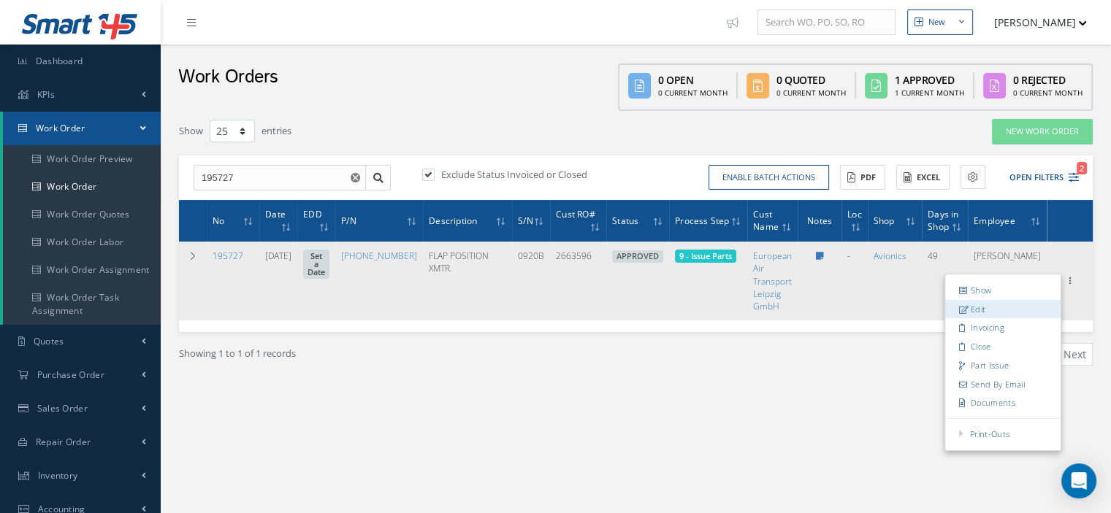
click at [1001, 309] on link "Edit" at bounding box center [1002, 309] width 115 height 19
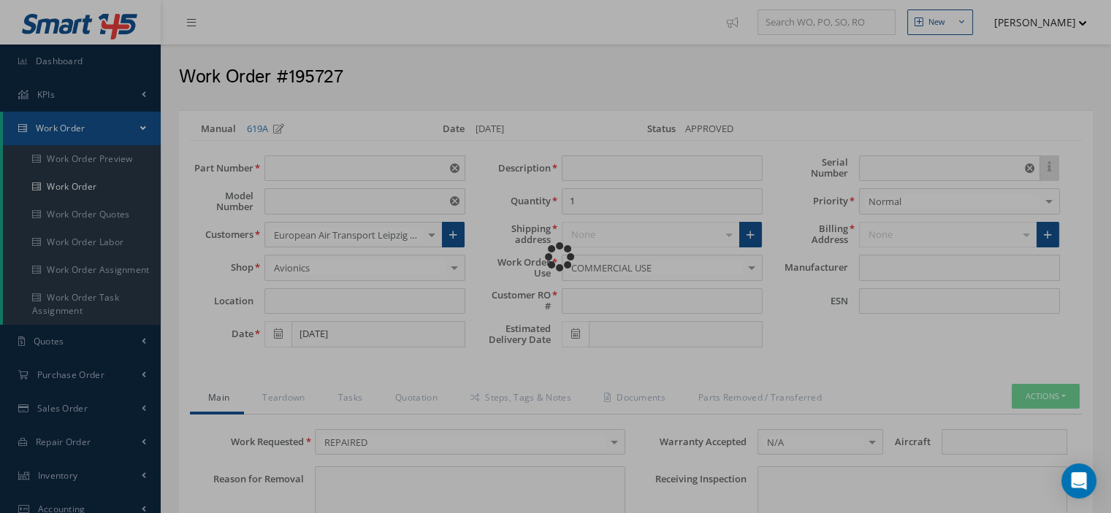
type input "18-1969-18"
type input "S251N403-18"
type input "07/18/2025"
type input "FLAP POSITION XMTR."
type input "2663596"
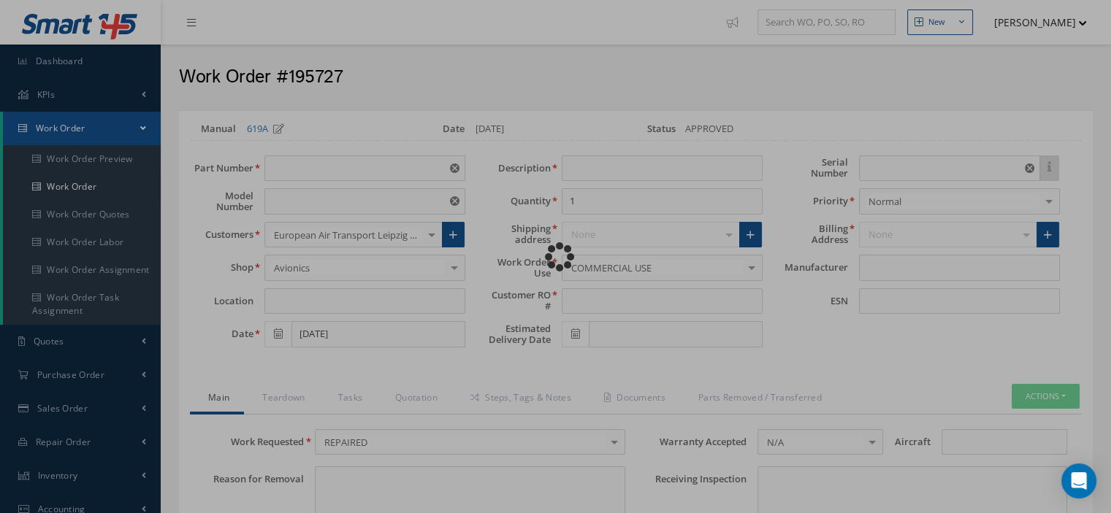
type input "0920B"
type textarea "NONE"
type input "NONE"
type textarea "NONE"
type input "NONE"
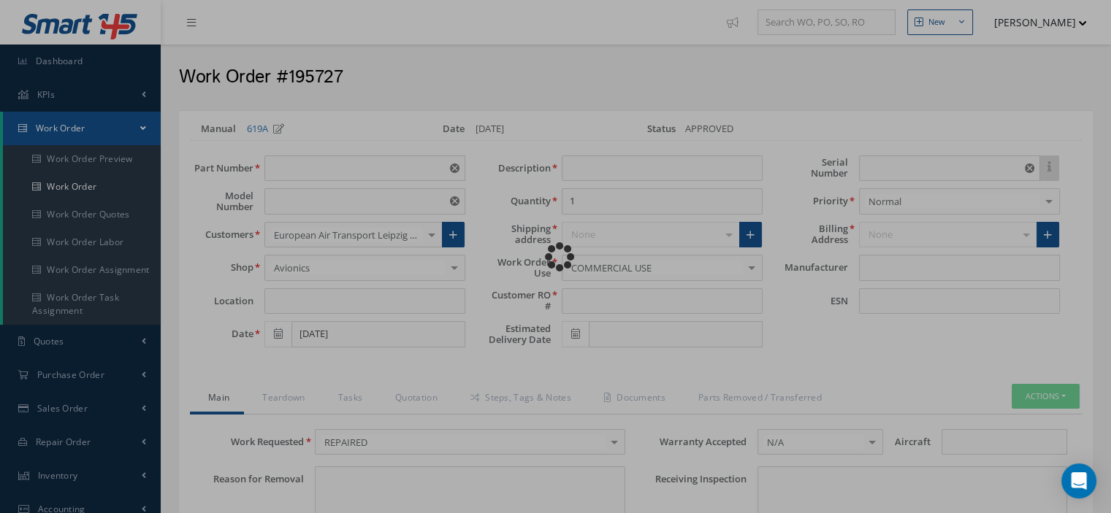
type input "N/A"
checkbox input "true"
type input "HONEYWELL"
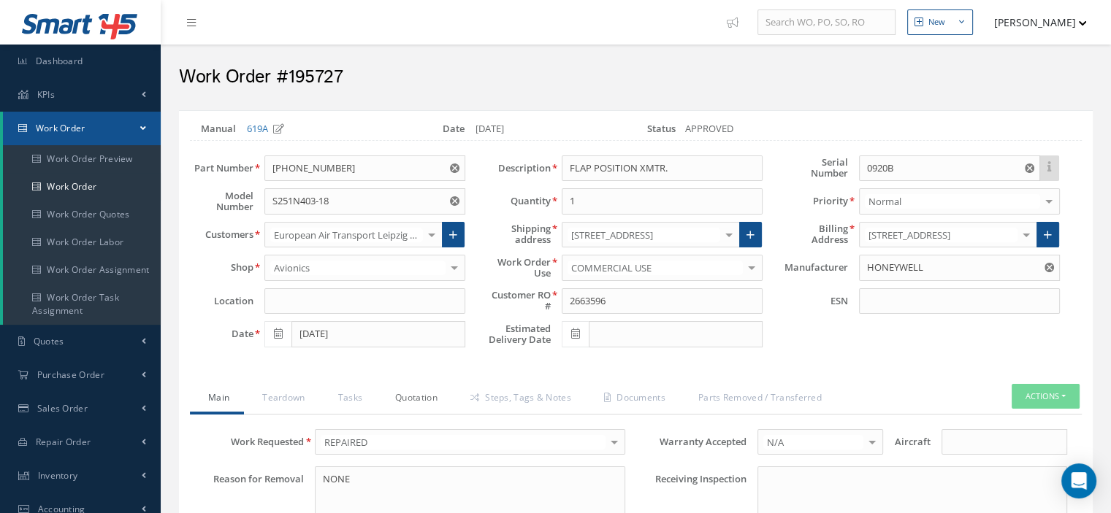
click at [419, 398] on link "Quotation" at bounding box center [414, 399] width 75 height 31
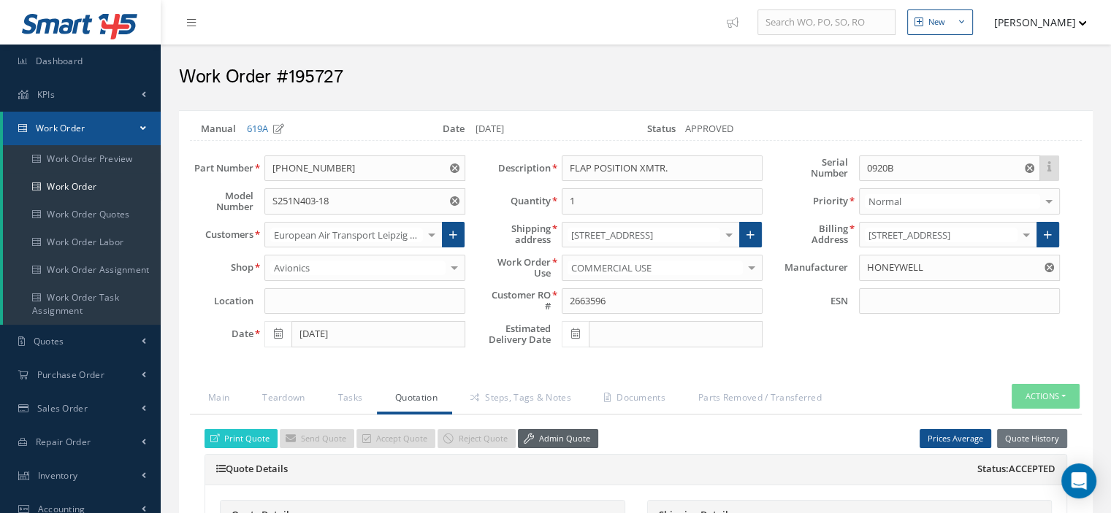
click at [537, 432] on link "Admin Quote" at bounding box center [558, 439] width 80 height 20
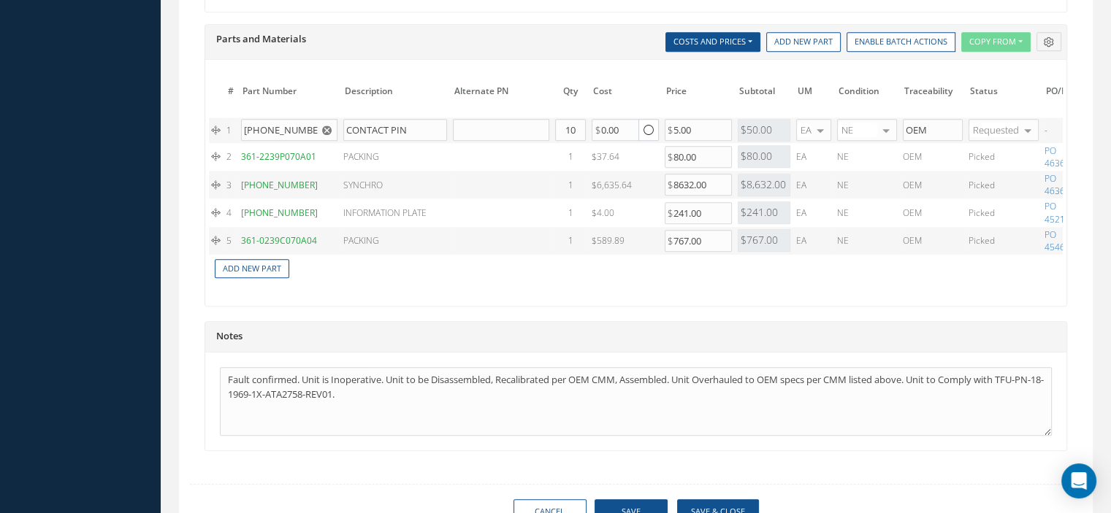
scroll to position [0, 152]
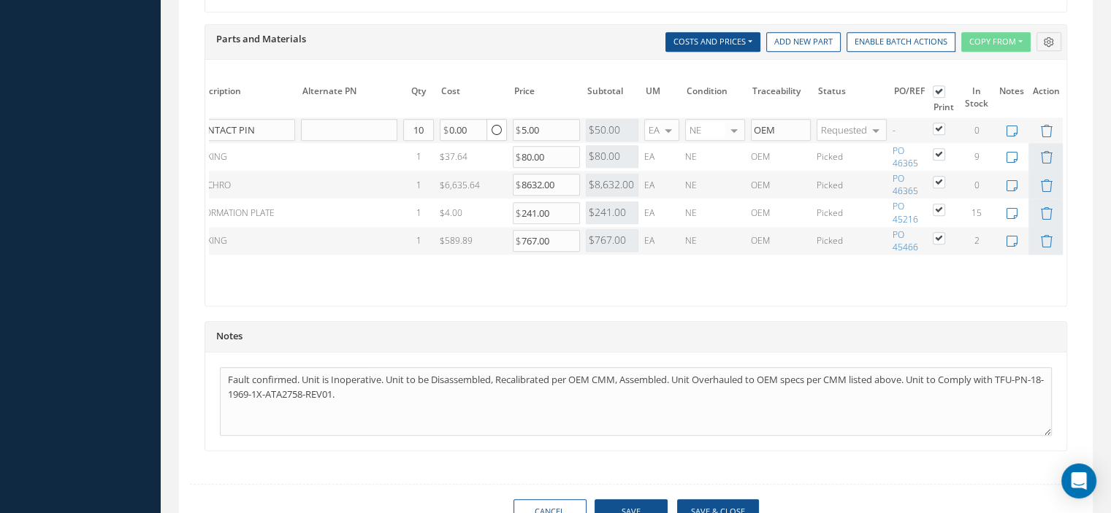
click at [944, 122] on label at bounding box center [946, 128] width 4 height 12
click at [935, 126] on input "checkbox" at bounding box center [939, 130] width 9 height 9
checkbox input "false"
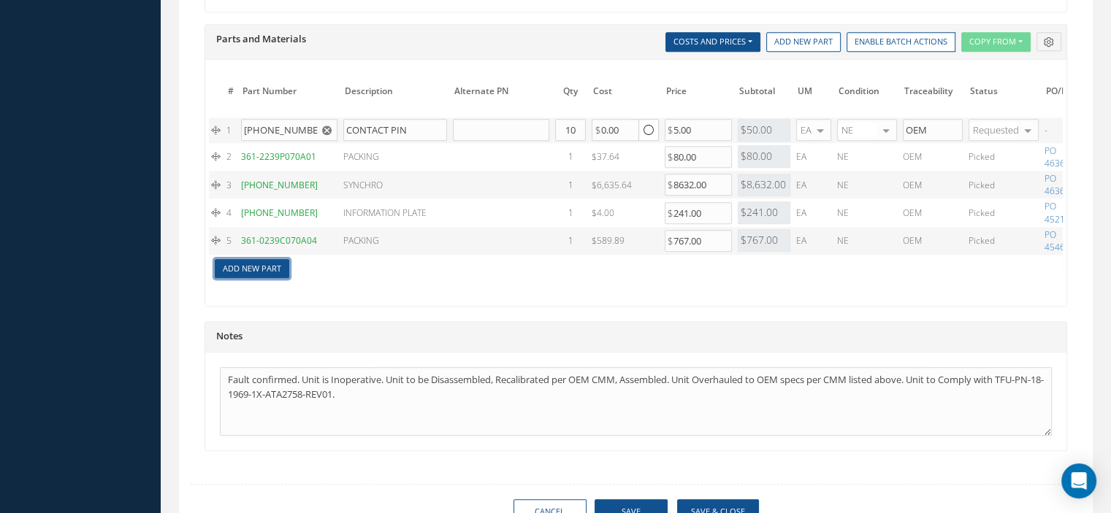
click at [231, 268] on link "Add New Part" at bounding box center [252, 269] width 74 height 20
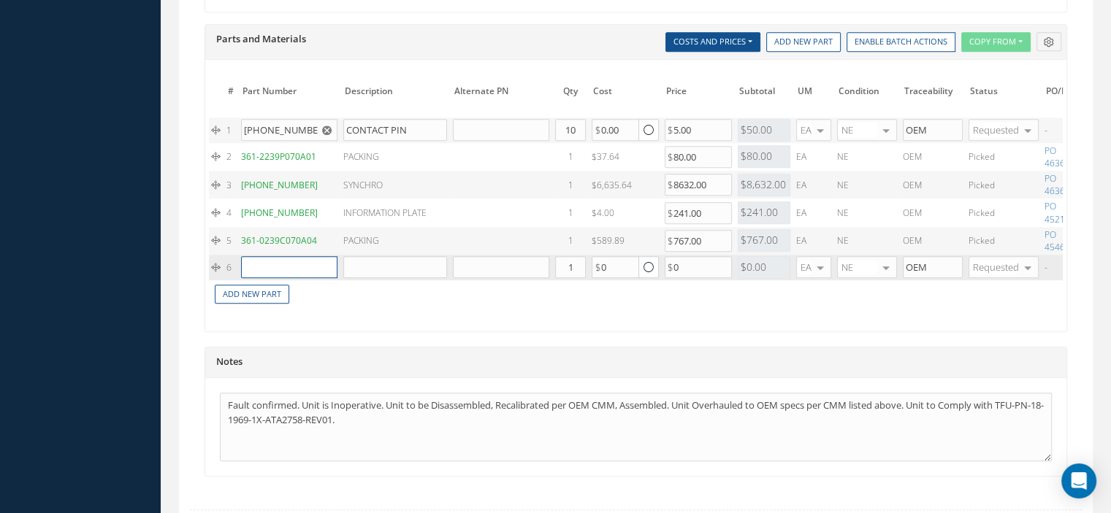
click at [253, 262] on input "text" at bounding box center [289, 267] width 96 height 22
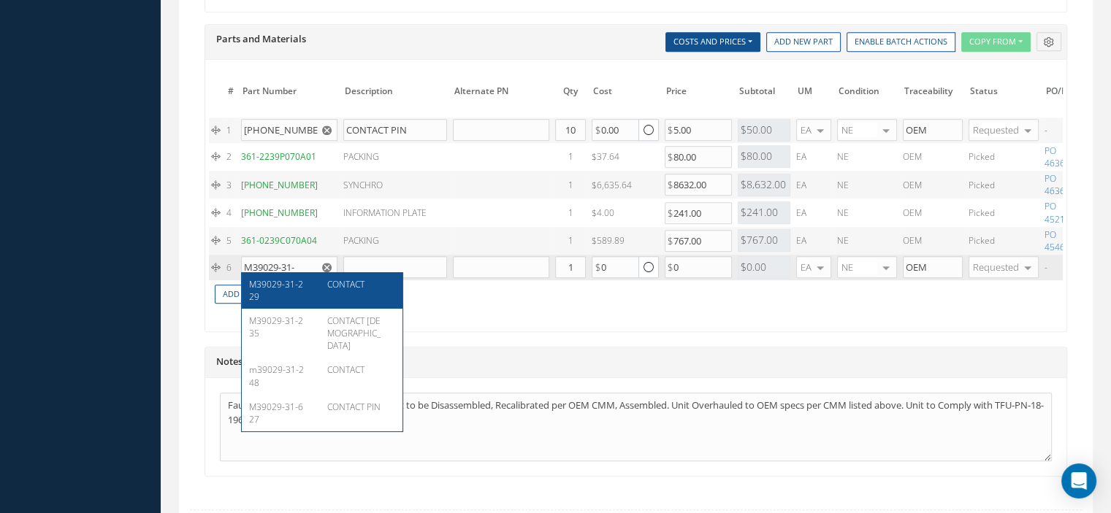
click at [277, 291] on div "M39029-31-229" at bounding box center [283, 290] width 68 height 25
type input "M39029-31-229"
type input "CONTACT"
type input "0.85"
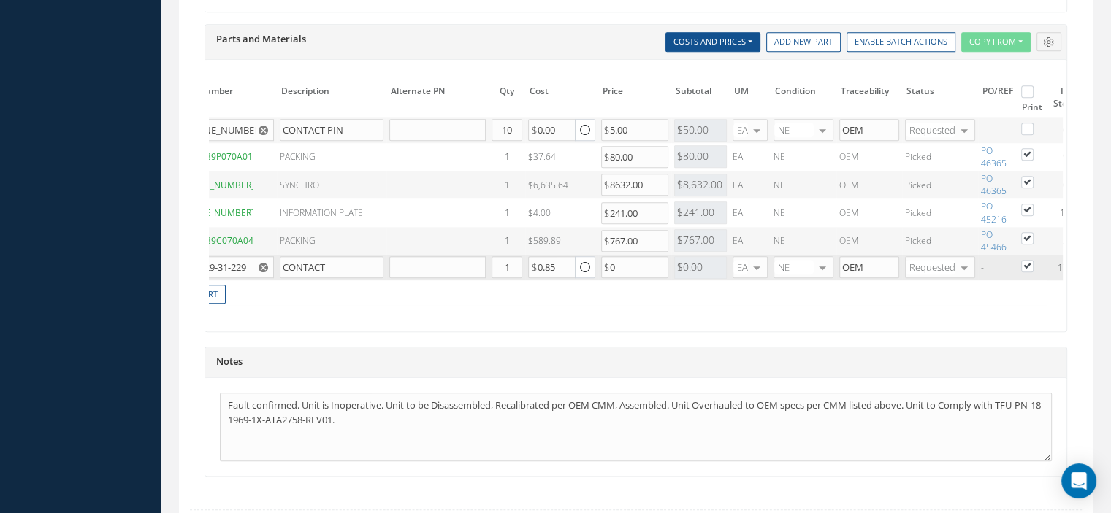
scroll to position [0, 152]
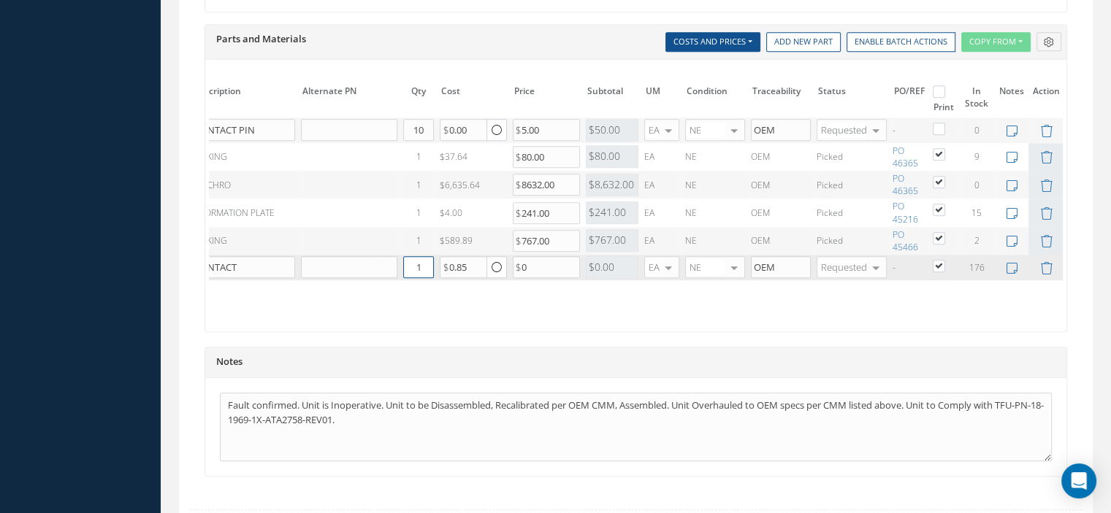
click at [421, 261] on input "1" at bounding box center [418, 267] width 31 height 22
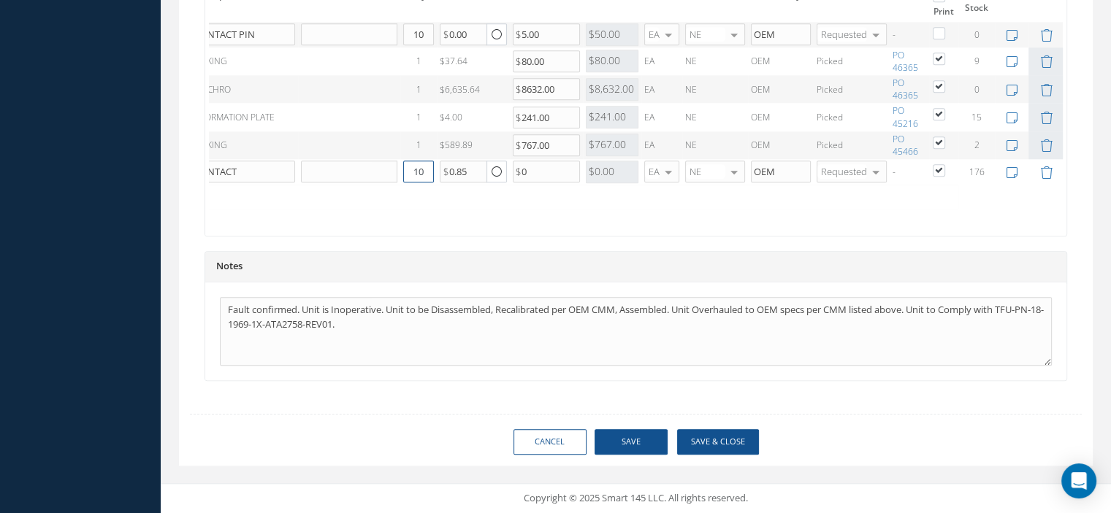
type input "10"
click at [643, 439] on button "Save" at bounding box center [630, 442] width 73 height 26
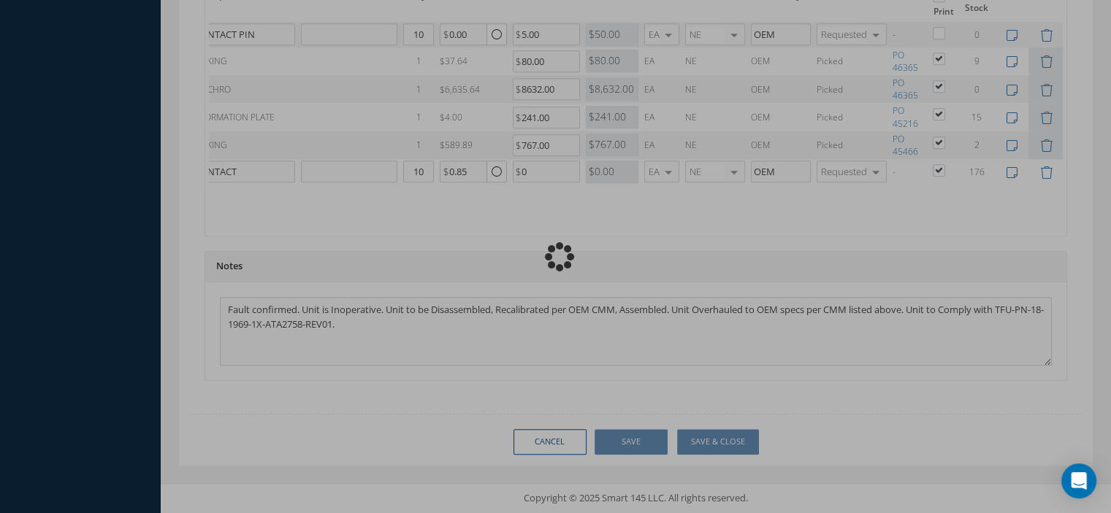
checkbox input "false"
checkbox input "true"
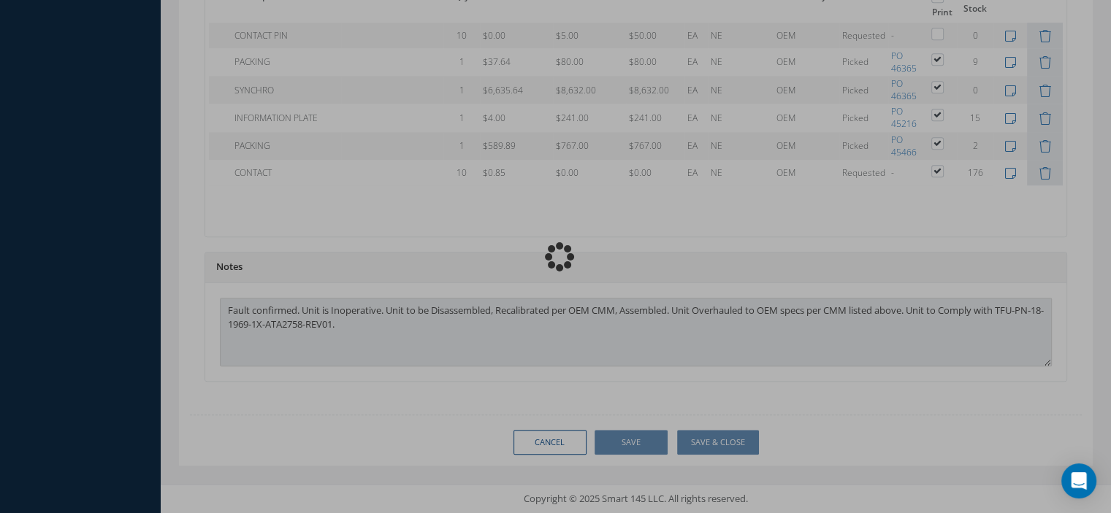
type input "HONEYWELL"
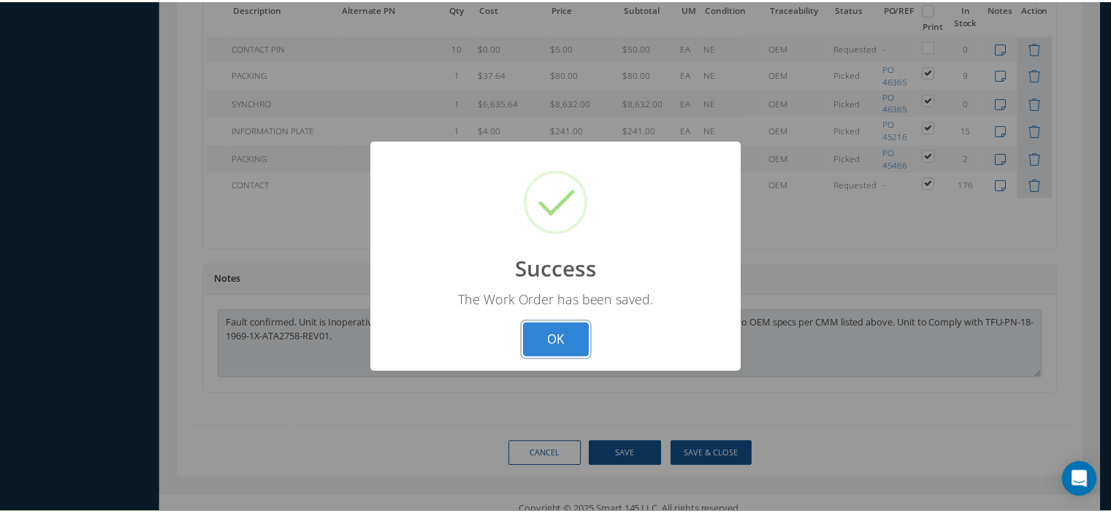
scroll to position [0, 82]
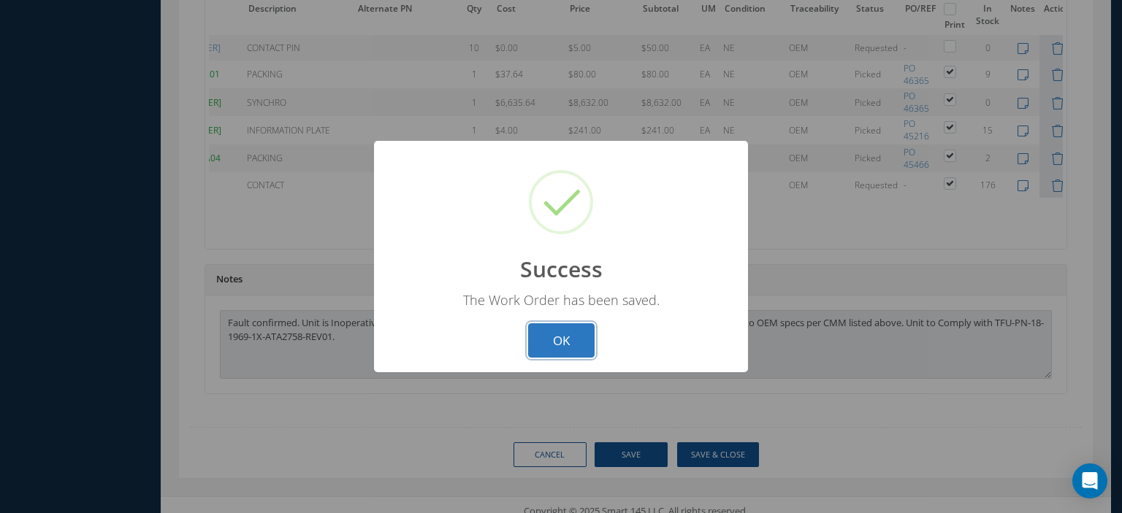
click at [567, 342] on button "OK" at bounding box center [561, 340] width 66 height 34
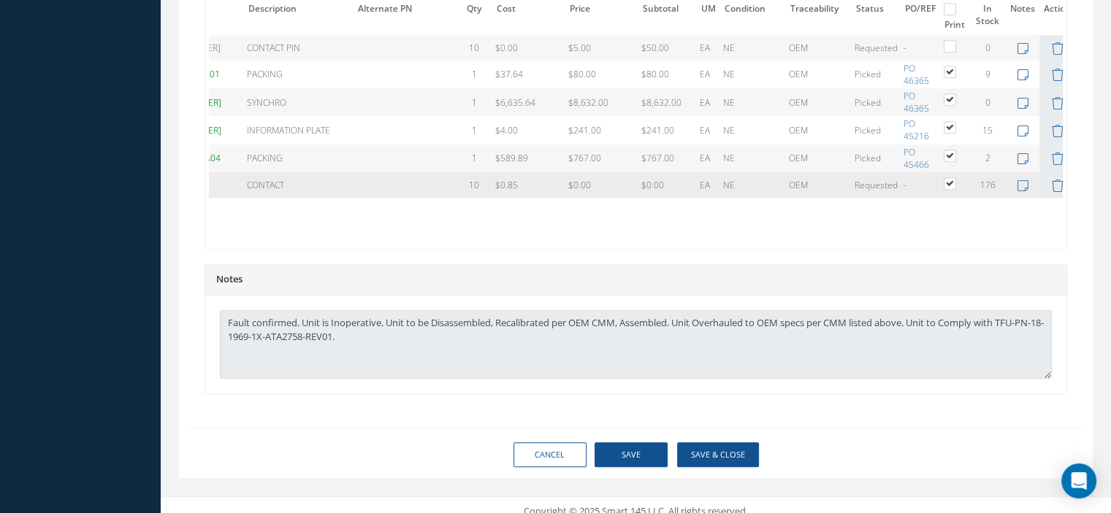
click at [955, 177] on label at bounding box center [957, 183] width 4 height 12
click at [946, 180] on input "checkbox" at bounding box center [950, 184] width 9 height 9
checkbox input "false"
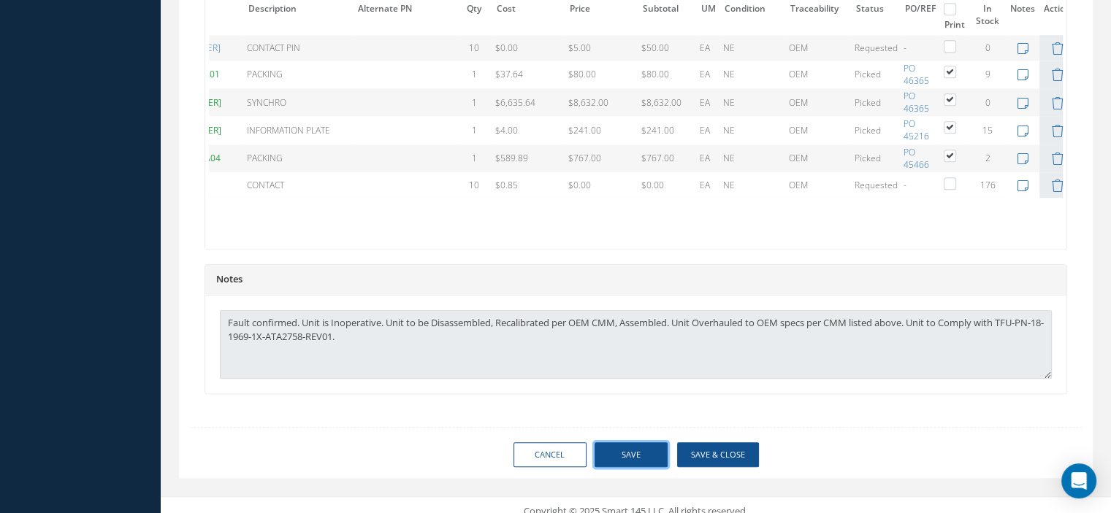
click at [647, 452] on button "Save" at bounding box center [630, 455] width 73 height 26
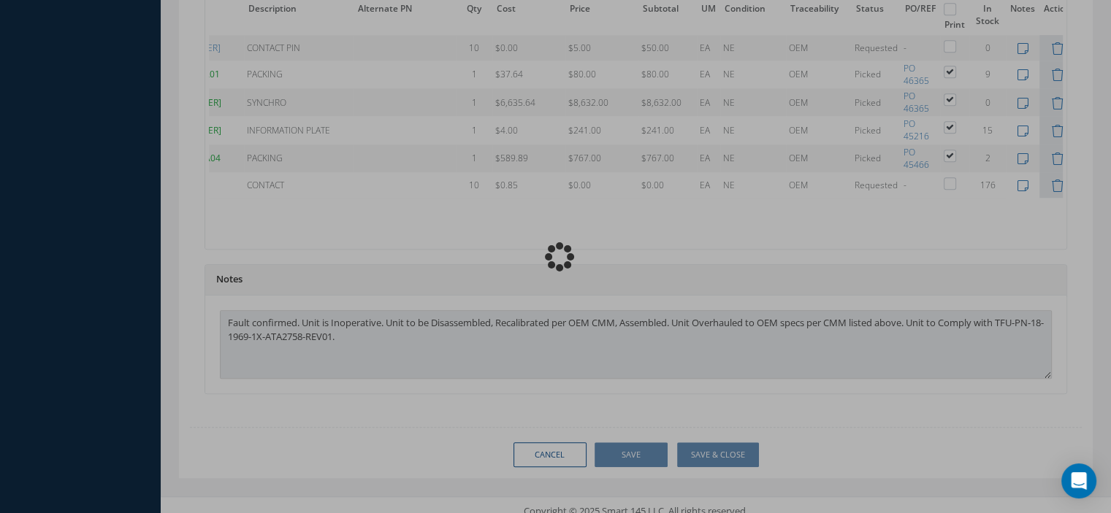
checkbox input "false"
type input "HONEYWELL"
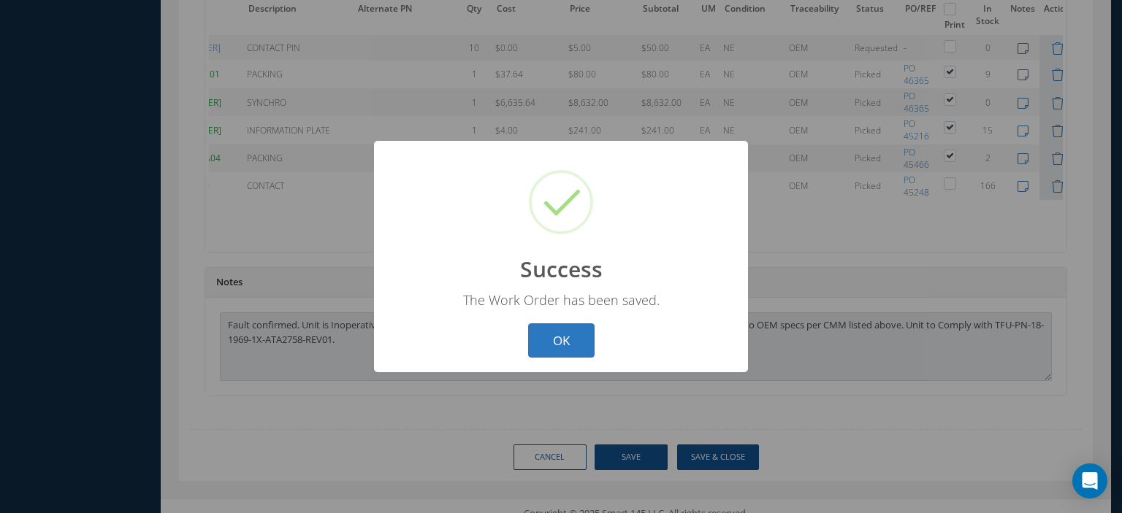
click at [565, 352] on button "OK" at bounding box center [561, 340] width 66 height 34
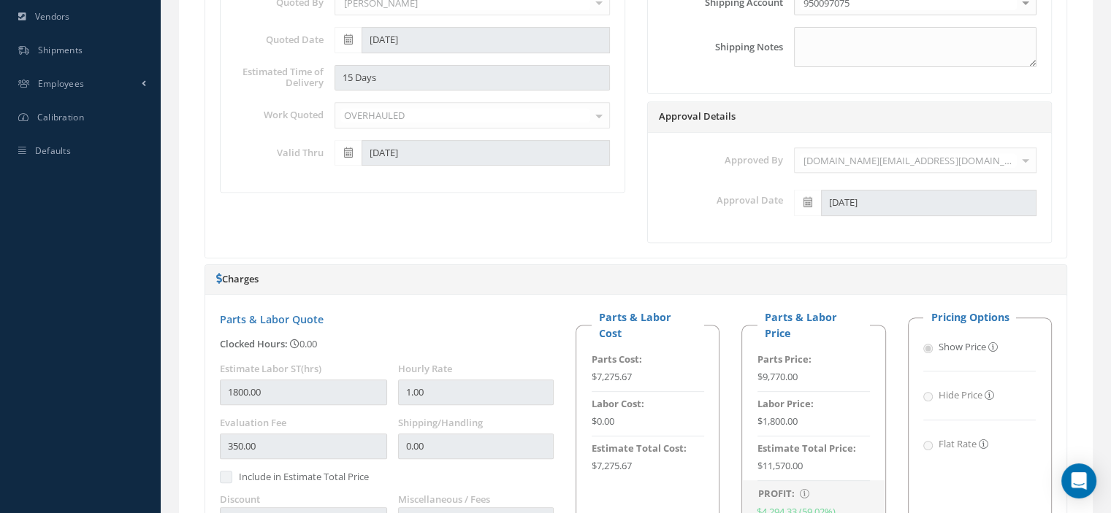
scroll to position [83, 0]
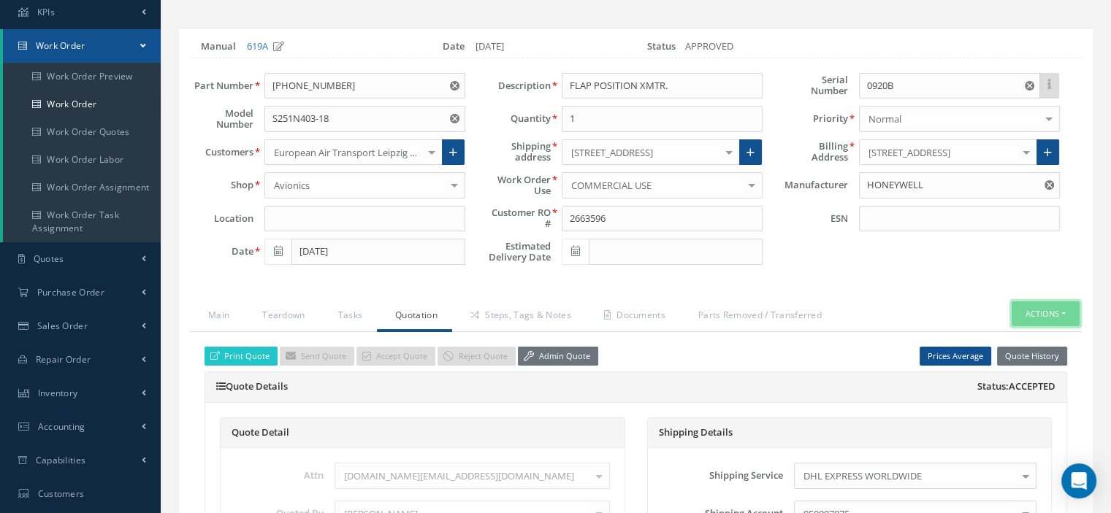
click at [1060, 310] on button "Actions" at bounding box center [1045, 315] width 68 height 26
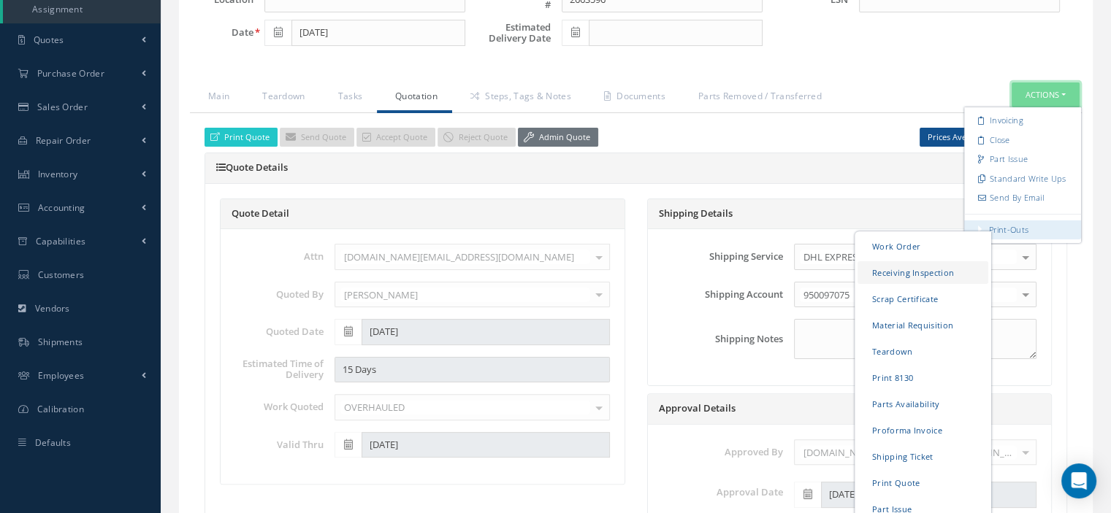
scroll to position [521, 0]
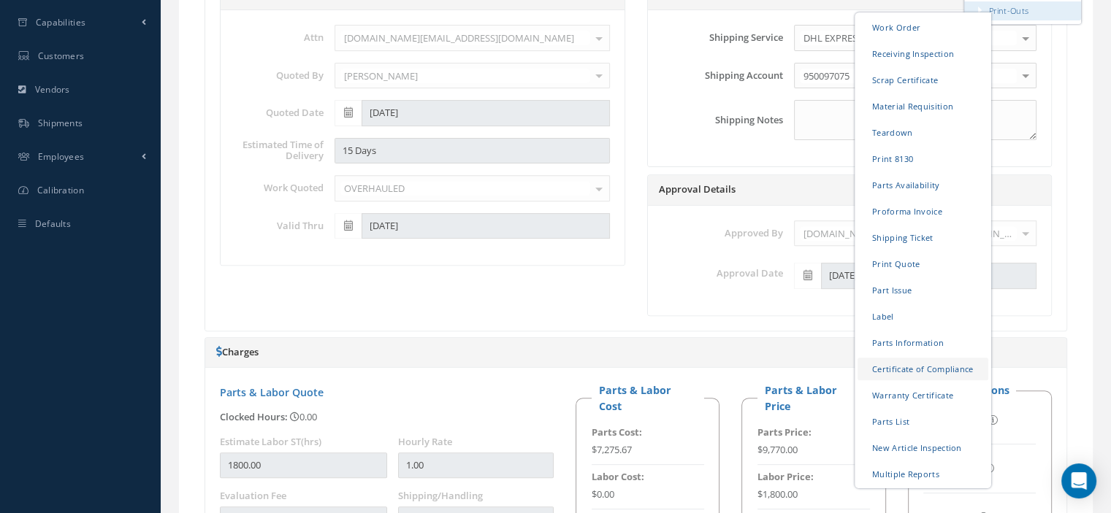
click at [917, 362] on link "Certificate of Compliance" at bounding box center [922, 368] width 131 height 23
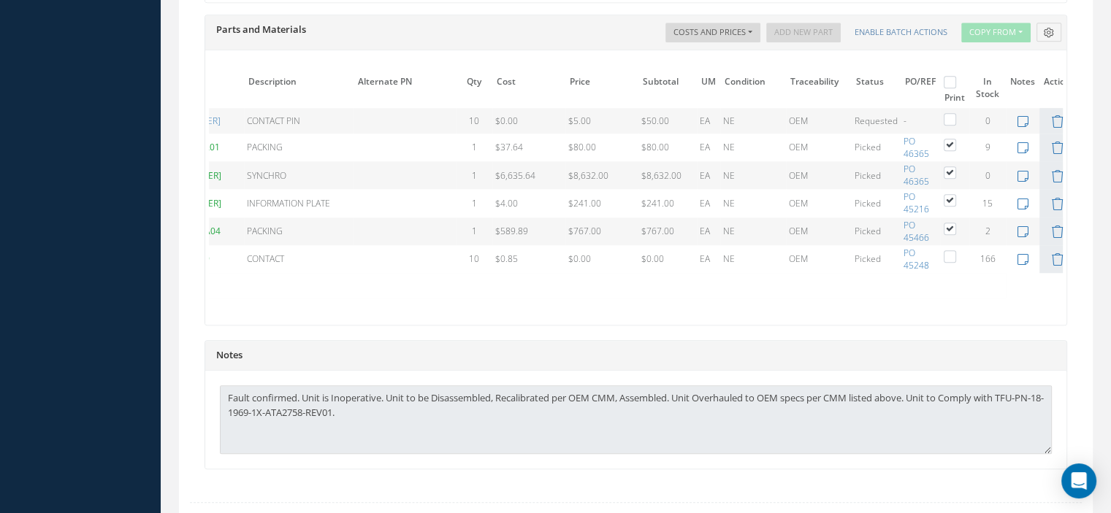
scroll to position [0, 0]
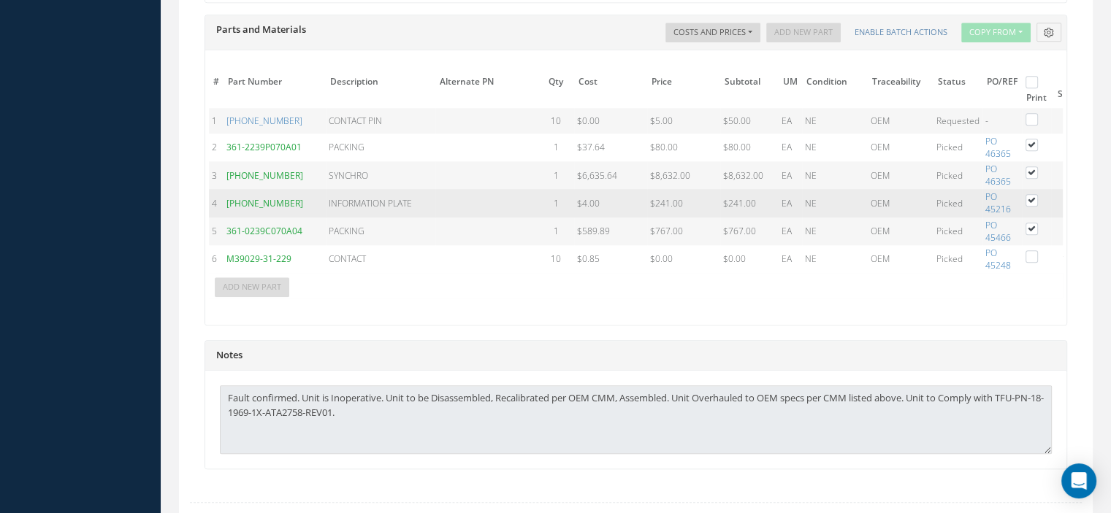
click at [1037, 194] on label at bounding box center [1039, 200] width 4 height 12
click at [1029, 197] on input "checkbox" at bounding box center [1031, 201] width 9 height 9
checkbox input "false"
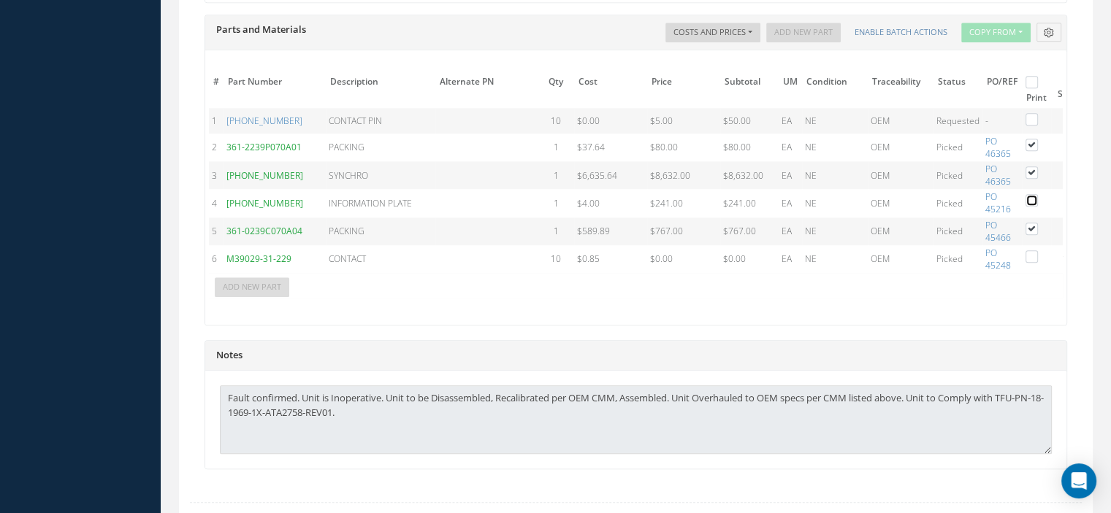
scroll to position [1268, 0]
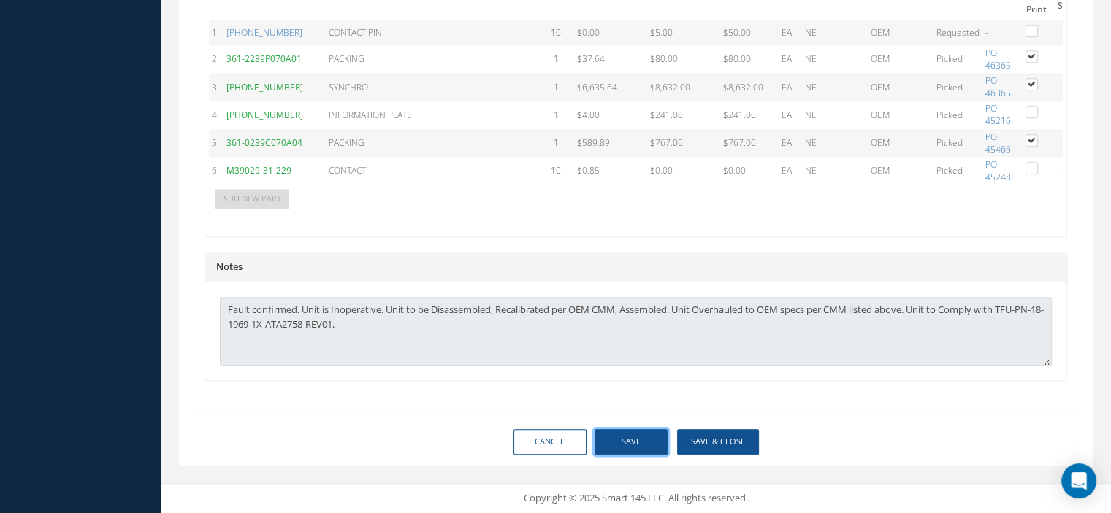
click at [643, 435] on button "Save" at bounding box center [630, 442] width 73 height 26
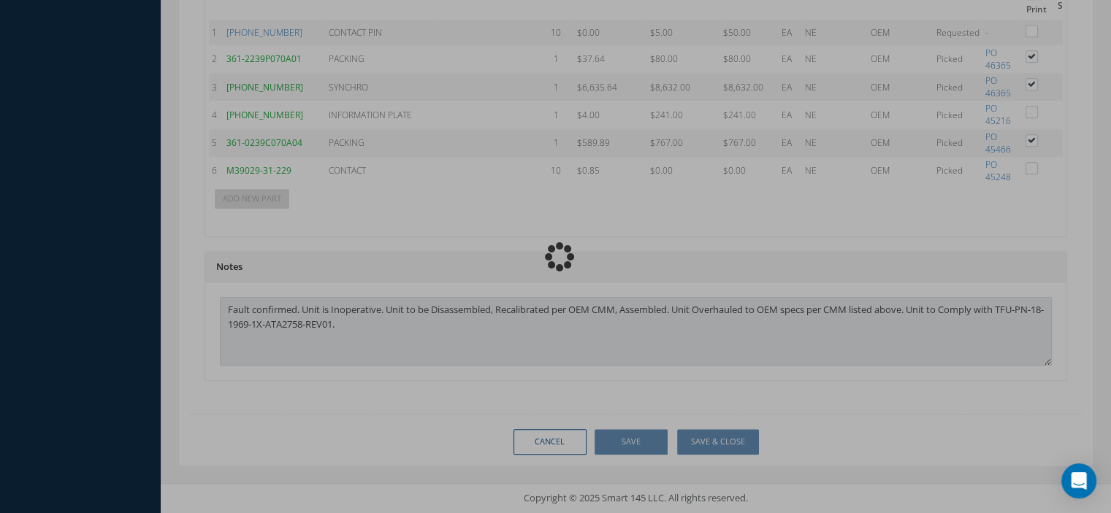
checkbox input "false"
type input "HONEYWELL"
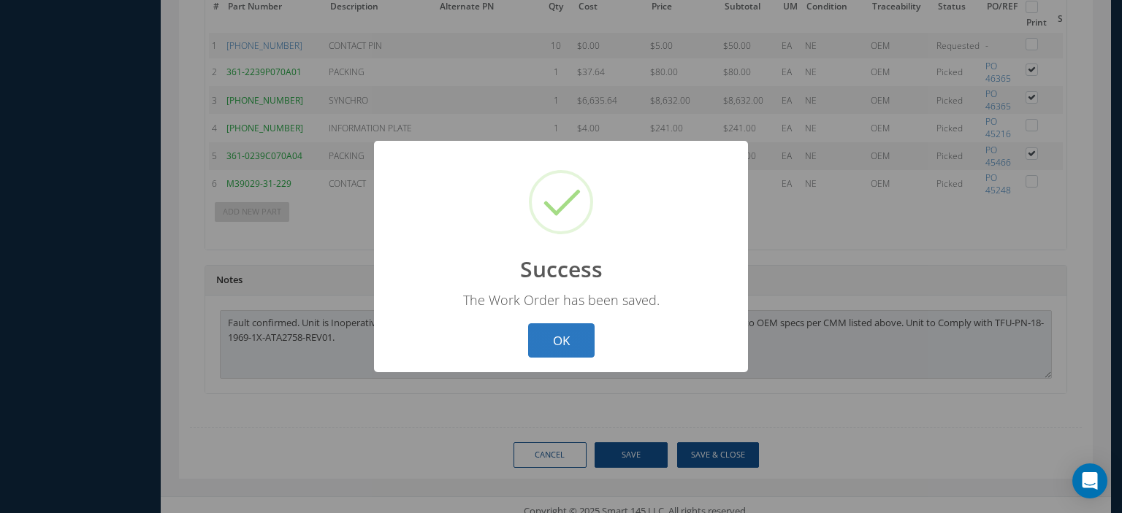
click at [576, 347] on button "OK" at bounding box center [561, 340] width 66 height 34
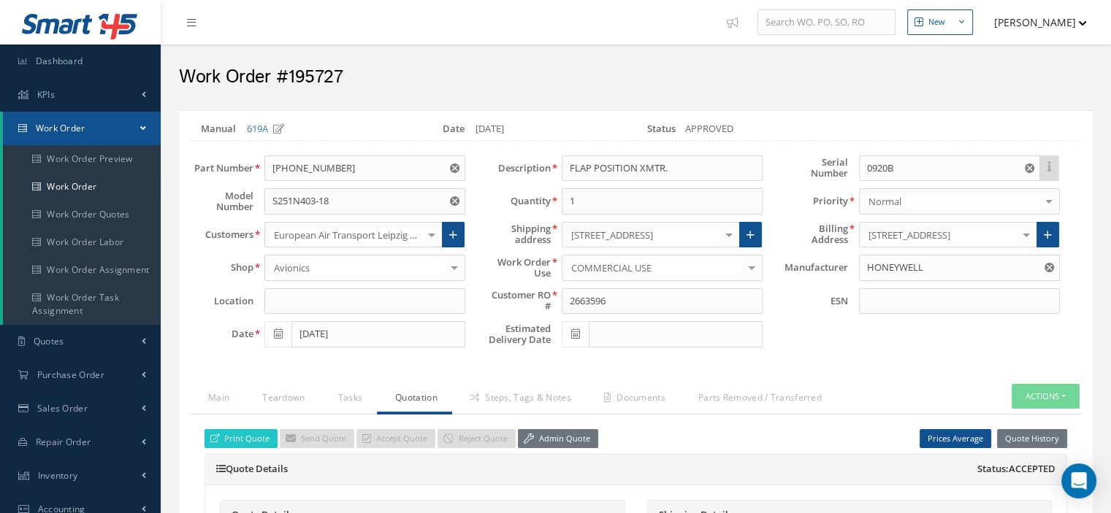
scroll to position [146, 0]
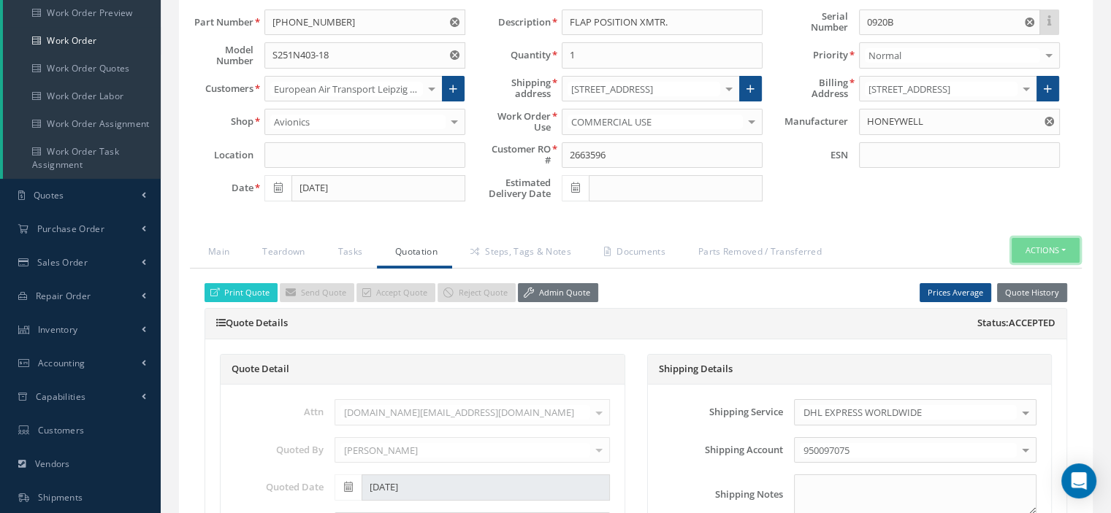
click at [1064, 248] on button "Actions" at bounding box center [1045, 251] width 68 height 26
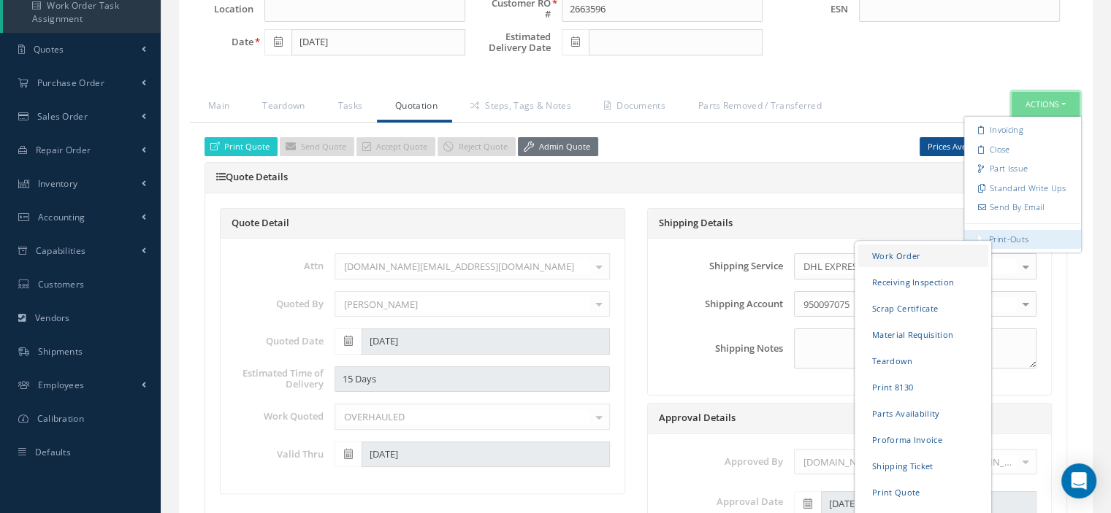
scroll to position [511, 0]
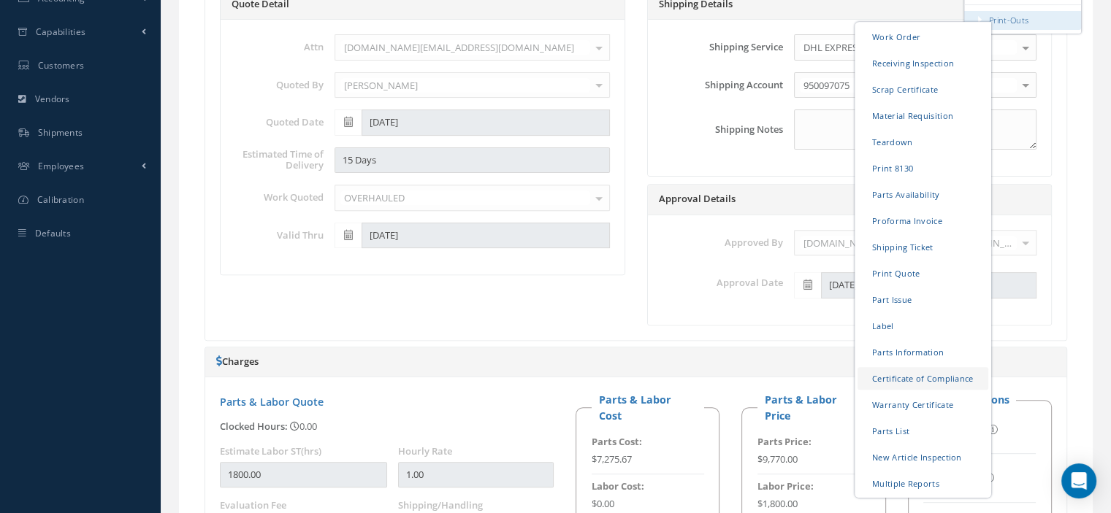
click at [940, 377] on link "Certificate of Compliance" at bounding box center [922, 378] width 131 height 23
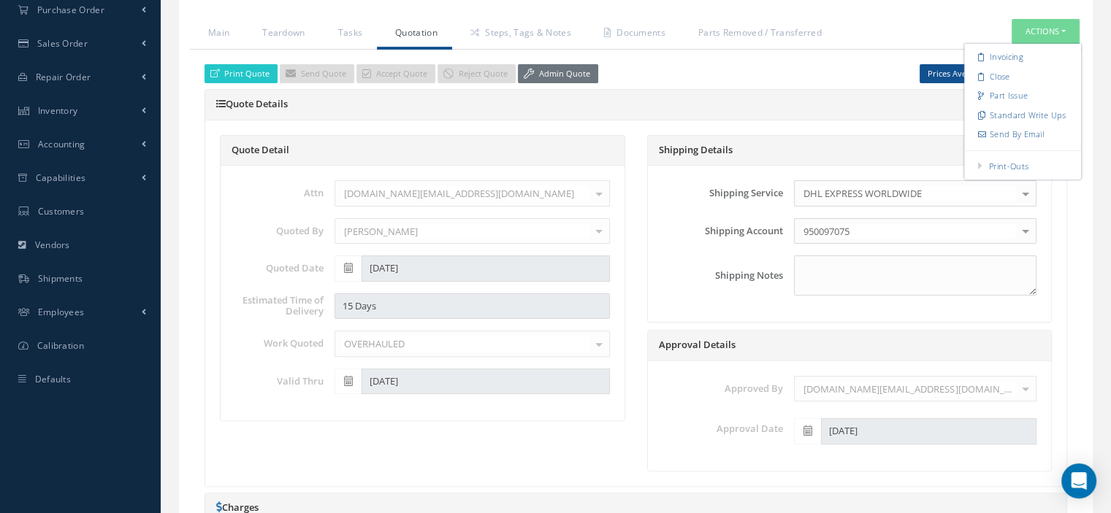
scroll to position [0, 0]
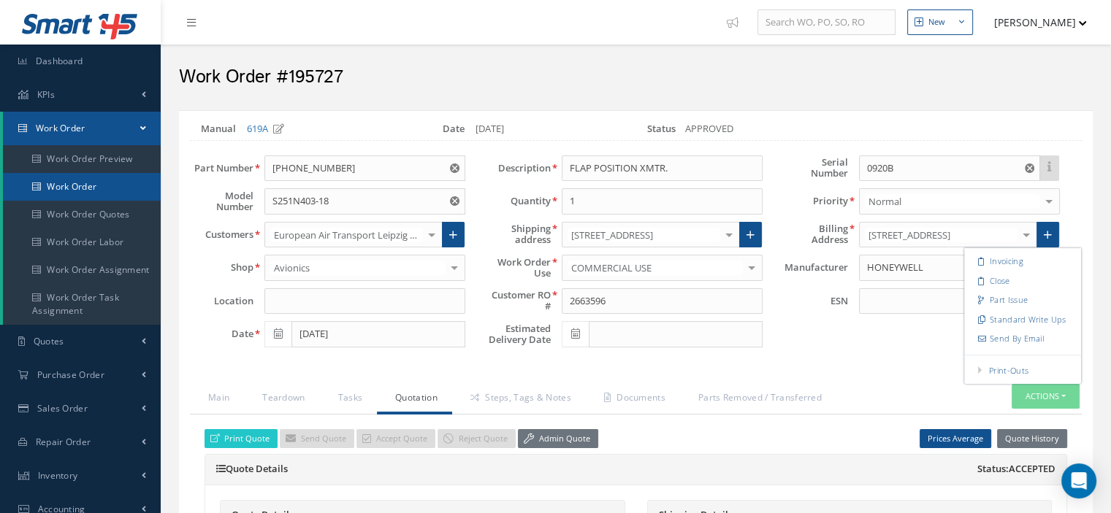
click at [95, 188] on link "Work Order" at bounding box center [82, 187] width 158 height 28
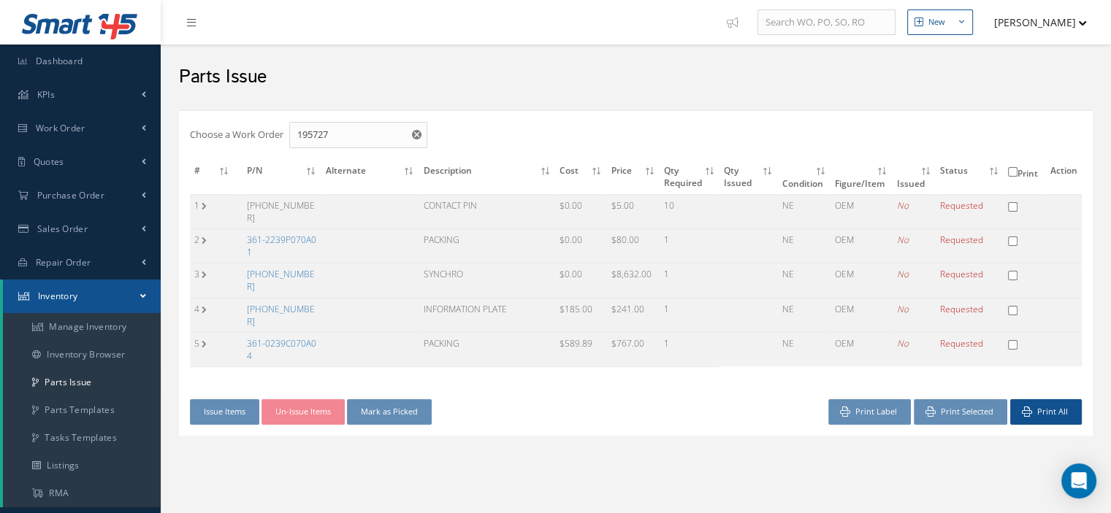
checkbox input "false"
click at [306, 234] on link "361-2239P070A01" at bounding box center [281, 246] width 69 height 25
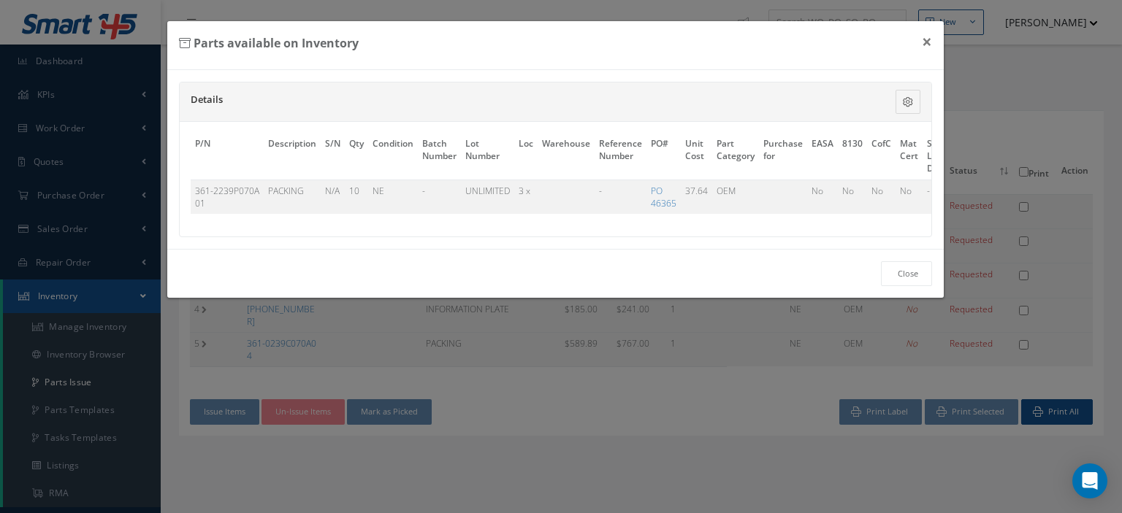
scroll to position [0, 99]
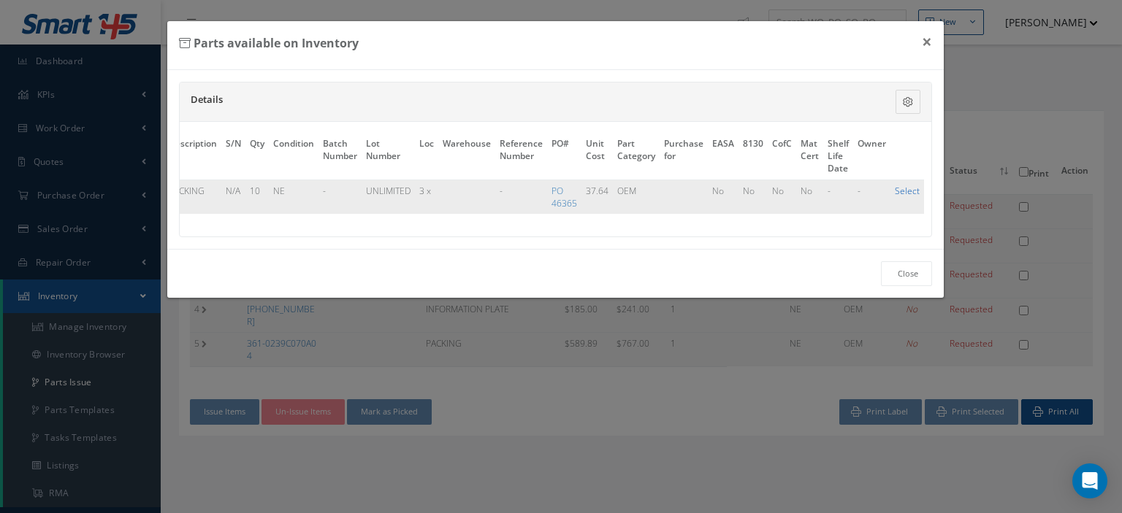
click at [903, 192] on link "Select" at bounding box center [906, 191] width 25 height 12
checkbox input "true"
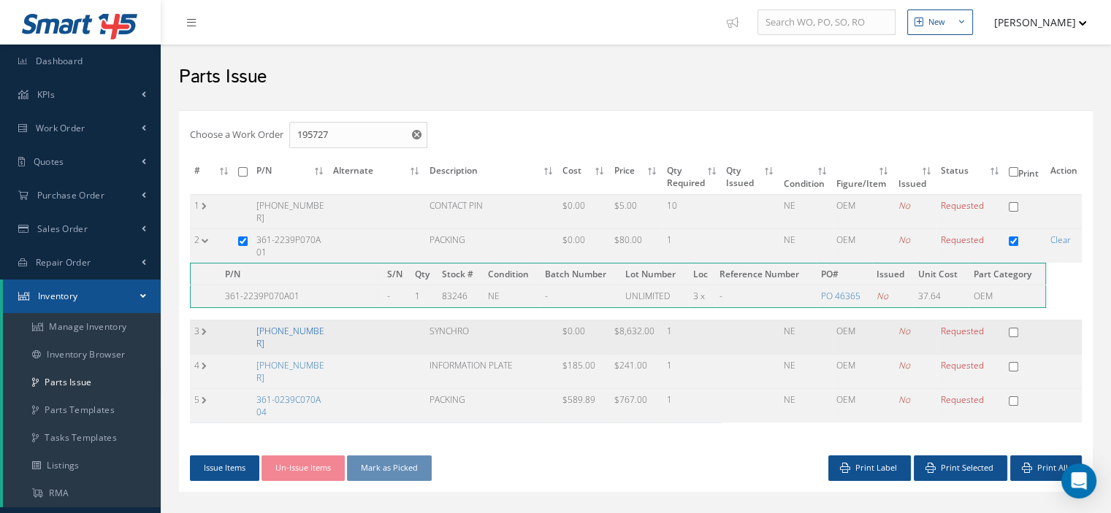
click at [289, 325] on link "[PHONE_NUMBER]" at bounding box center [290, 337] width 68 height 25
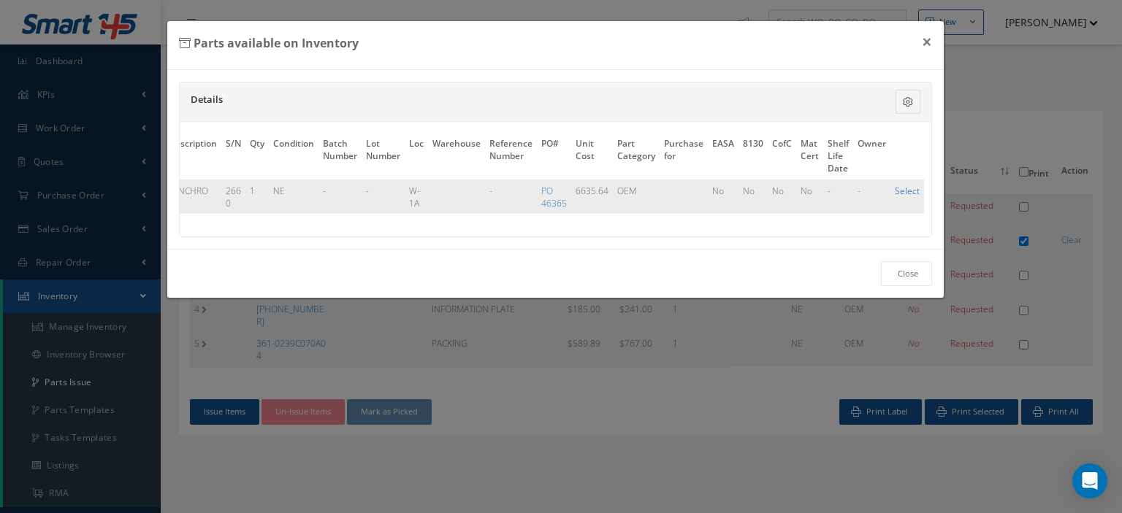
click at [897, 186] on link "Select" at bounding box center [906, 191] width 25 height 12
checkbox input "true"
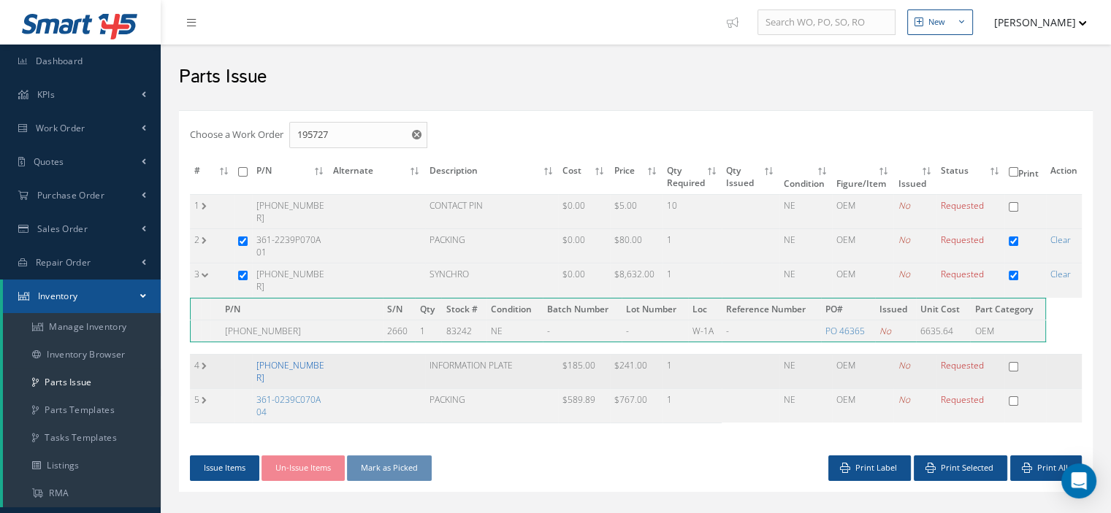
click at [294, 359] on link "[PHONE_NUMBER]" at bounding box center [290, 371] width 68 height 25
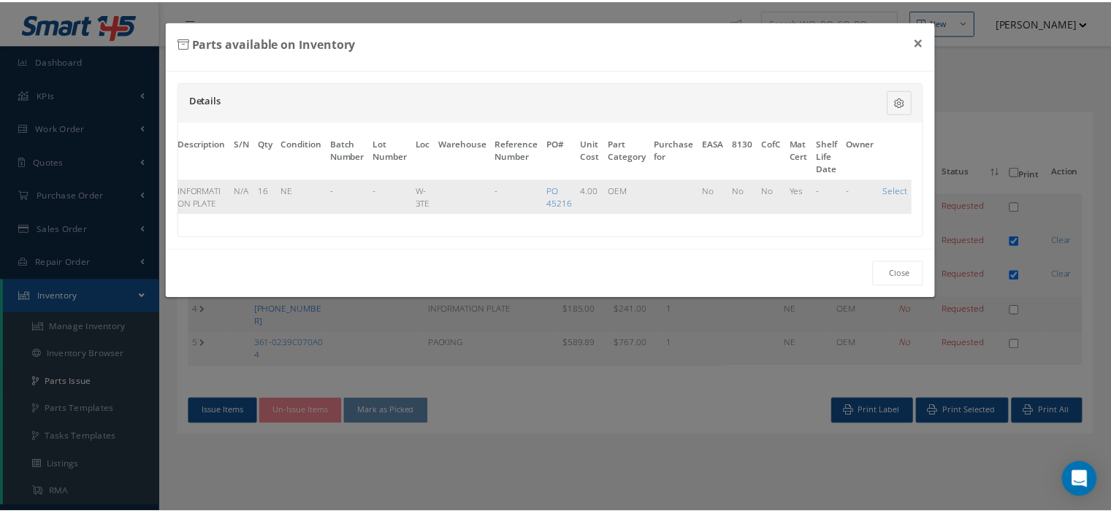
scroll to position [0, 85]
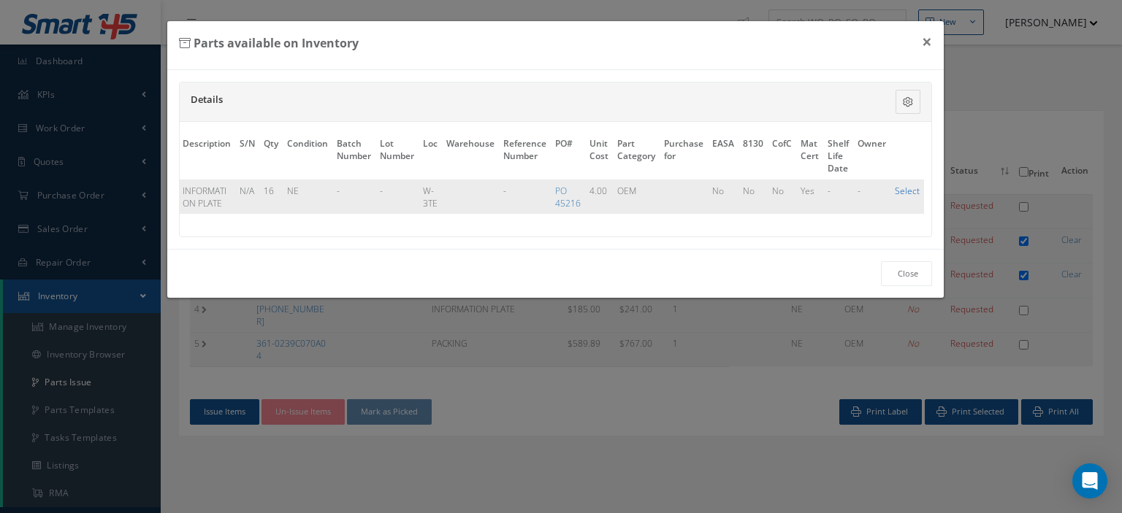
click at [897, 189] on link "Select" at bounding box center [906, 191] width 25 height 12
checkbox input "true"
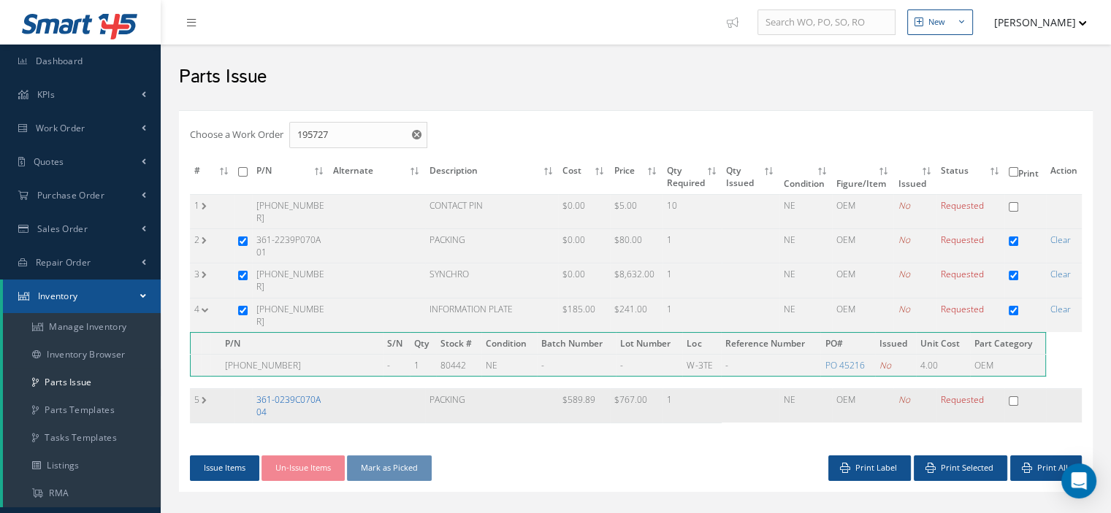
click at [275, 394] on link "361-0239C070A04" at bounding box center [288, 406] width 64 height 25
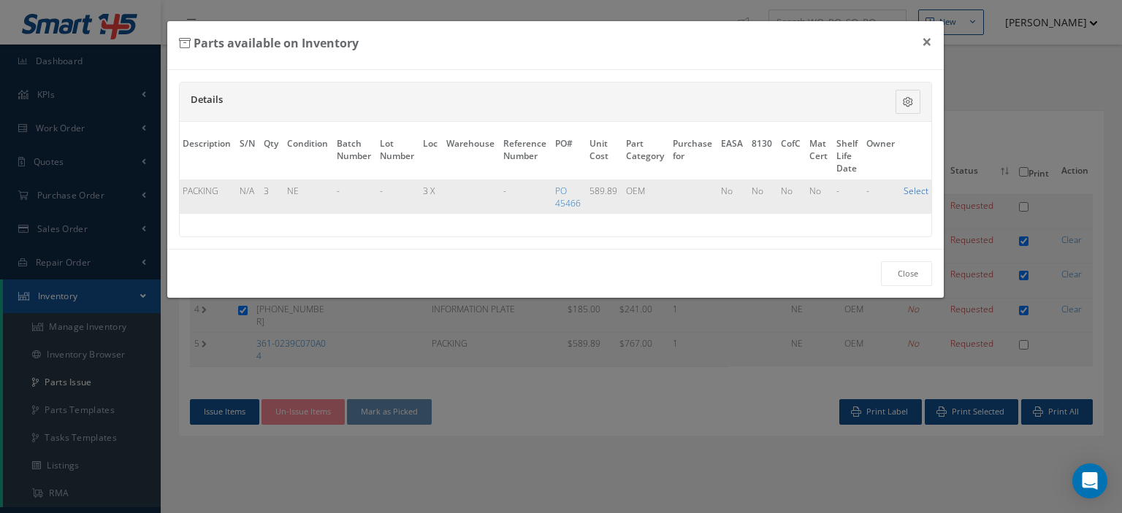
click at [909, 191] on link "Select" at bounding box center [915, 191] width 25 height 12
checkbox input "true"
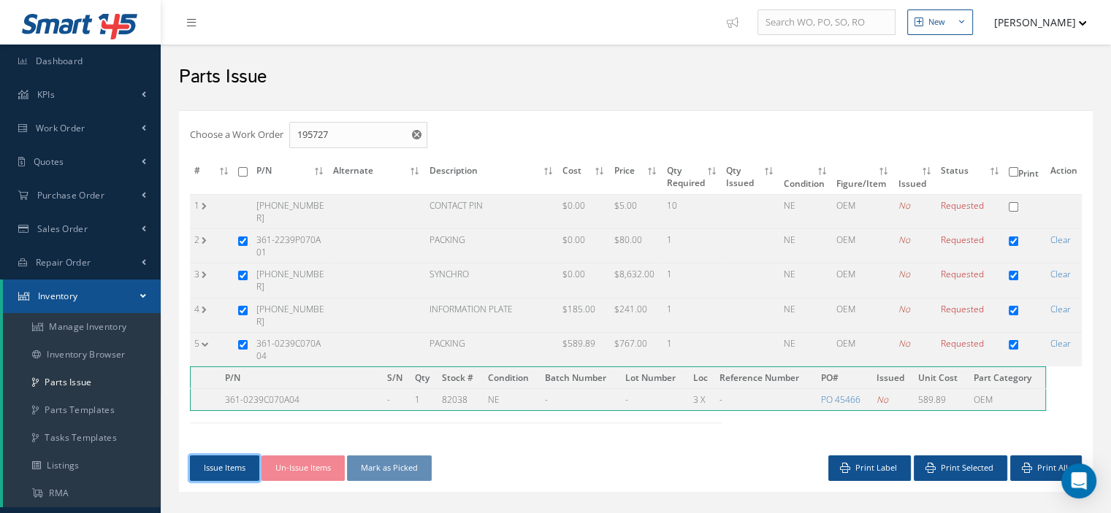
click at [216, 456] on button "Issue Items" at bounding box center [224, 469] width 69 height 26
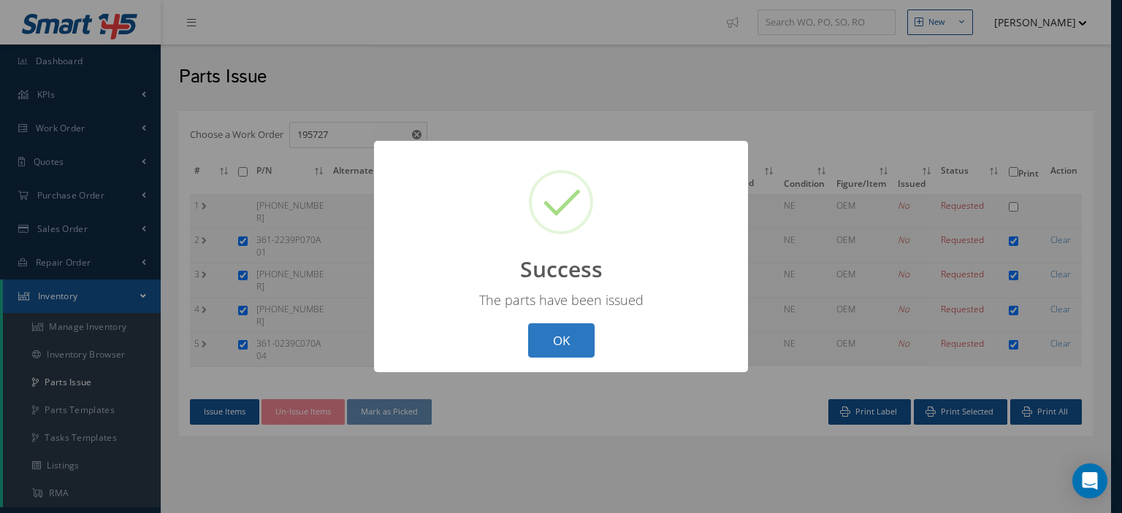
click at [568, 338] on button "OK" at bounding box center [561, 340] width 66 height 34
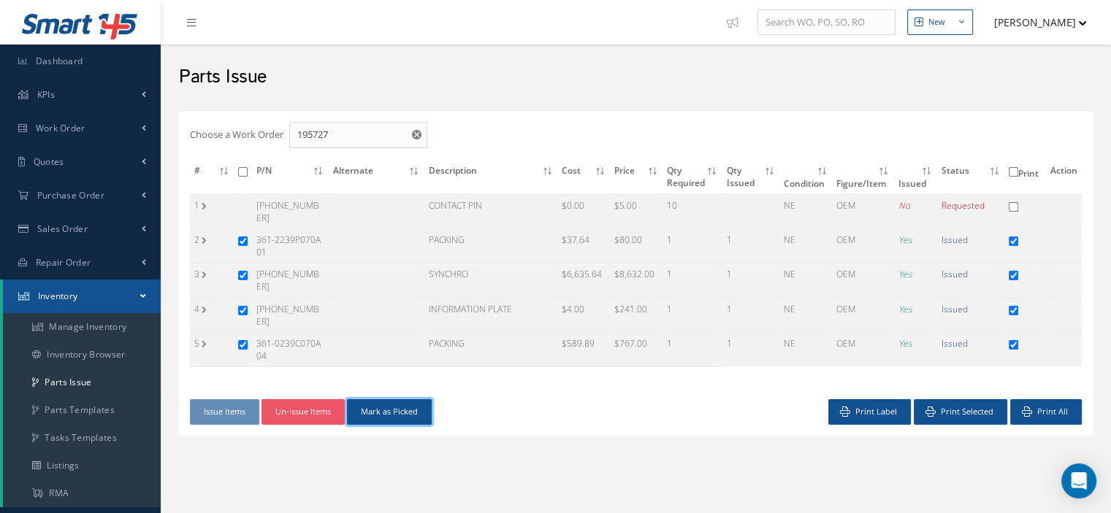
click at [402, 399] on button "Mark as Picked" at bounding box center [389, 412] width 85 height 26
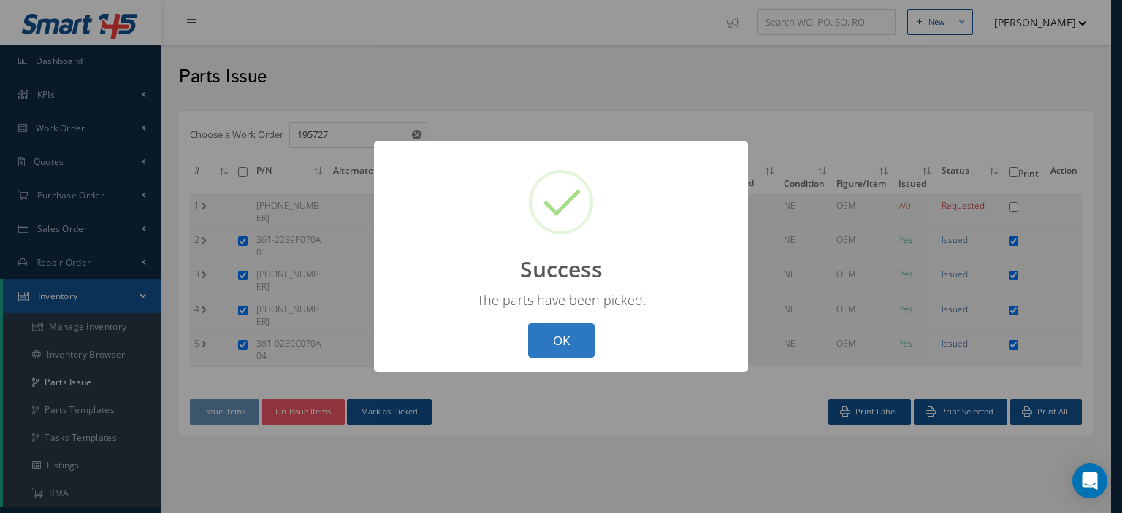
click at [546, 337] on button "OK" at bounding box center [561, 340] width 66 height 34
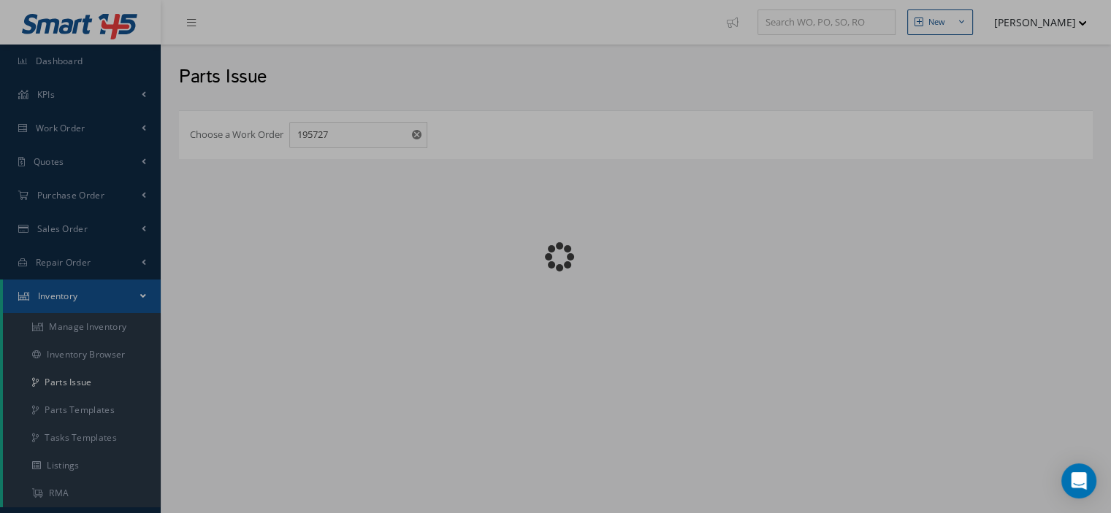
checkbox input "false"
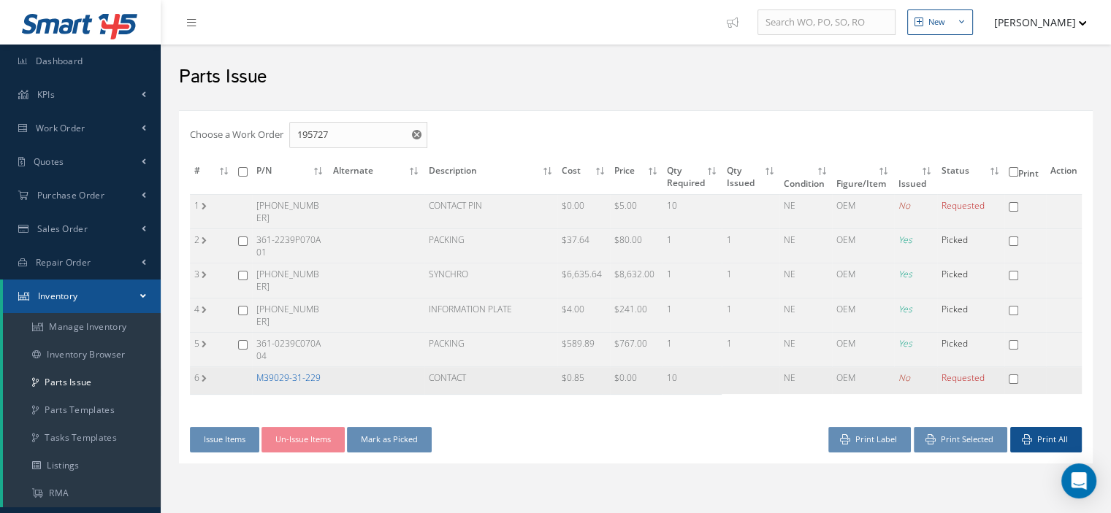
click at [269, 372] on link "M39029-31-229" at bounding box center [288, 378] width 64 height 12
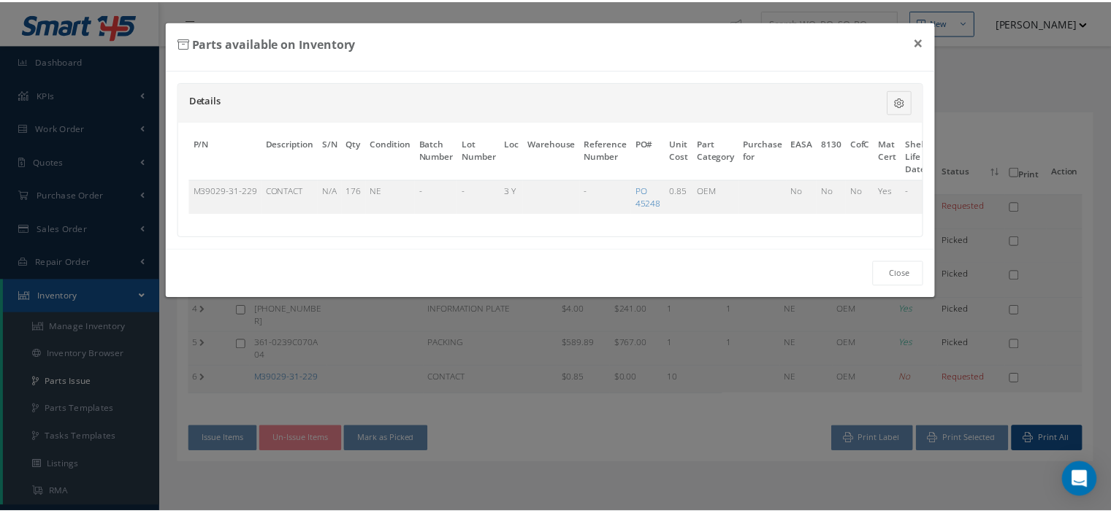
scroll to position [0, 85]
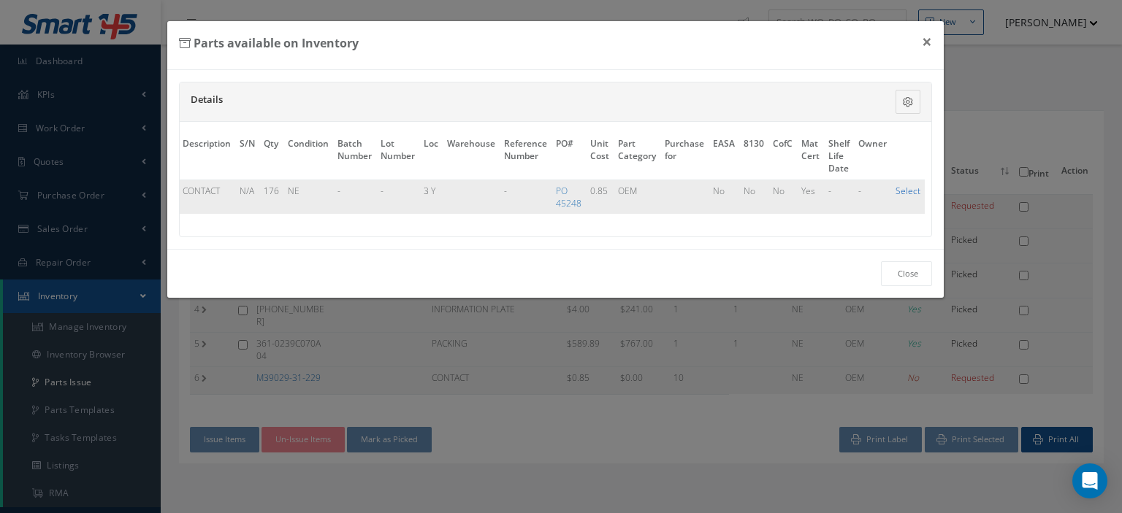
click at [908, 187] on link "Select" at bounding box center [907, 191] width 25 height 12
checkbox input "true"
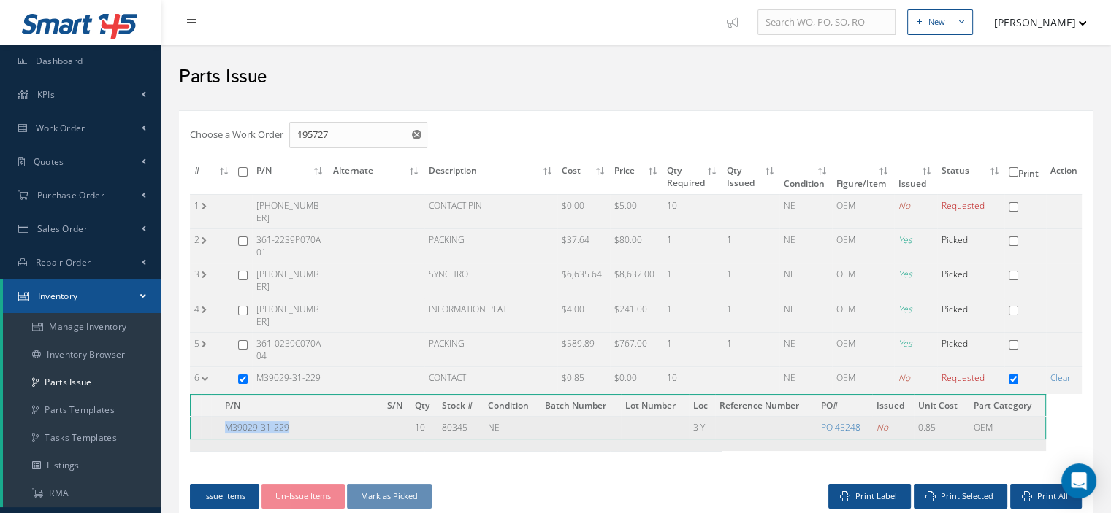
drag, startPoint x: 301, startPoint y: 402, endPoint x: 225, endPoint y: 405, distance: 76.0
click at [222, 417] on td "M39029-31-229" at bounding box center [302, 428] width 162 height 22
copy td "M39029-31-229"
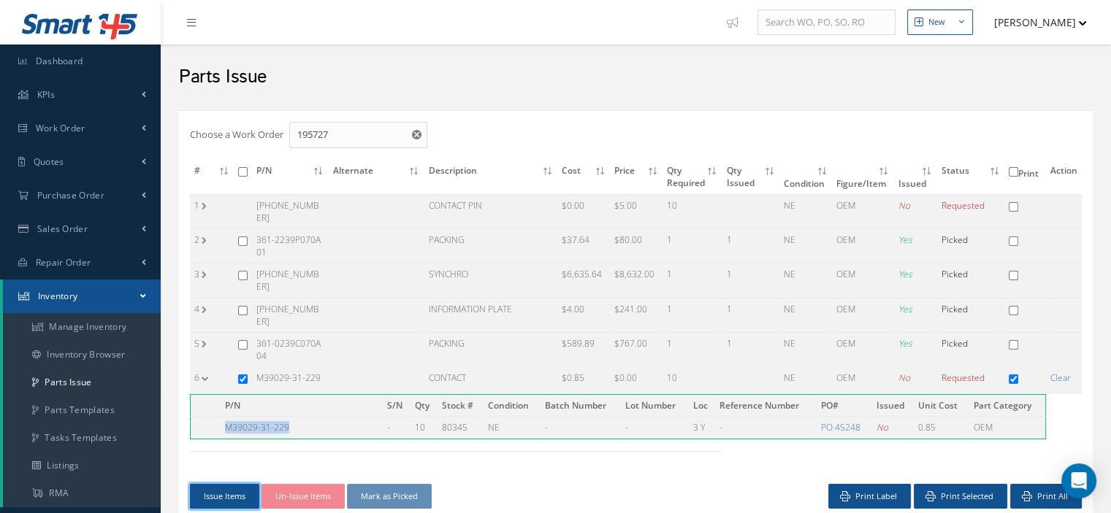
click at [228, 484] on button "Issue Items" at bounding box center [224, 497] width 69 height 26
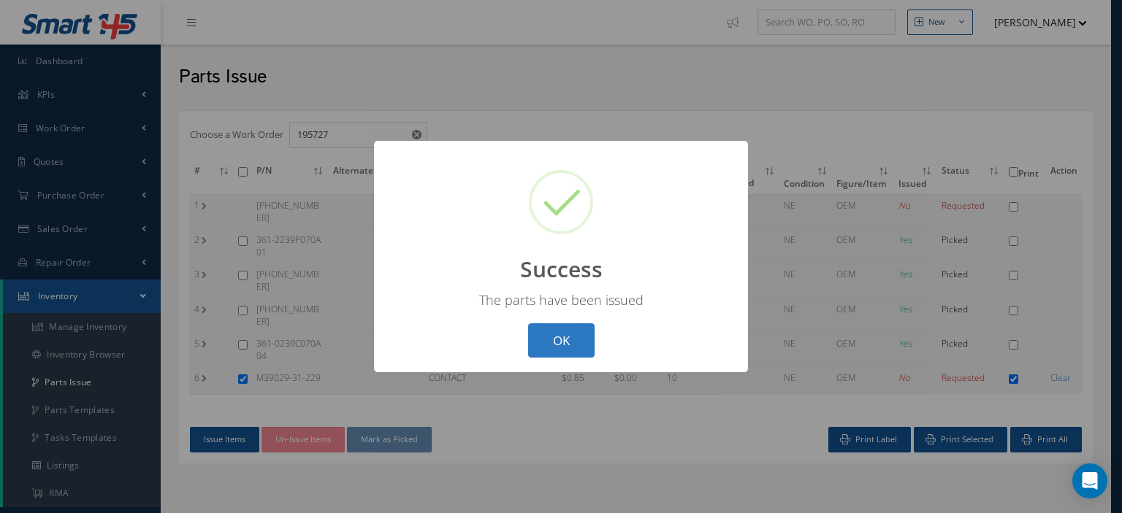
click at [537, 341] on button "OK" at bounding box center [561, 340] width 66 height 34
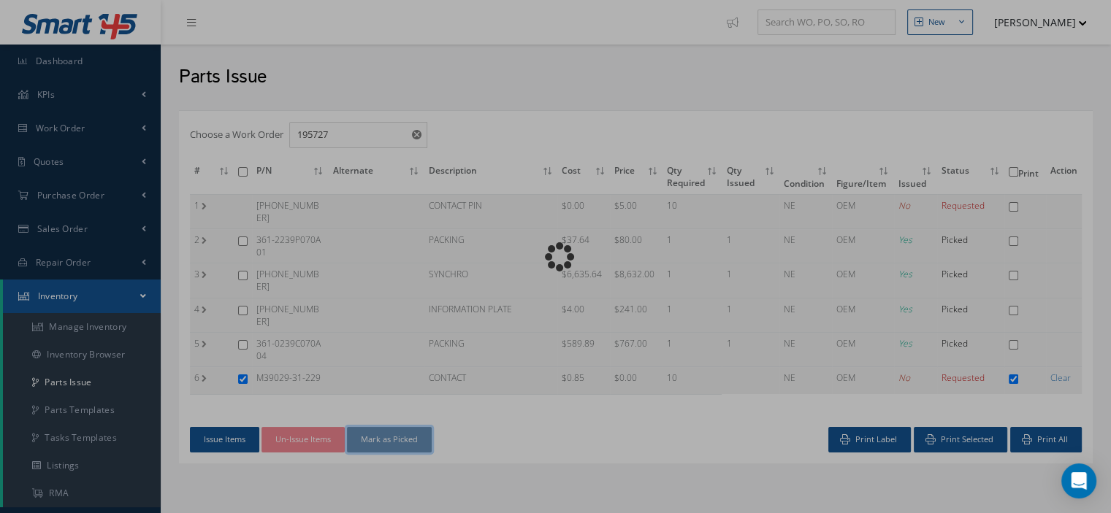
click at [407, 427] on button "Mark as Picked" at bounding box center [389, 440] width 85 height 26
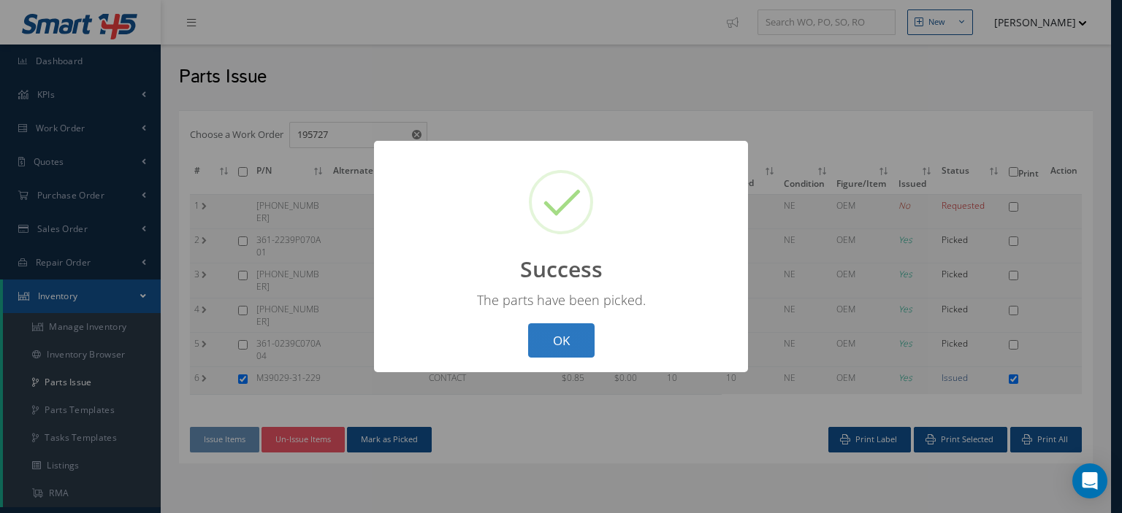
click at [543, 343] on button "OK" at bounding box center [561, 340] width 66 height 34
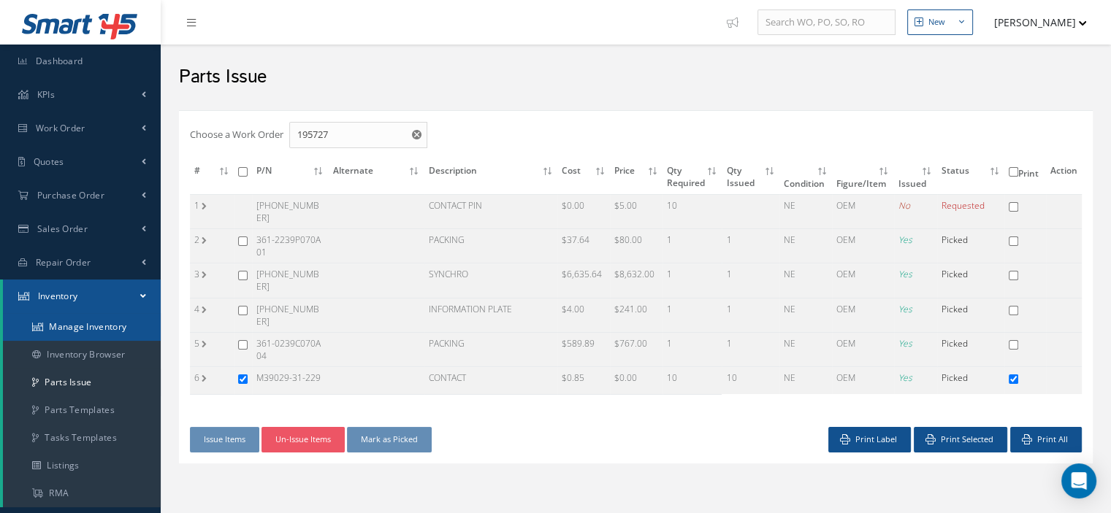
click at [86, 324] on link "Manage Inventory" at bounding box center [82, 327] width 158 height 28
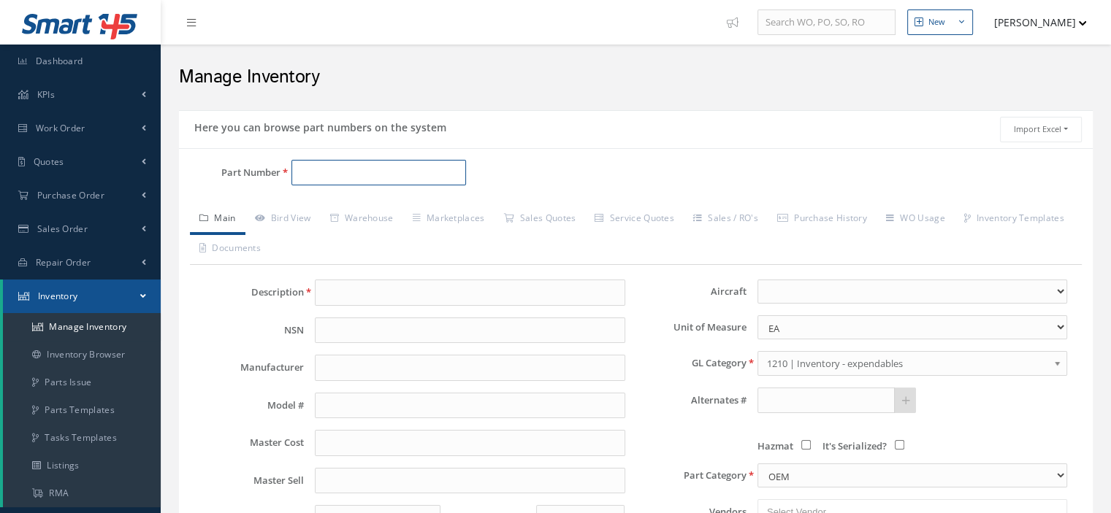
click at [334, 173] on input "Part Number" at bounding box center [378, 173] width 175 height 26
paste input "M39029-31-229"
type input "M39029-31-229"
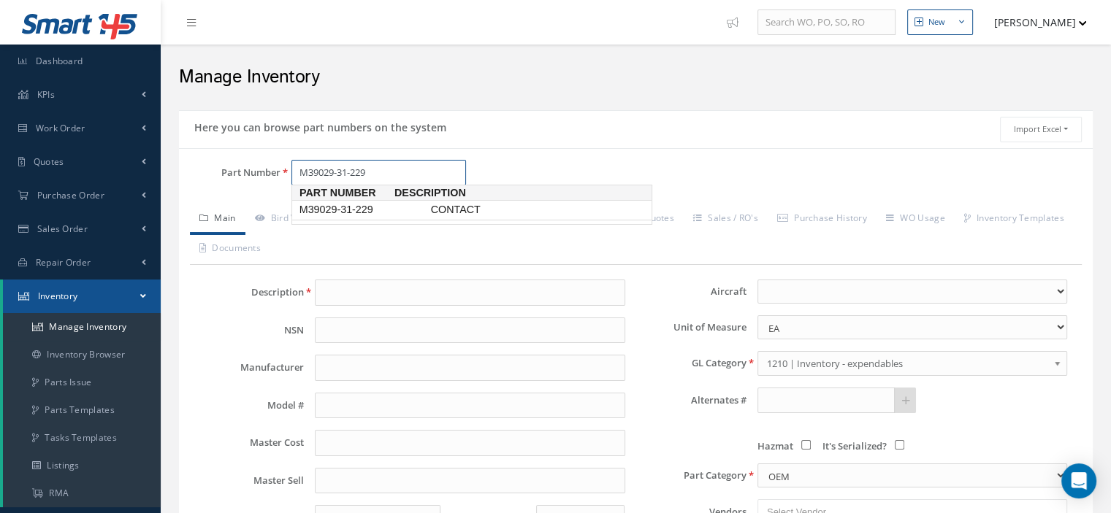
click at [315, 211] on span "M39029-31-229" at bounding box center [361, 209] width 131 height 15
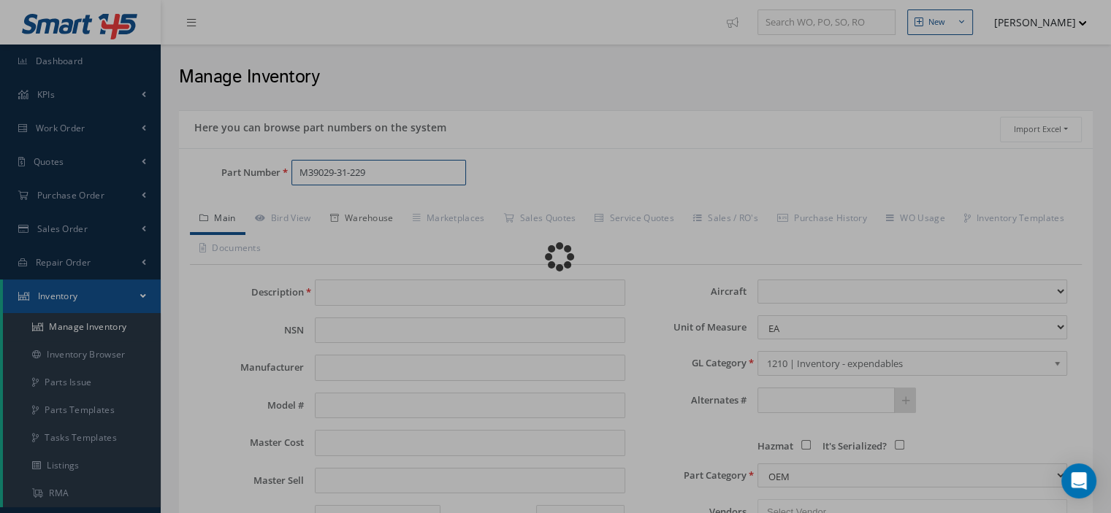
type input "CONTACT"
type input "HONEYWELL"
type input "M39029-31-229"
type input "0.85"
type input "0.00"
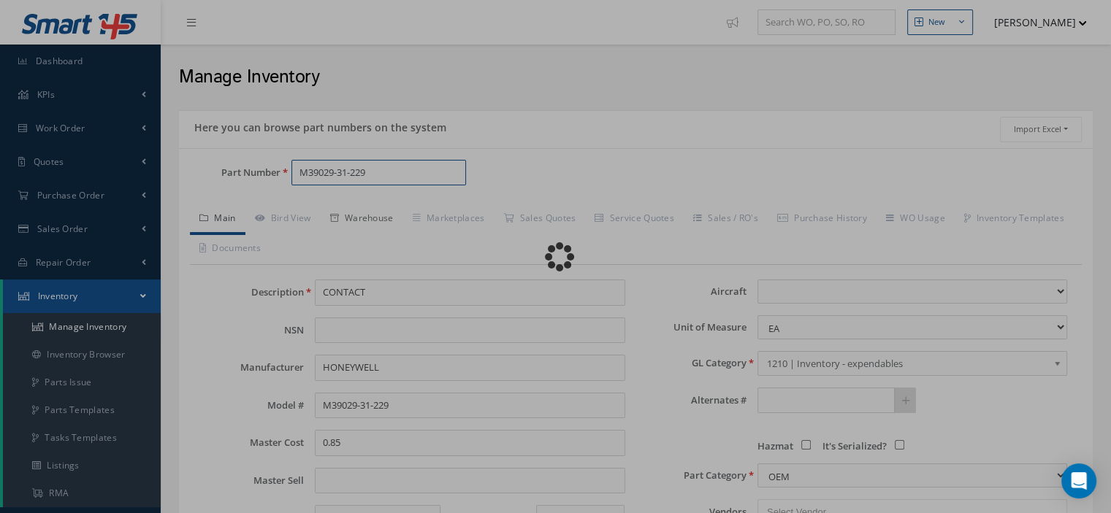
select select
type textarea "for p/n [PHONE_NUMBER] /18 & hs140-3 & [PHONE_NUMBER]/12 -- Oscar [DATE] 09:27A…"
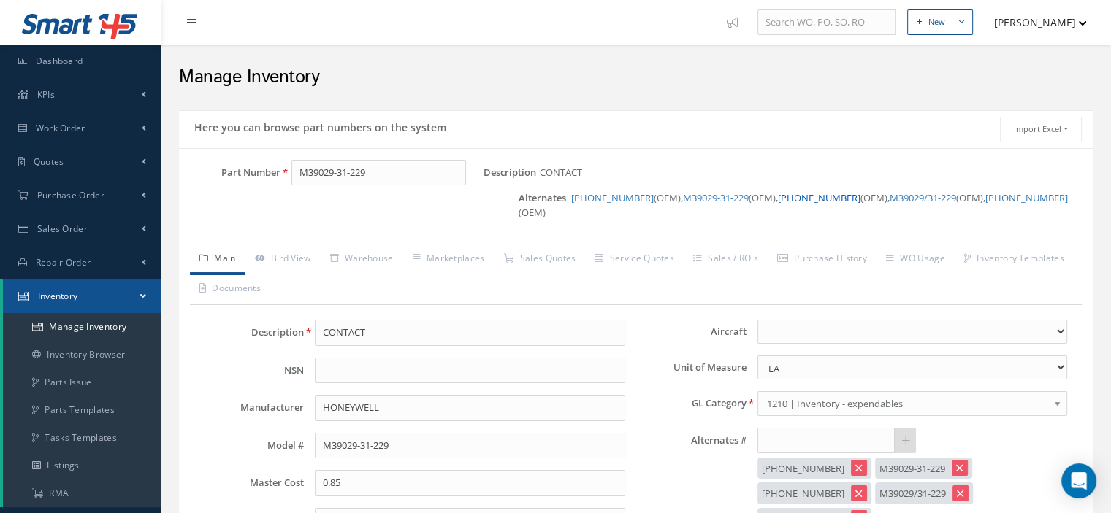
click at [778, 195] on link "[PHONE_NUMBER]" at bounding box center [819, 197] width 83 height 13
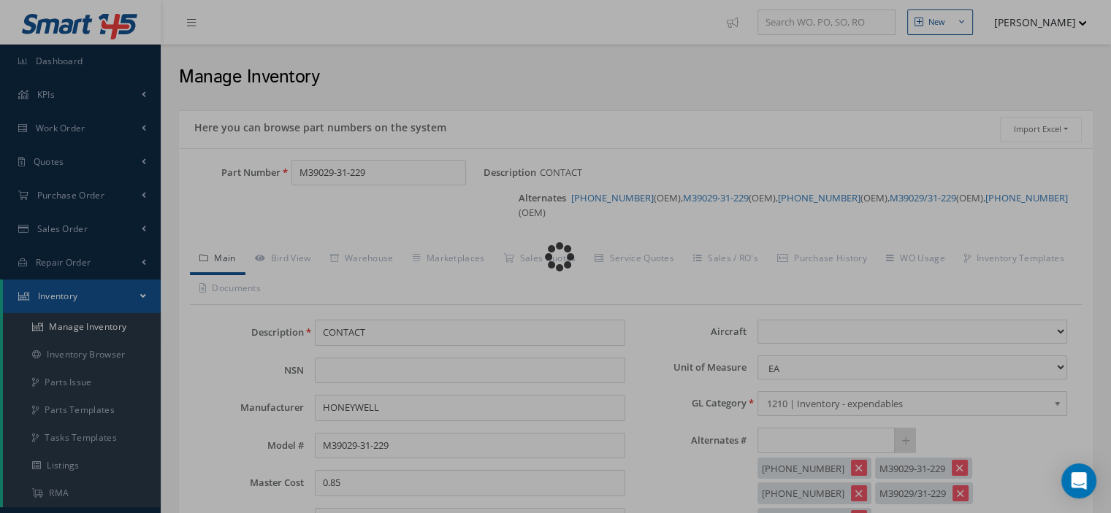
type input "[PHONE_NUMBER]"
type input "CONTACT PIN"
type input "[PHONE_NUMBER]"
select select
type textarea "FOR P/N [PHONE_NUMBER] & [PHONE_NUMBER] -- Oscar [DATE] 09:19AM"
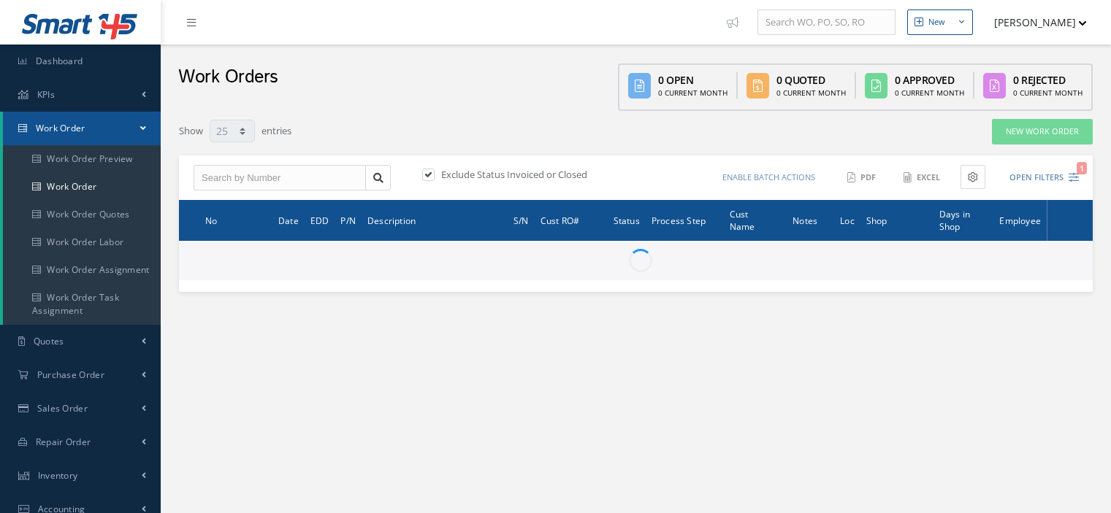
select select "25"
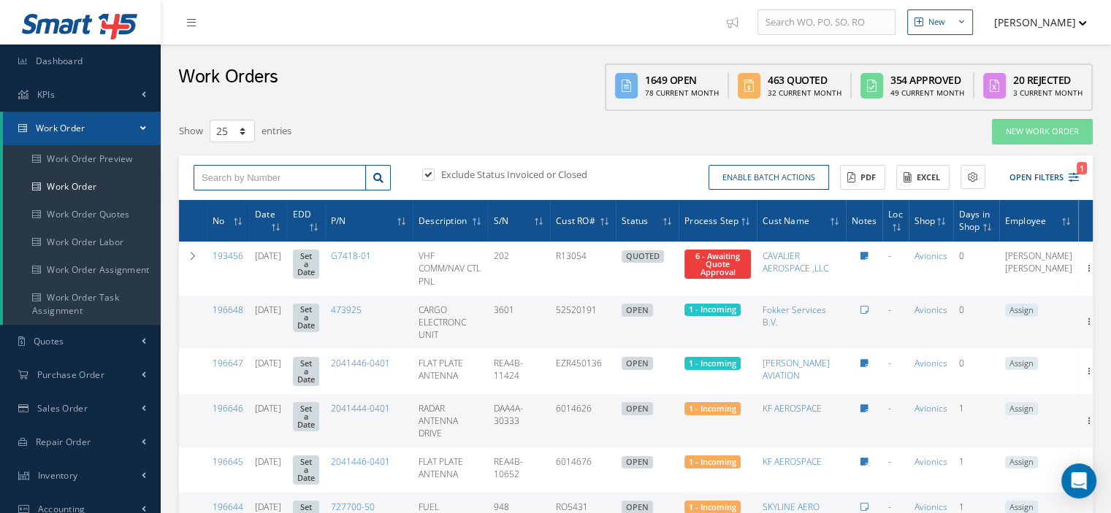
click at [263, 180] on input "text" at bounding box center [280, 178] width 172 height 26
type input "195727"
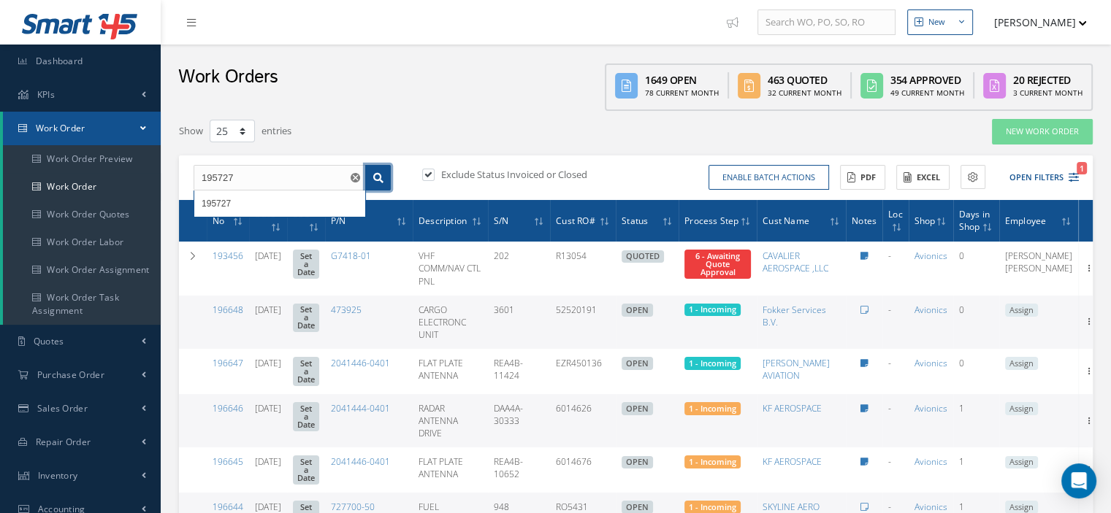
click at [375, 173] on icon at bounding box center [378, 178] width 10 height 10
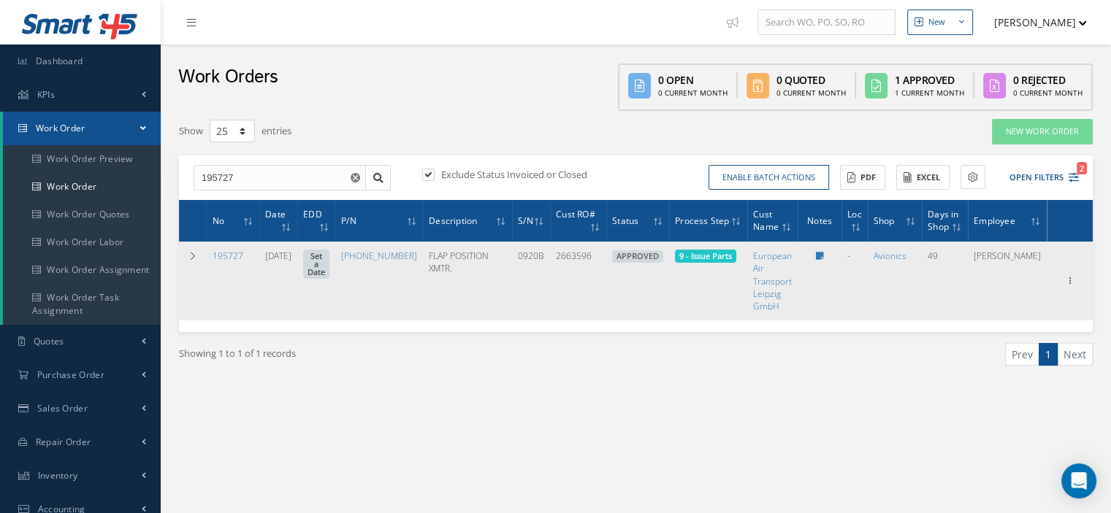
click at [703, 261] on span "Elapsed Time: 2h 40m Attached At: [DATE] Attached By: [PERSON_NAME] 9 - Issue P…" at bounding box center [705, 256] width 61 height 13
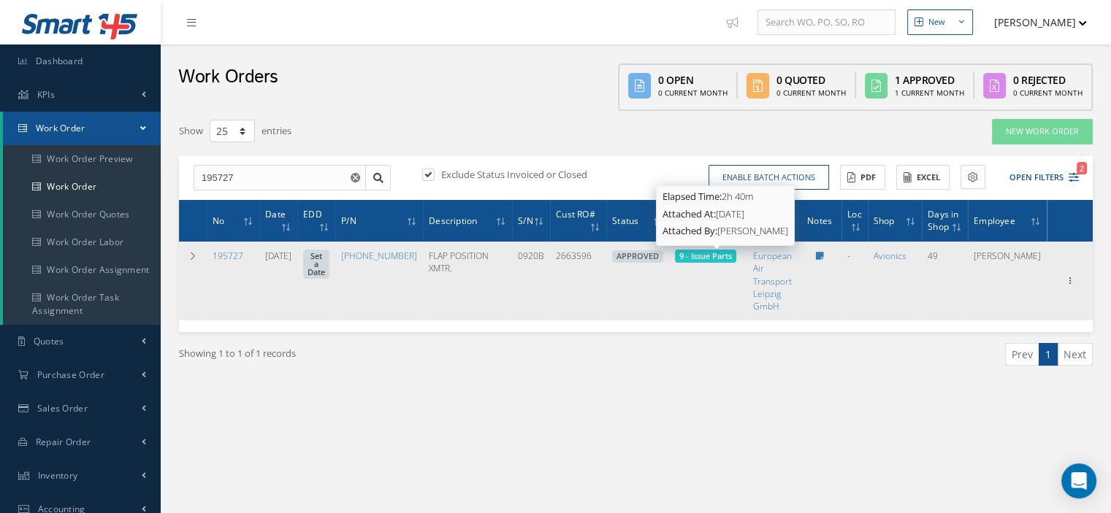
click at [707, 257] on span "9 - Issue Parts" at bounding box center [705, 255] width 53 height 11
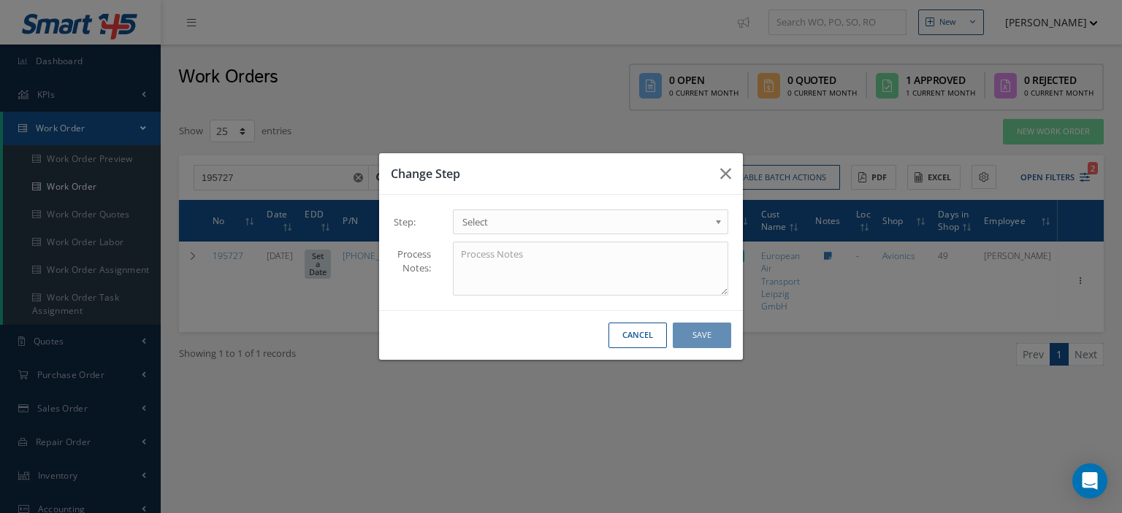
click at [700, 230] on span "Select" at bounding box center [585, 222] width 247 height 18
click at [700, 331] on button "Save" at bounding box center [702, 336] width 58 height 26
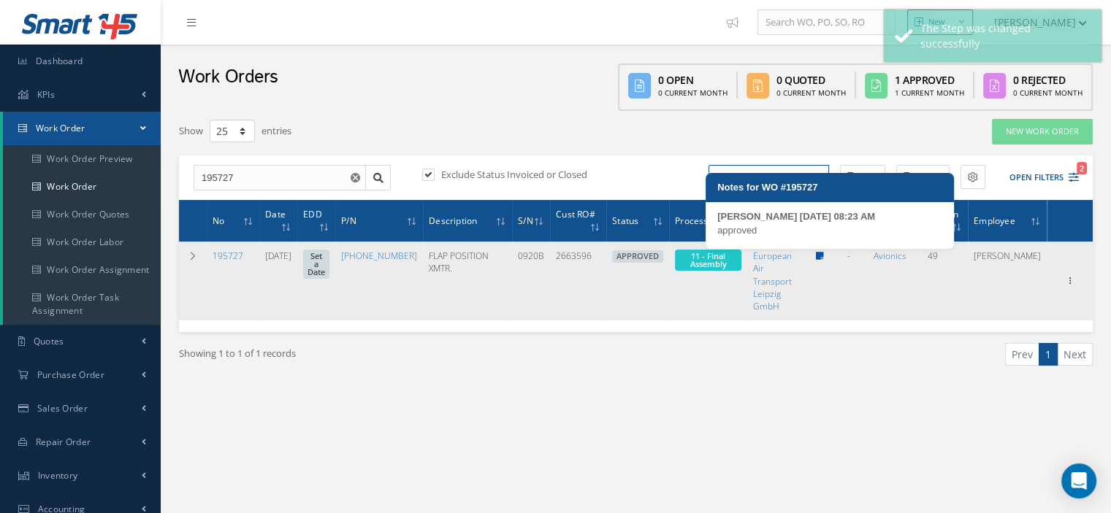
click at [824, 256] on icon at bounding box center [820, 256] width 8 height 9
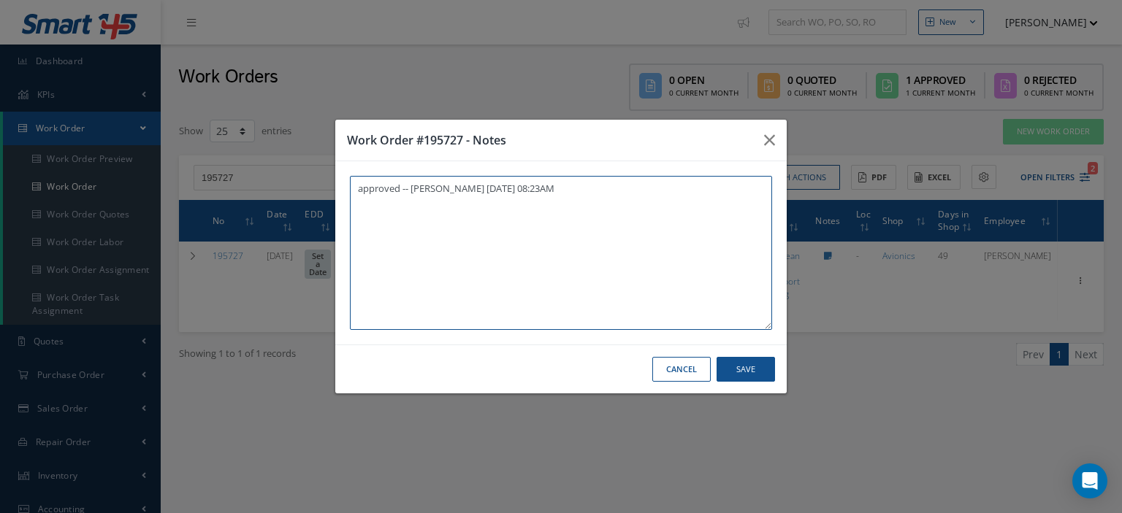
paste textarea "I already gave them to the technician"
type textarea "approved -- [PERSON_NAME] [DATE] 08:23AM I already gave them to the technician"
click at [733, 374] on button "Save" at bounding box center [745, 370] width 58 height 26
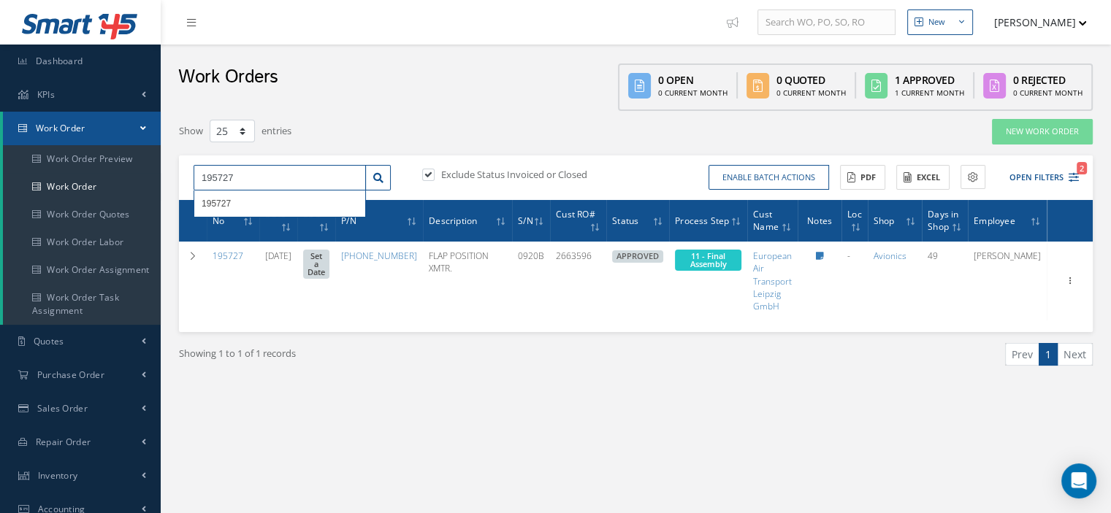
drag, startPoint x: 244, startPoint y: 180, endPoint x: 199, endPoint y: 177, distance: 45.3
click at [199, 177] on input "195727" at bounding box center [280, 178] width 172 height 26
click at [384, 174] on link at bounding box center [378, 178] width 26 height 26
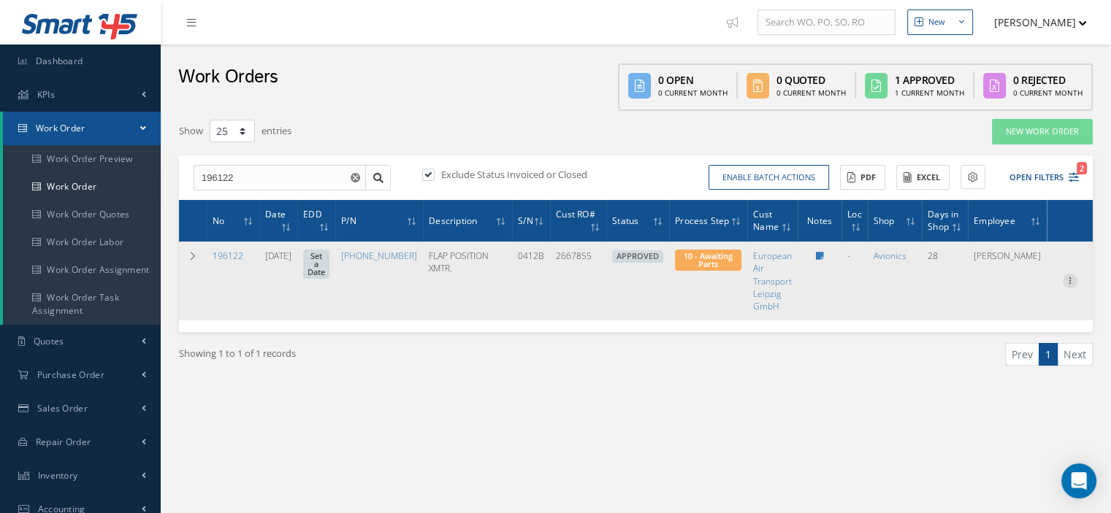
click at [1068, 282] on icon at bounding box center [1069, 280] width 15 height 12
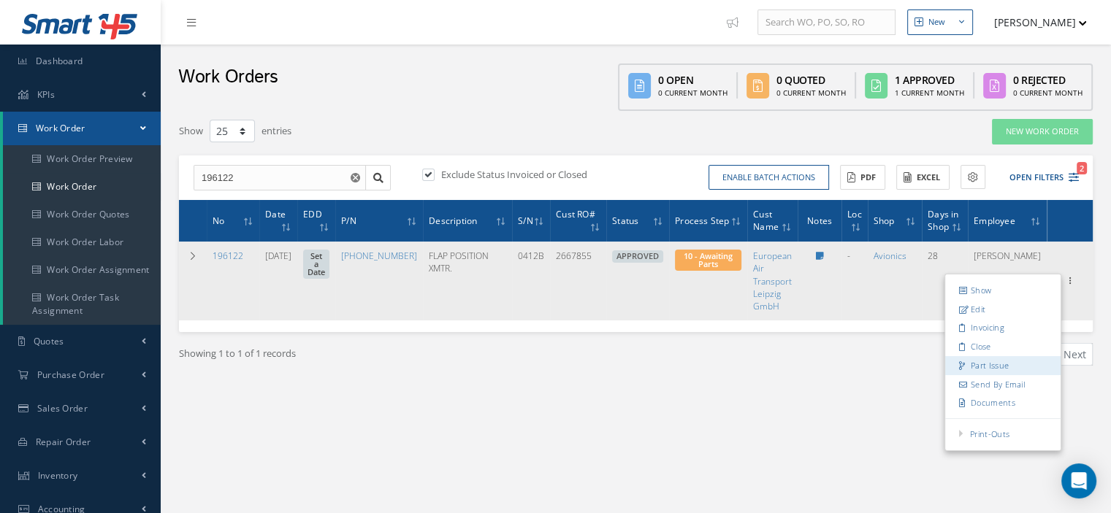
click at [984, 361] on link "Part Issue" at bounding box center [1002, 365] width 115 height 19
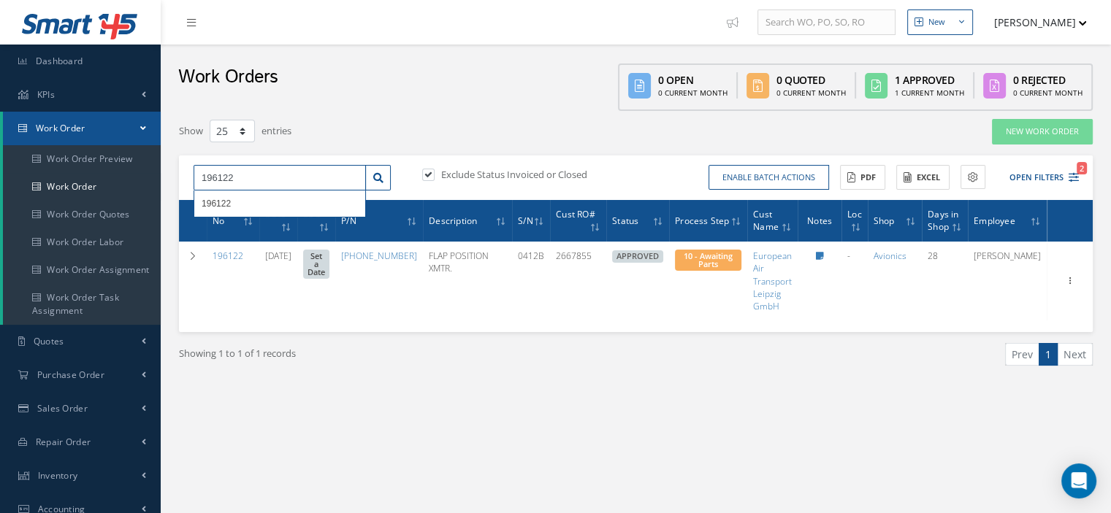
drag, startPoint x: 233, startPoint y: 176, endPoint x: 177, endPoint y: 167, distance: 56.9
click at [177, 167] on div "Show 10 25 50 100 entries New Work Order 196122 196122 Exclude Status Invoiced …" at bounding box center [635, 260] width 935 height 285
type input "196527"
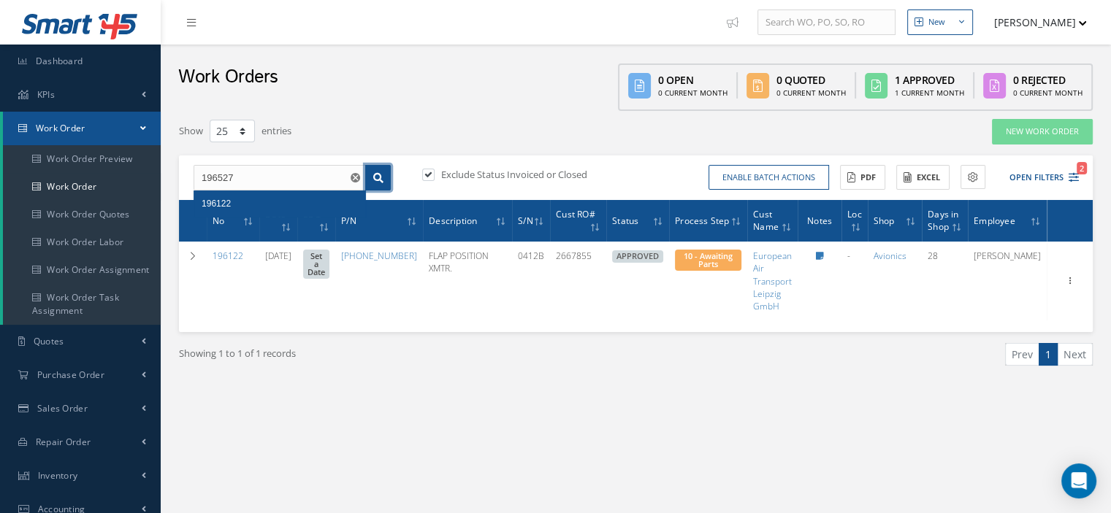
click at [383, 185] on link at bounding box center [378, 178] width 26 height 26
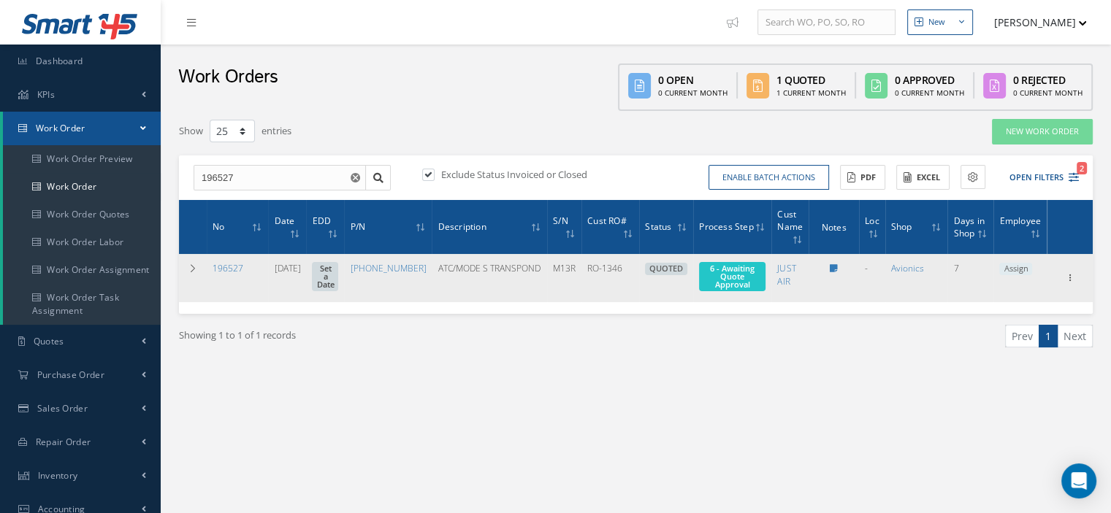
click at [1019, 274] on span "Assign" at bounding box center [1015, 269] width 33 height 13
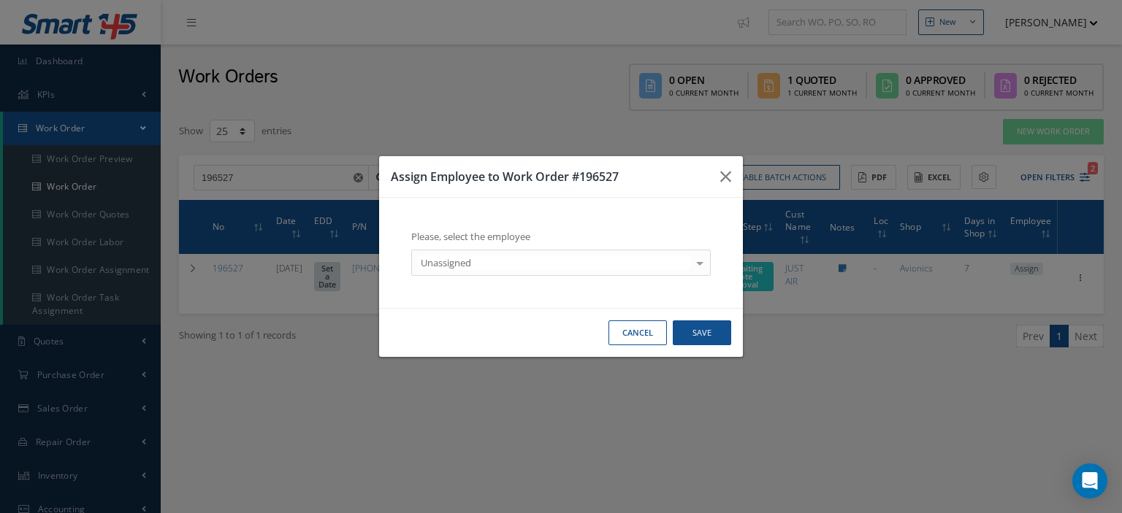
click at [701, 263] on div at bounding box center [699, 262] width 20 height 24
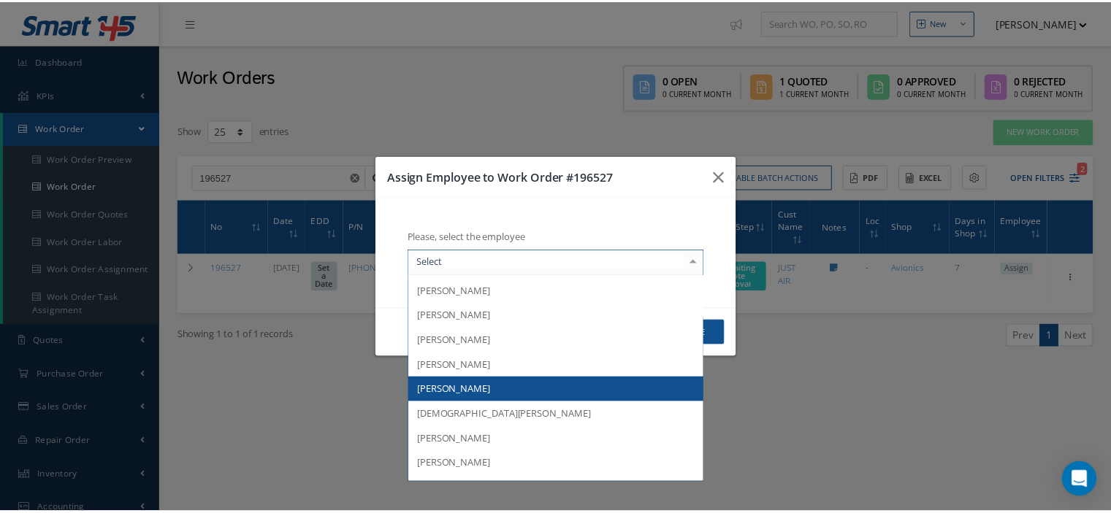
scroll to position [214, 0]
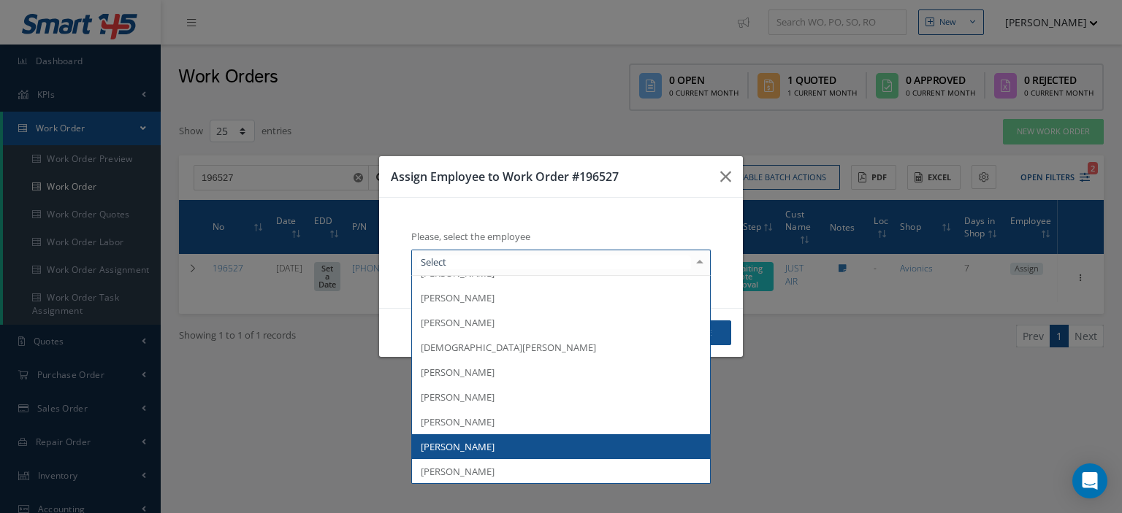
click at [507, 437] on span "[PERSON_NAME]" at bounding box center [561, 446] width 298 height 25
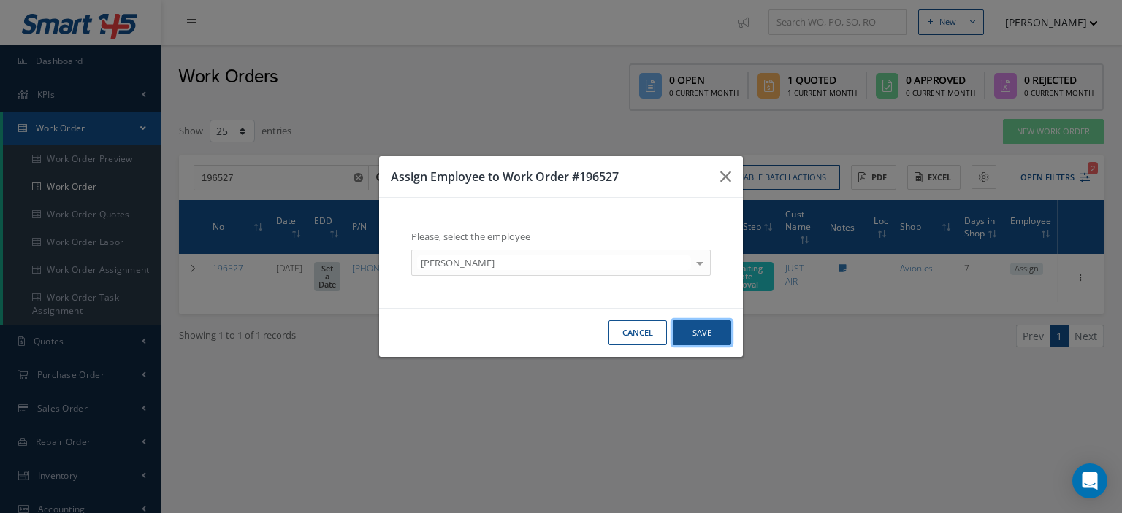
click at [694, 334] on button "Save" at bounding box center [702, 334] width 58 height 26
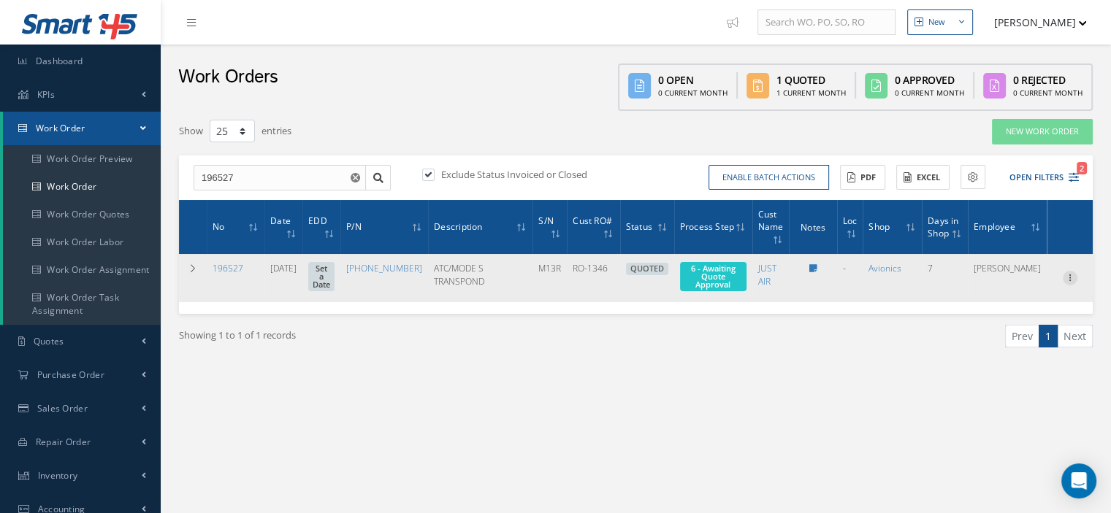
click at [1070, 281] on icon at bounding box center [1069, 277] width 15 height 12
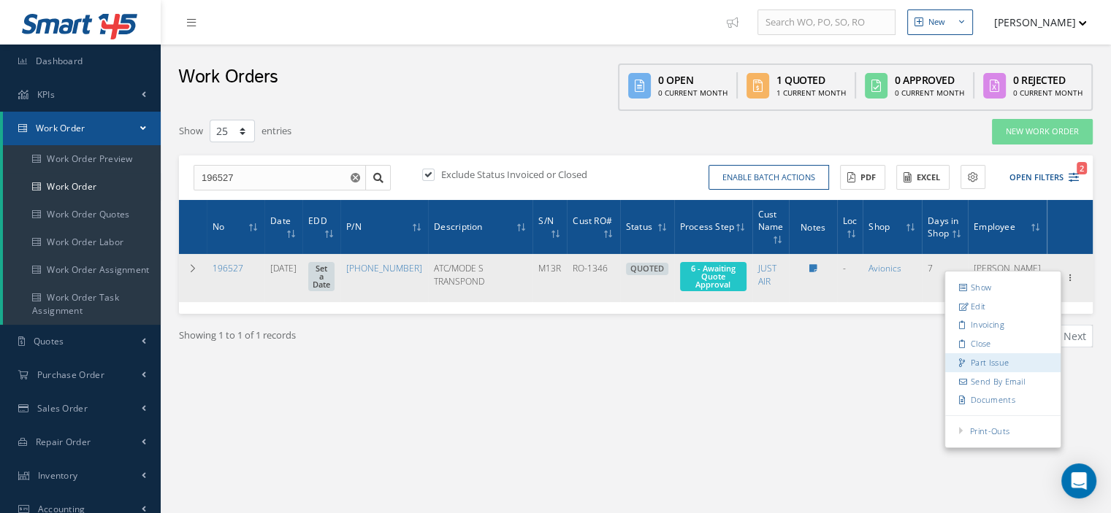
click at [995, 368] on link "Part Issue" at bounding box center [1002, 362] width 115 height 19
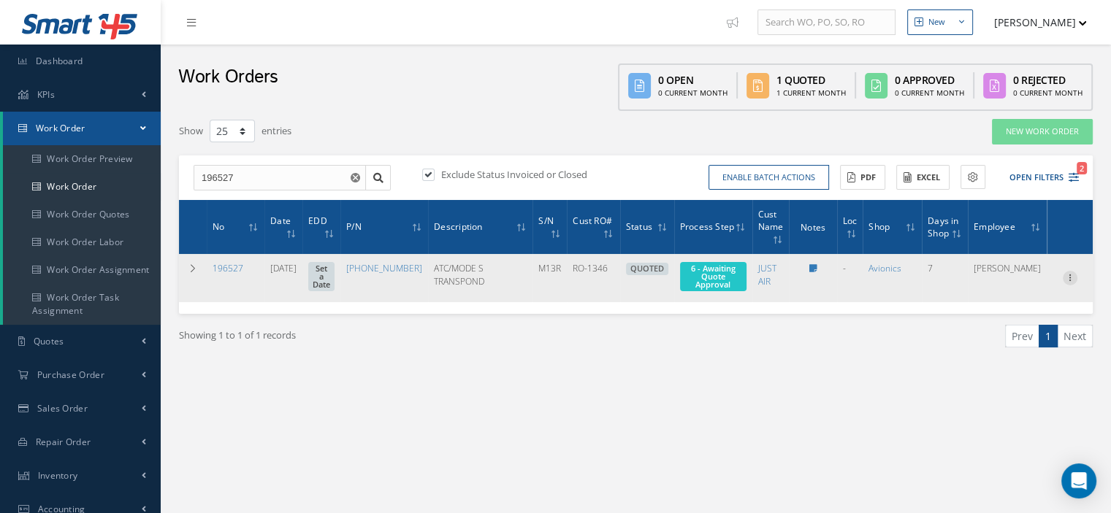
click at [1068, 280] on icon at bounding box center [1069, 277] width 15 height 12
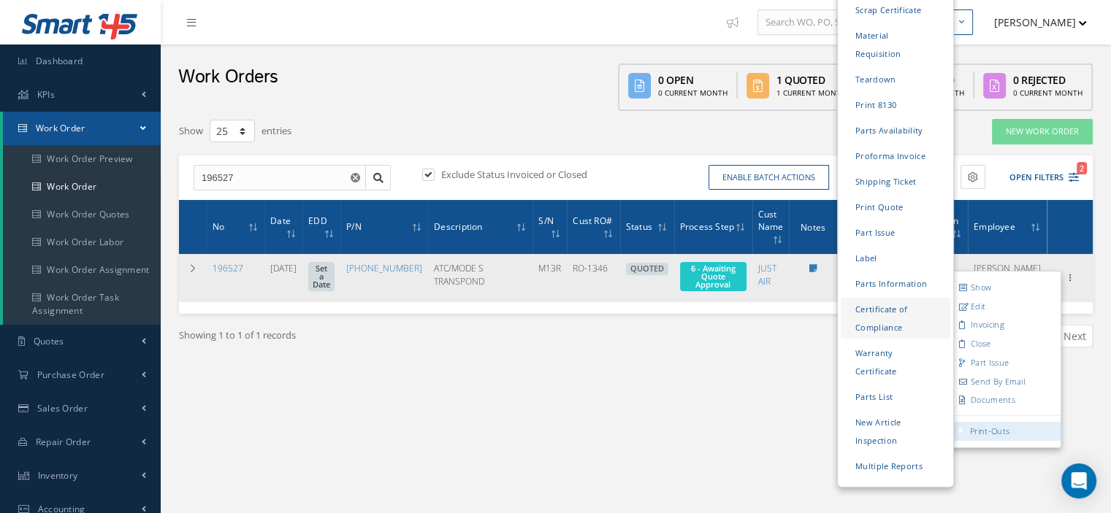
click at [865, 299] on link "Certificate of Compliance" at bounding box center [895, 319] width 110 height 41
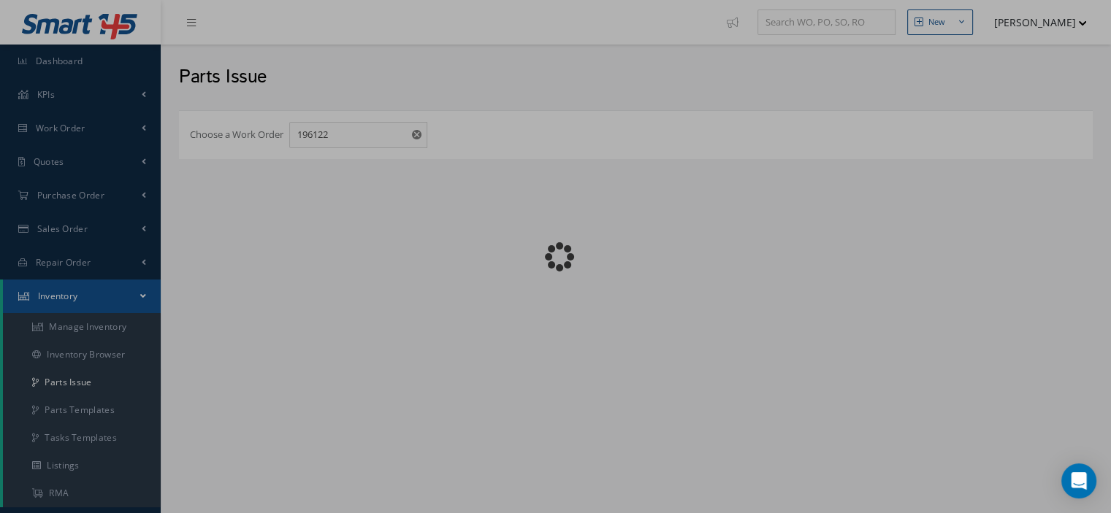
checkbox input "false"
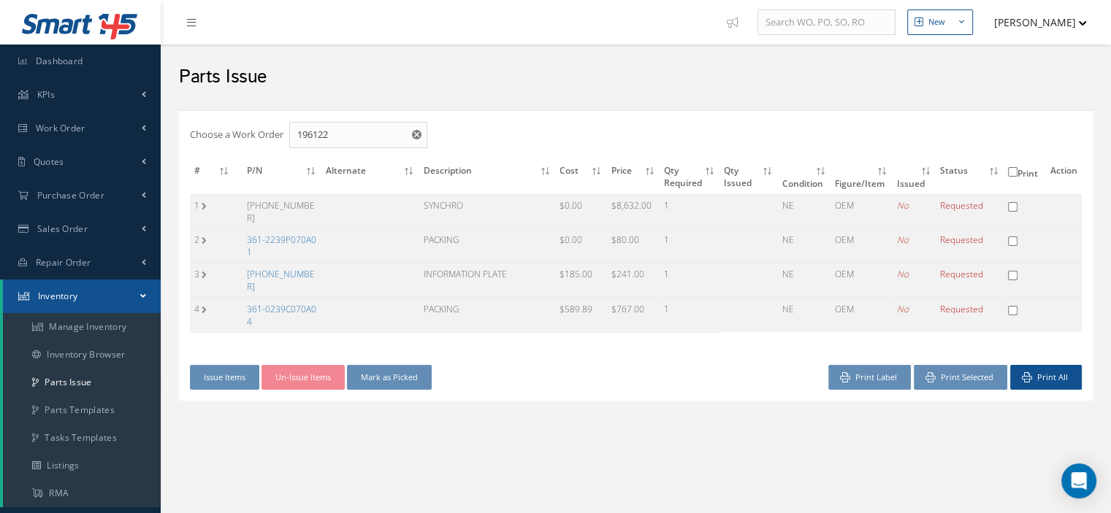
click at [282, 234] on link "361-2239P070A01" at bounding box center [281, 246] width 69 height 25
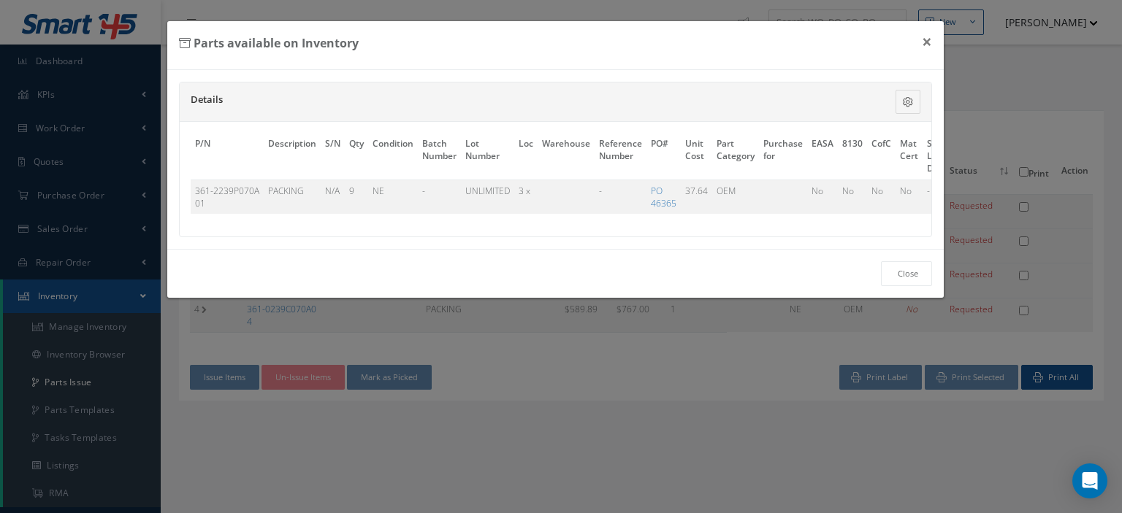
scroll to position [0, 99]
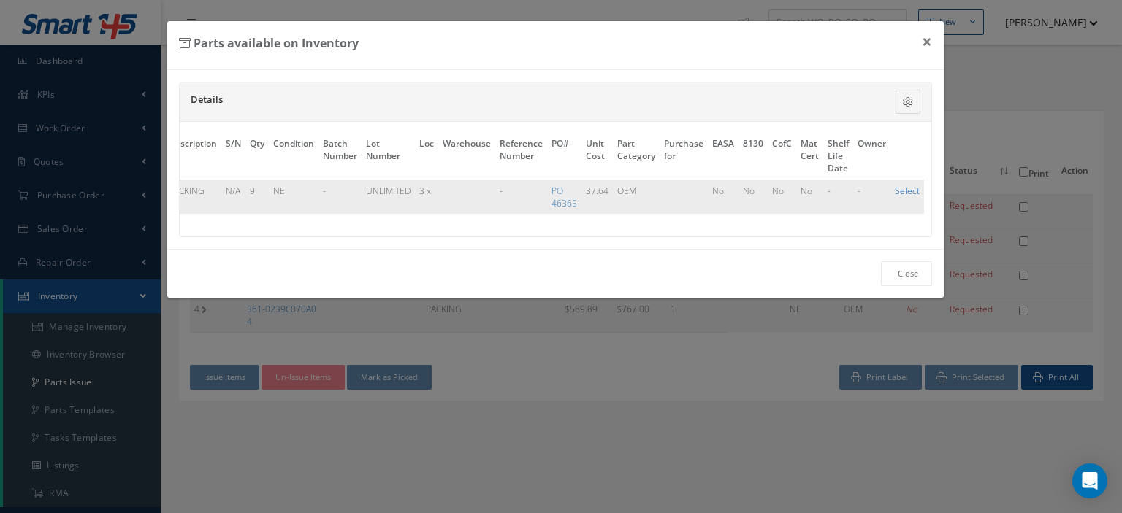
click at [900, 189] on link "Select" at bounding box center [906, 191] width 25 height 12
checkbox input "true"
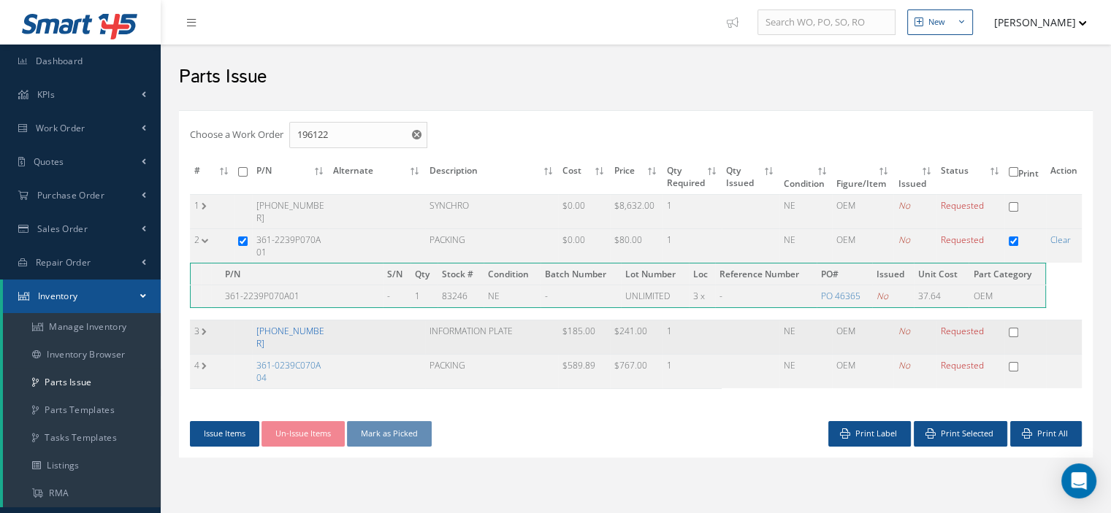
click at [272, 328] on link "[PHONE_NUMBER]" at bounding box center [290, 337] width 68 height 25
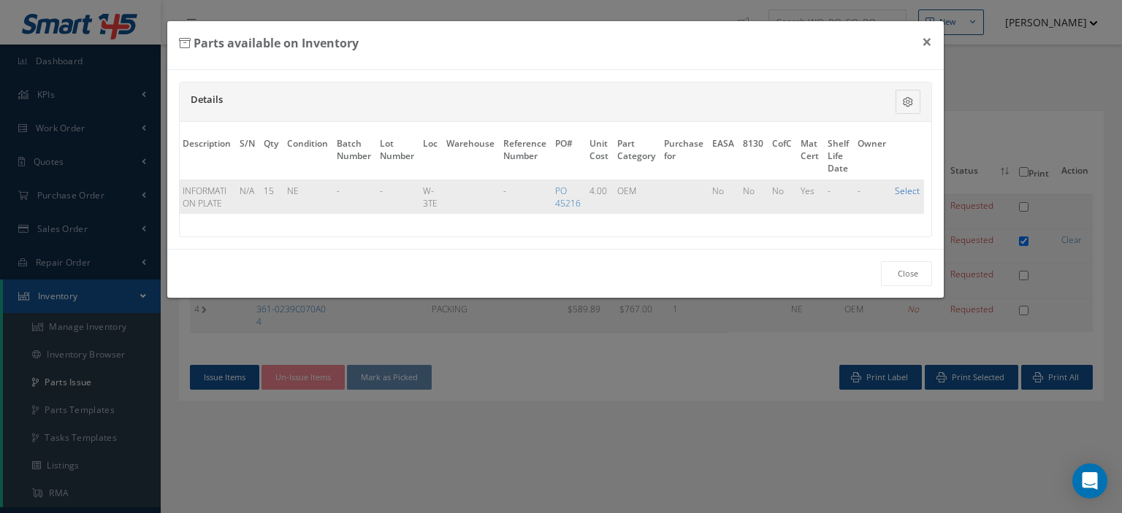
click at [909, 186] on link "Select" at bounding box center [906, 191] width 25 height 12
checkbox input "true"
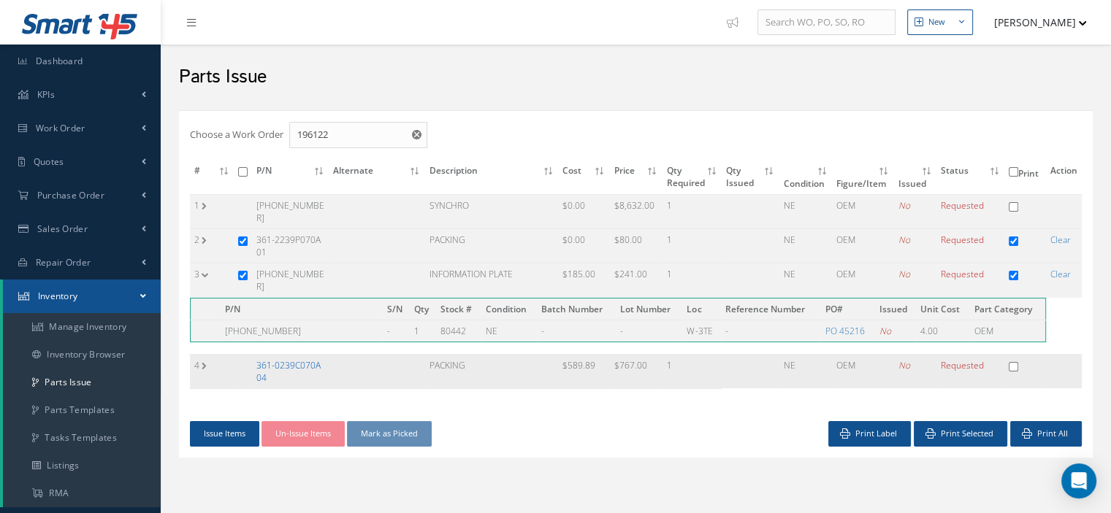
click at [296, 359] on link "361-0239C070A04" at bounding box center [288, 371] width 64 height 25
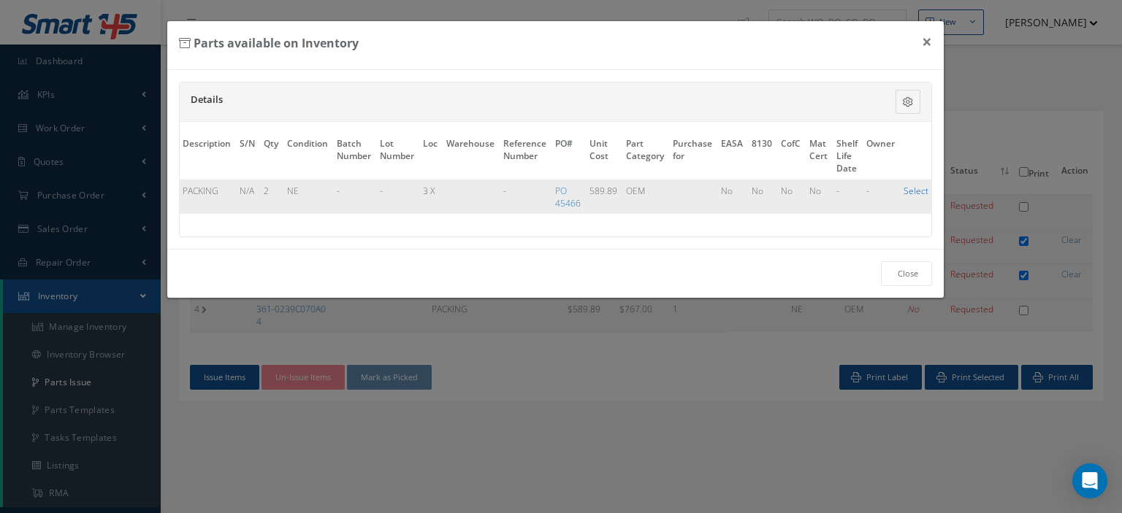
click at [905, 190] on link "Select" at bounding box center [915, 191] width 25 height 12
checkbox input "true"
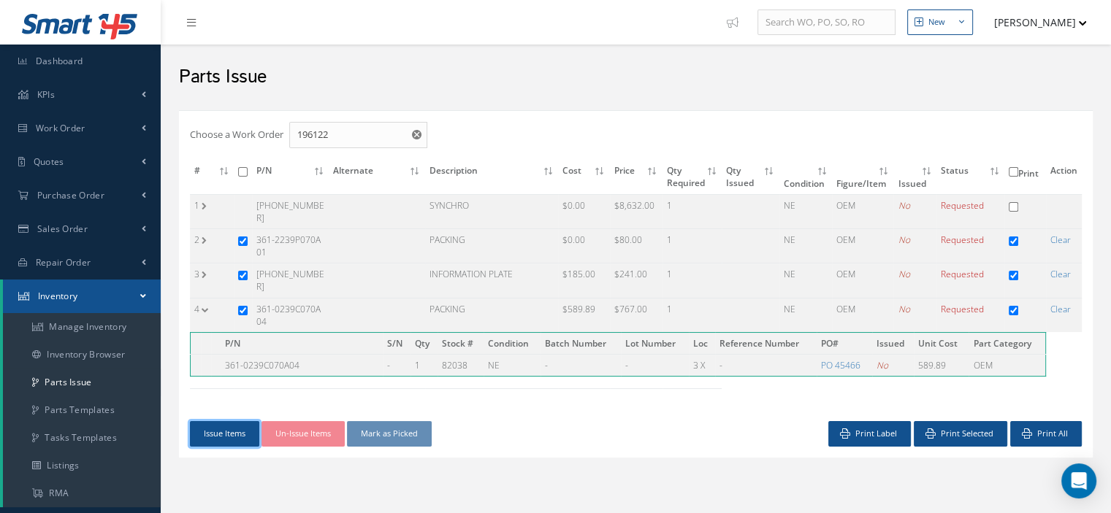
click at [231, 421] on button "Issue Items" at bounding box center [224, 434] width 69 height 26
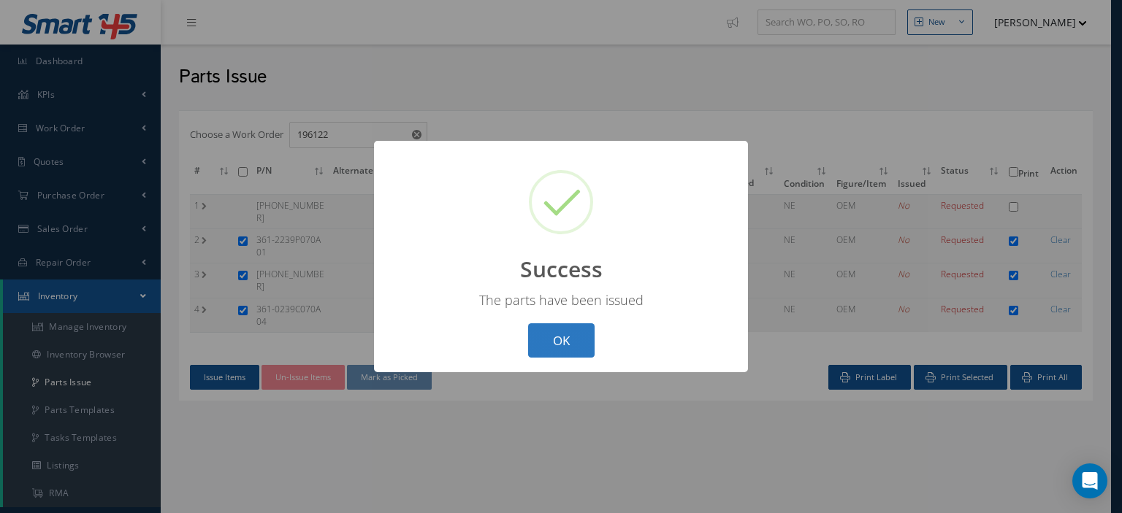
click at [573, 350] on button "OK" at bounding box center [561, 340] width 66 height 34
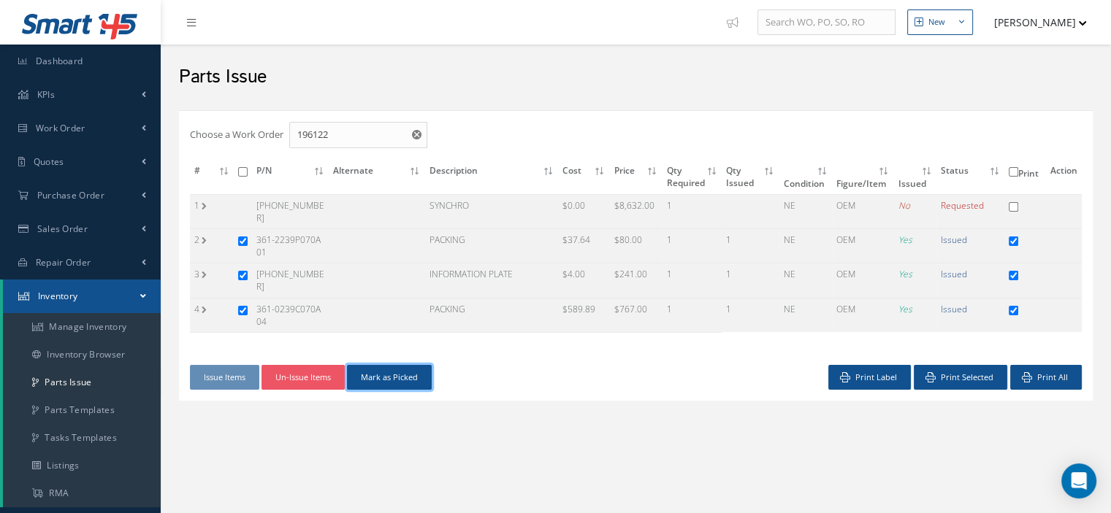
click at [405, 370] on button "Mark as Picked" at bounding box center [389, 378] width 85 height 26
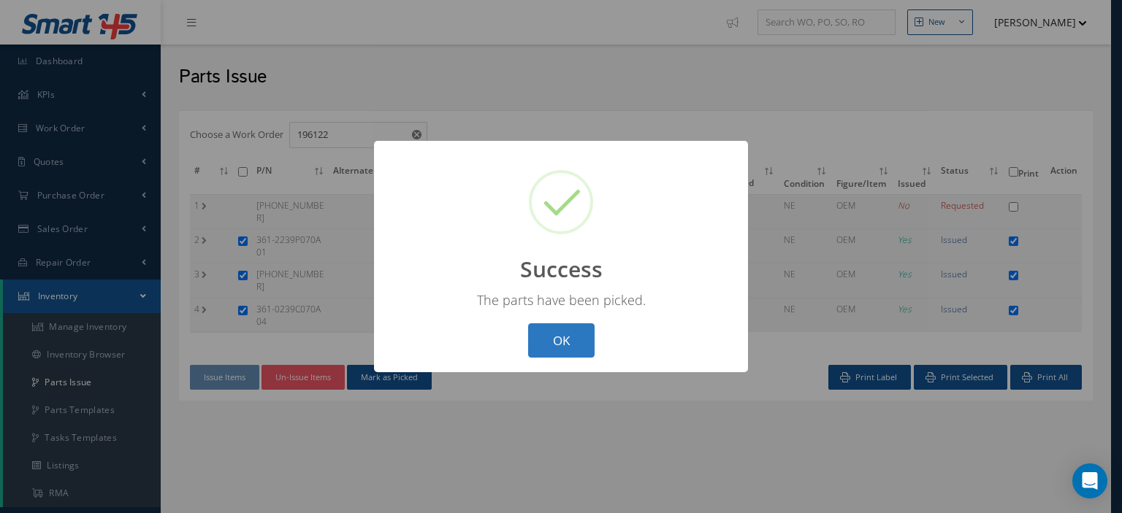
click at [559, 353] on button "OK" at bounding box center [561, 340] width 66 height 34
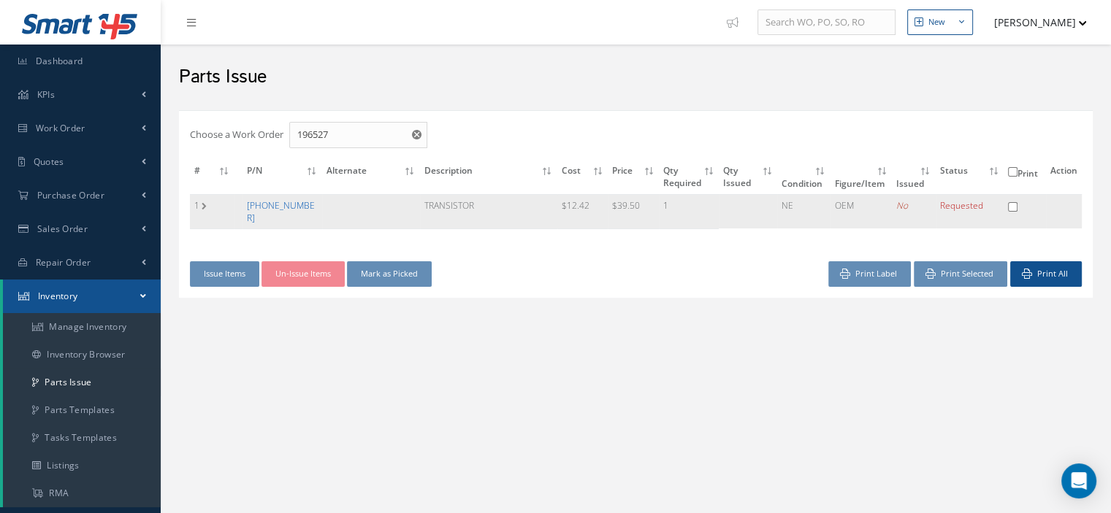
click at [272, 206] on link "[PHONE_NUMBER]" at bounding box center [281, 211] width 68 height 25
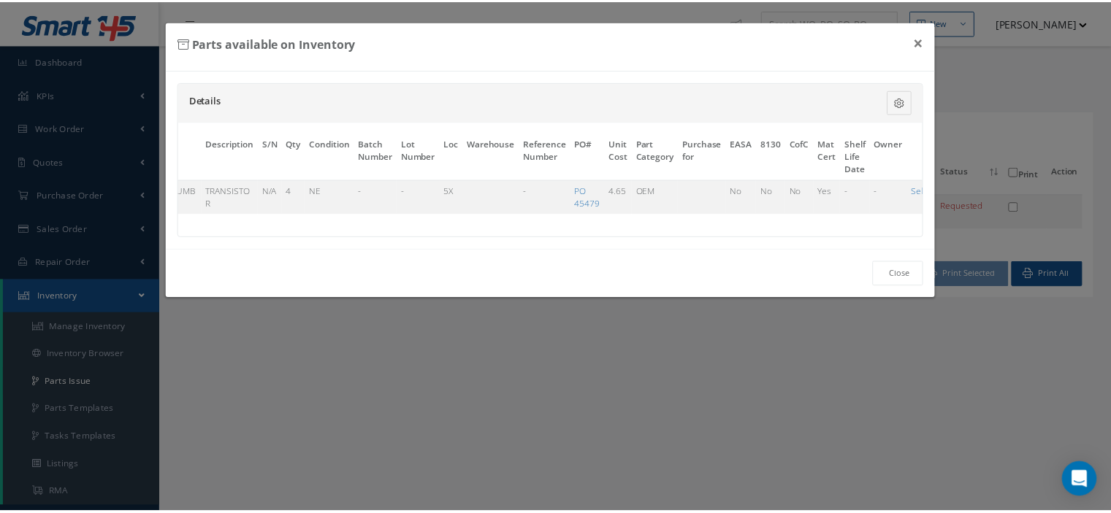
scroll to position [0, 85]
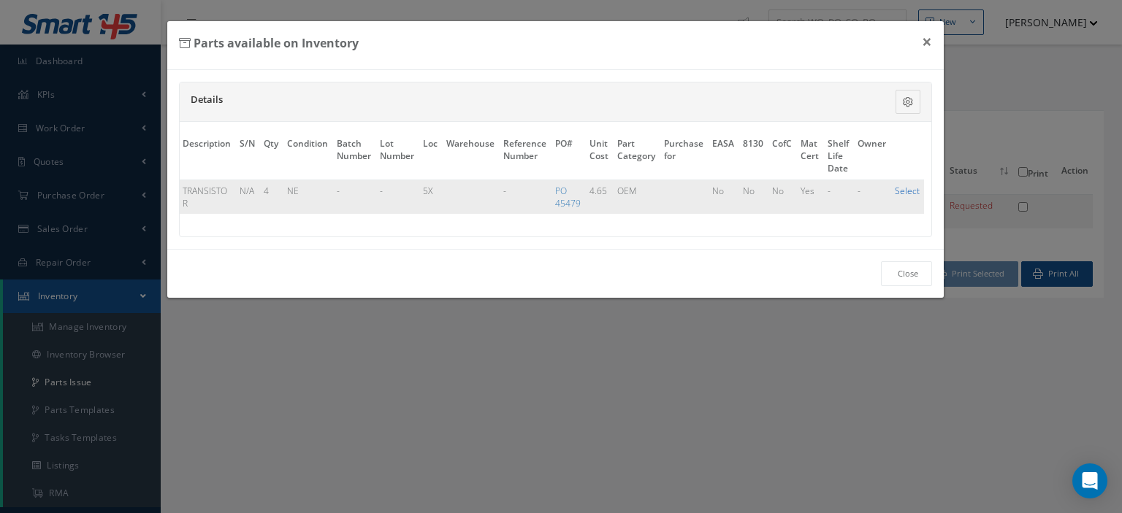
click at [902, 191] on link "Select" at bounding box center [906, 191] width 25 height 12
checkbox input "true"
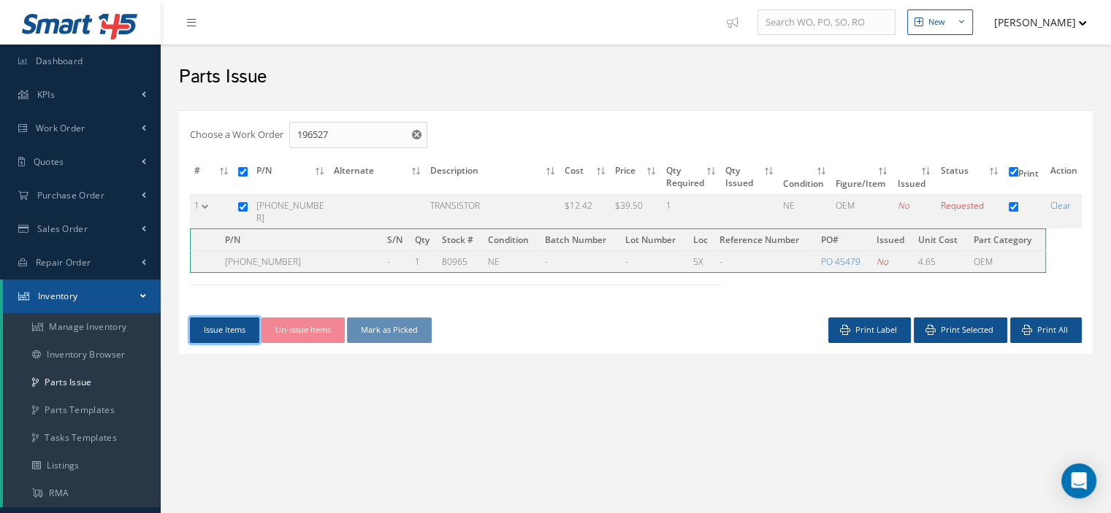
click at [232, 318] on button "Issue Items" at bounding box center [224, 331] width 69 height 26
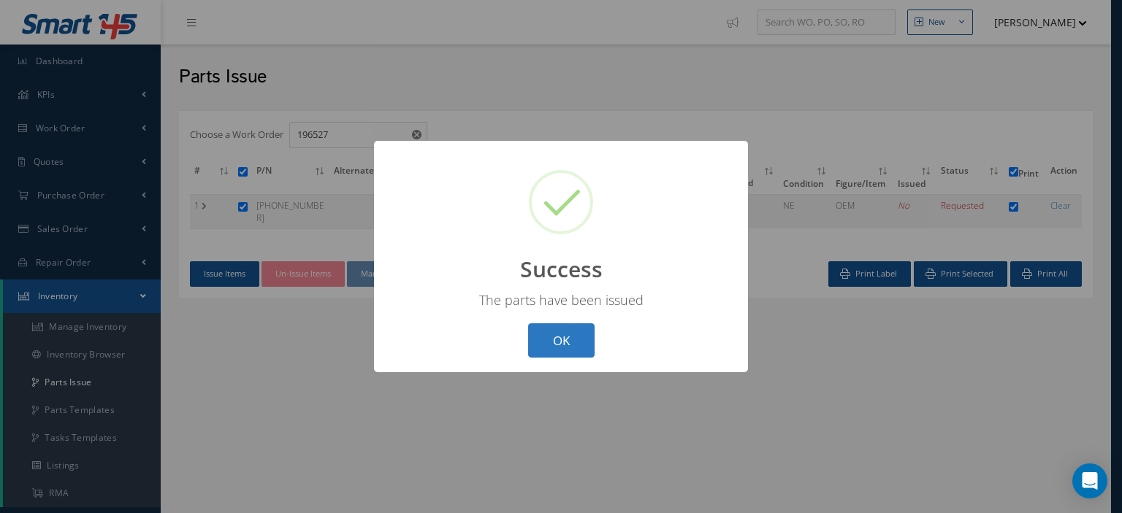
click at [536, 346] on button "OK" at bounding box center [561, 340] width 66 height 34
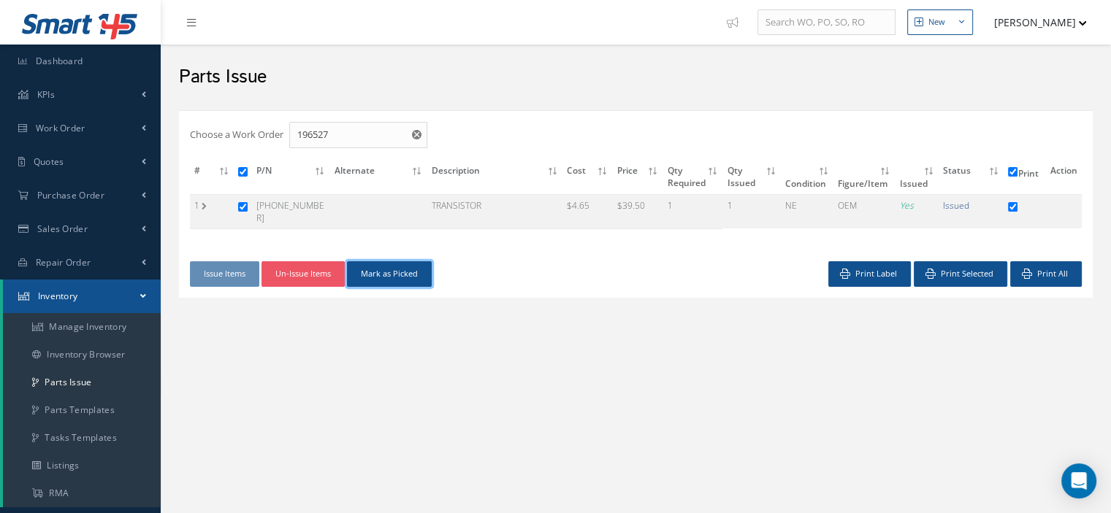
click at [410, 275] on button "Mark as Picked" at bounding box center [389, 274] width 85 height 26
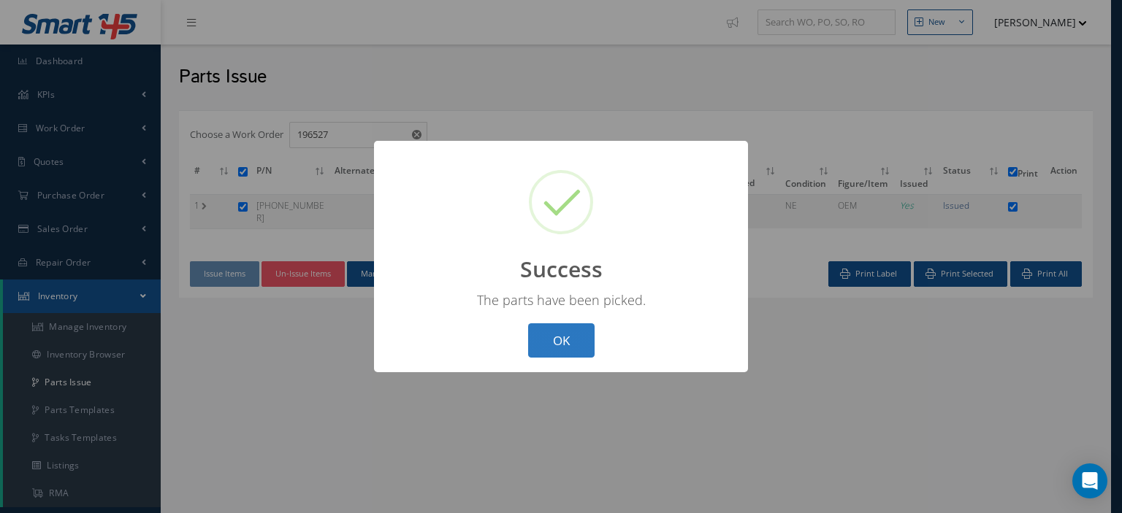
click at [563, 342] on button "OK" at bounding box center [561, 340] width 66 height 34
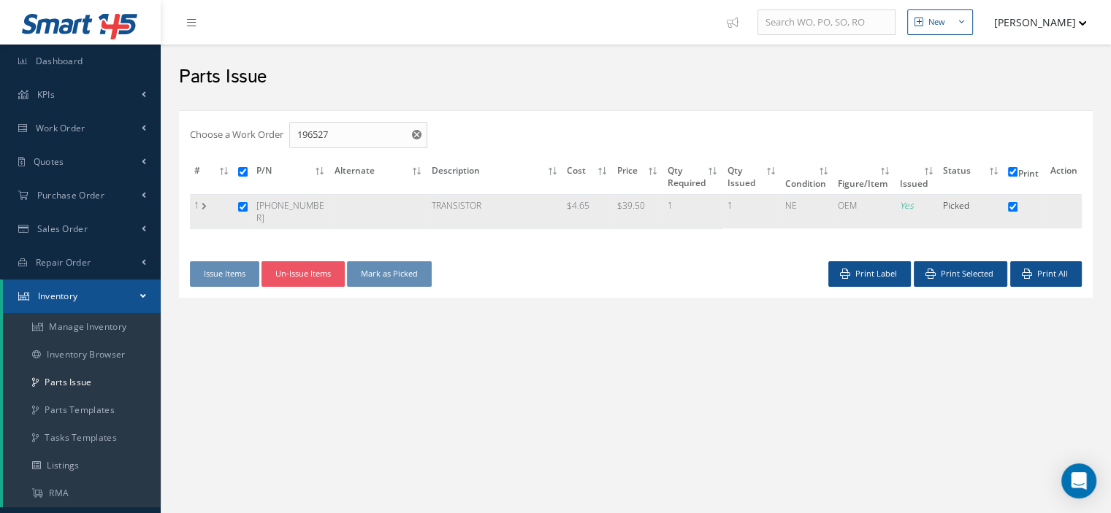
click at [203, 208] on td "1" at bounding box center [212, 211] width 44 height 34
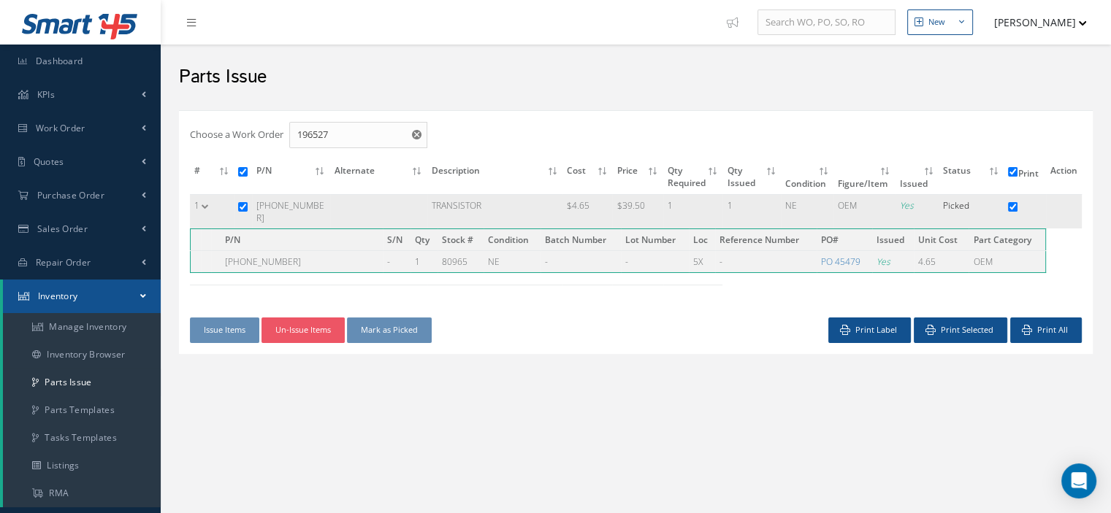
click at [203, 208] on td "1" at bounding box center [212, 211] width 44 height 34
